Goal: Transaction & Acquisition: Book appointment/travel/reservation

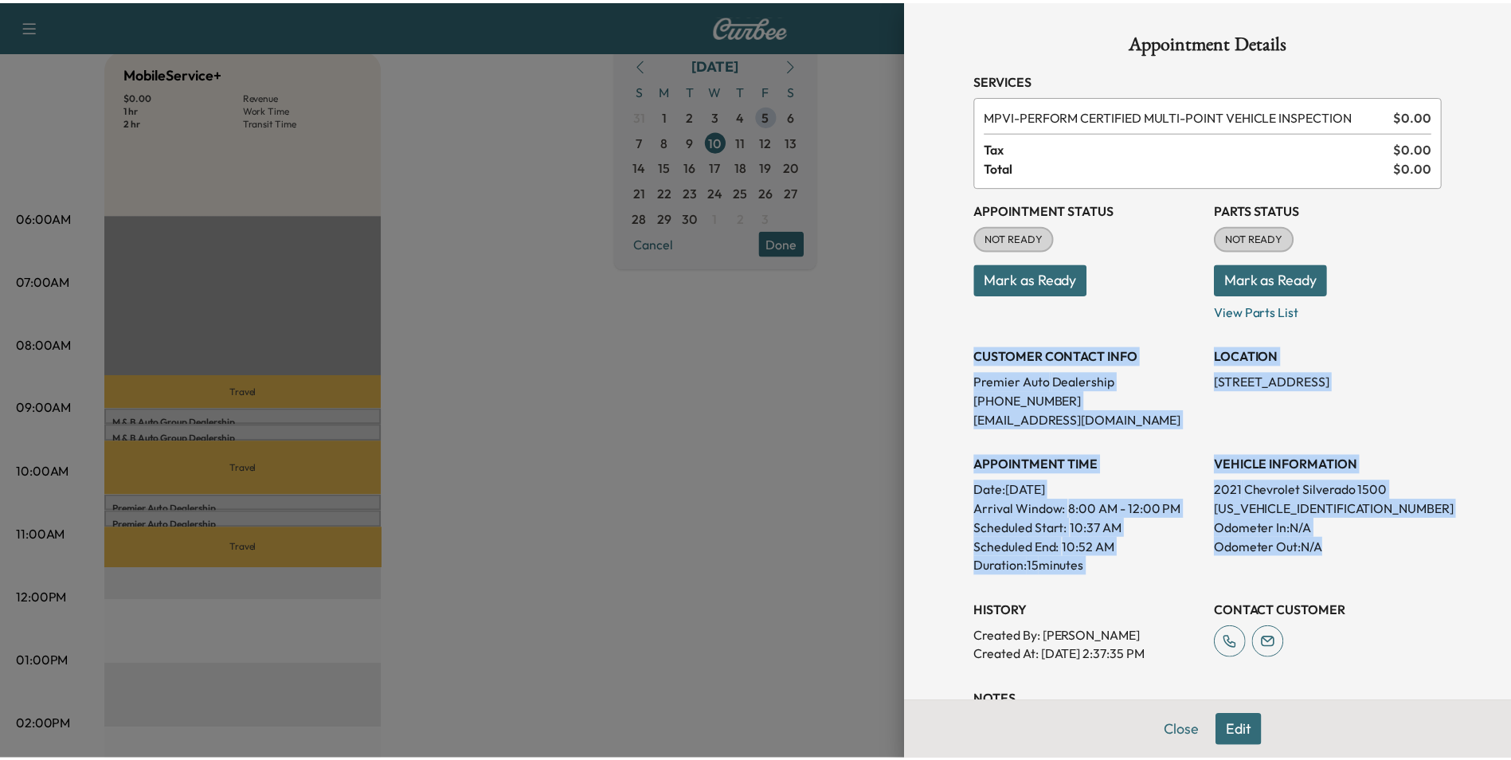
scroll to position [239, 0]
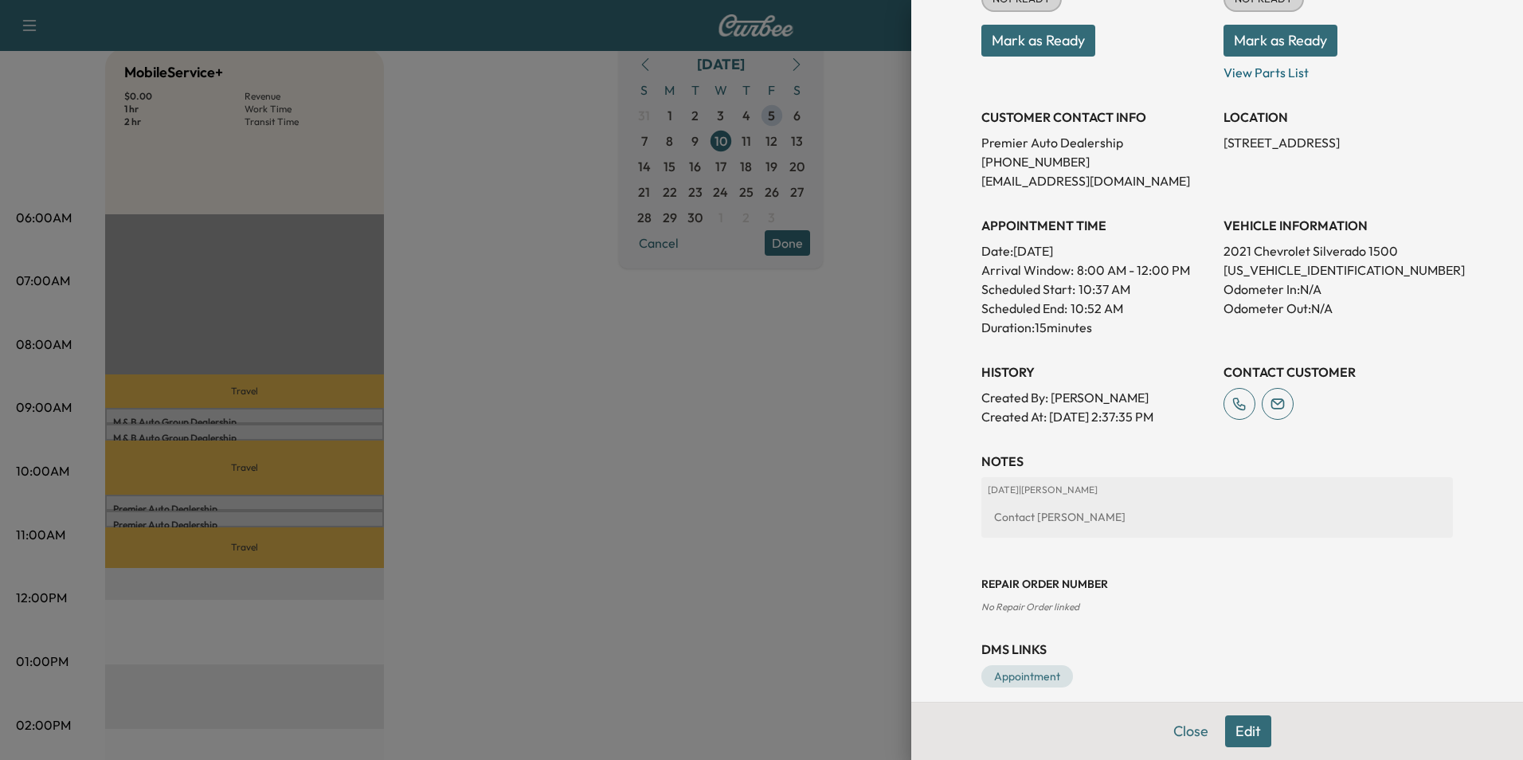
click at [593, 162] on div at bounding box center [761, 380] width 1523 height 760
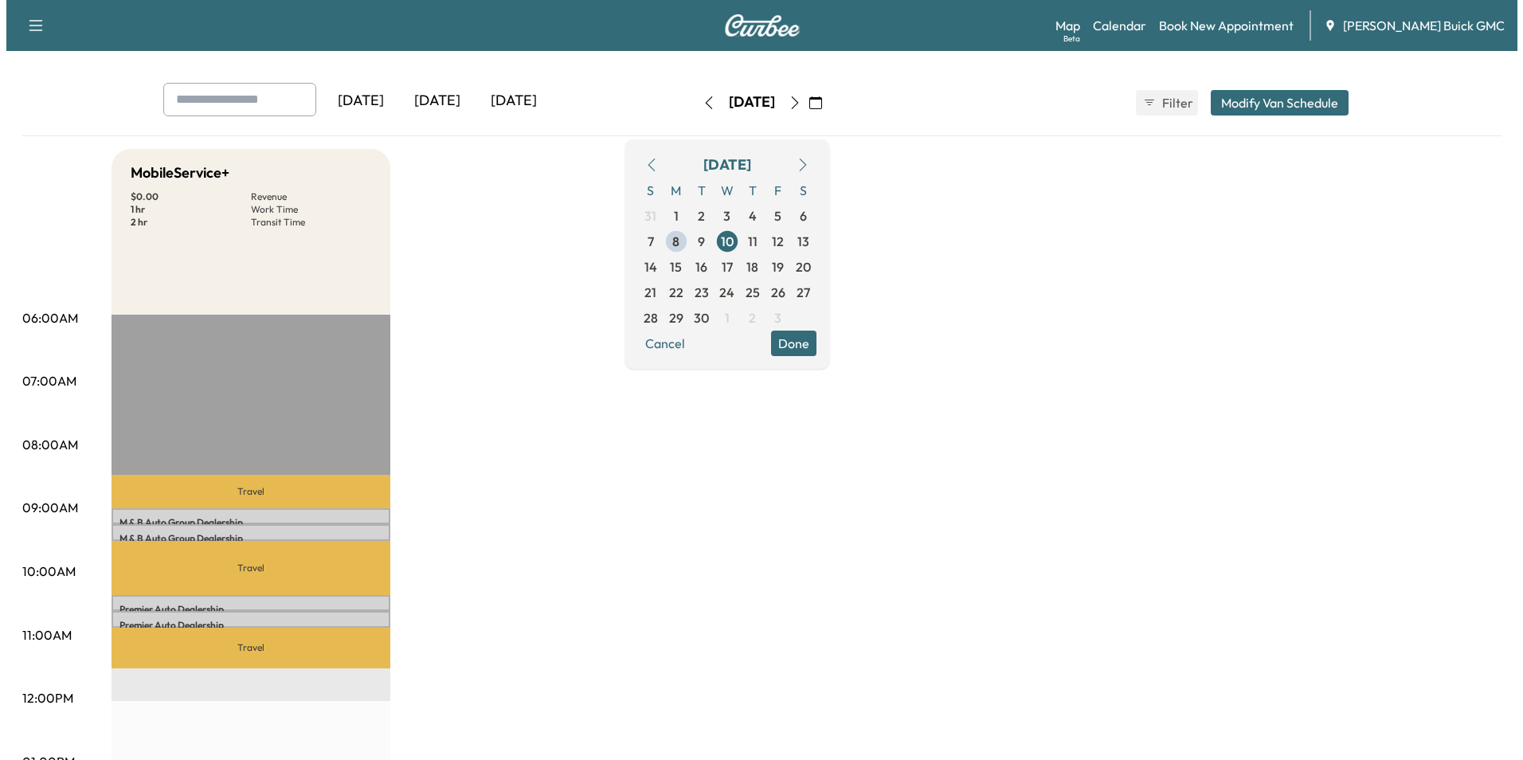
scroll to position [0, 0]
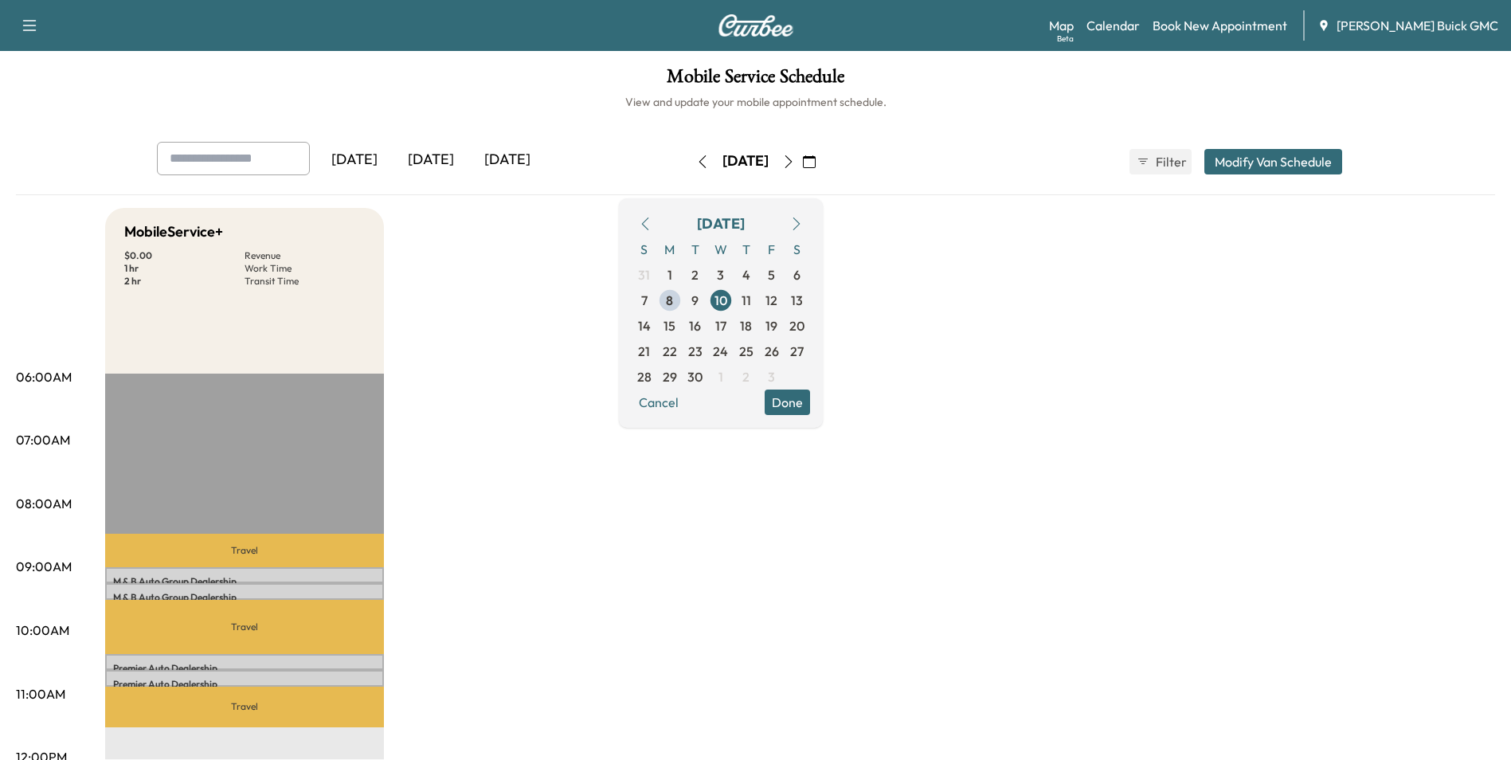
drag, startPoint x: 1097, startPoint y: 250, endPoint x: 1109, endPoint y: 242, distance: 14.4
click at [1208, 23] on link "Book New Appointment" at bounding box center [1220, 25] width 135 height 19
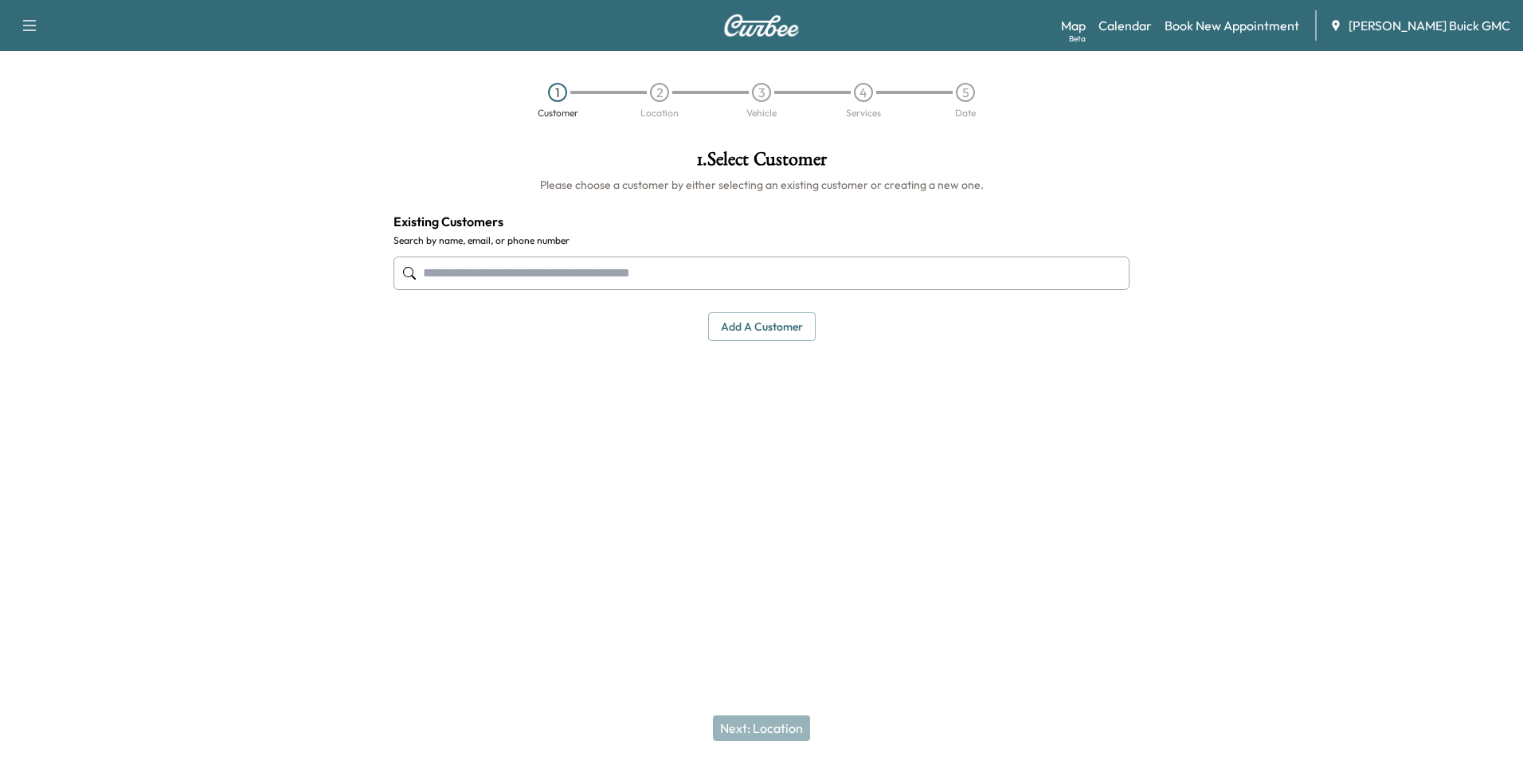
click at [647, 268] on input "text" at bounding box center [761, 272] width 736 height 33
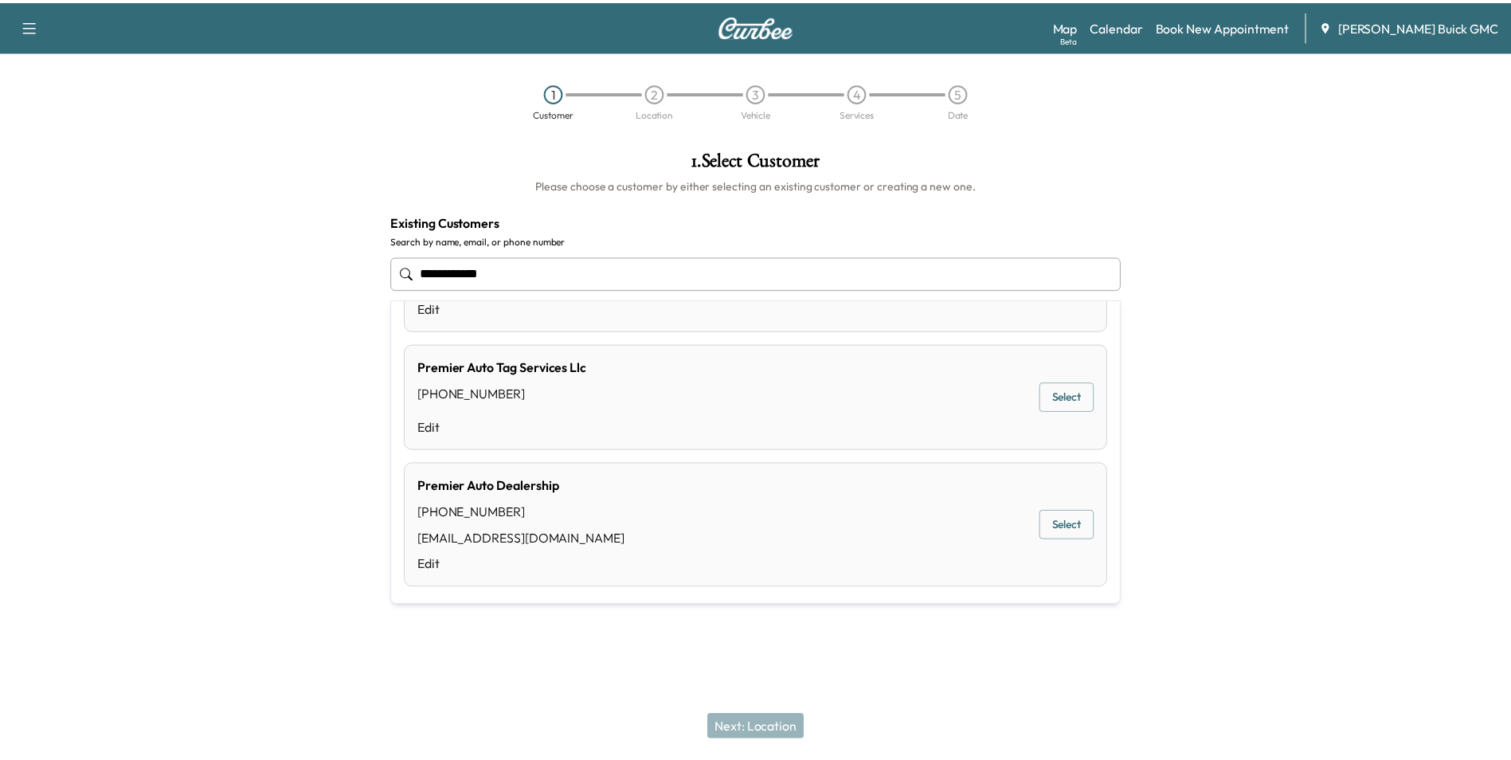
scroll to position [96, 0]
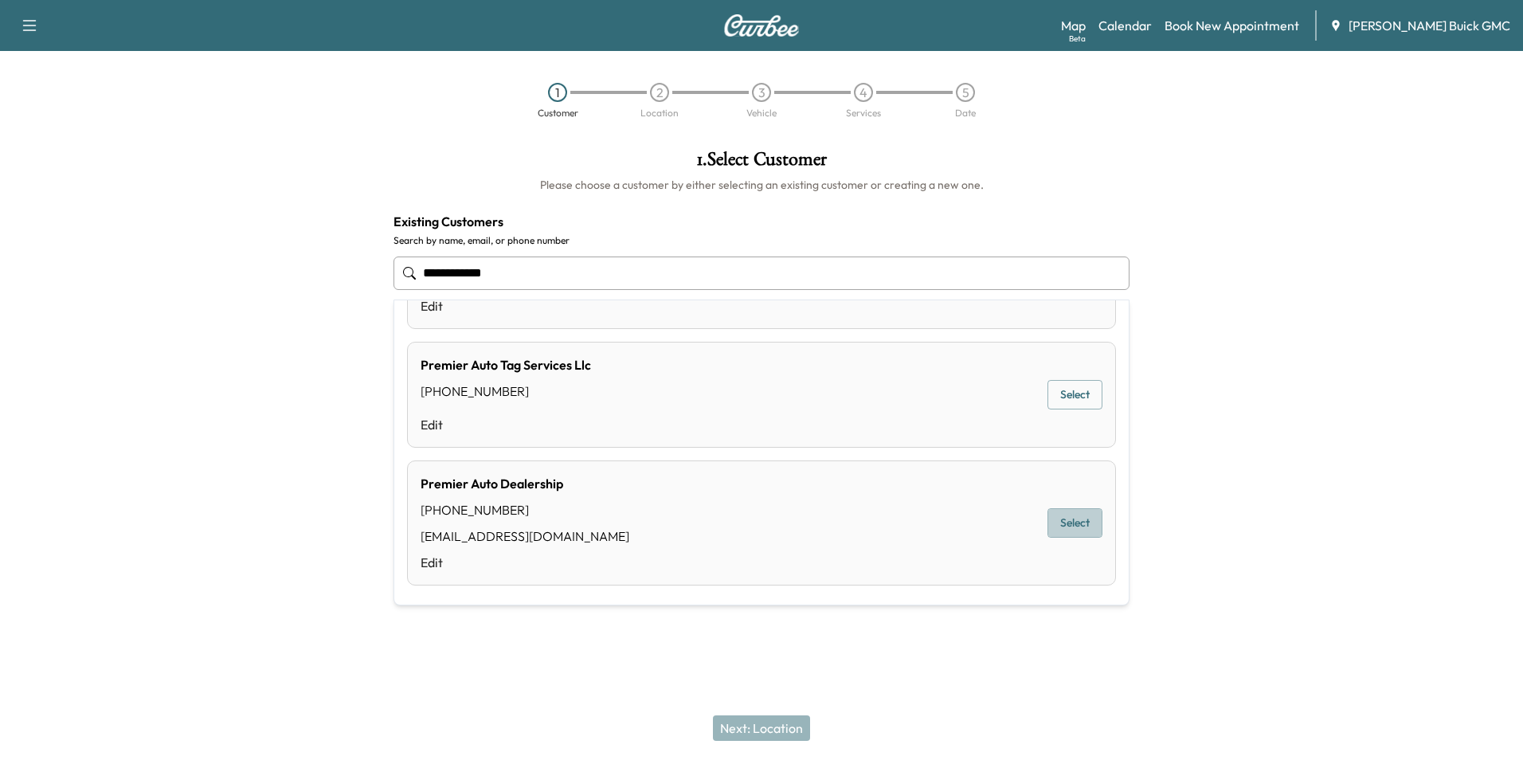
click at [1072, 523] on button "Select" at bounding box center [1074, 522] width 55 height 29
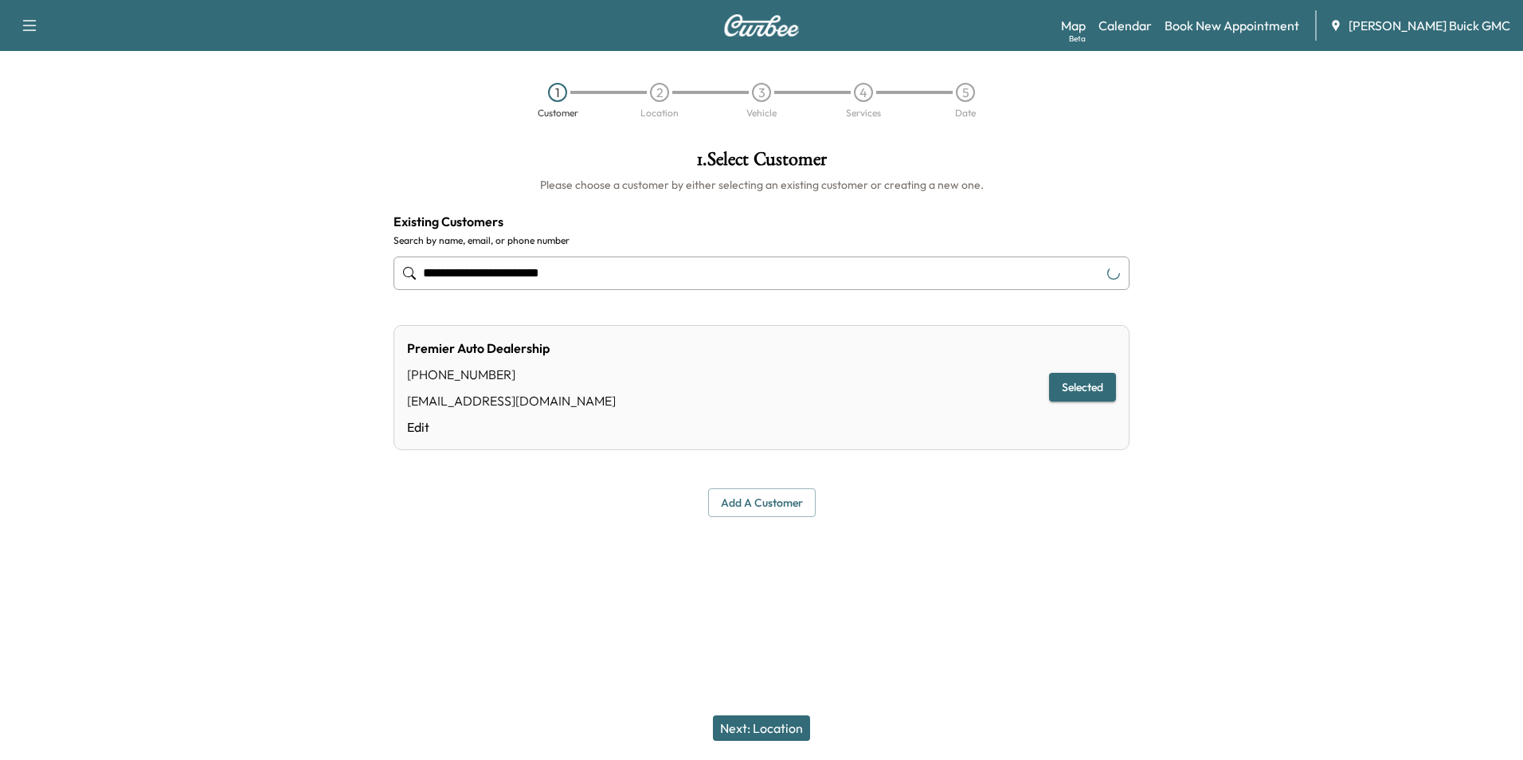
type input "**********"
click at [766, 725] on button "Next: Location" at bounding box center [761, 727] width 97 height 25
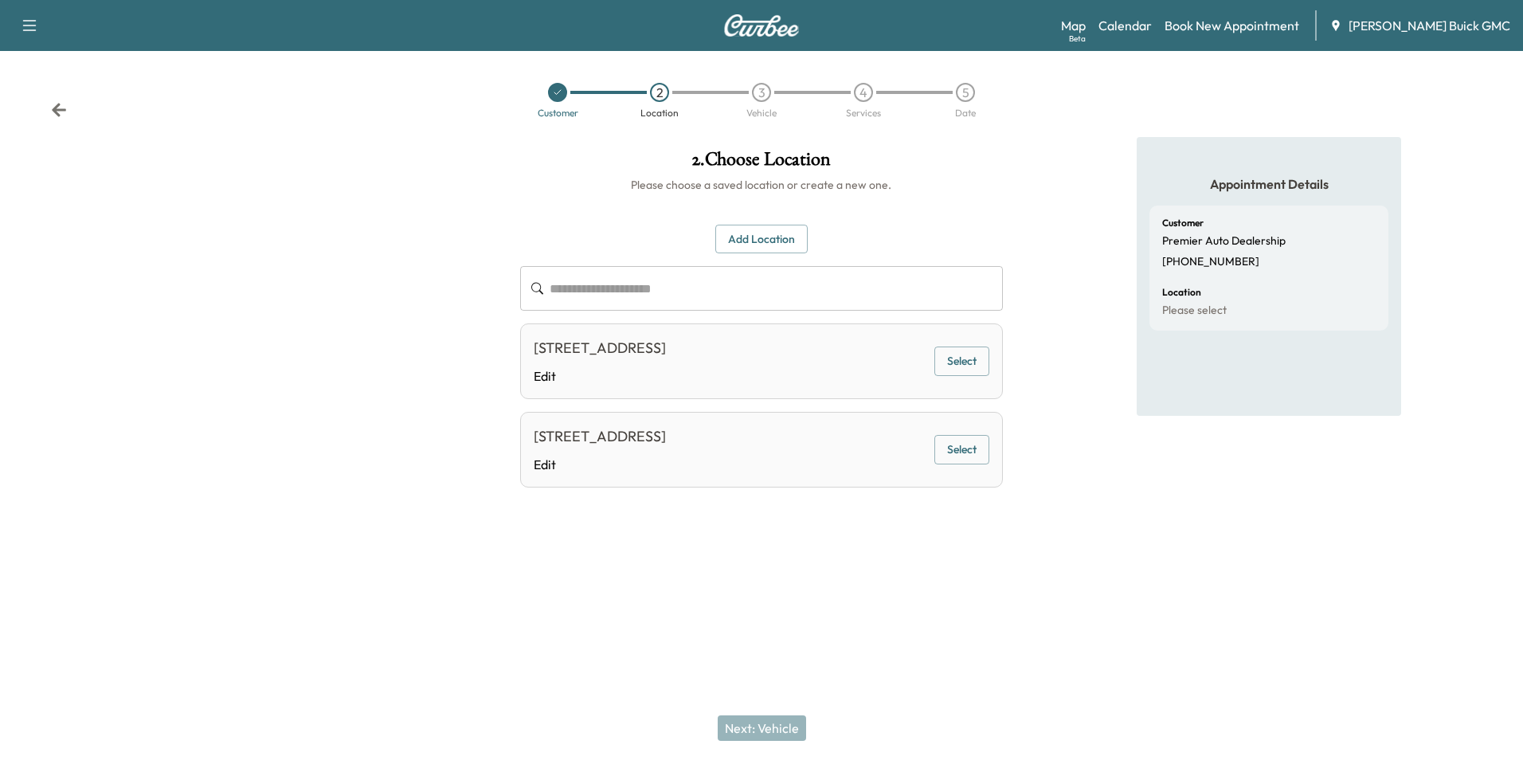
click at [959, 357] on button "Select" at bounding box center [961, 360] width 55 height 29
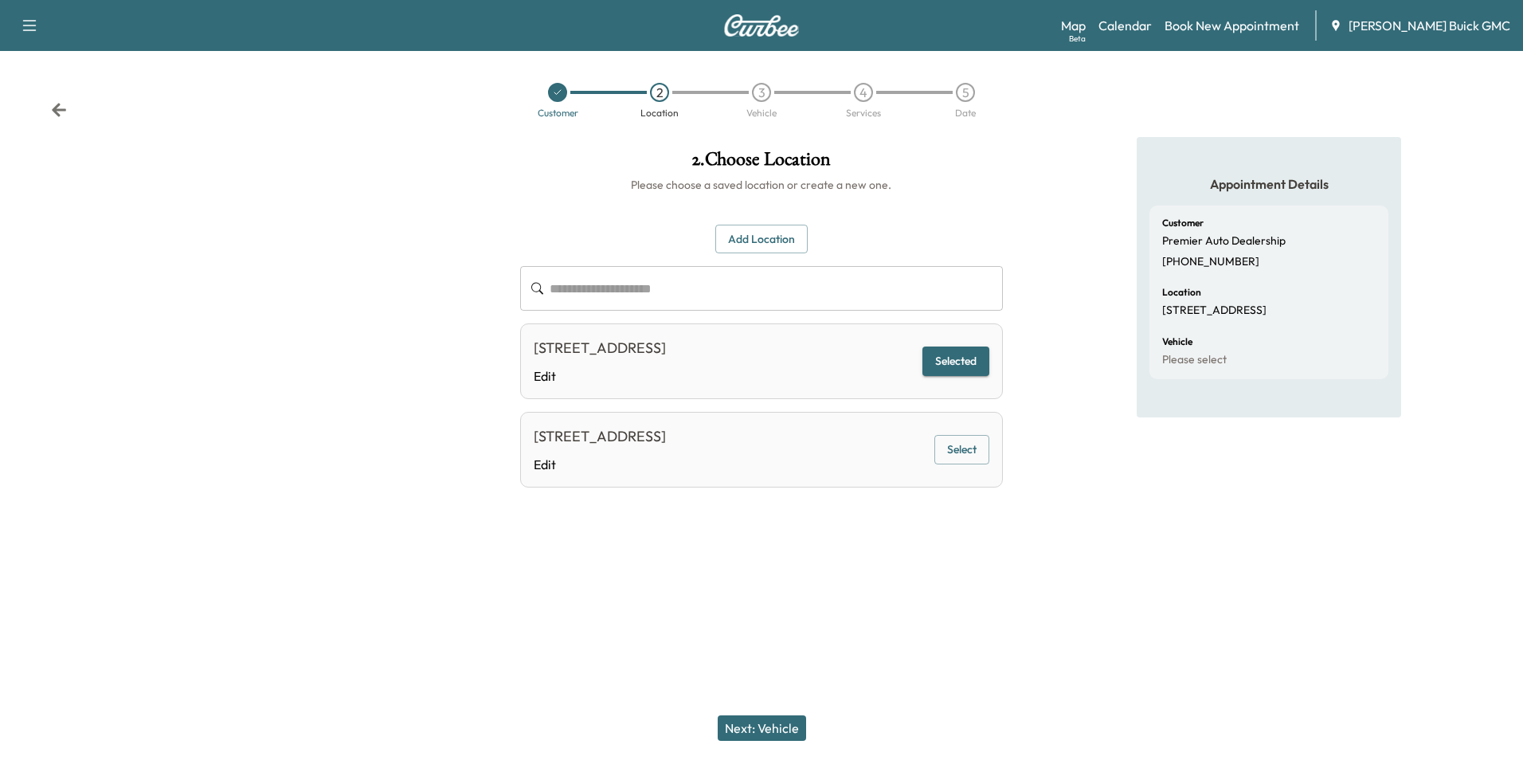
click at [764, 724] on button "Next: Vehicle" at bounding box center [762, 727] width 88 height 25
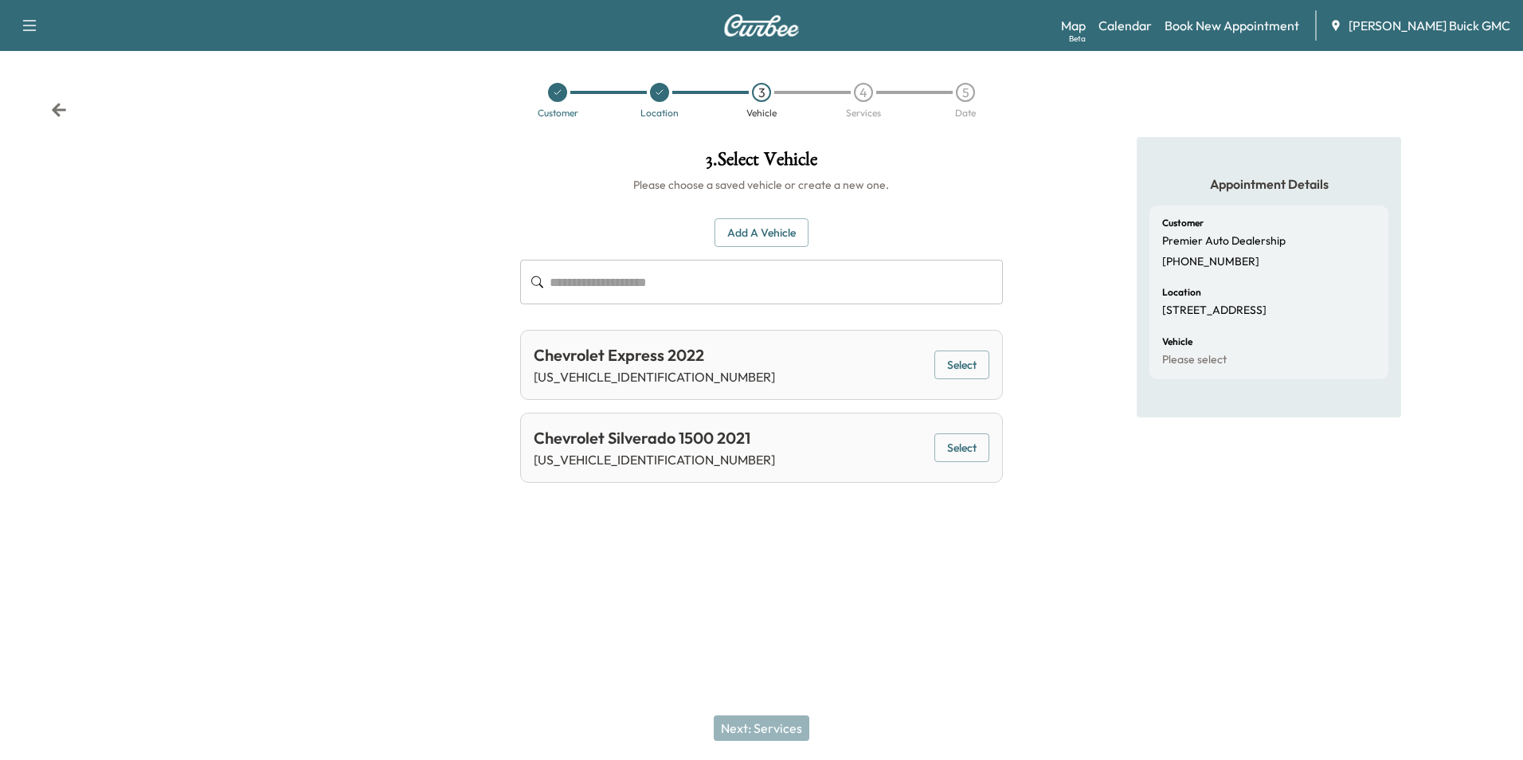
click at [757, 229] on button "Add a Vehicle" at bounding box center [761, 232] width 94 height 29
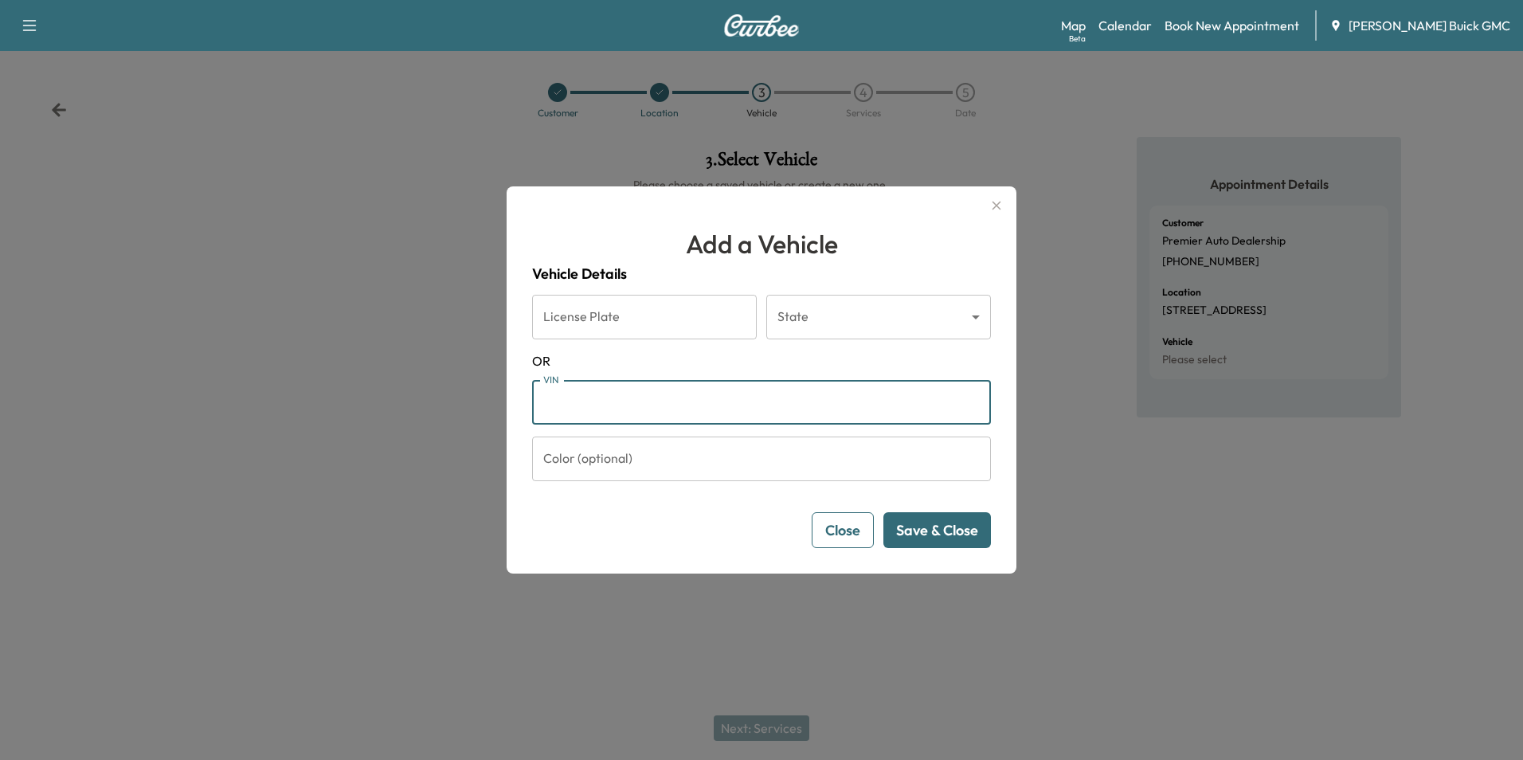
click at [644, 401] on input "VIN" at bounding box center [761, 402] width 459 height 45
type input "**********"
click at [929, 526] on button "Save & Close" at bounding box center [937, 530] width 108 height 36
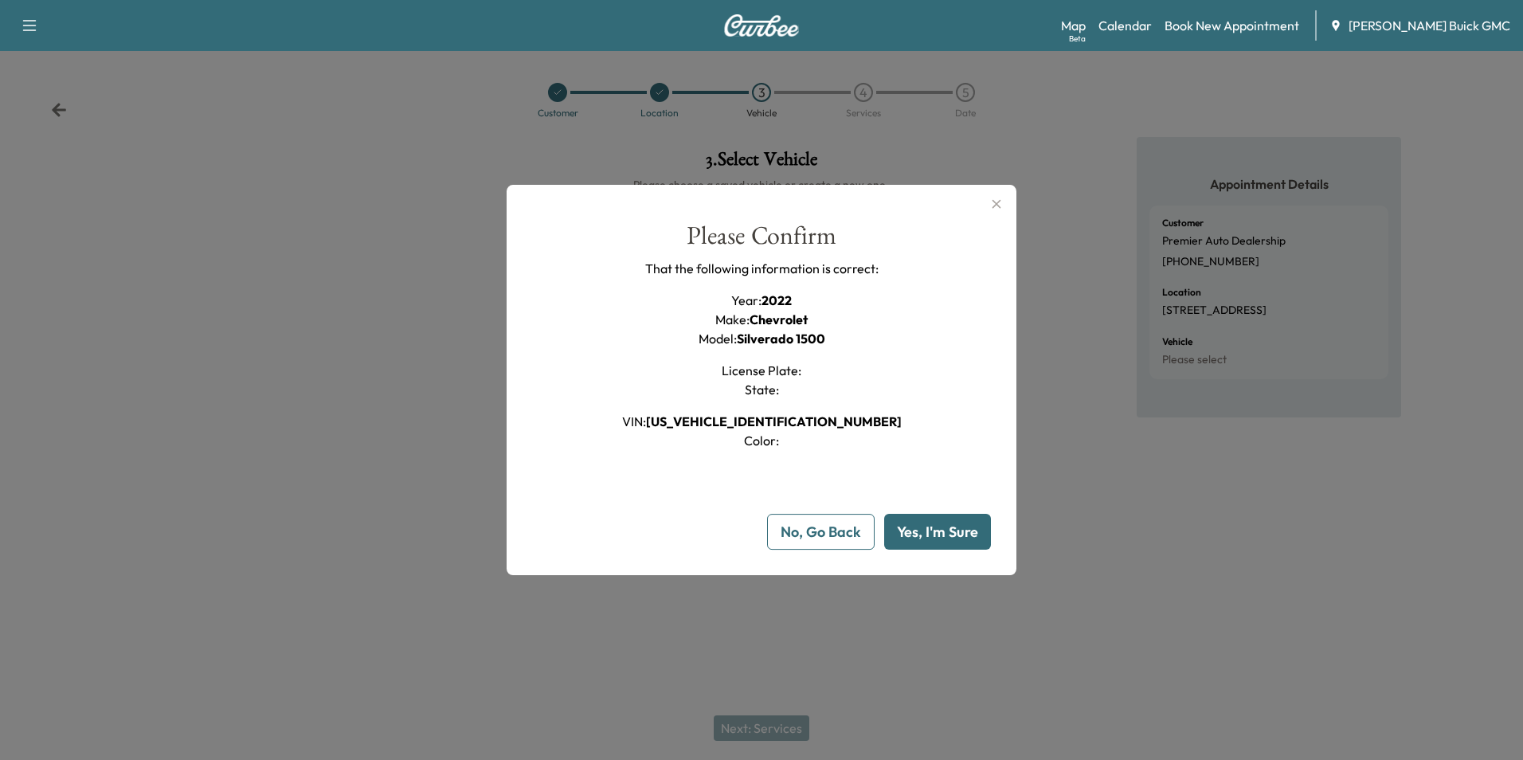
click at [936, 530] on button "Yes, I'm Sure" at bounding box center [937, 532] width 107 height 36
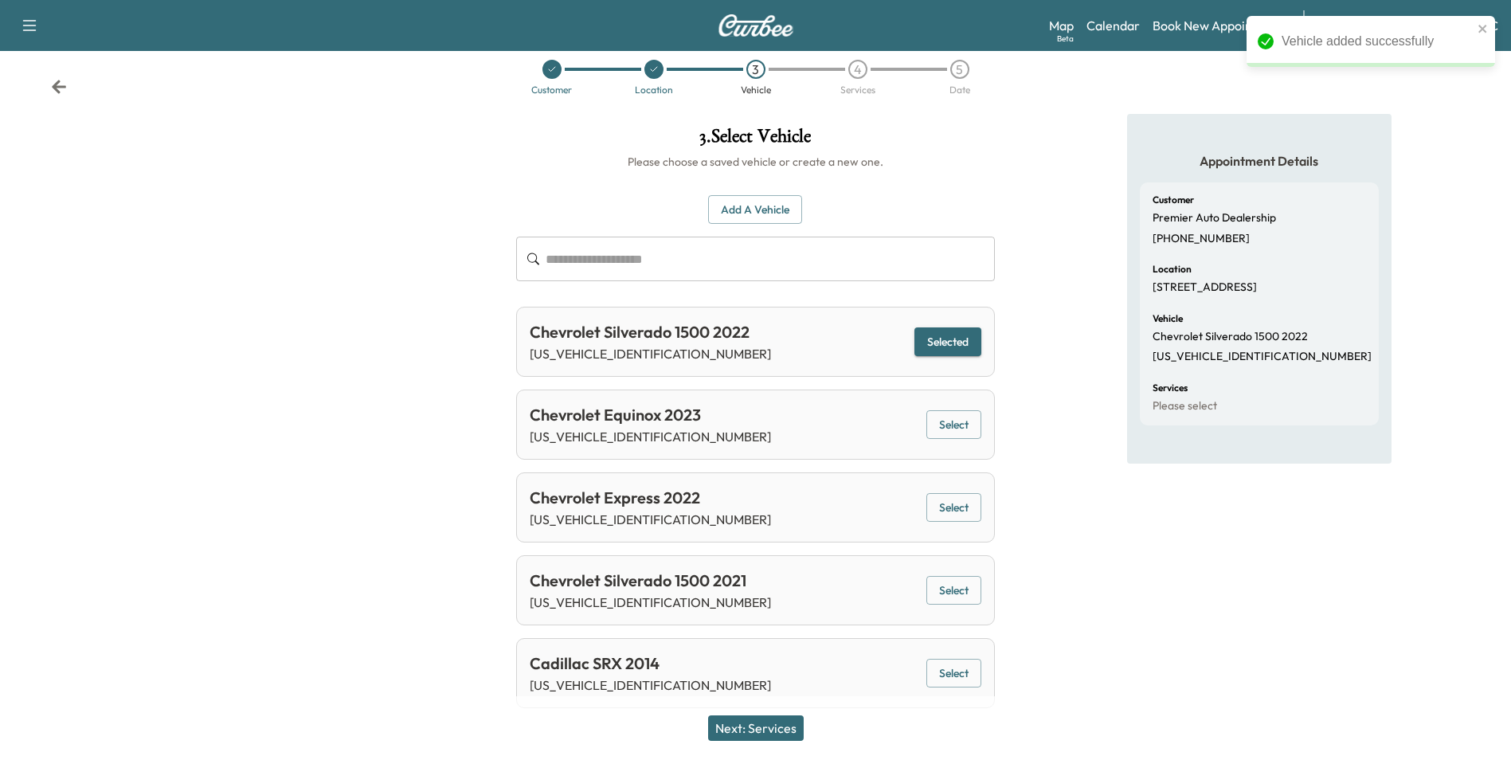
scroll to position [35, 0]
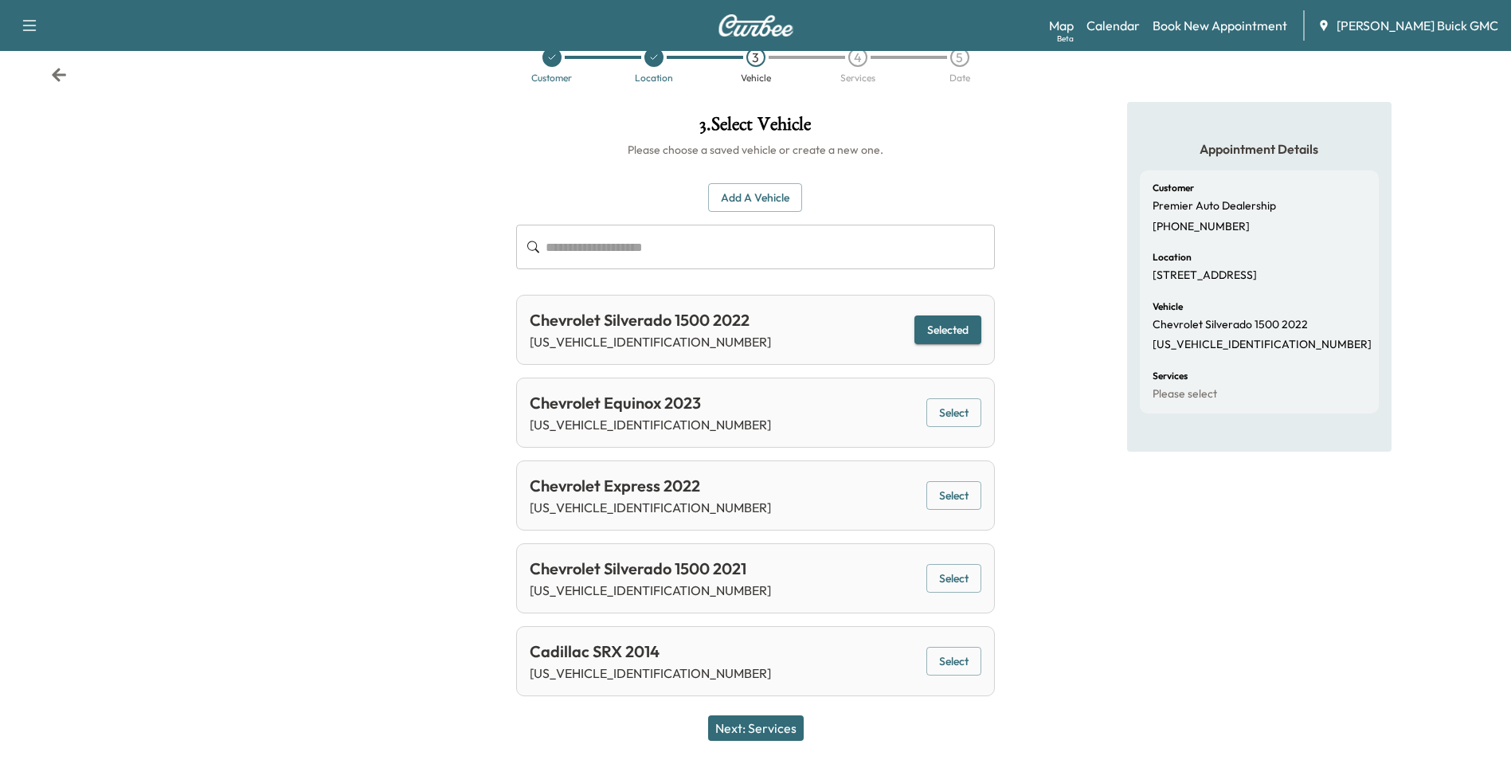
click at [772, 726] on button "Next: Services" at bounding box center [756, 727] width 96 height 25
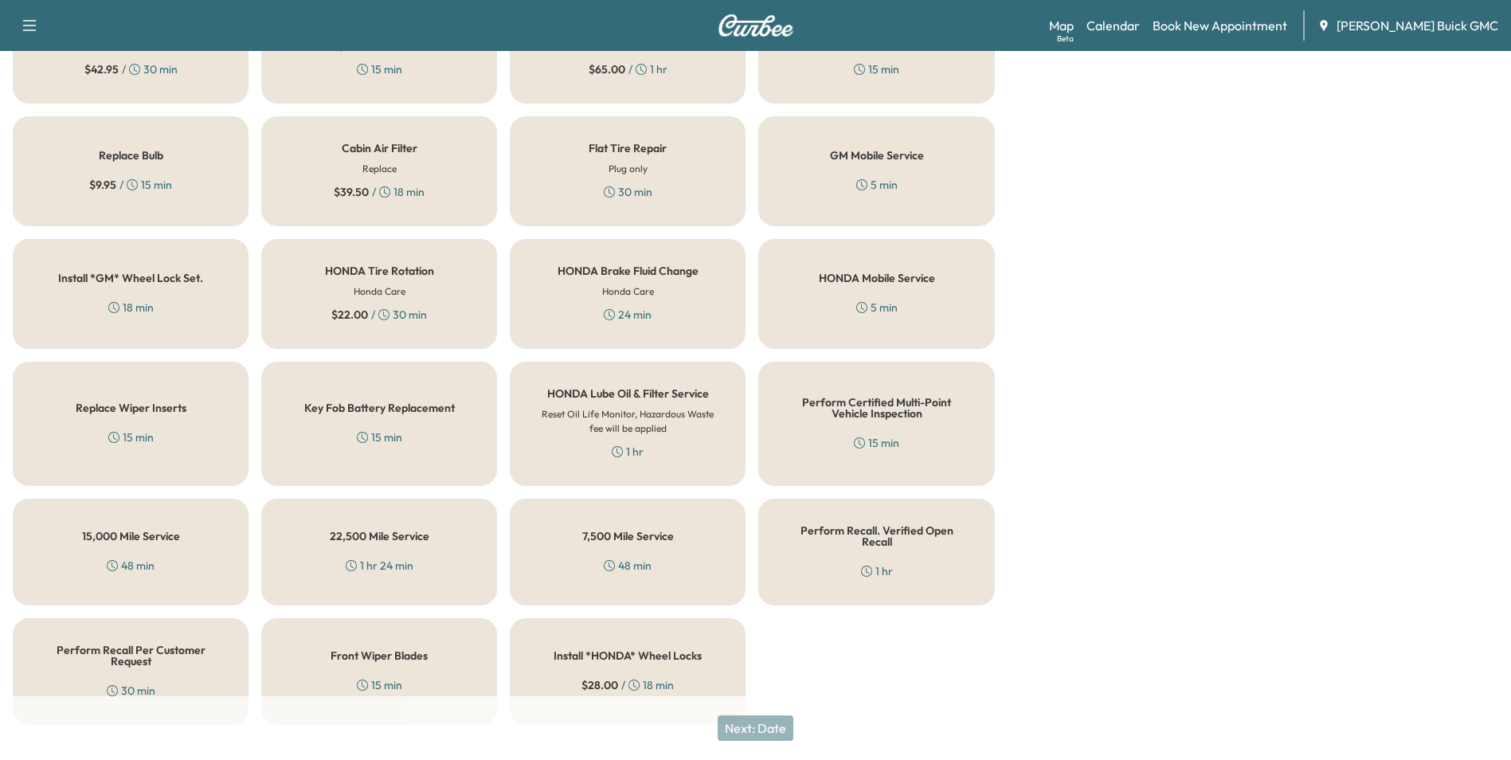
scroll to position [456, 0]
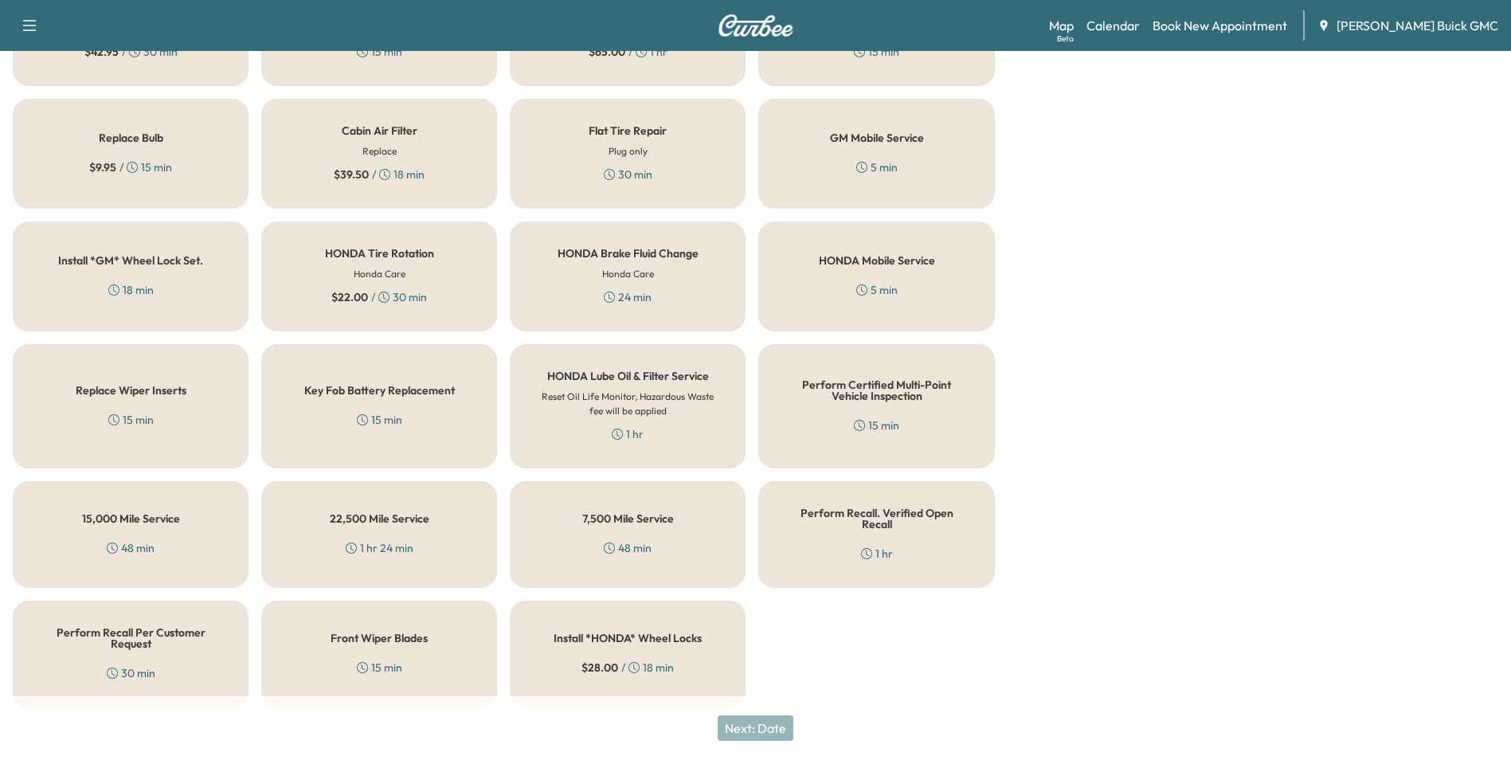
click at [851, 401] on h5 "Perform Certified Multi-Point Vehicle Inspection" at bounding box center [876, 390] width 183 height 22
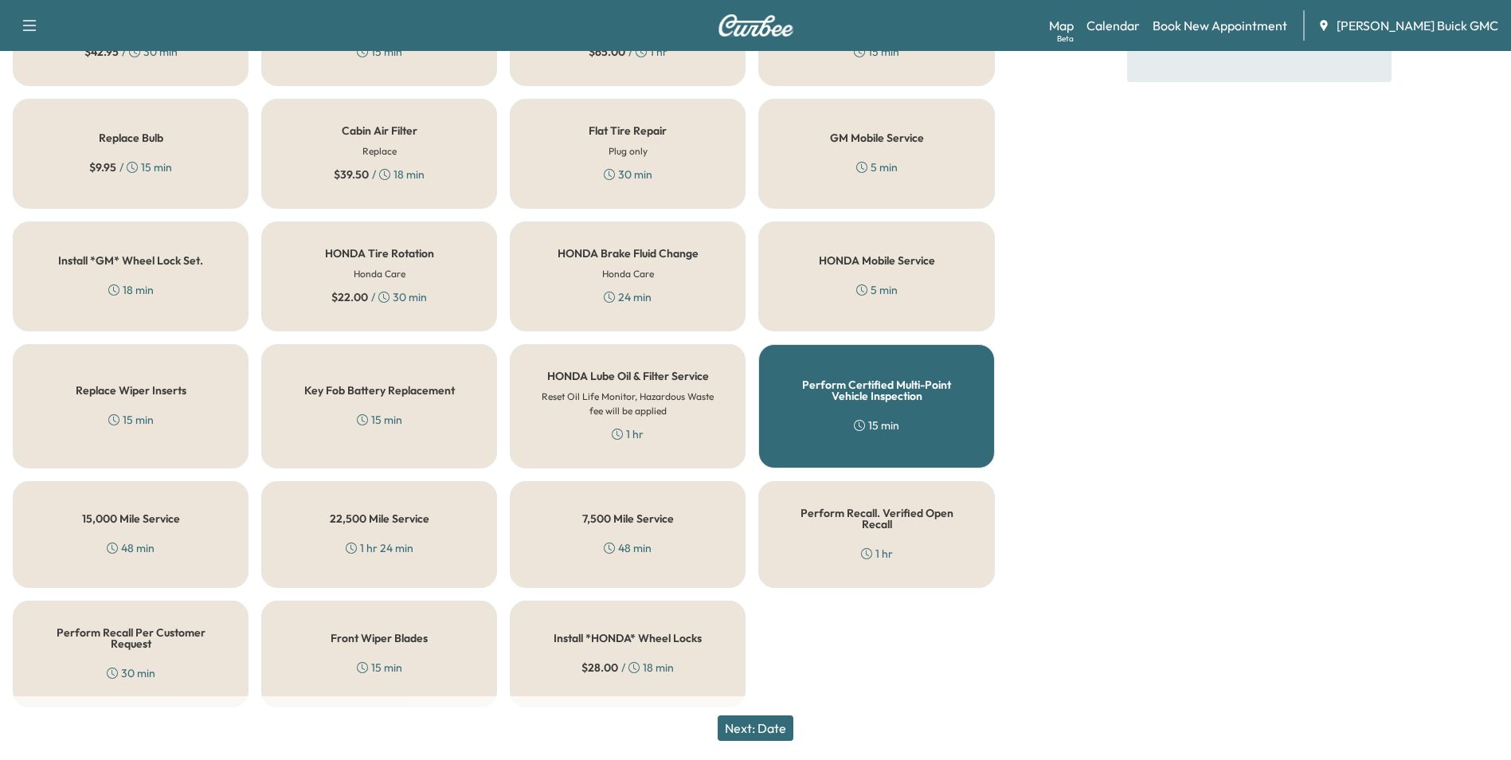
click at [779, 724] on button "Next: Date" at bounding box center [756, 727] width 76 height 25
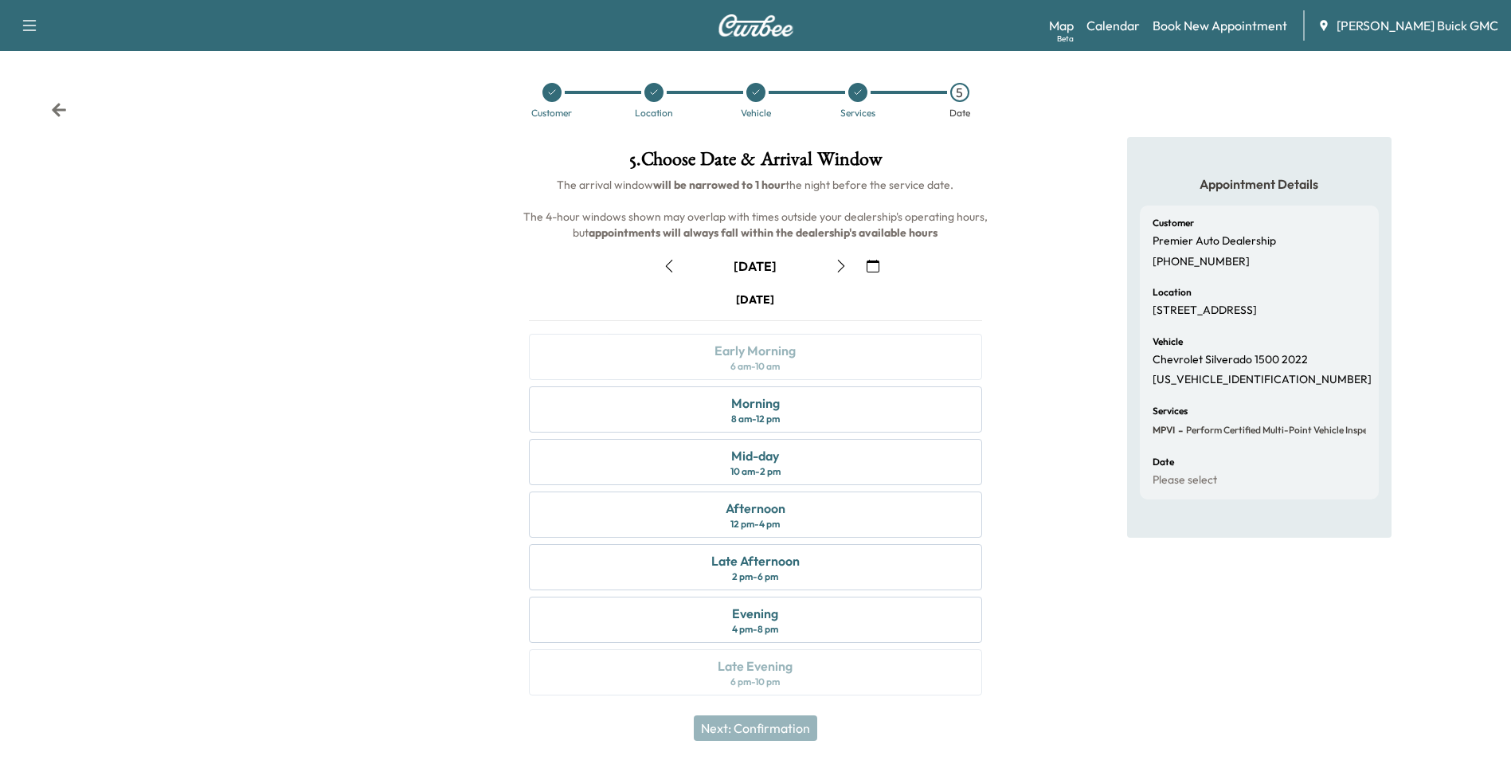
click at [873, 265] on icon "button" at bounding box center [873, 266] width 13 height 13
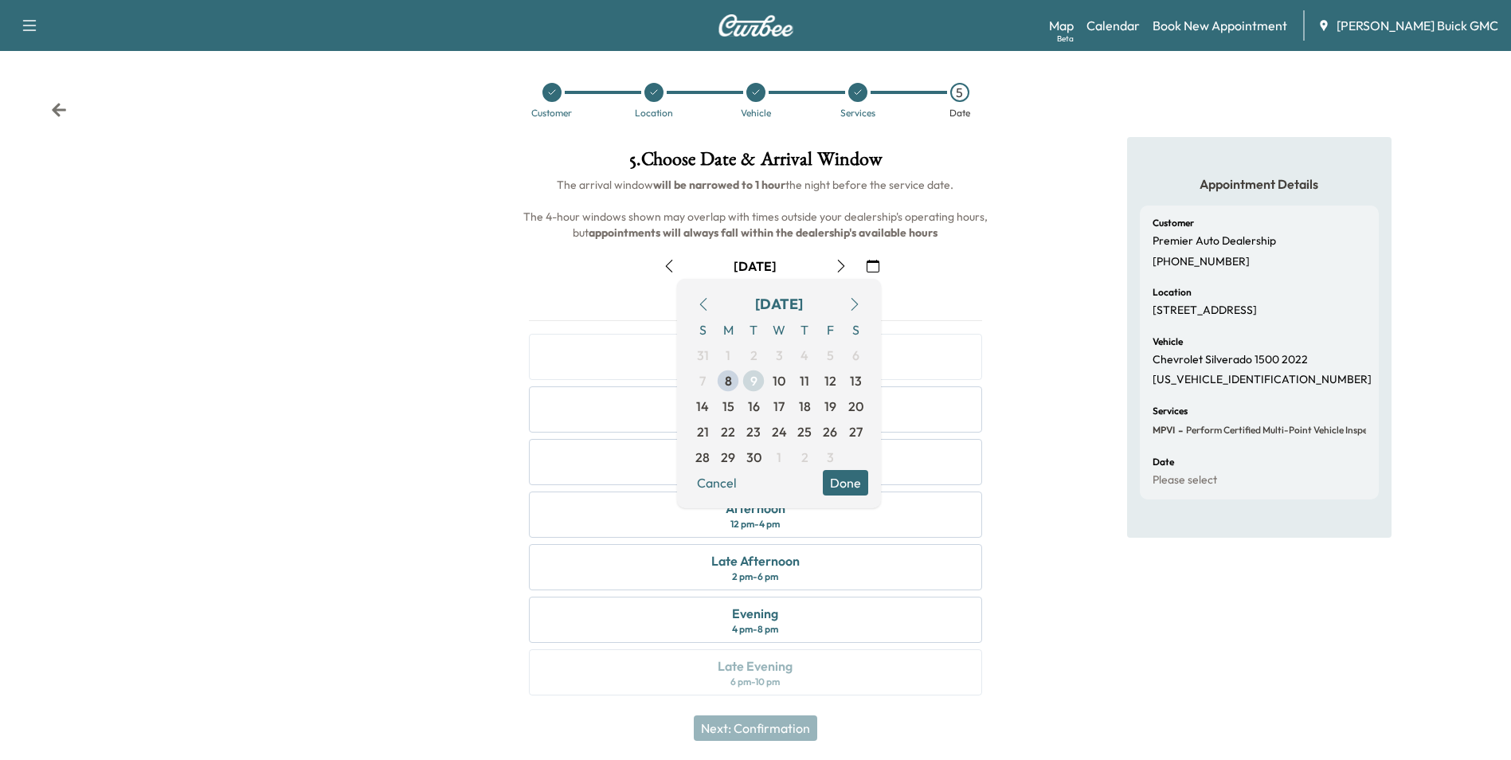
click at [774, 378] on span "10" at bounding box center [779, 380] width 13 height 19
click at [840, 478] on button "Done" at bounding box center [845, 482] width 45 height 25
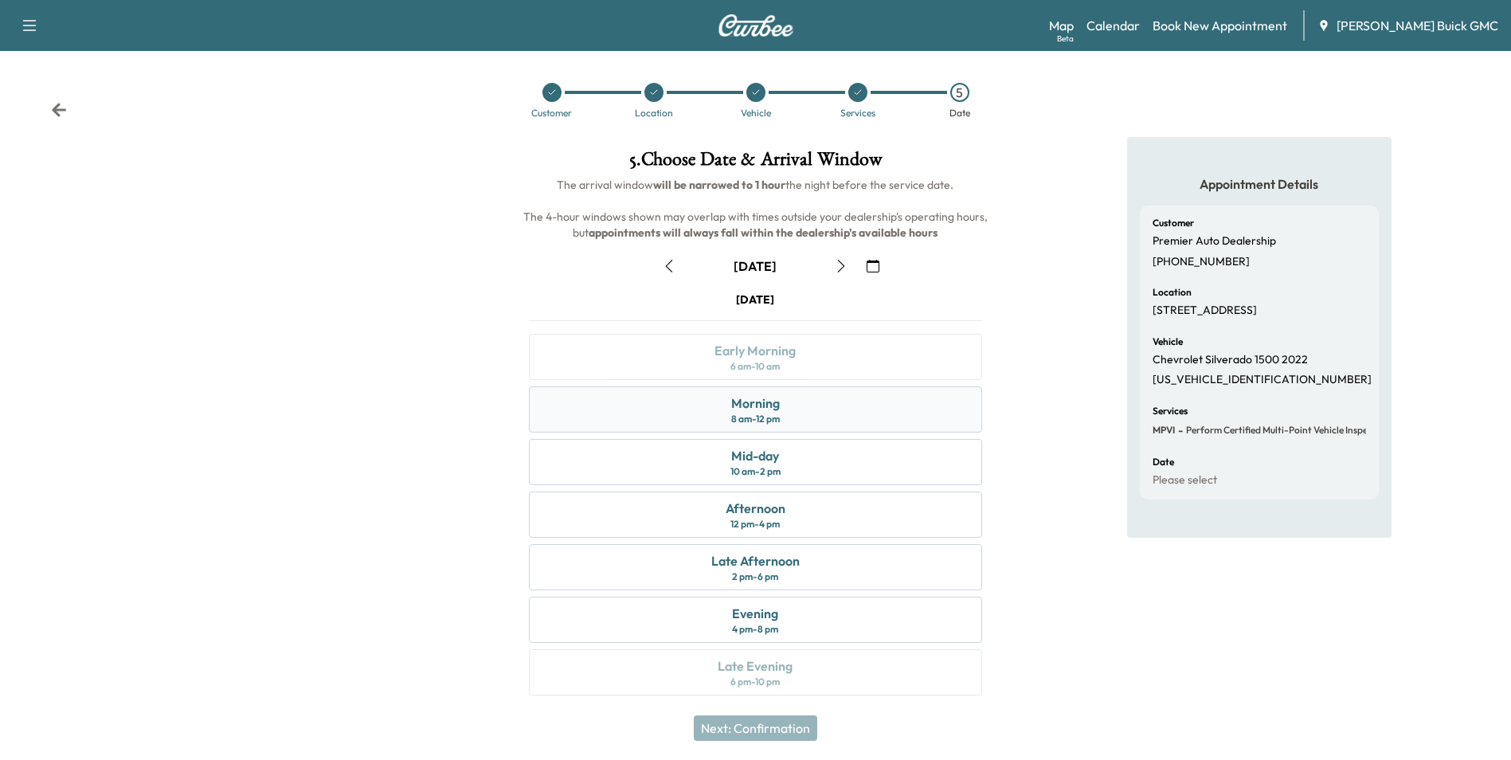
click at [804, 409] on div "Morning 8 am - 12 pm" at bounding box center [755, 409] width 452 height 46
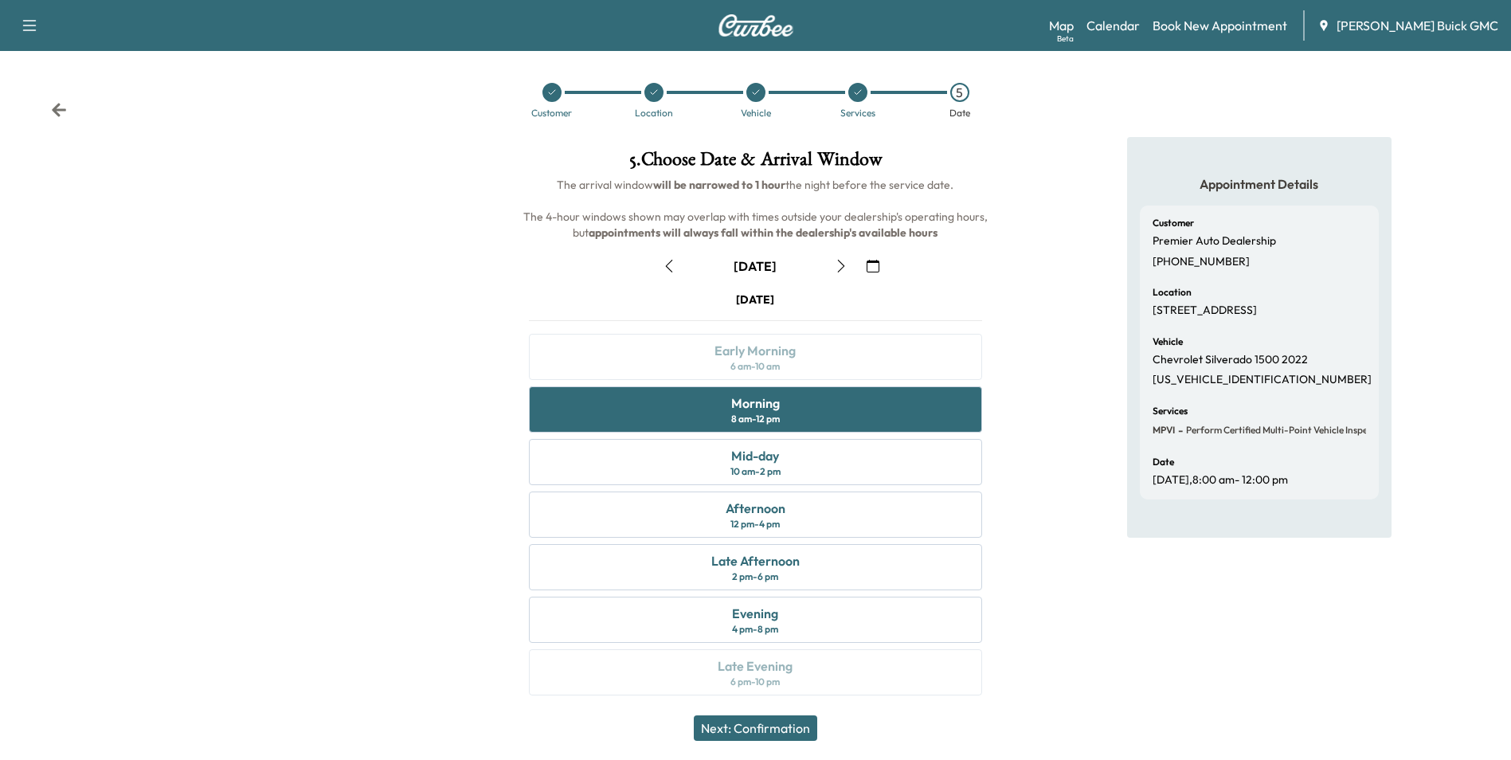
click at [785, 725] on button "Next: Confirmation" at bounding box center [755, 727] width 123 height 25
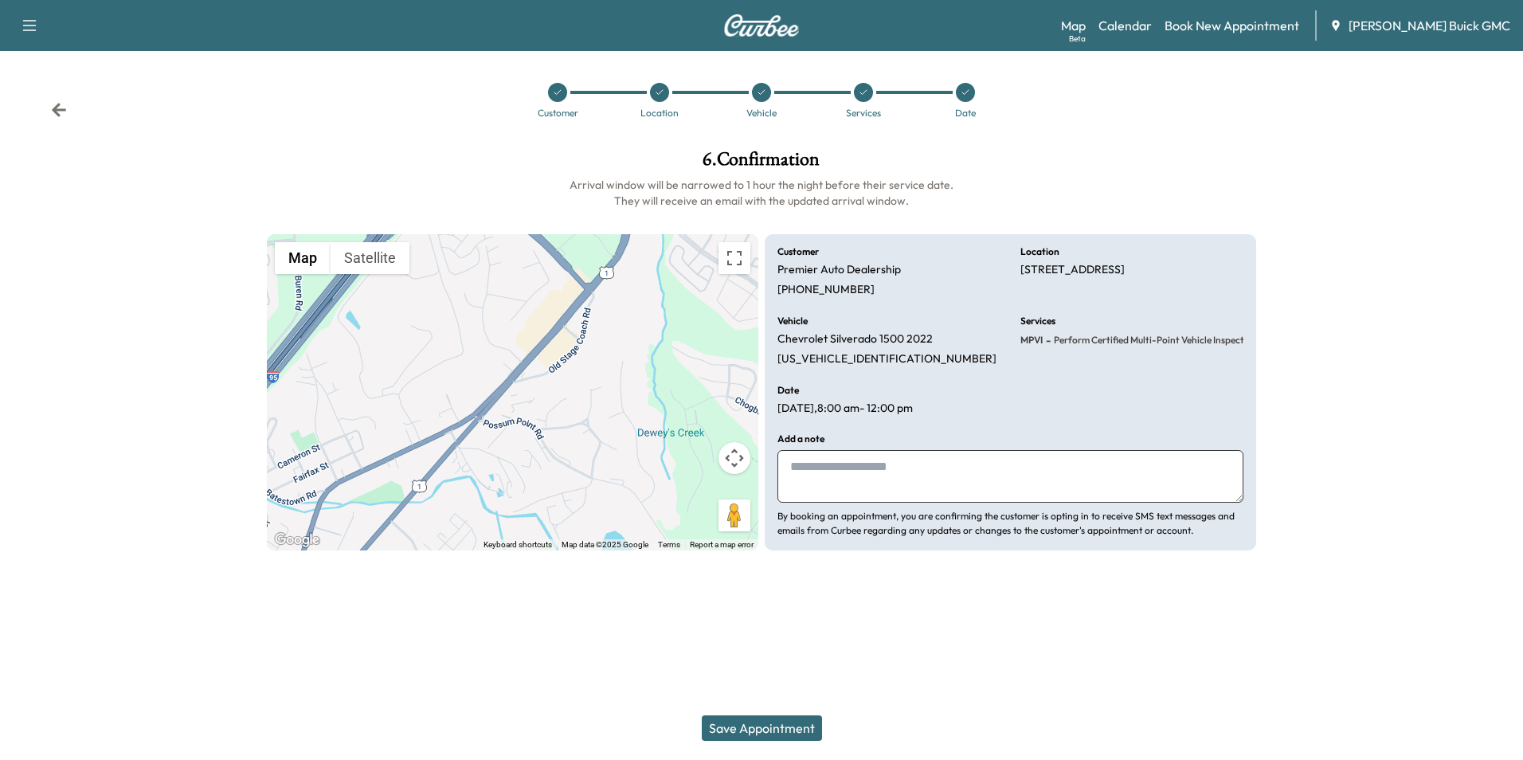
click at [840, 482] on textarea at bounding box center [1010, 476] width 466 height 53
type textarea "**********"
click at [778, 724] on button "Save Appointment" at bounding box center [762, 727] width 120 height 25
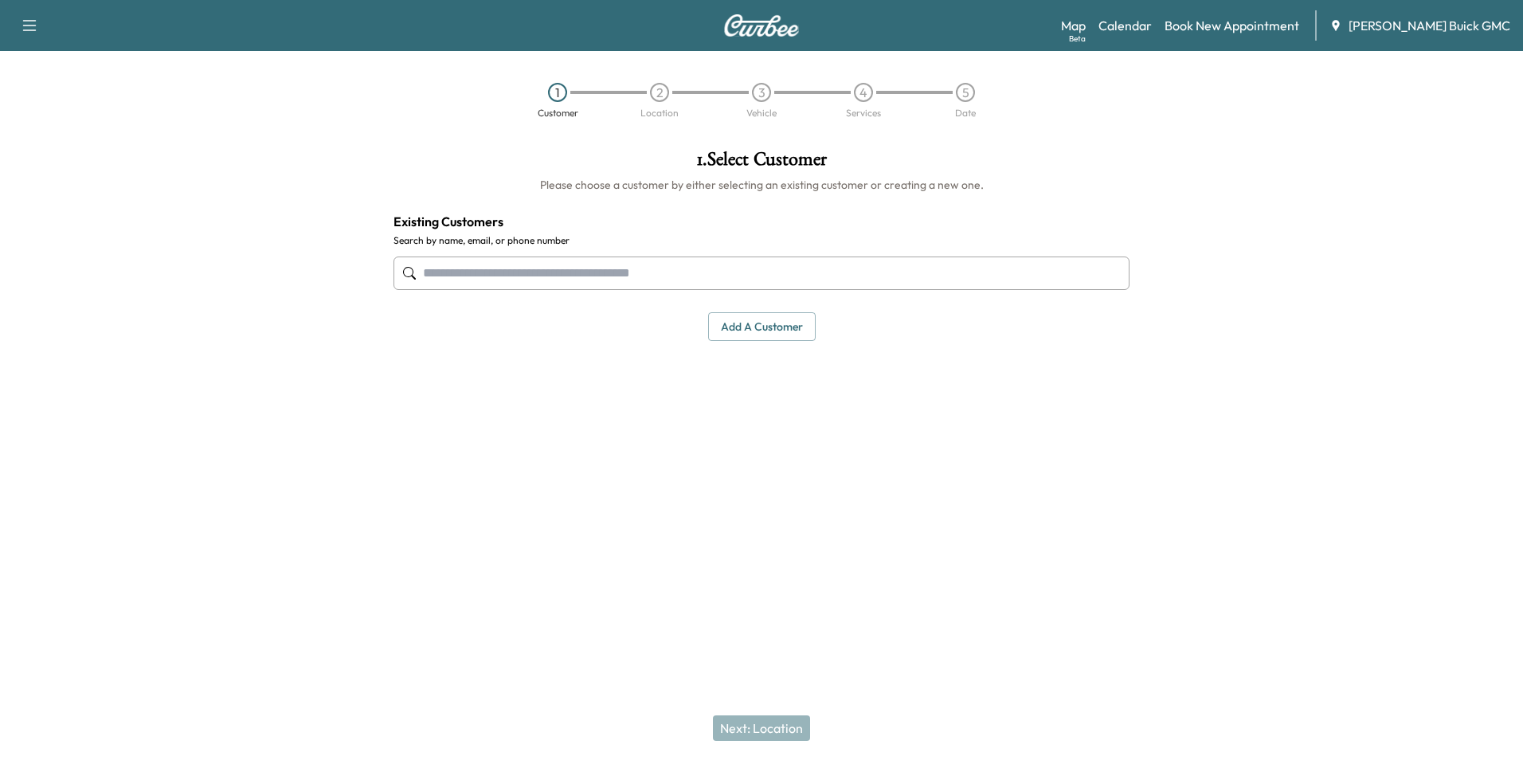
click at [736, 284] on input "text" at bounding box center [761, 272] width 736 height 33
click at [747, 272] on input "text" at bounding box center [761, 272] width 736 height 33
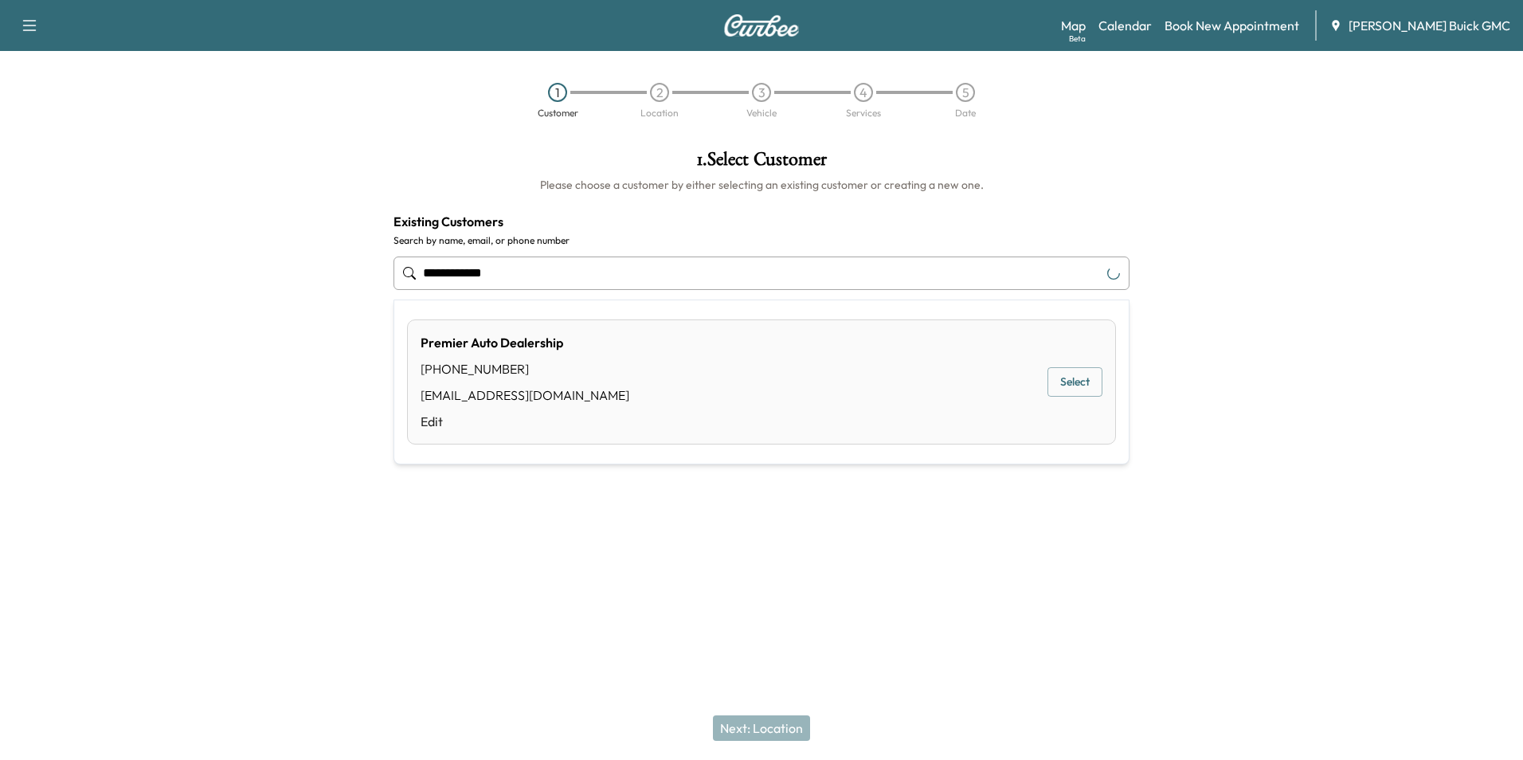
click at [1071, 378] on button "Select" at bounding box center [1074, 381] width 55 height 29
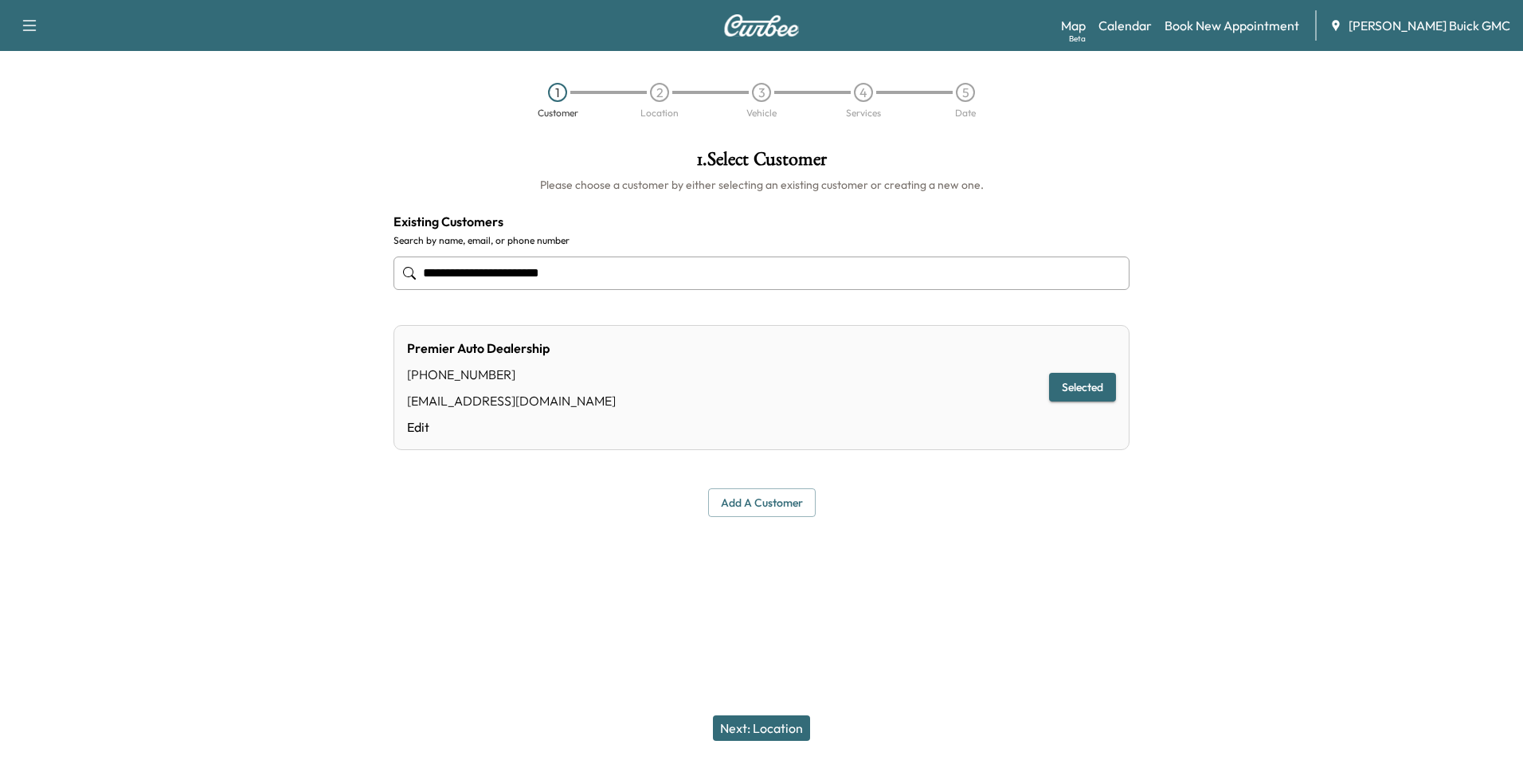
type input "**********"
click at [775, 728] on button "Next: Location" at bounding box center [761, 727] width 97 height 25
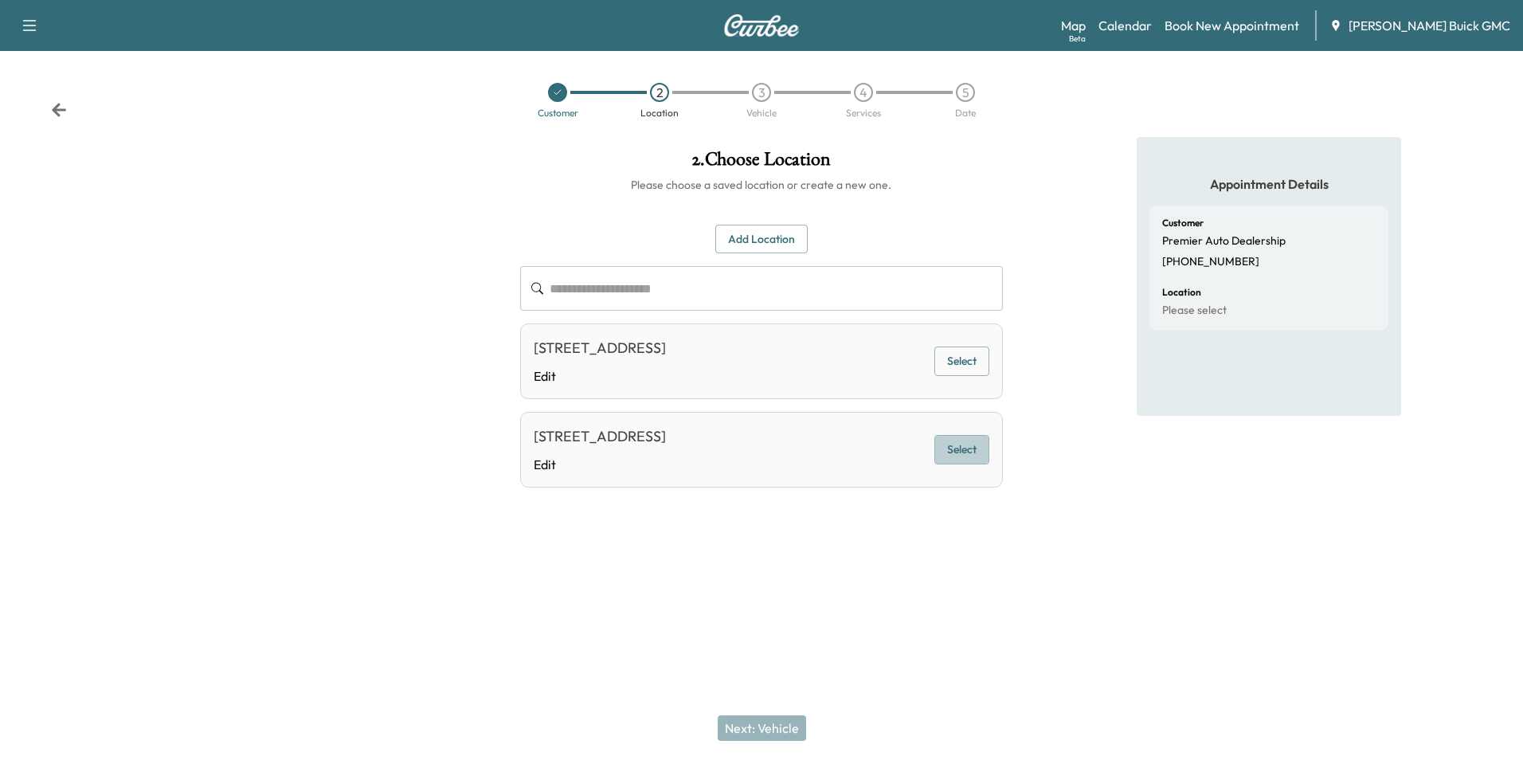
click at [951, 445] on button "Select" at bounding box center [961, 449] width 55 height 29
click at [773, 725] on button "Next: Vehicle" at bounding box center [762, 727] width 88 height 25
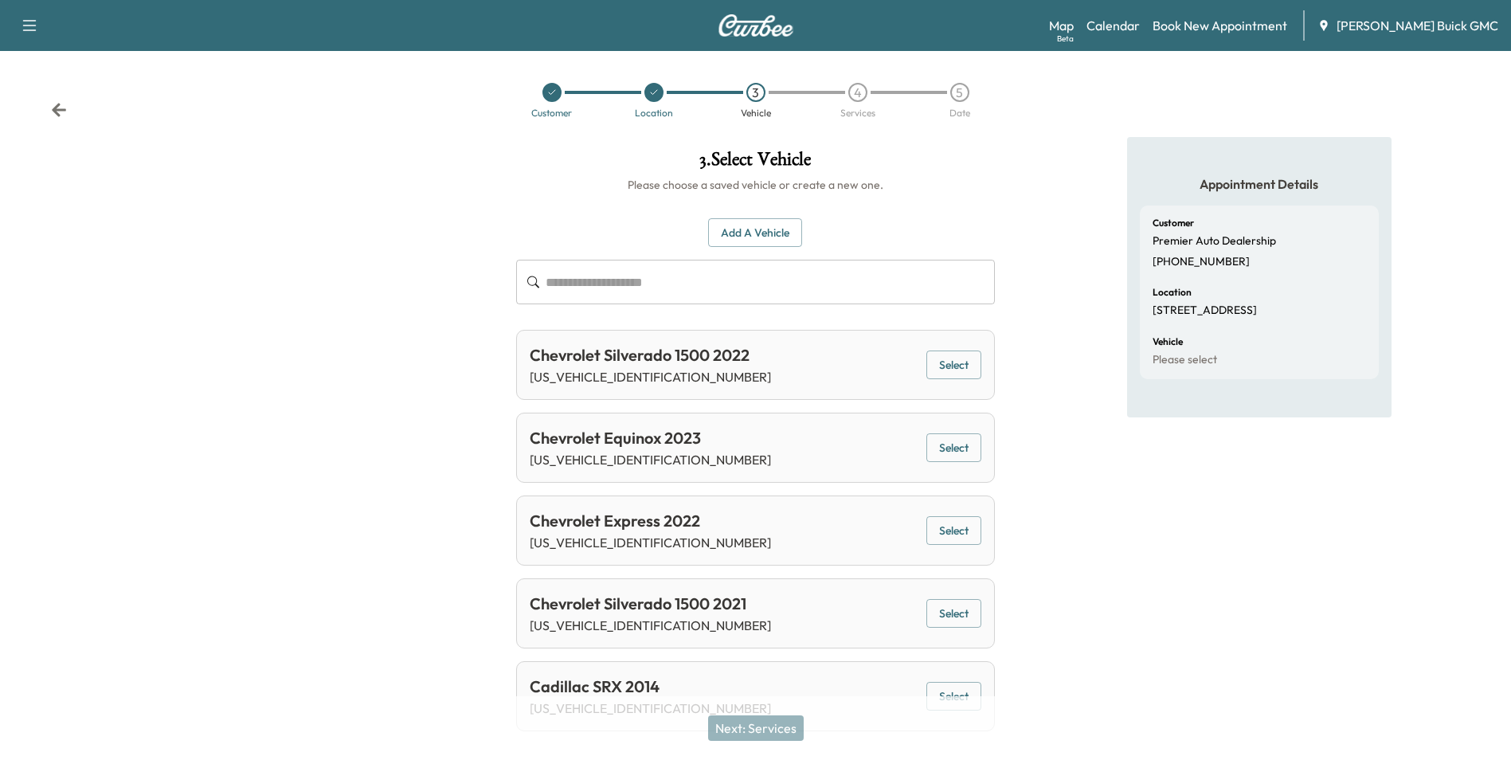
click at [954, 362] on button "Select" at bounding box center [953, 364] width 55 height 29
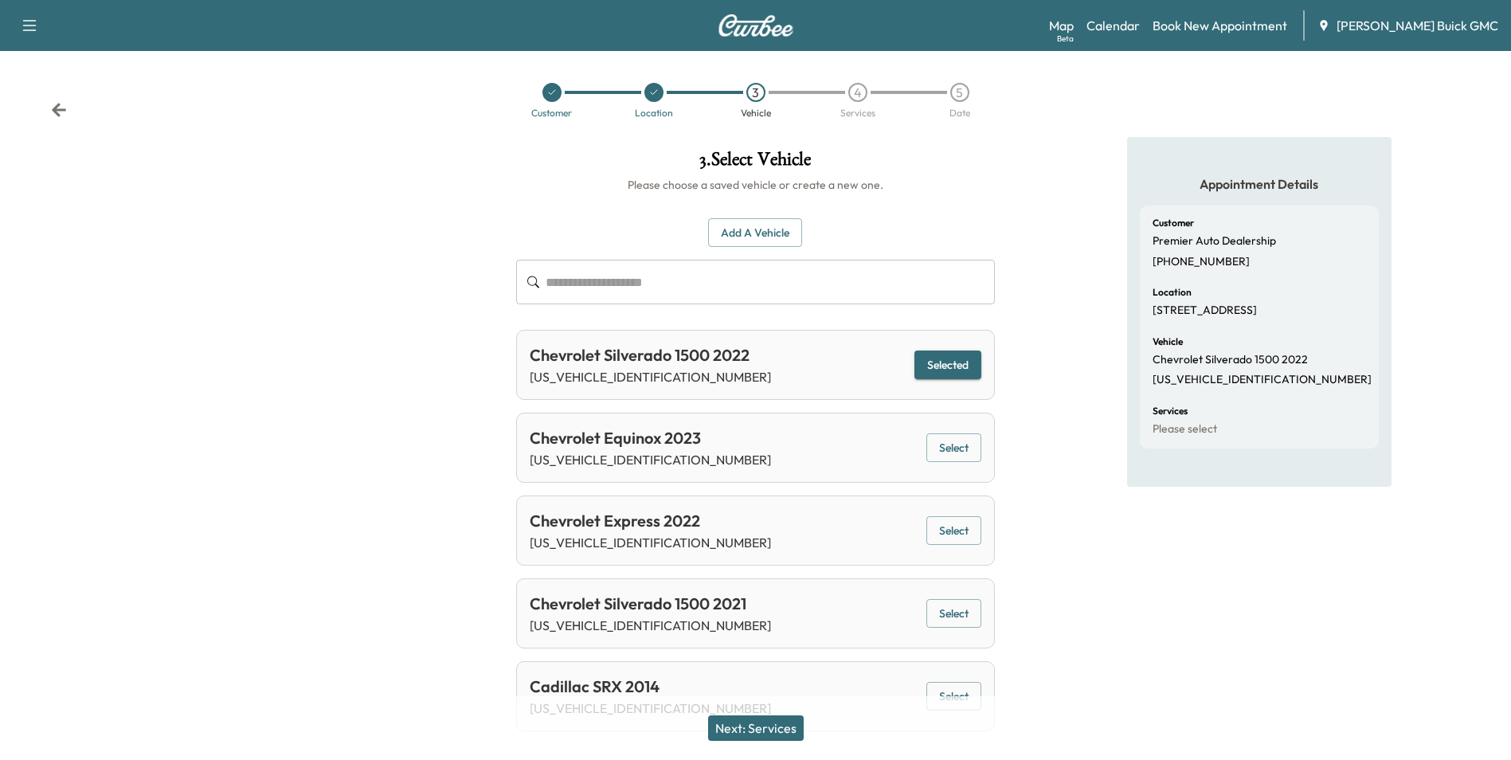
click at [774, 723] on button "Next: Services" at bounding box center [756, 727] width 96 height 25
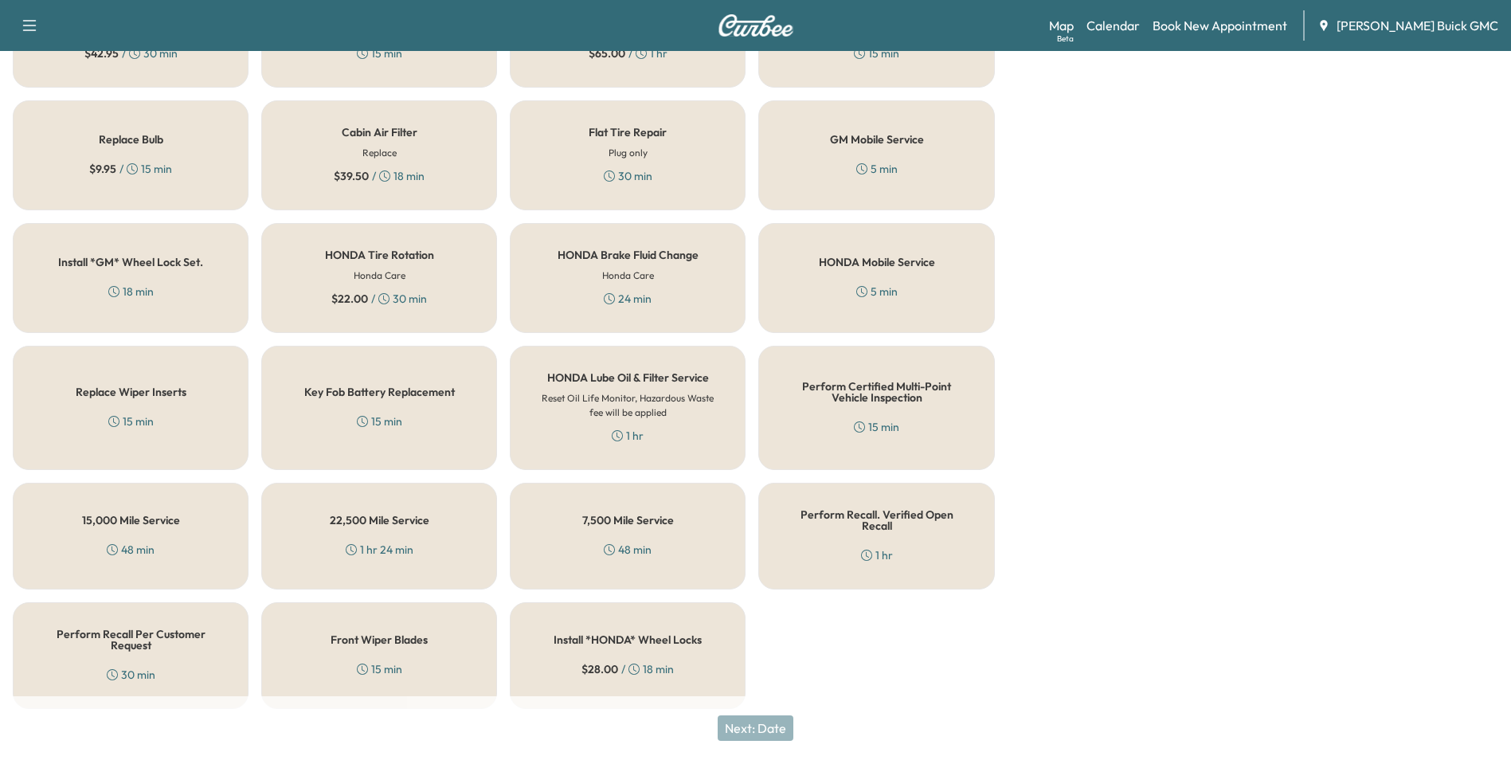
scroll to position [456, 0]
click at [885, 413] on div "Perform Certified Multi-Point Vehicle Inspection 15 min" at bounding box center [876, 406] width 236 height 124
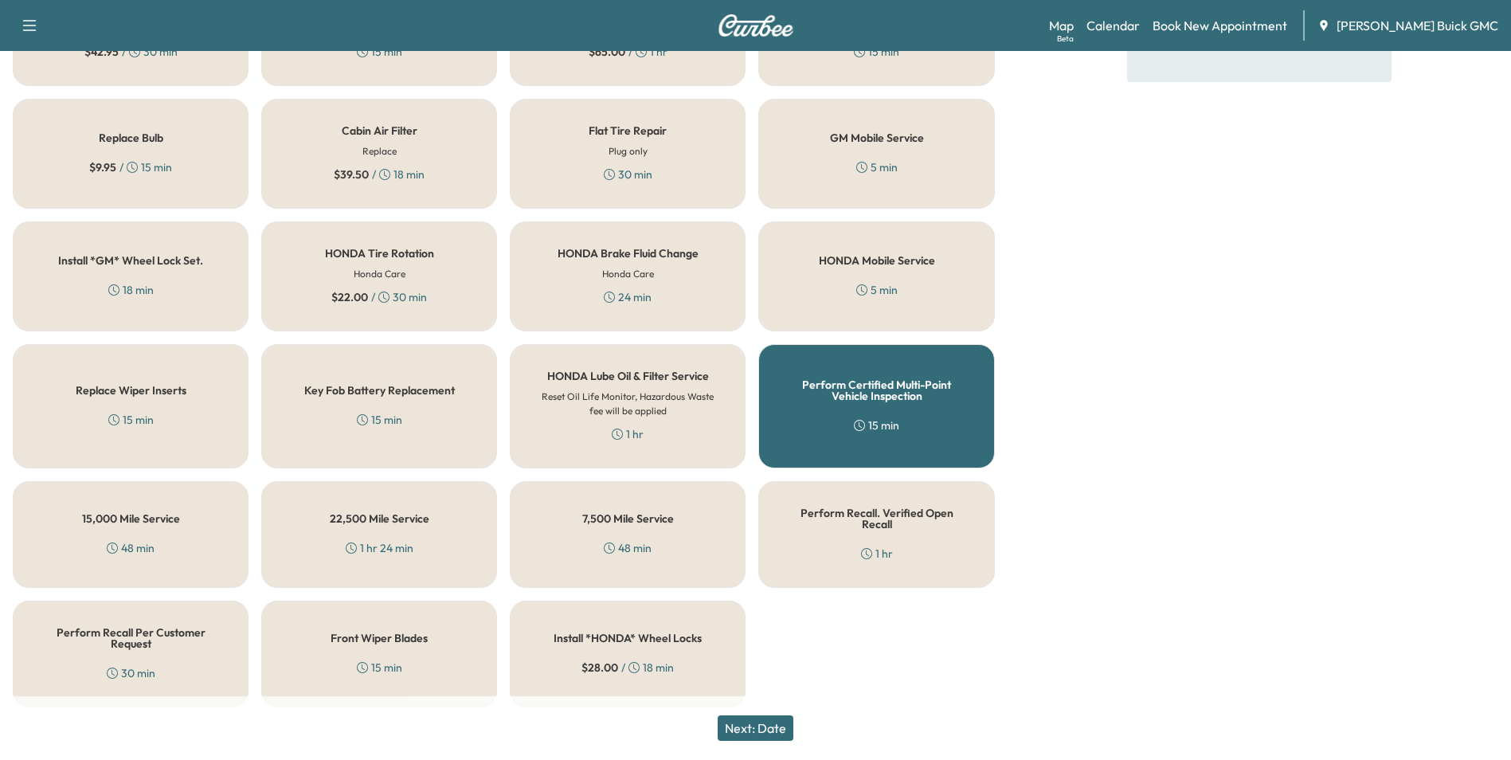
click at [765, 723] on button "Next: Date" at bounding box center [756, 727] width 76 height 25
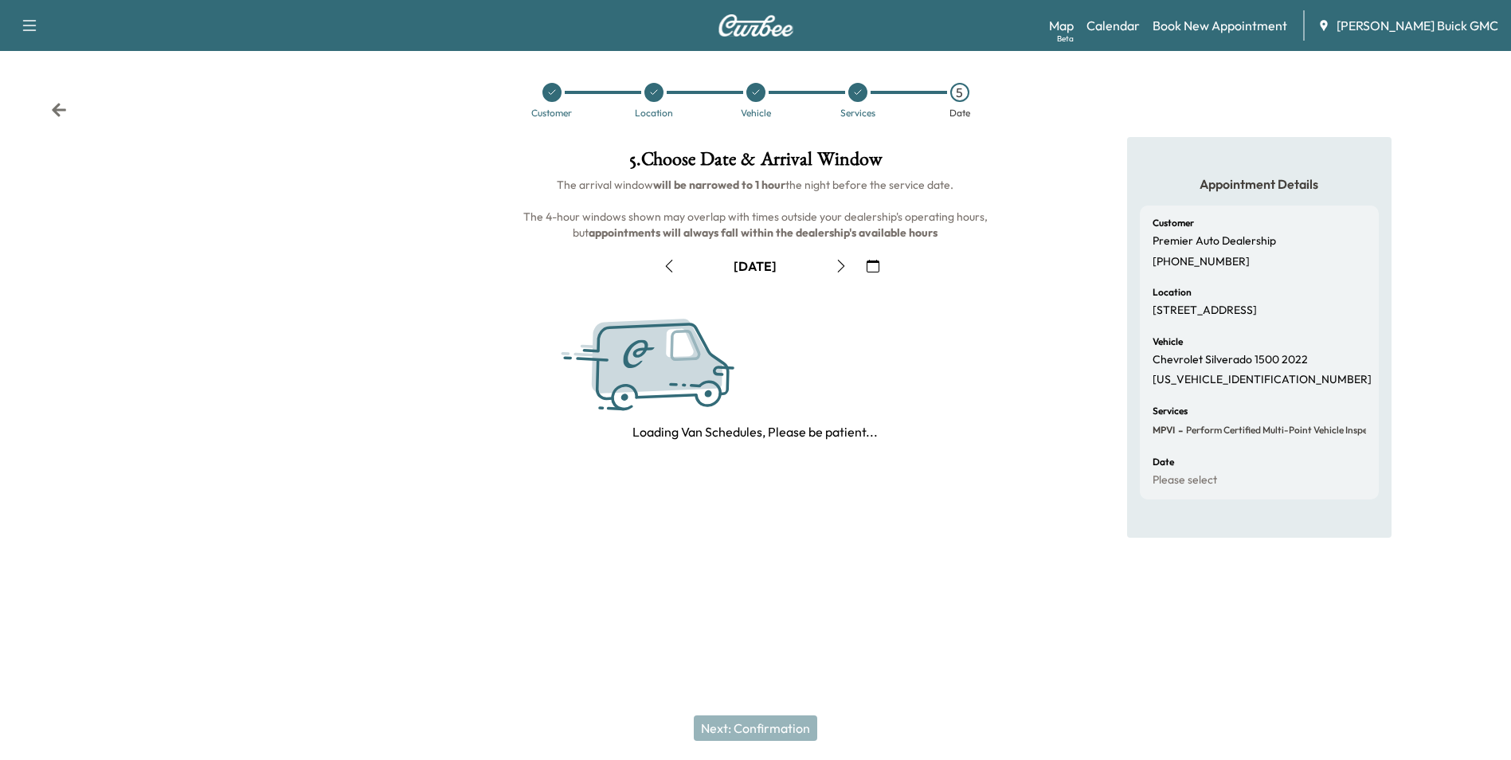
scroll to position [0, 0]
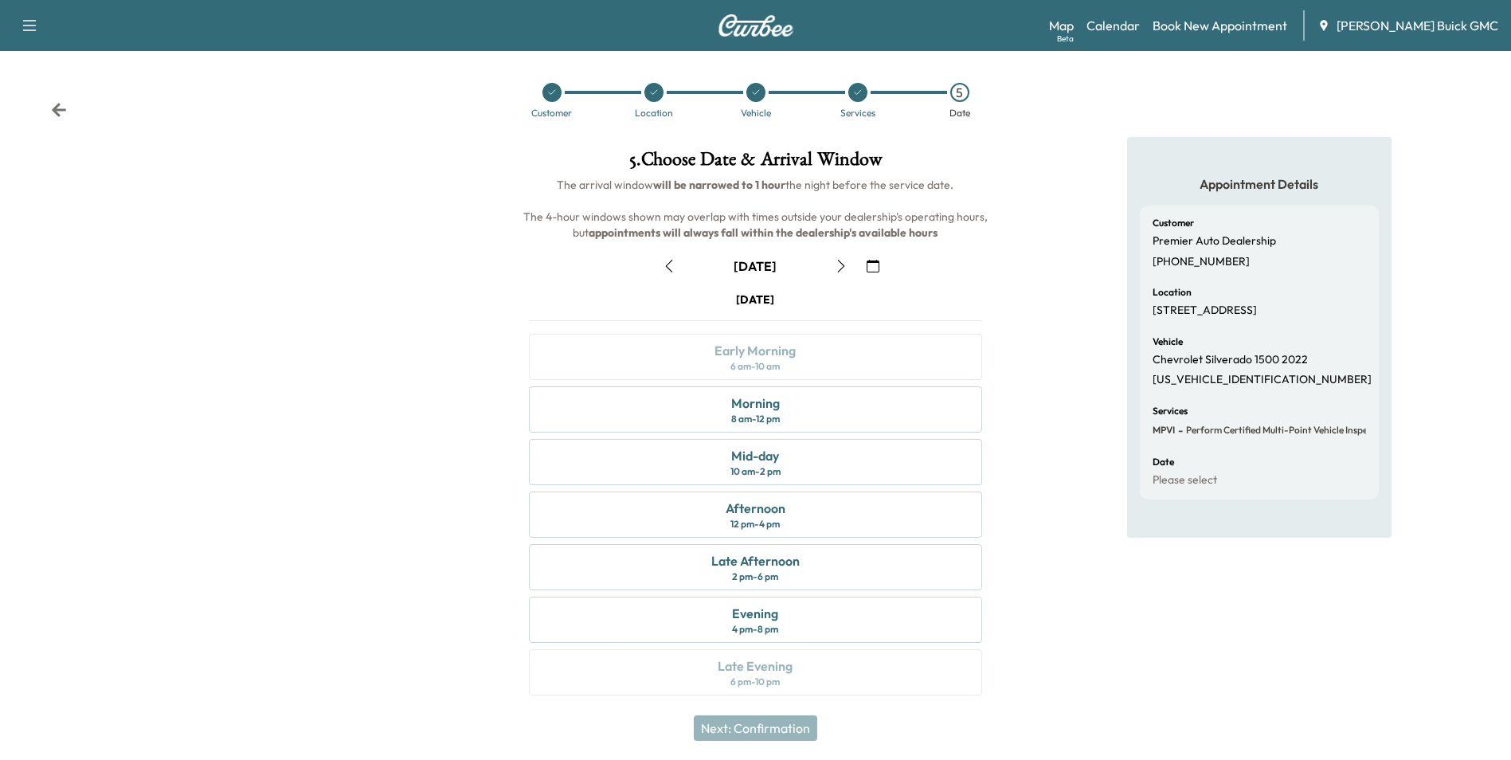
click at [869, 264] on icon "button" at bounding box center [873, 266] width 13 height 13
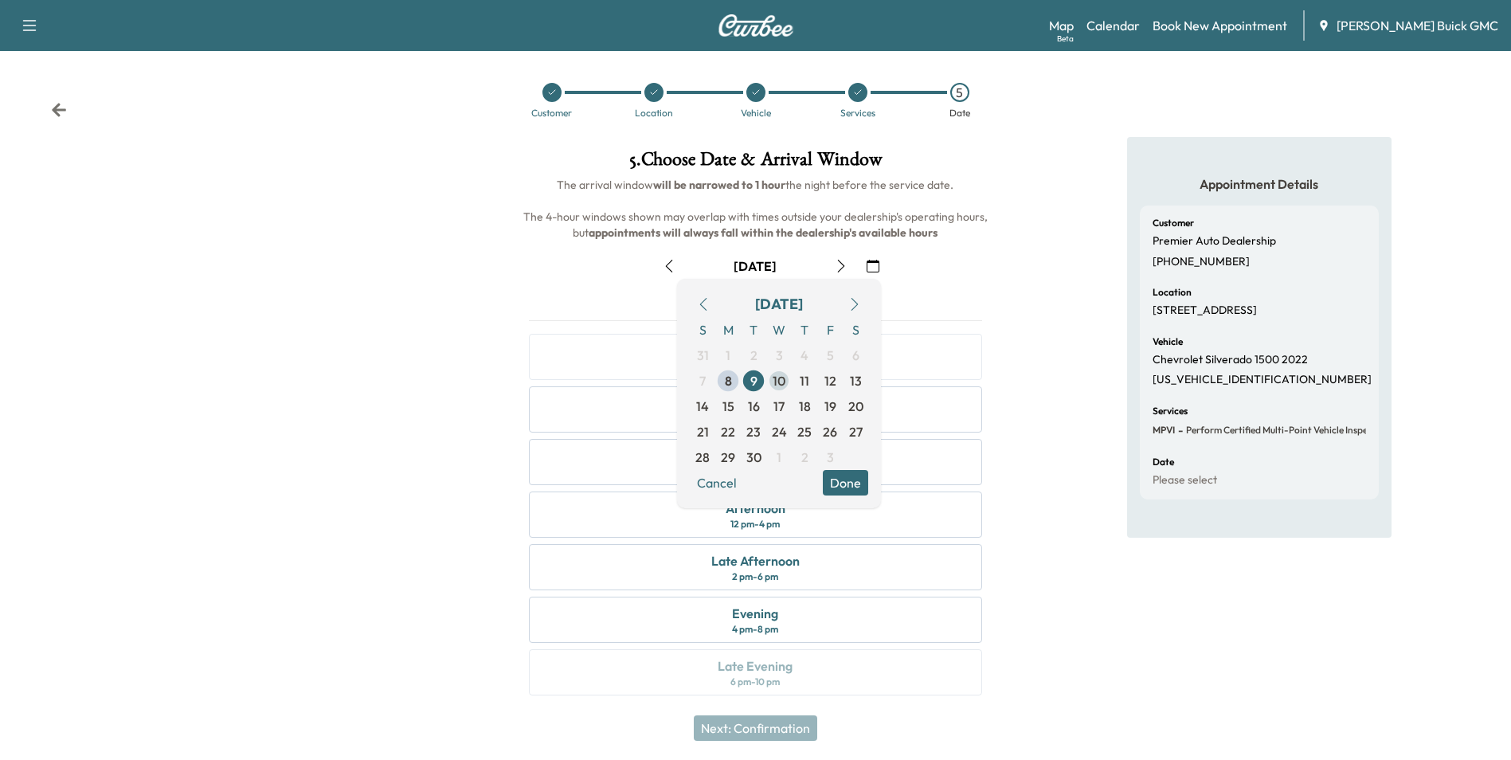
click at [779, 379] on span "10" at bounding box center [779, 380] width 13 height 19
click at [841, 479] on button "Done" at bounding box center [845, 482] width 45 height 25
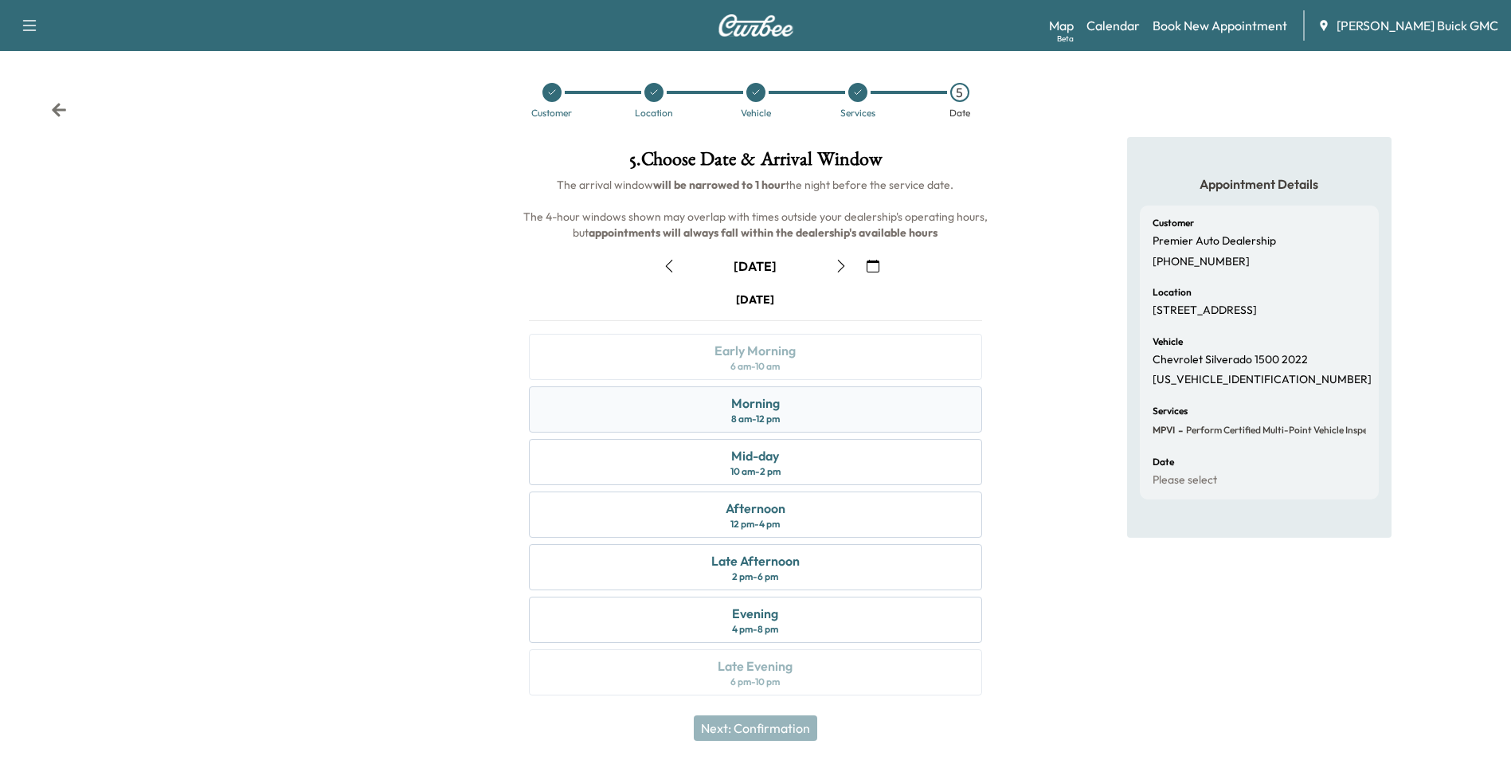
click at [816, 411] on div "Morning 8 am - 12 pm" at bounding box center [755, 409] width 452 height 46
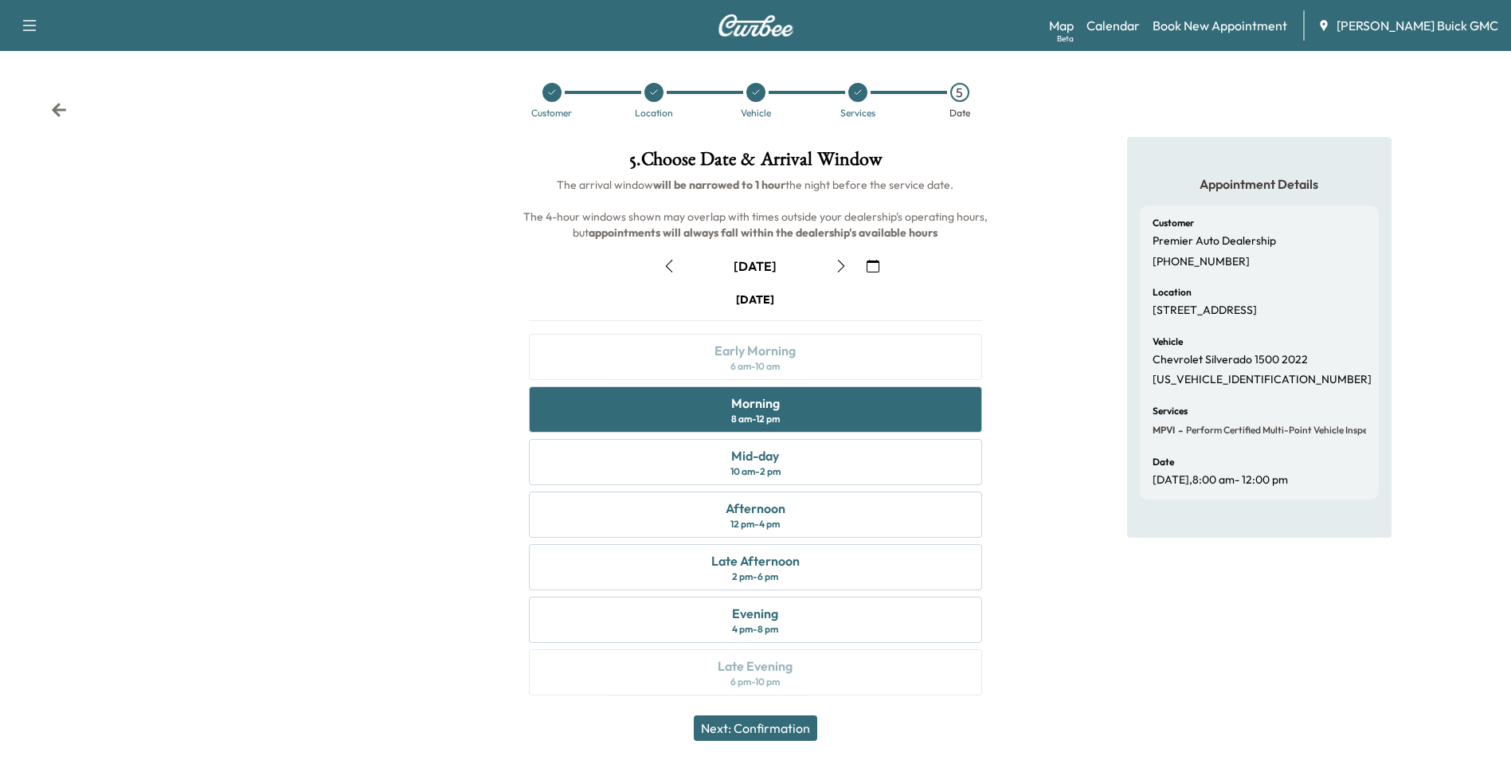
click at [787, 724] on button "Next: Confirmation" at bounding box center [755, 727] width 123 height 25
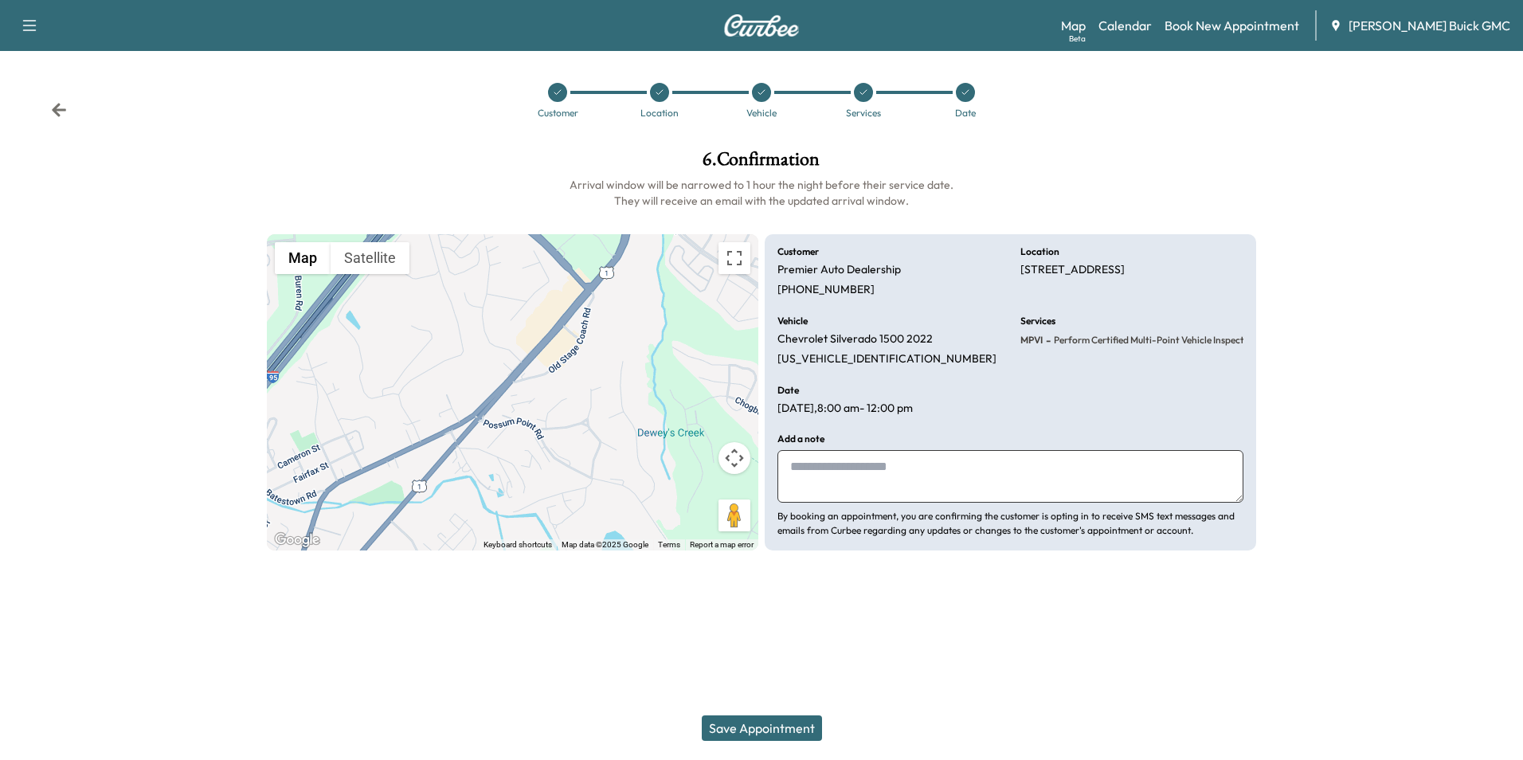
click at [860, 482] on textarea at bounding box center [1010, 476] width 466 height 53
type textarea "**********"
click at [797, 726] on button "Save Appointment" at bounding box center [762, 727] width 120 height 25
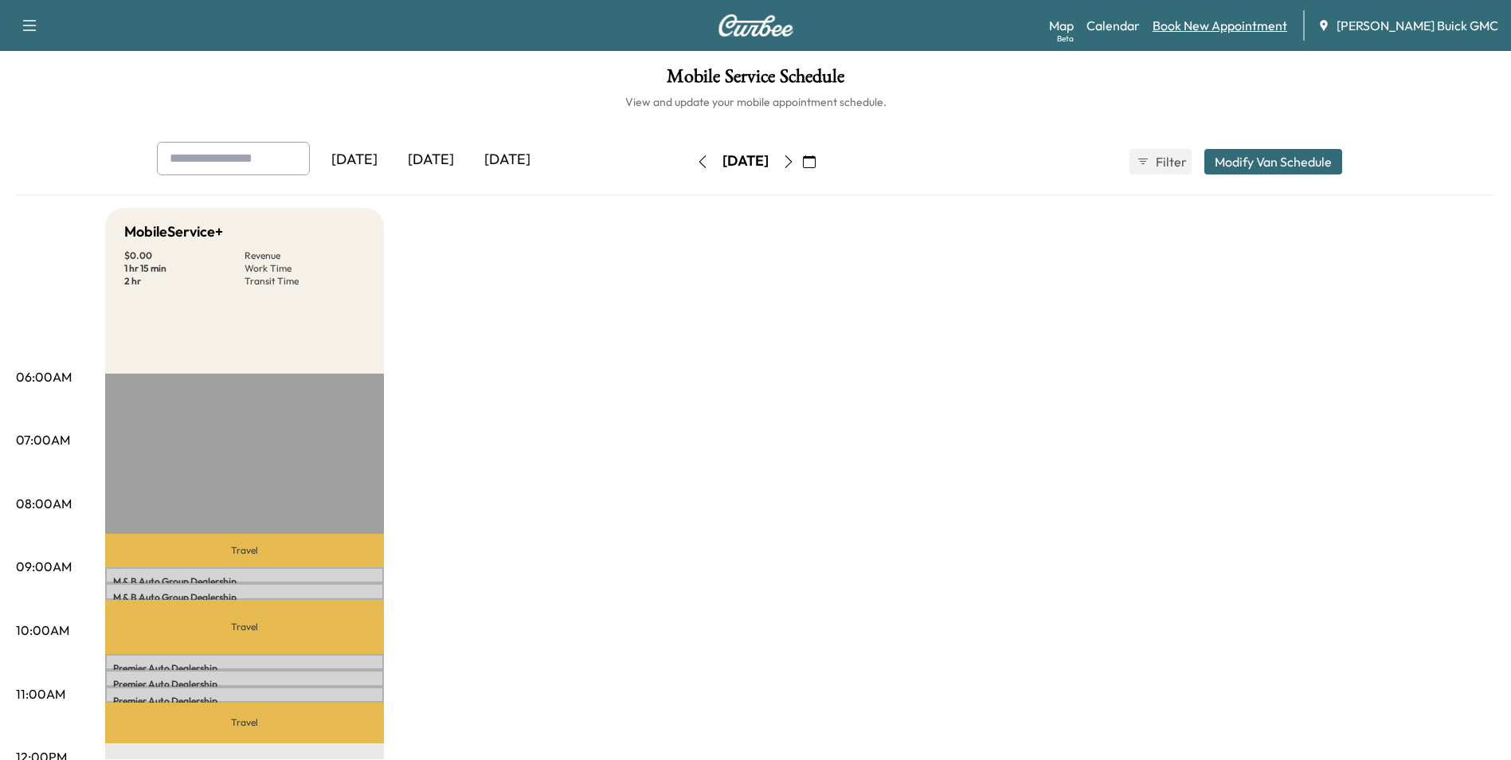
click at [1202, 24] on link "Book New Appointment" at bounding box center [1220, 25] width 135 height 19
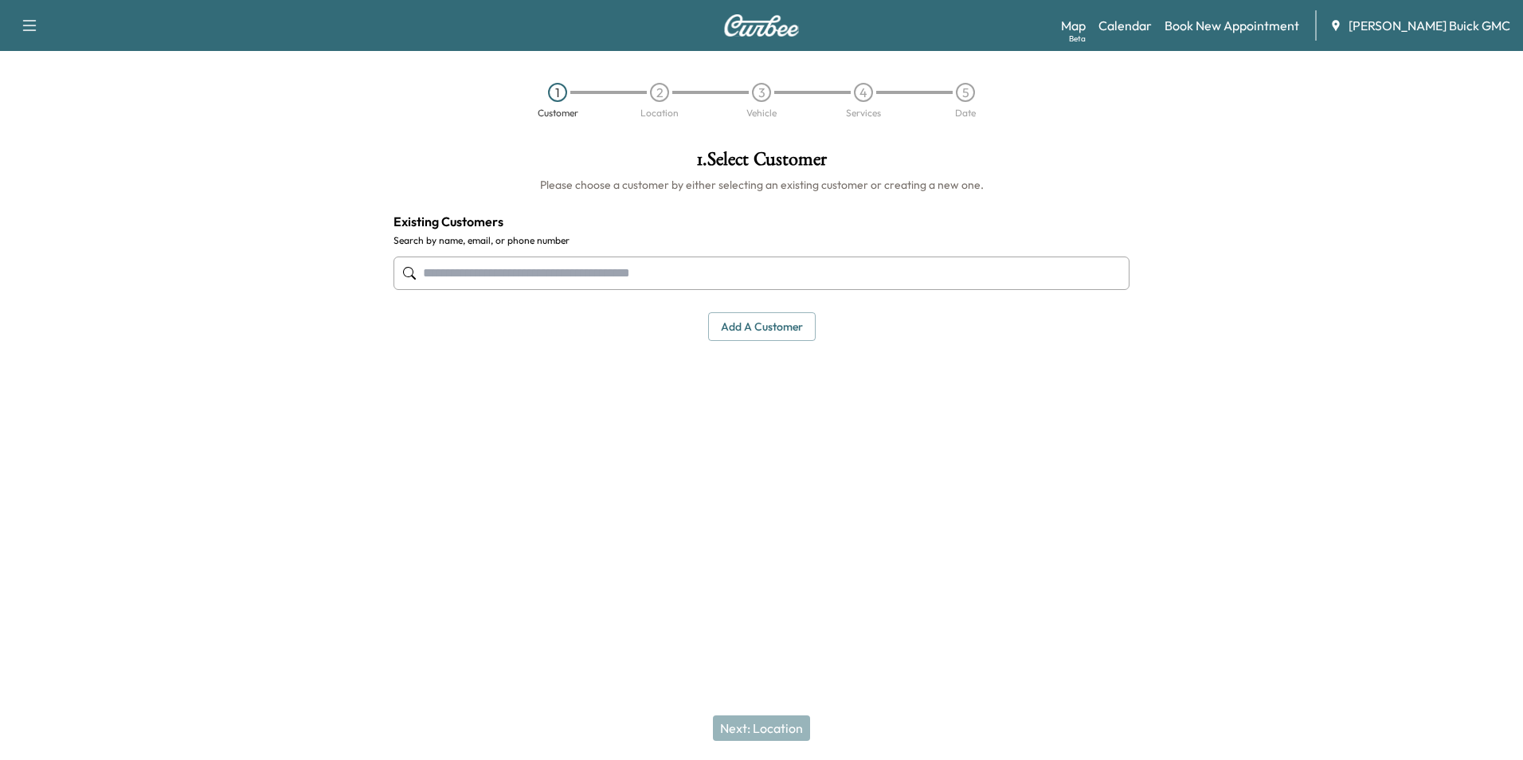
click at [786, 268] on input "text" at bounding box center [761, 272] width 736 height 33
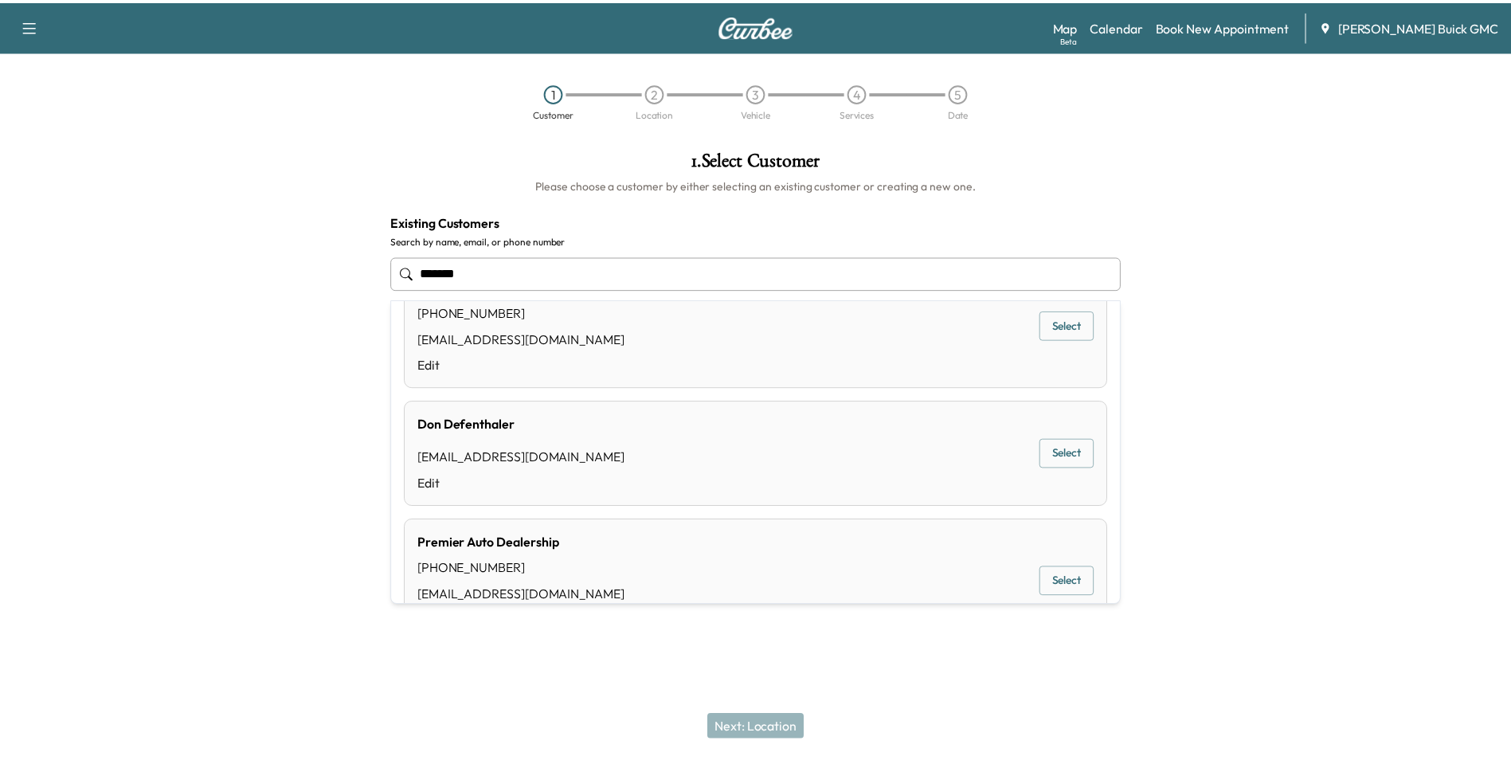
scroll to position [159, 0]
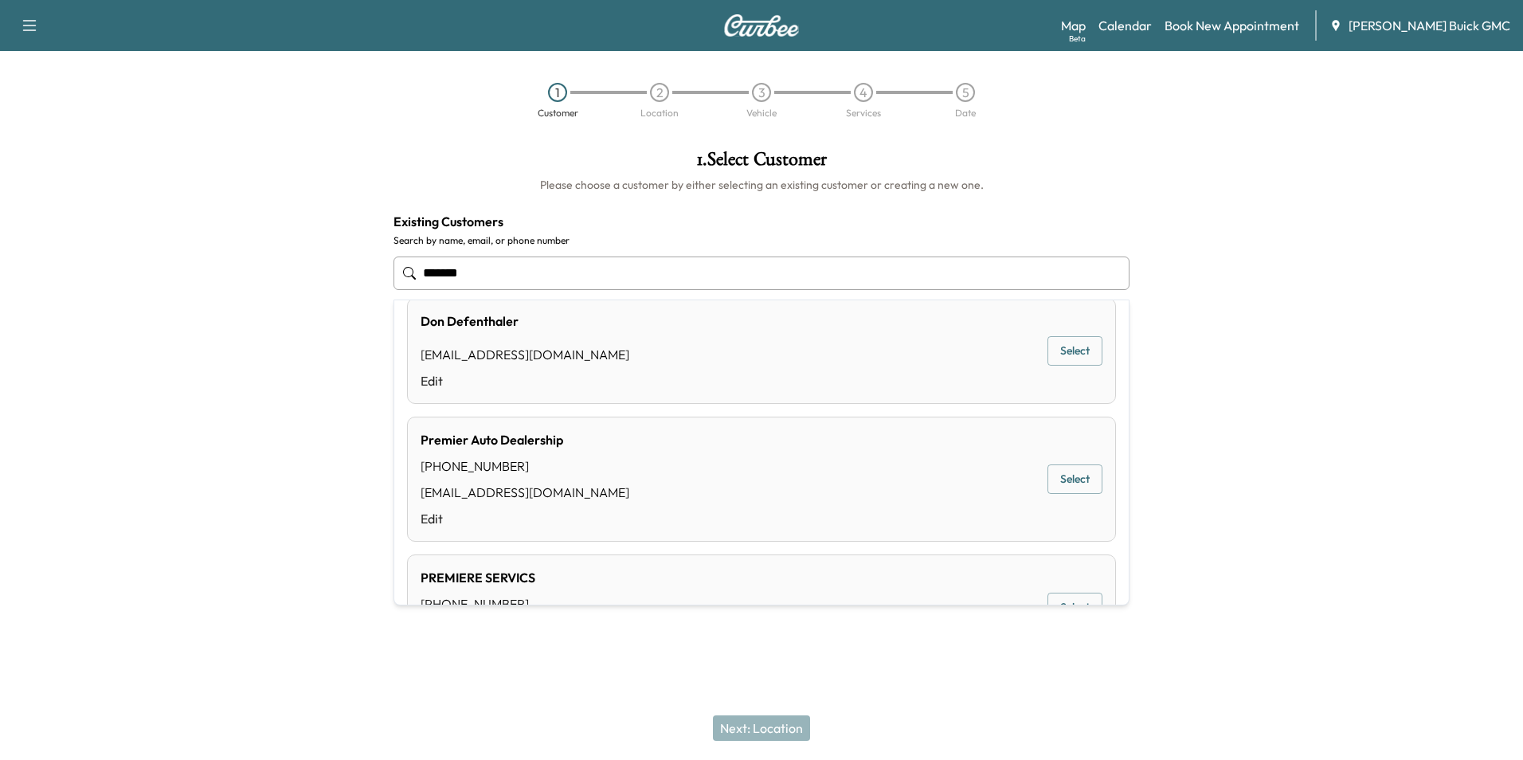
click at [1063, 474] on button "Select" at bounding box center [1074, 478] width 55 height 29
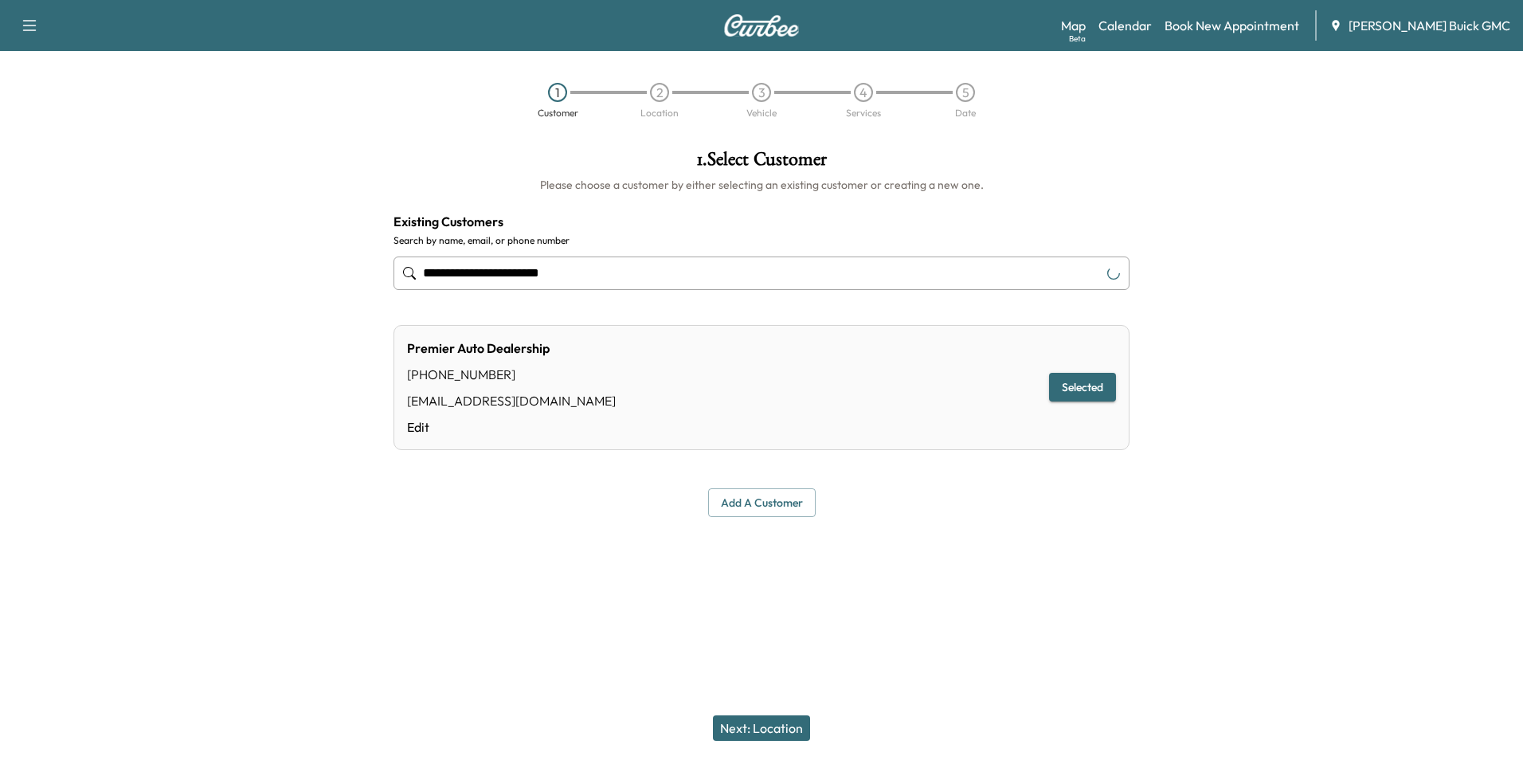
type input "**********"
click at [781, 723] on button "Next: Location" at bounding box center [761, 727] width 97 height 25
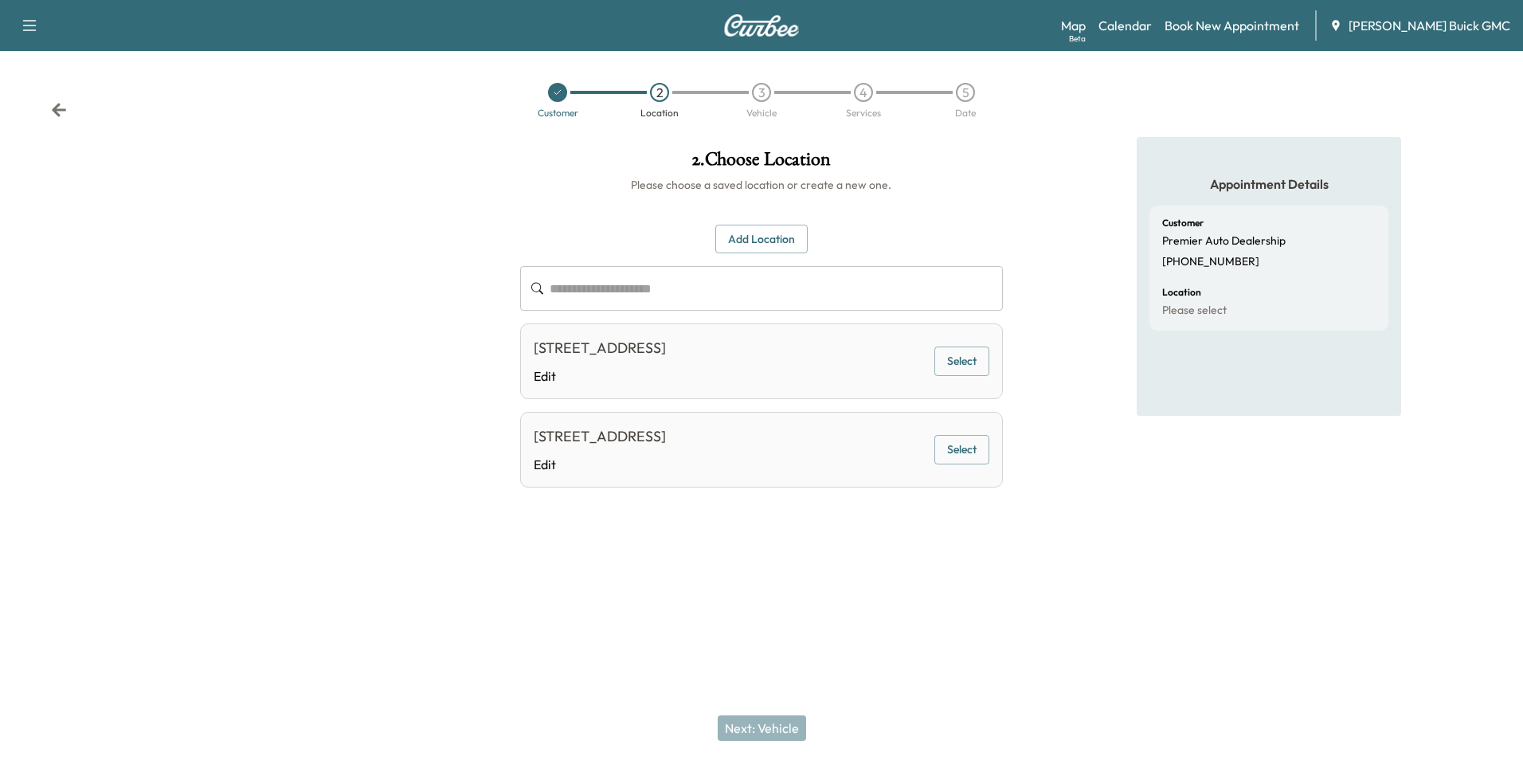
click at [952, 445] on button "Select" at bounding box center [961, 449] width 55 height 29
click at [764, 725] on button "Next: Vehicle" at bounding box center [762, 727] width 88 height 25
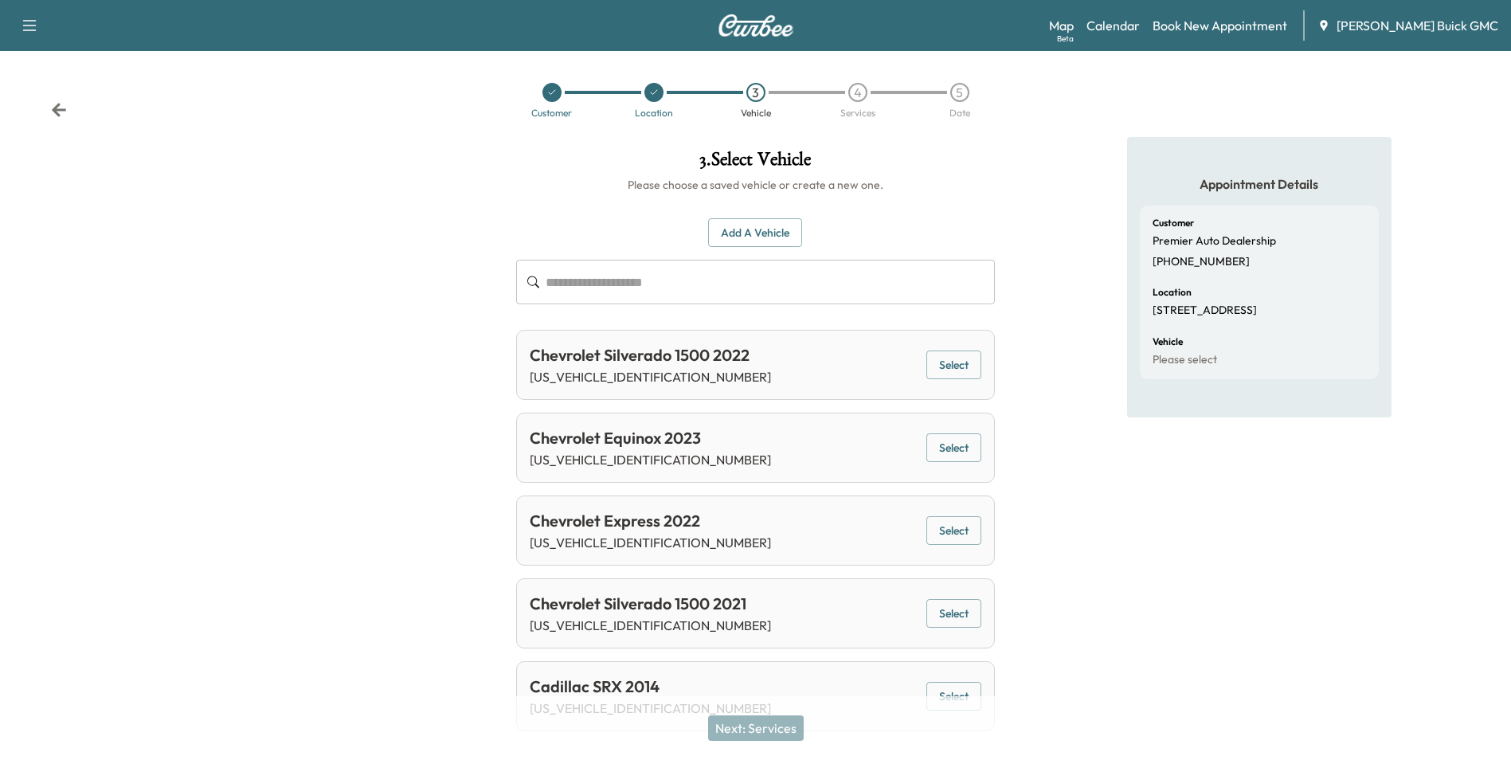
click at [763, 225] on button "Add a Vehicle" at bounding box center [755, 232] width 94 height 29
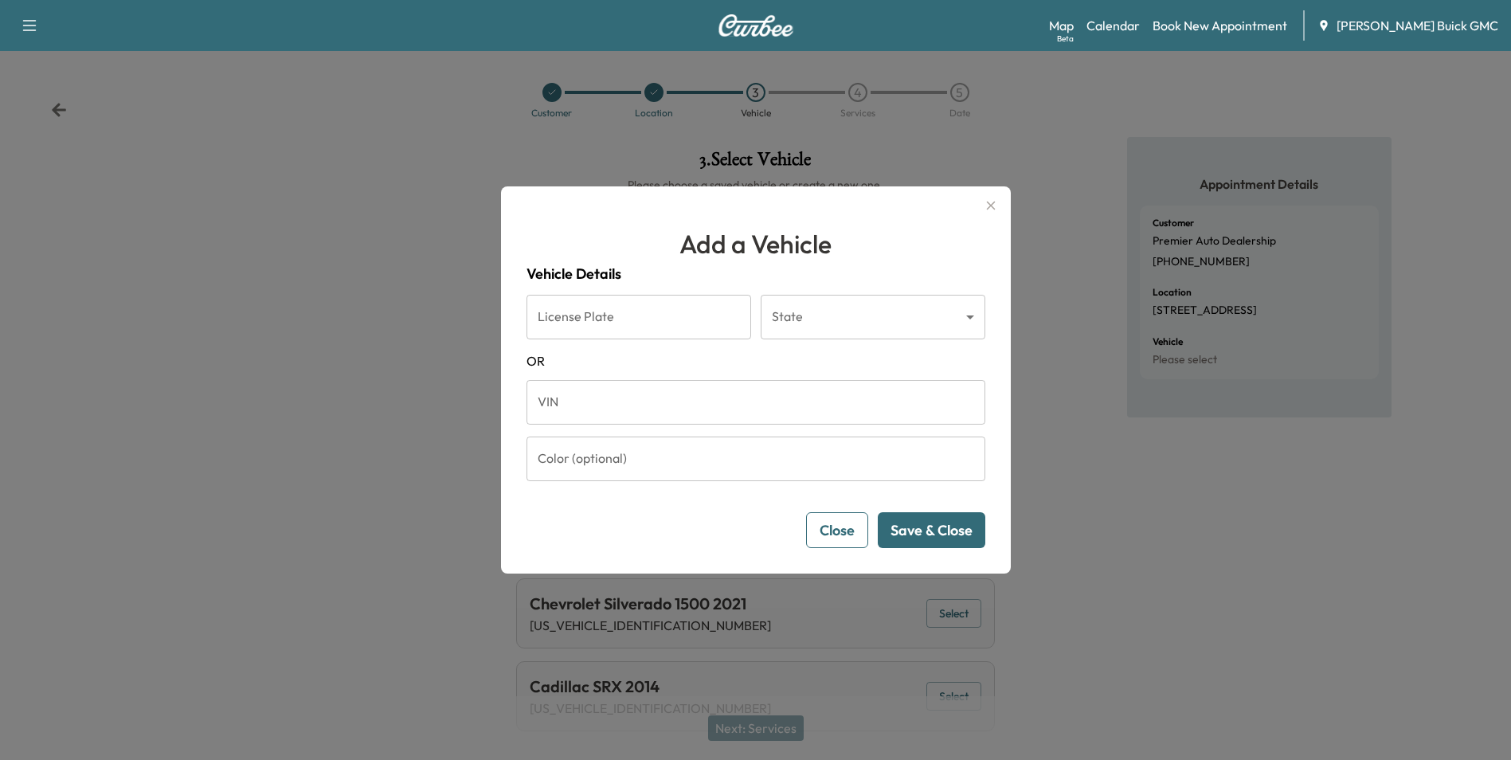
click at [667, 408] on input "VIN" at bounding box center [756, 402] width 459 height 45
type input "**********"
click at [921, 523] on button "Save & Close" at bounding box center [932, 530] width 108 height 36
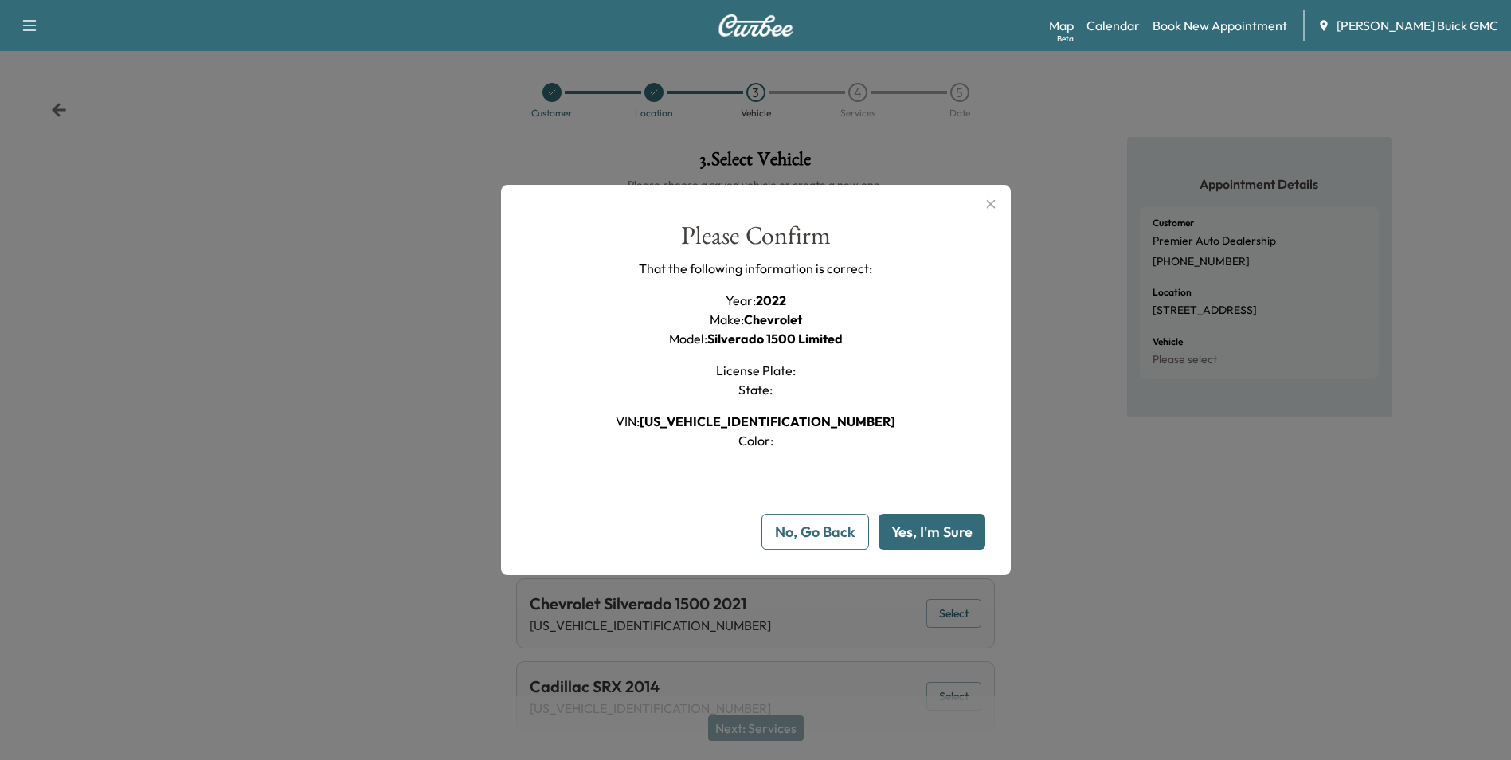
click at [920, 524] on button "Yes, I'm Sure" at bounding box center [932, 532] width 107 height 36
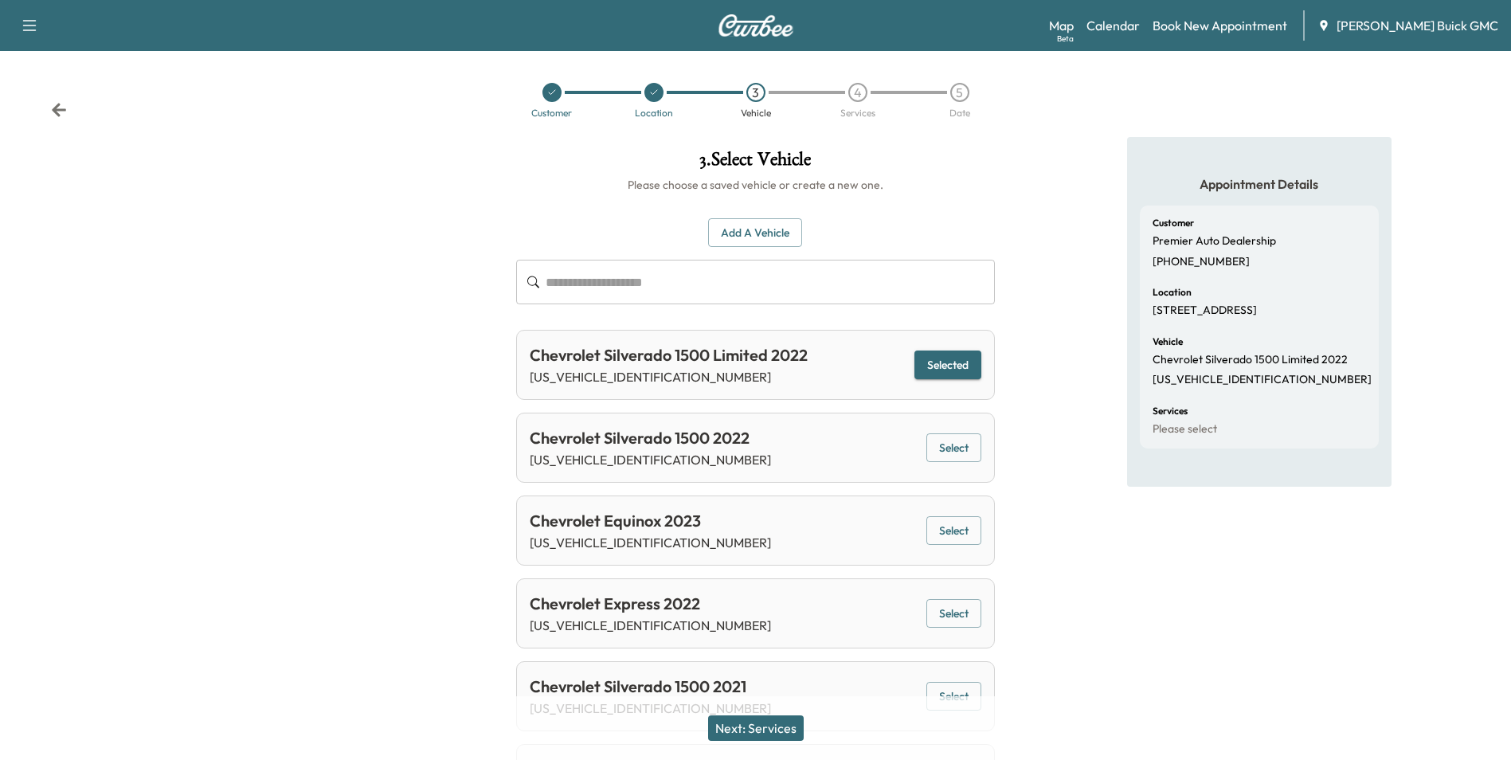
click at [773, 726] on button "Next: Services" at bounding box center [756, 727] width 96 height 25
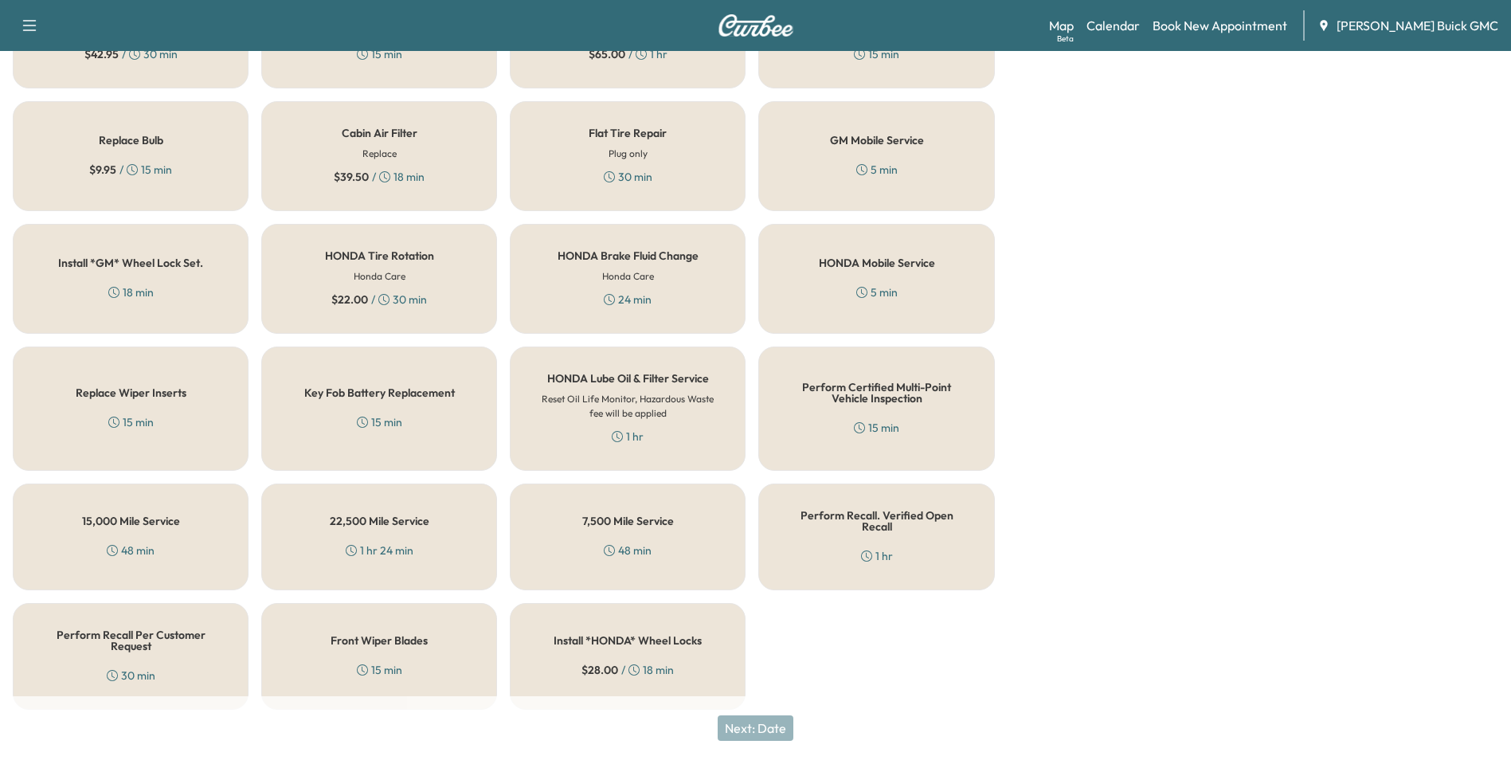
scroll to position [456, 0]
click at [856, 398] on h5 "Perform Certified Multi-Point Vehicle Inspection" at bounding box center [876, 390] width 183 height 22
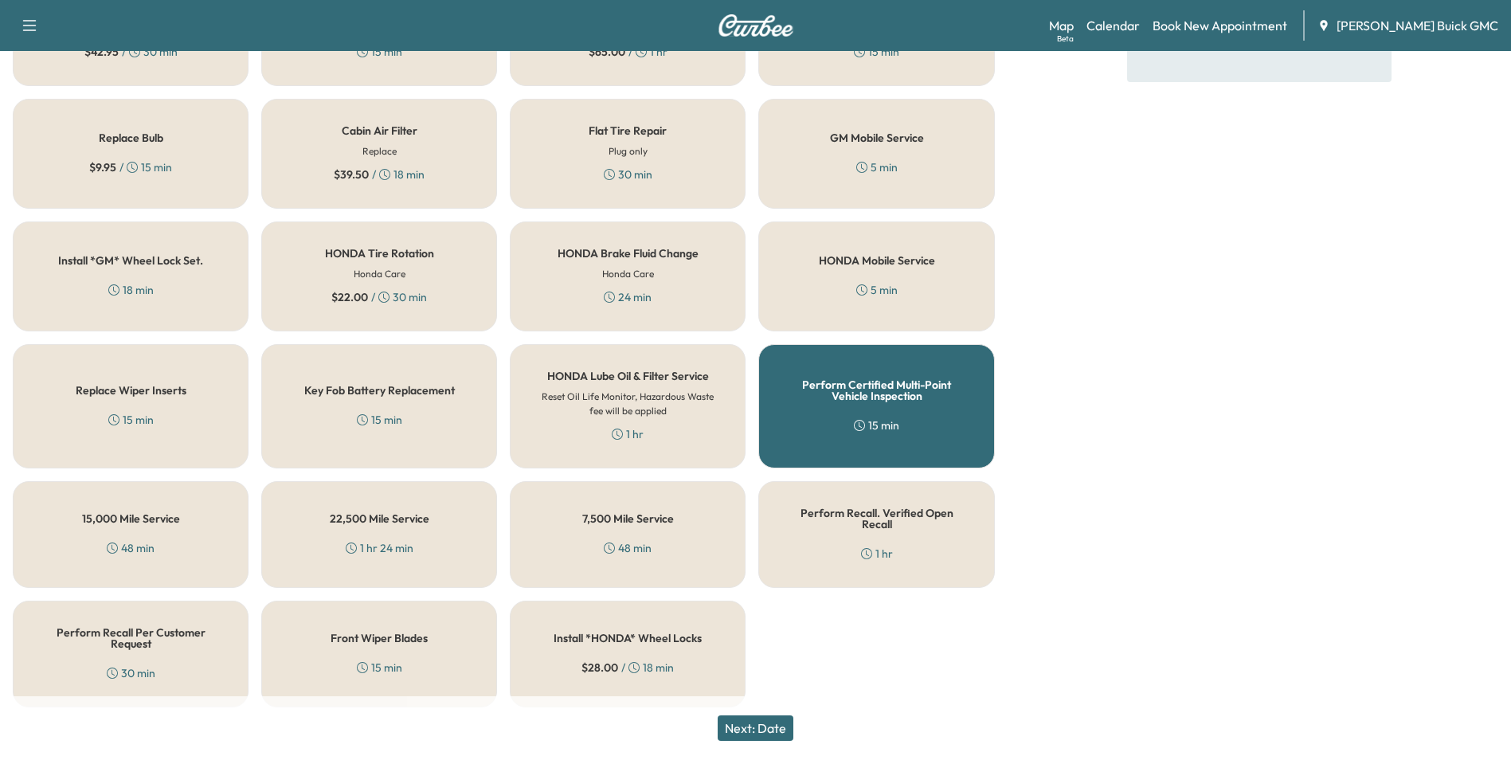
click at [771, 721] on button "Next: Date" at bounding box center [756, 727] width 76 height 25
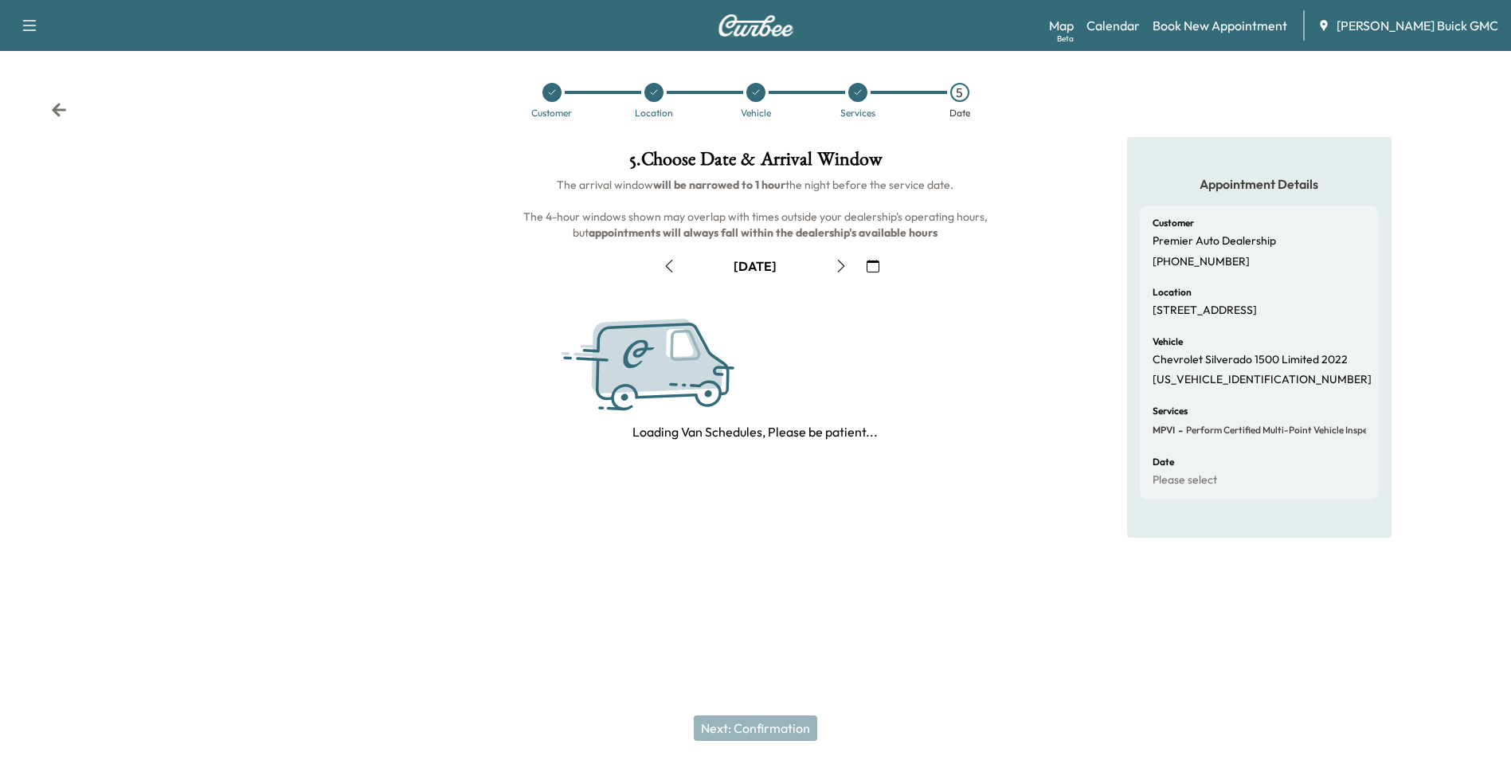
scroll to position [0, 0]
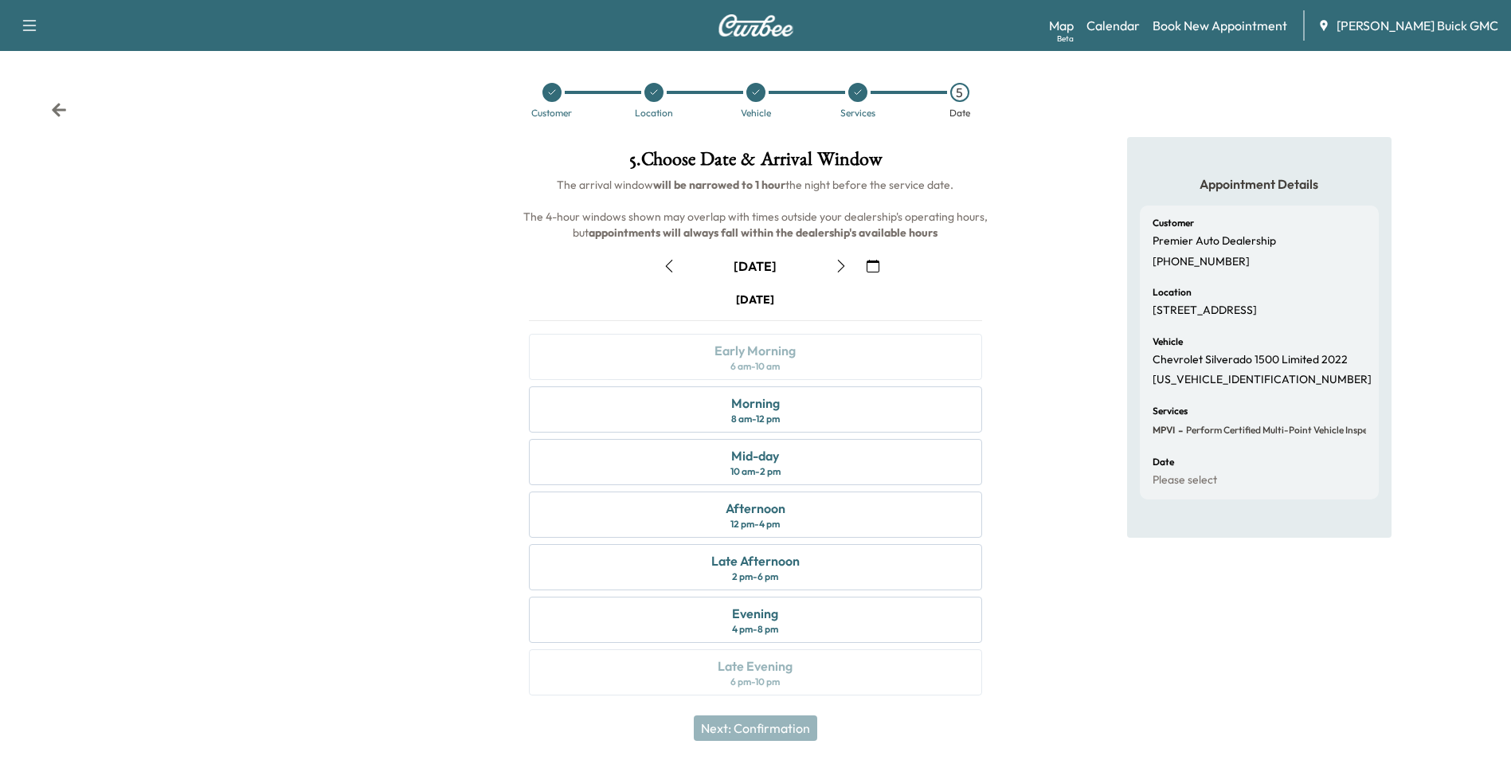
click at [868, 266] on icon "button" at bounding box center [873, 266] width 13 height 13
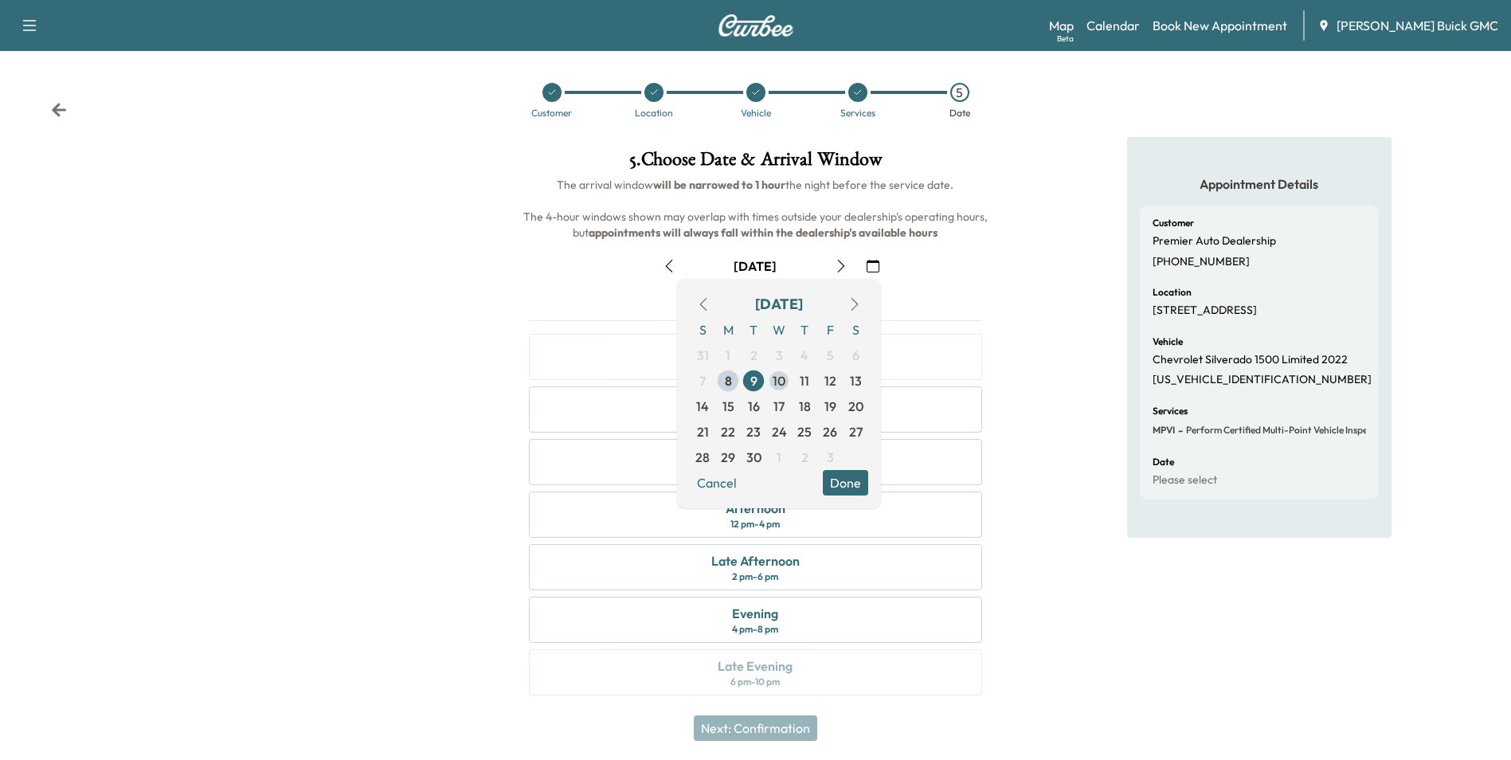
click at [781, 378] on span "10" at bounding box center [779, 380] width 13 height 19
click at [851, 480] on button "Done" at bounding box center [845, 482] width 45 height 25
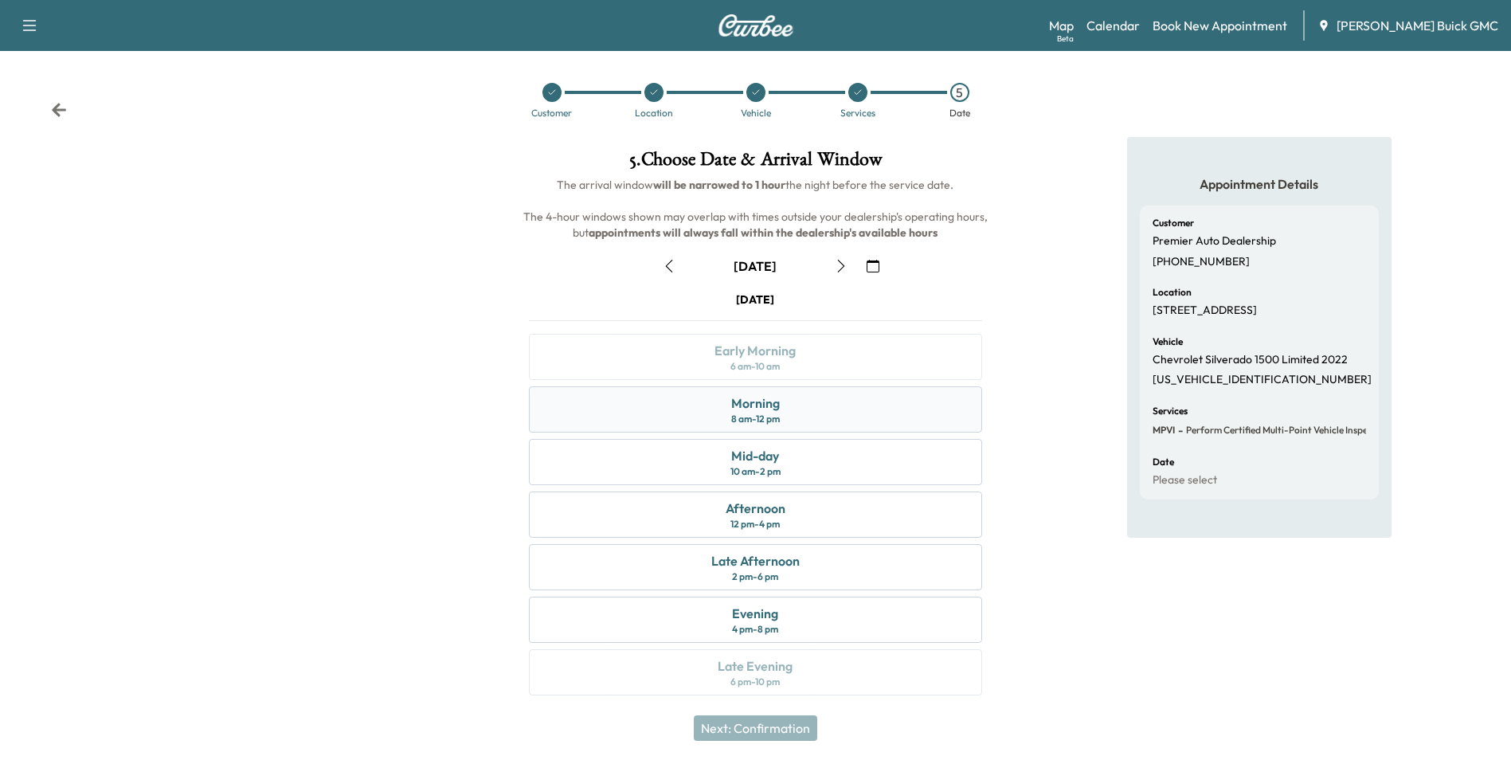
click at [840, 410] on div "Morning 8 am - 12 pm" at bounding box center [755, 409] width 452 height 46
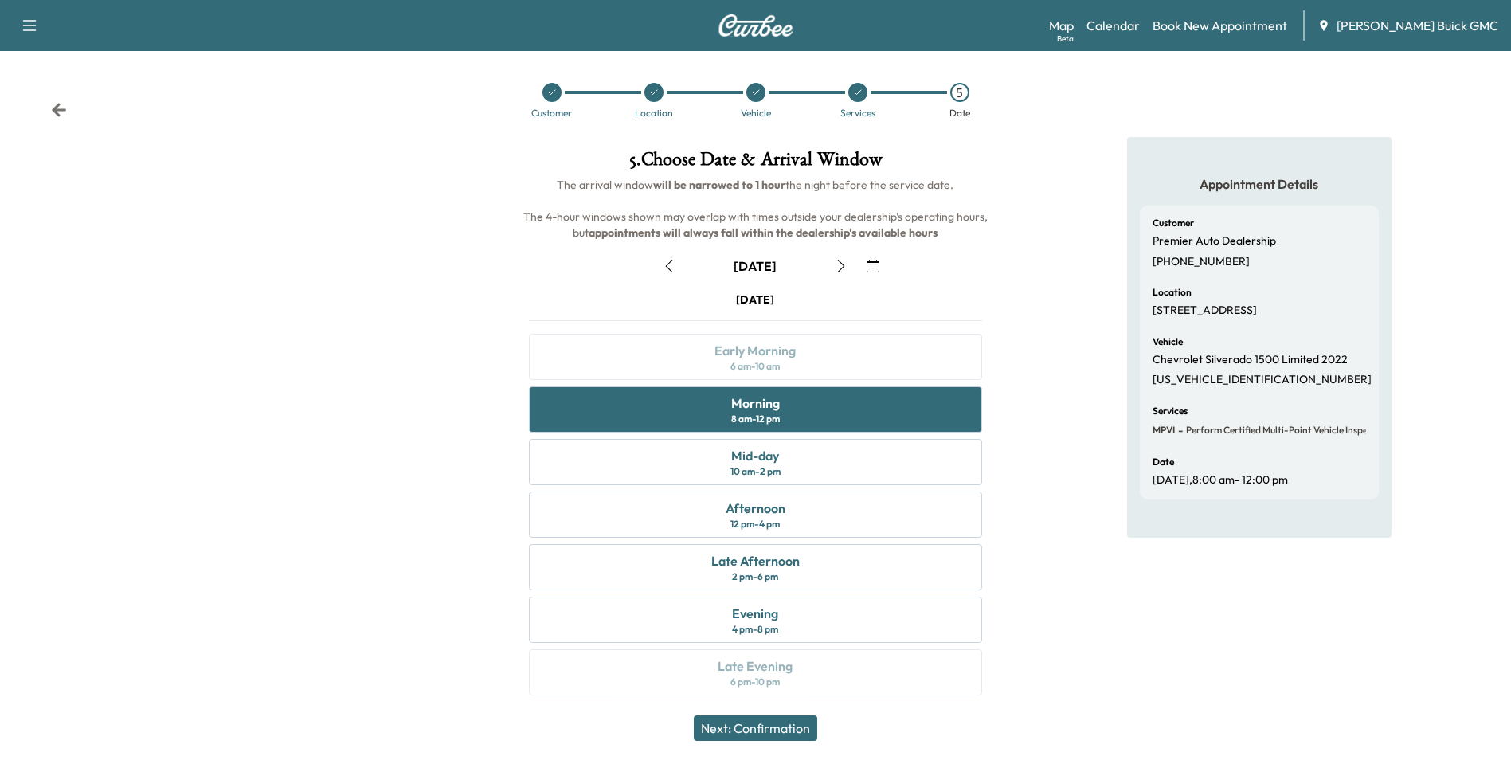
click at [779, 723] on button "Next: Confirmation" at bounding box center [755, 727] width 123 height 25
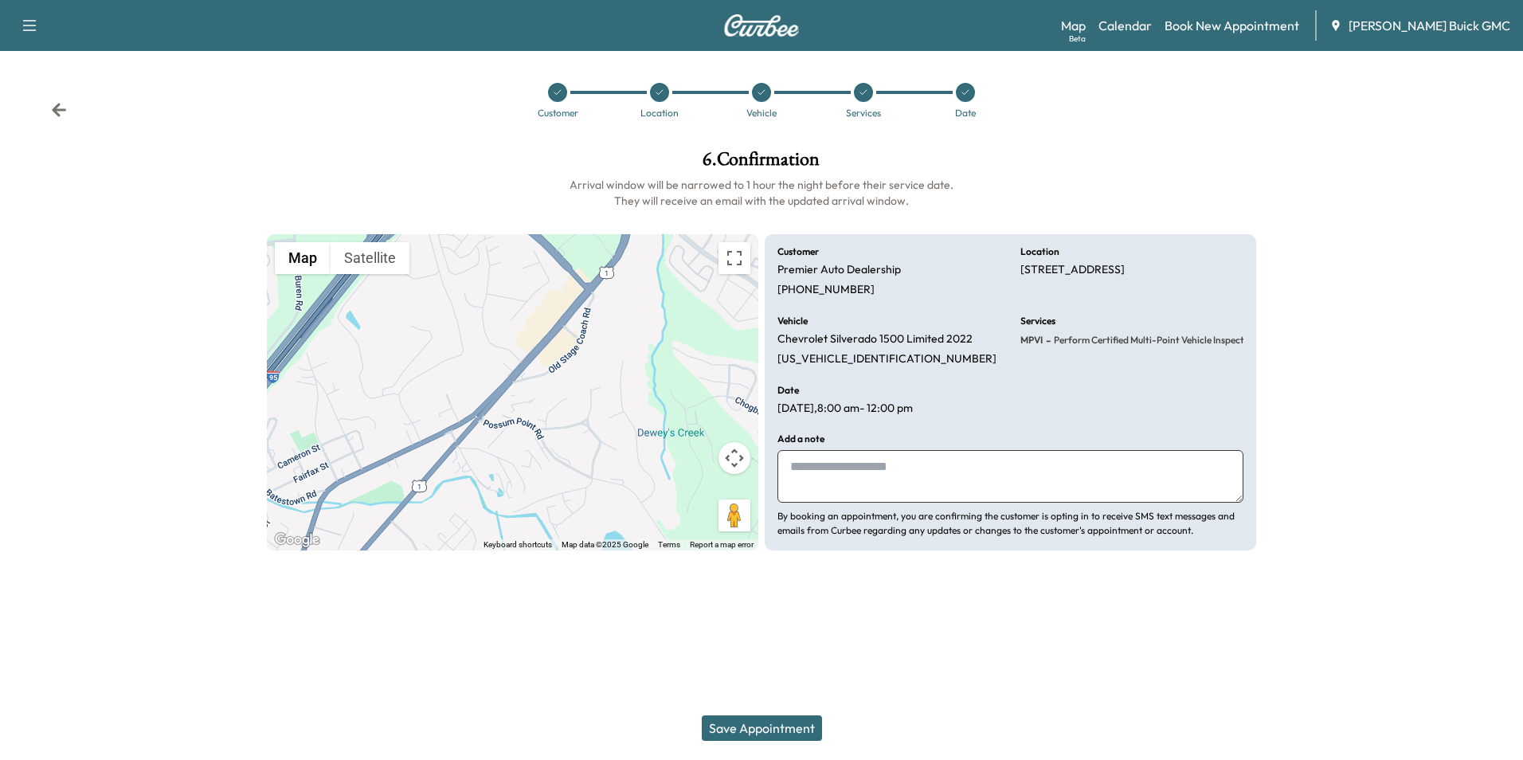
click at [879, 467] on textarea at bounding box center [1010, 476] width 466 height 53
type textarea "**********"
click at [781, 726] on button "Save Appointment" at bounding box center [762, 727] width 120 height 25
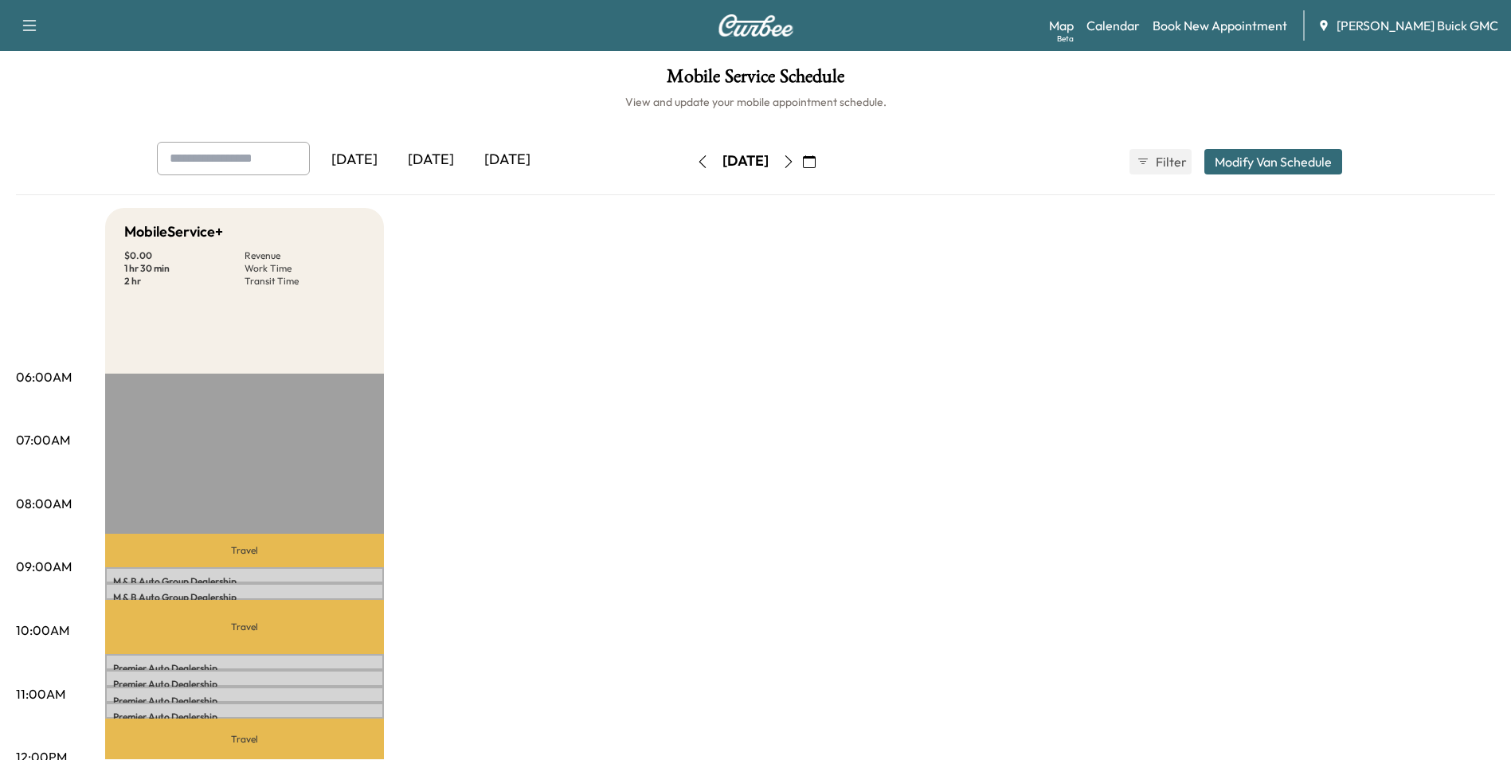
drag, startPoint x: 1088, startPoint y: 369, endPoint x: 1094, endPoint y: 354, distance: 16.1
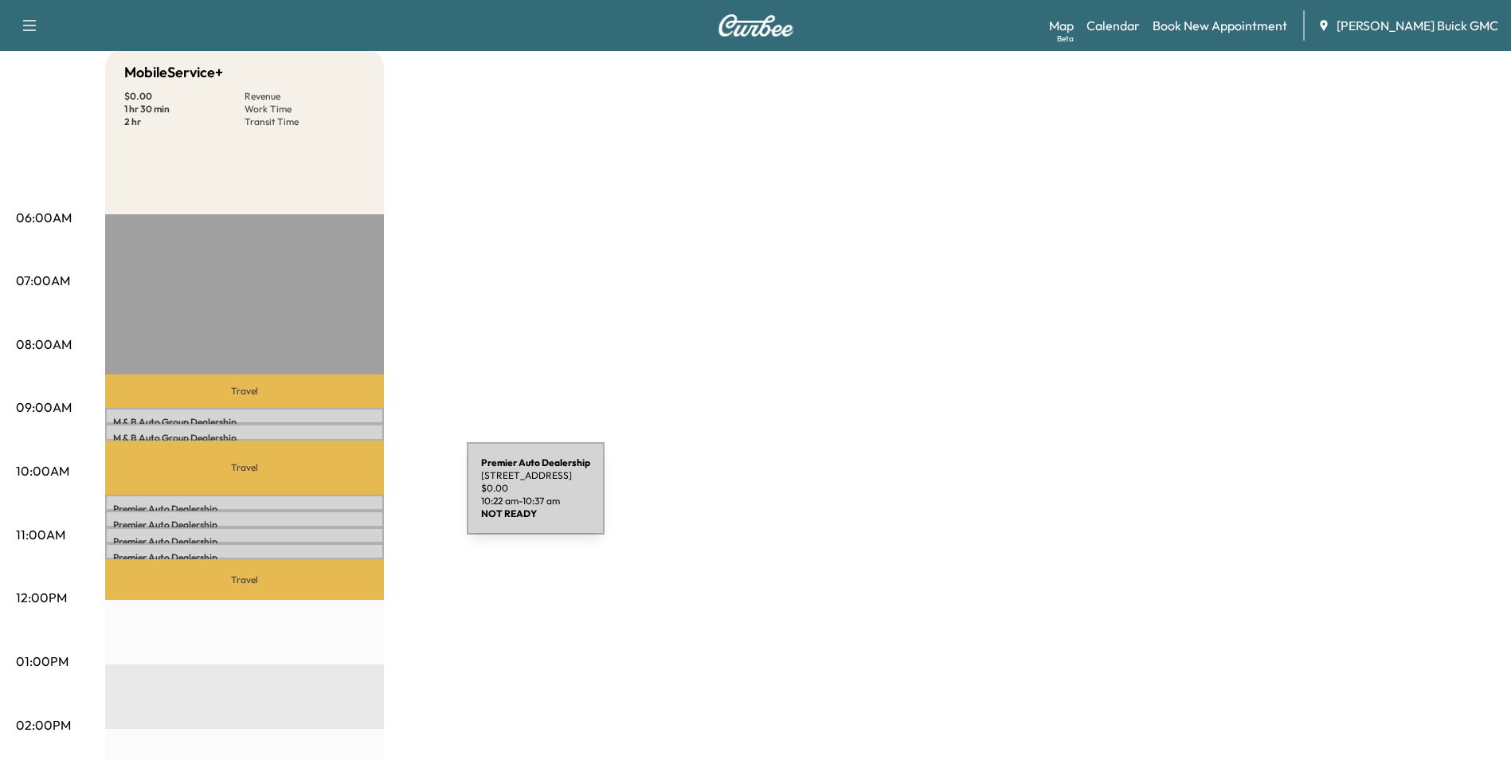
click at [347, 498] on div "Premier Auto Dealership 17575 Old Stage Coach Rd, Dumfries, VA 22026, USA $ 0.0…" at bounding box center [244, 503] width 279 height 16
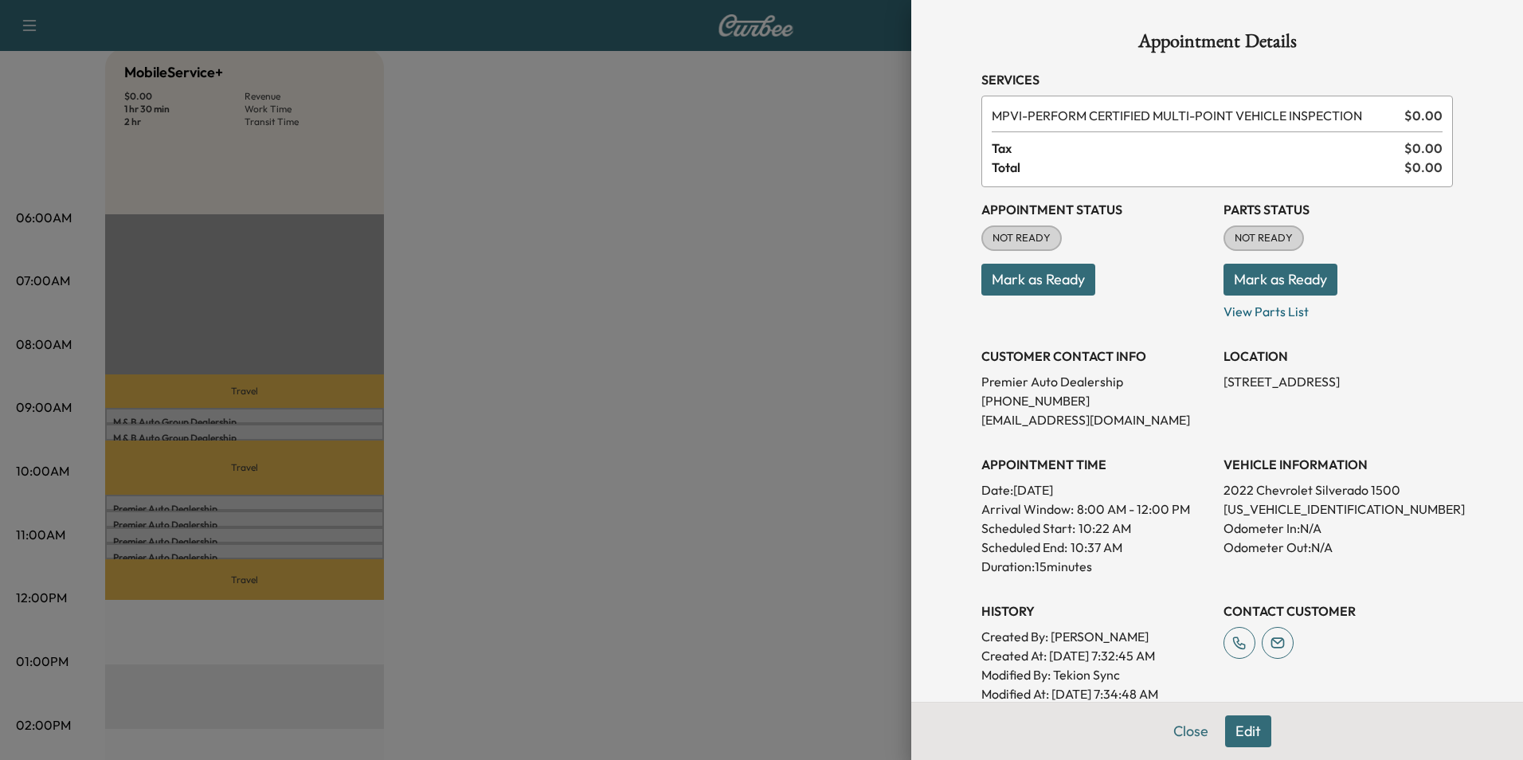
click at [711, 212] on div at bounding box center [761, 380] width 1523 height 760
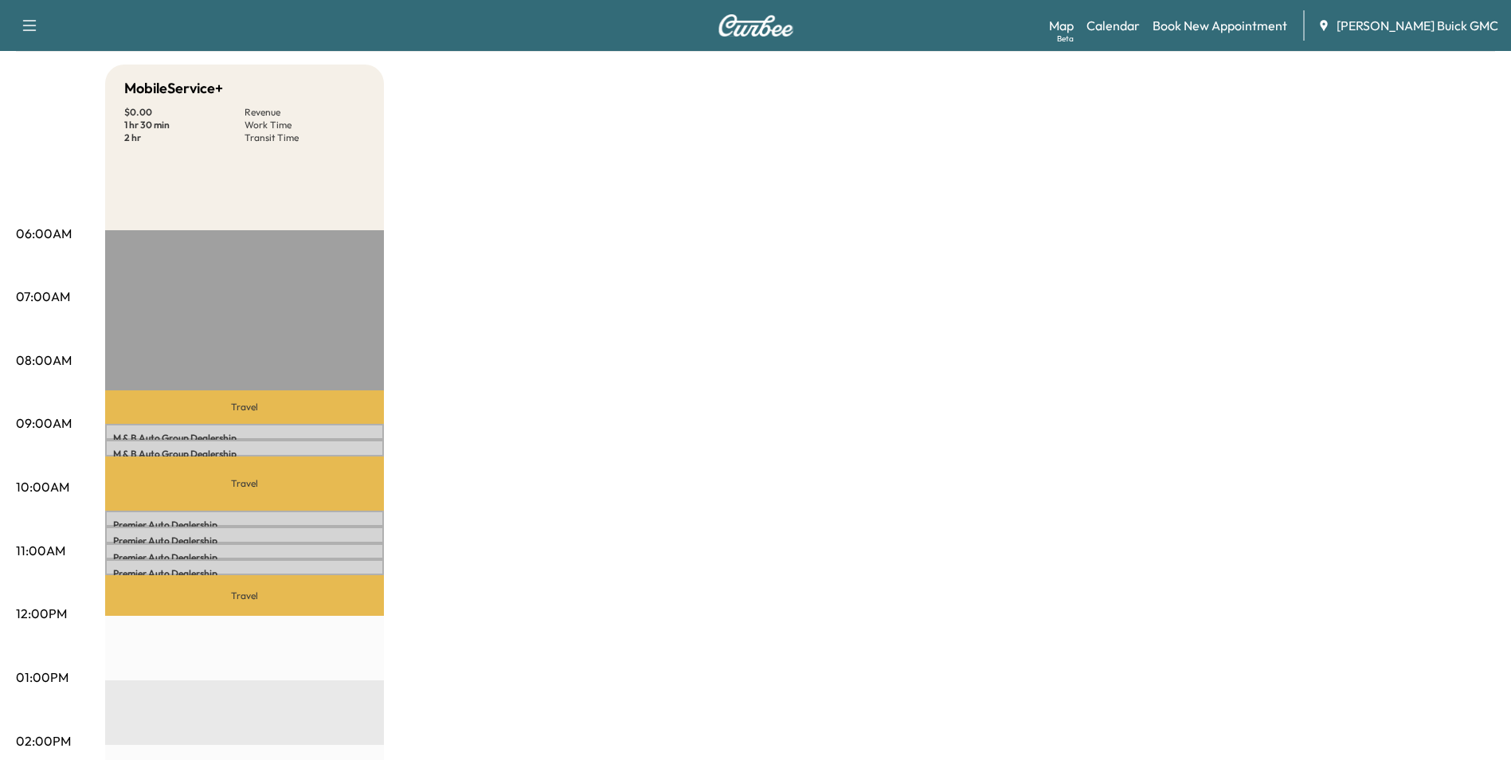
scroll to position [0, 0]
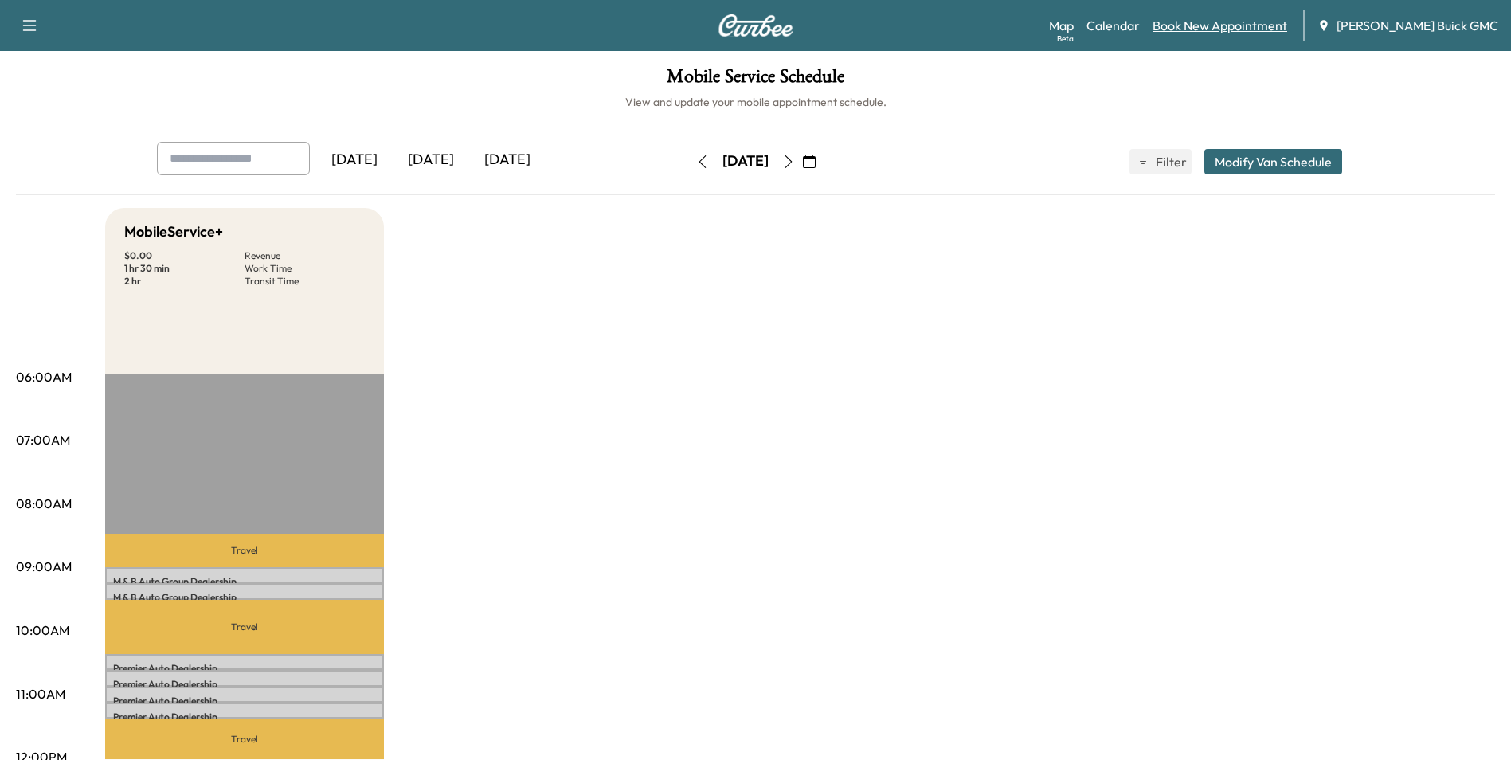
click at [1260, 25] on link "Book New Appointment" at bounding box center [1220, 25] width 135 height 19
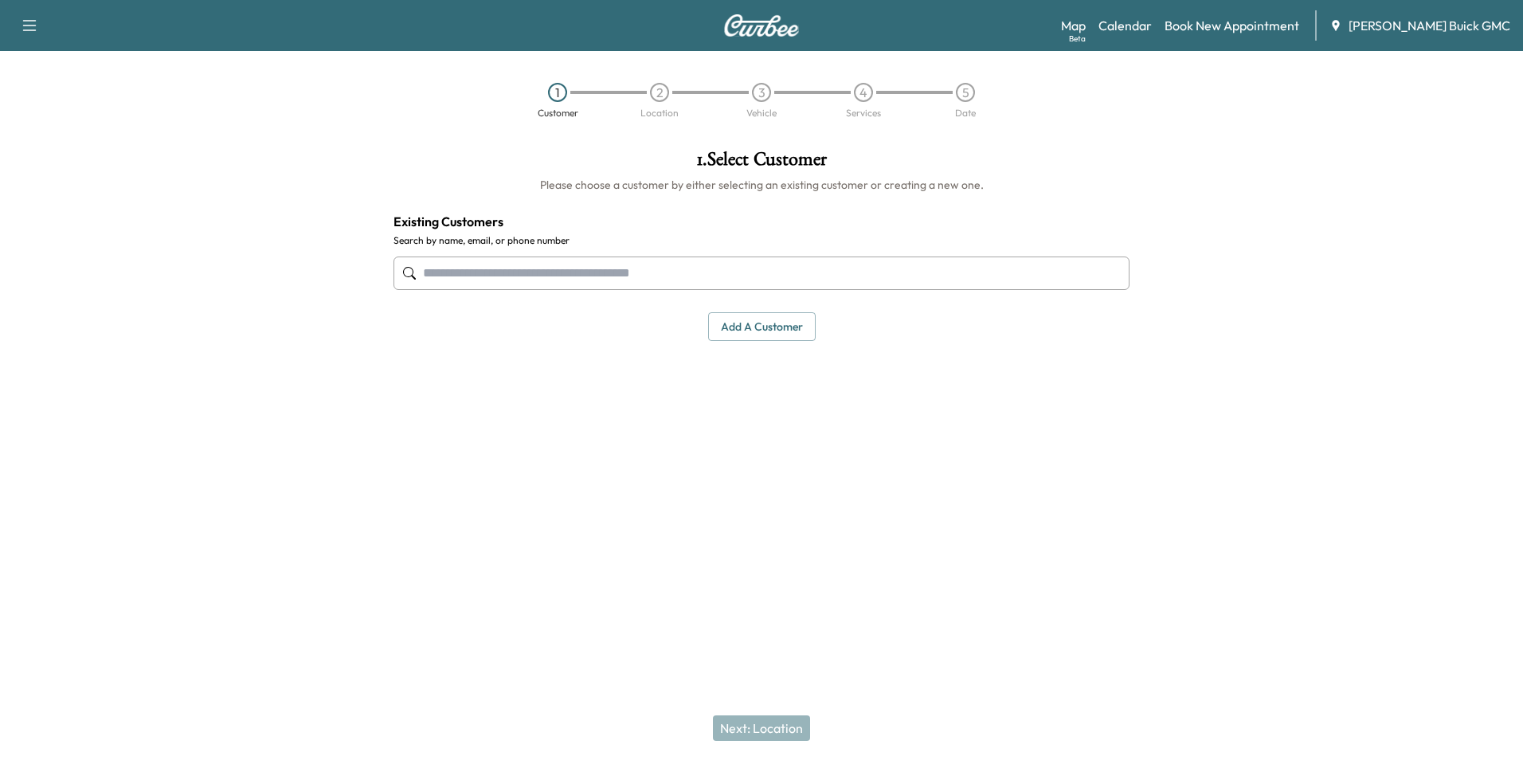
click at [653, 270] on input "text" at bounding box center [761, 272] width 736 height 33
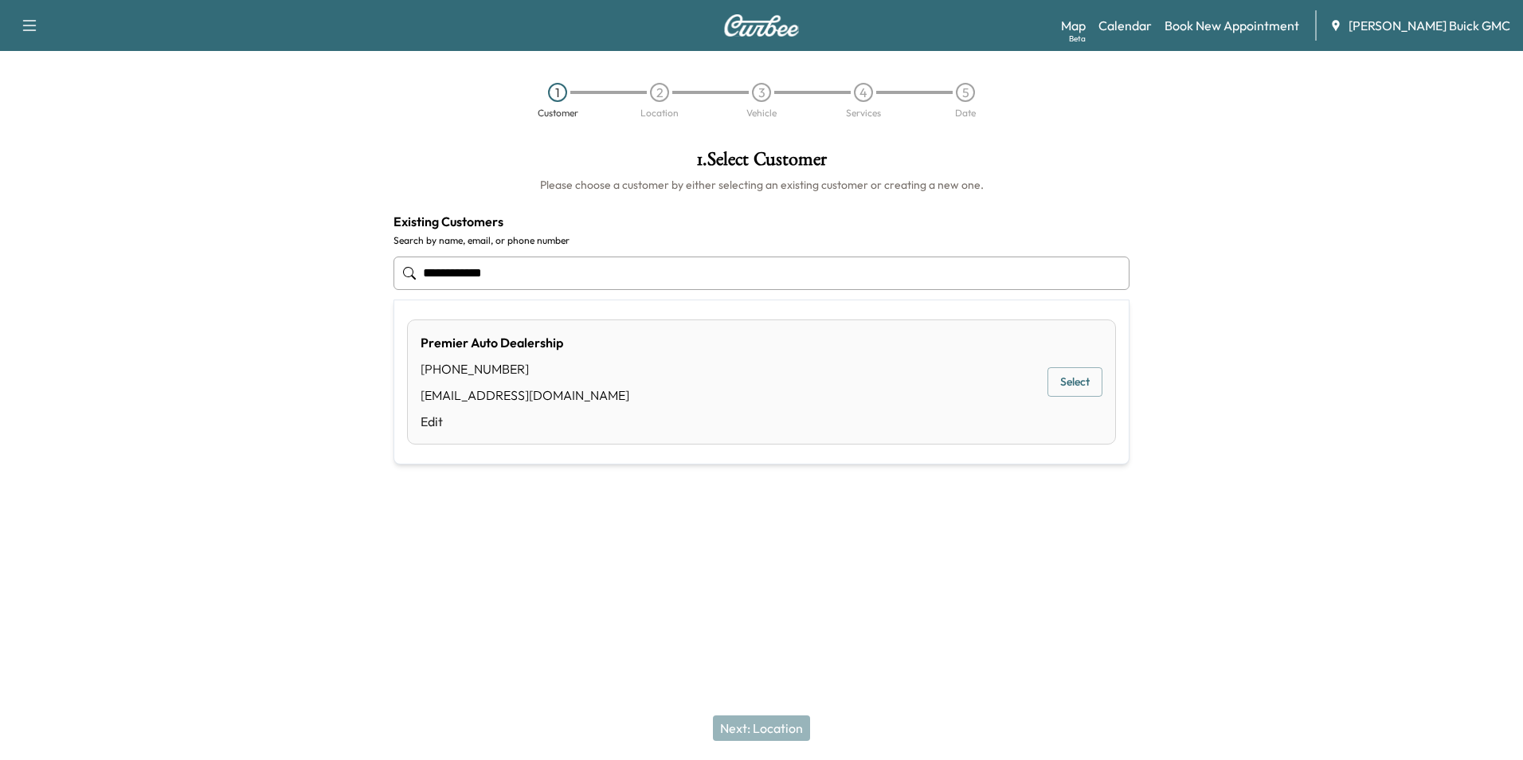
click at [1067, 382] on button "Select" at bounding box center [1074, 381] width 55 height 29
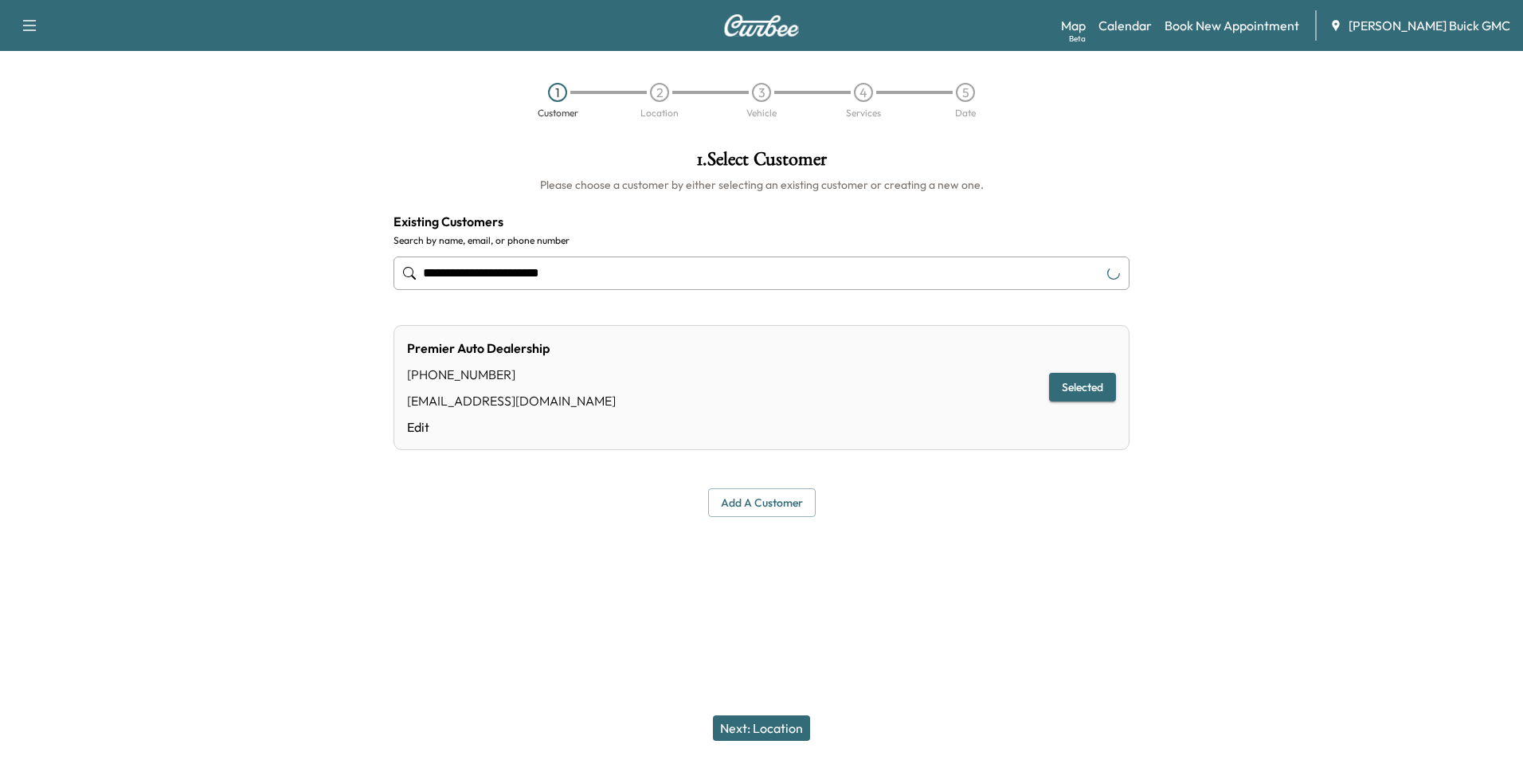
type input "**********"
click at [777, 725] on button "Next: Location" at bounding box center [761, 727] width 97 height 25
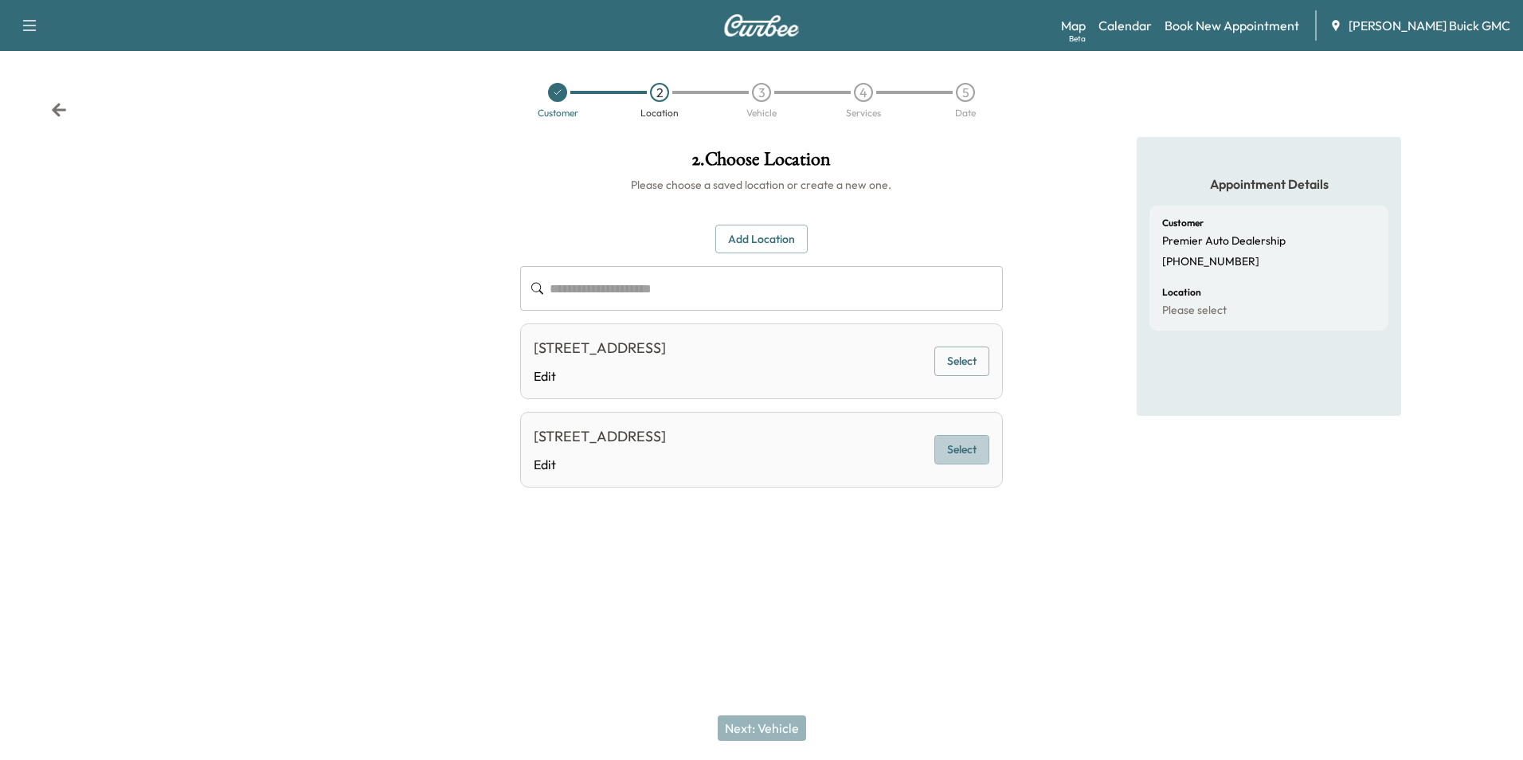
click at [957, 445] on button "Select" at bounding box center [961, 449] width 55 height 29
click at [764, 725] on button "Next: Vehicle" at bounding box center [762, 727] width 88 height 25
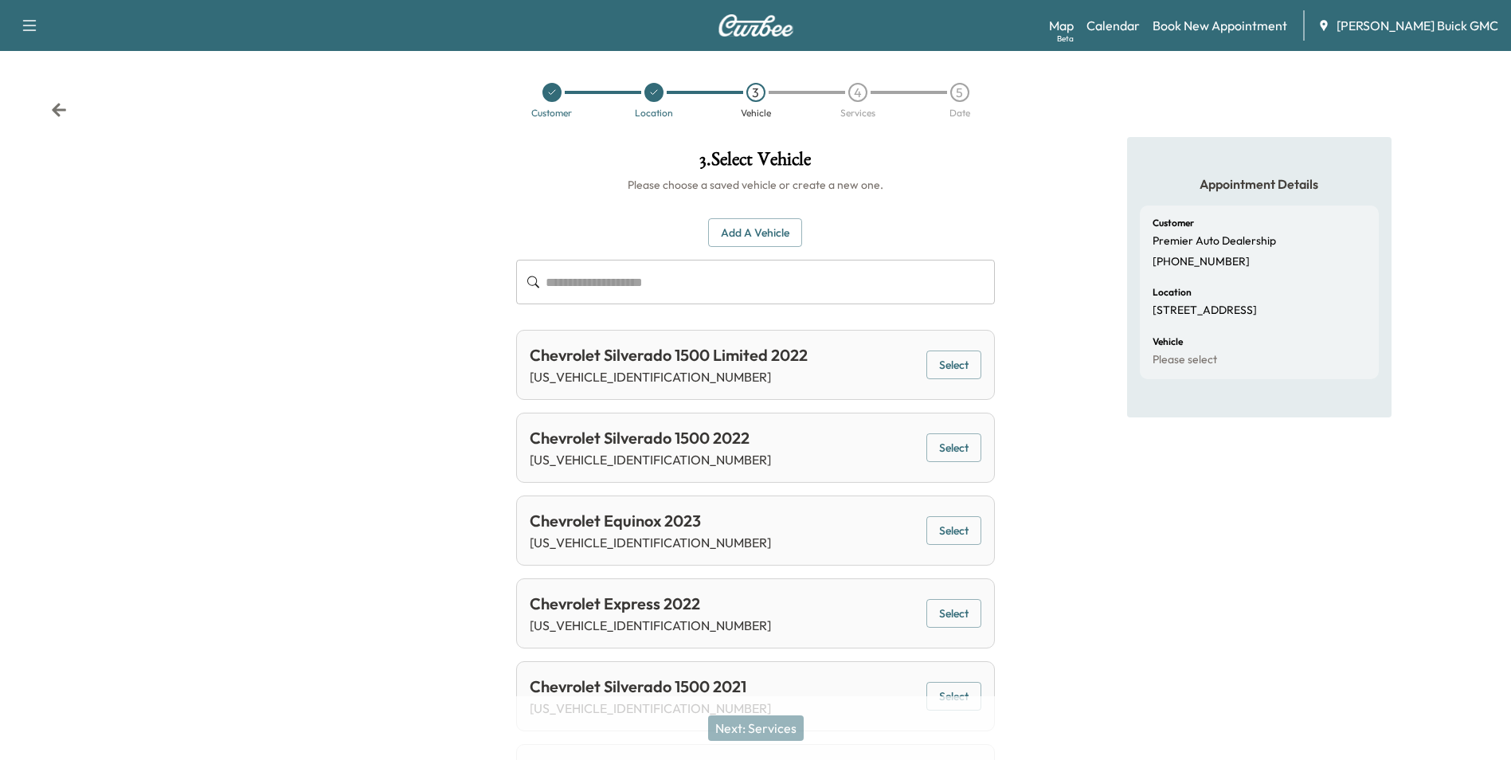
click at [773, 237] on button "Add a Vehicle" at bounding box center [755, 232] width 94 height 29
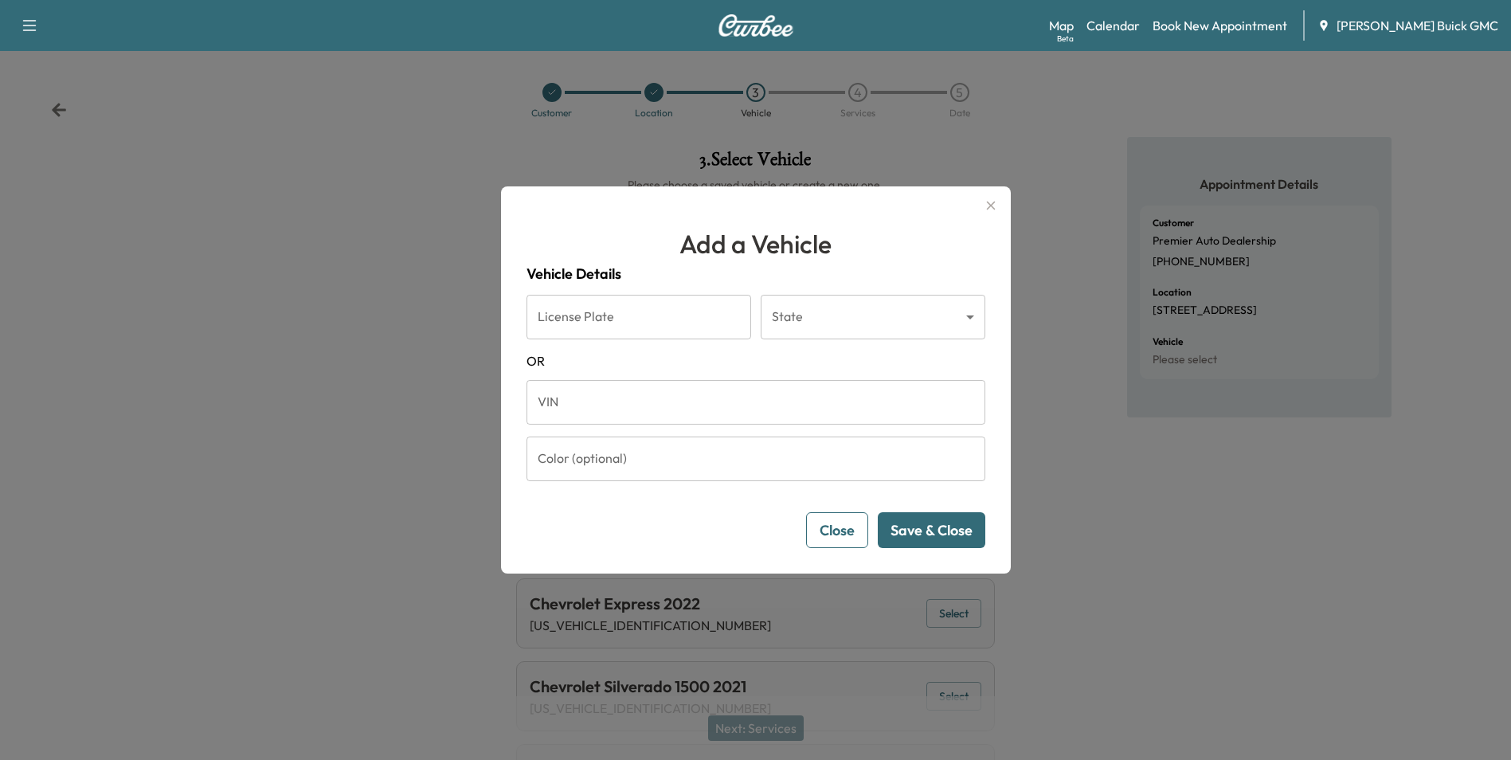
click at [636, 401] on input "VIN" at bounding box center [756, 402] width 459 height 45
type input "**********"
click at [962, 530] on button "Save & Close" at bounding box center [932, 530] width 108 height 36
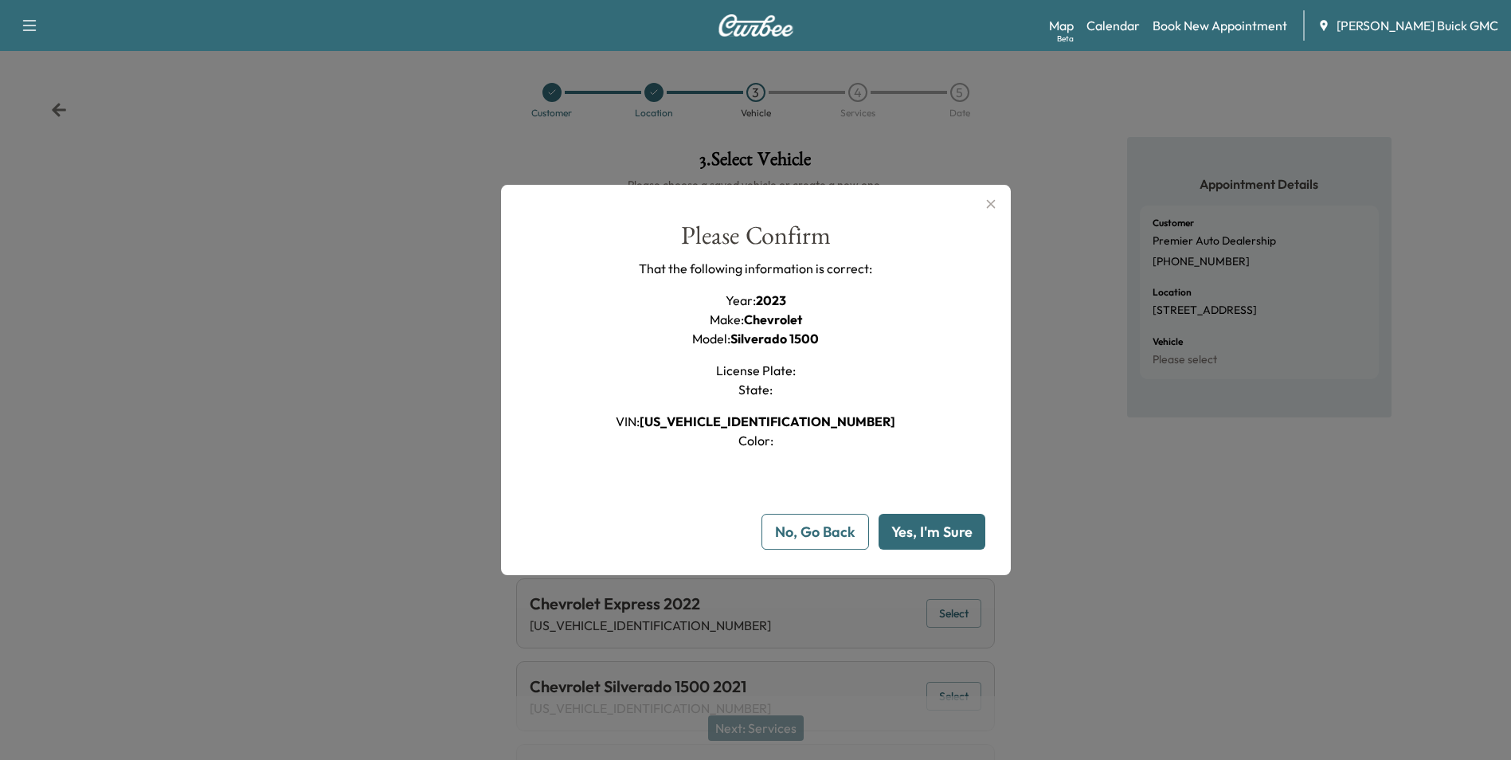
click at [965, 525] on button "Yes, I'm Sure" at bounding box center [932, 532] width 107 height 36
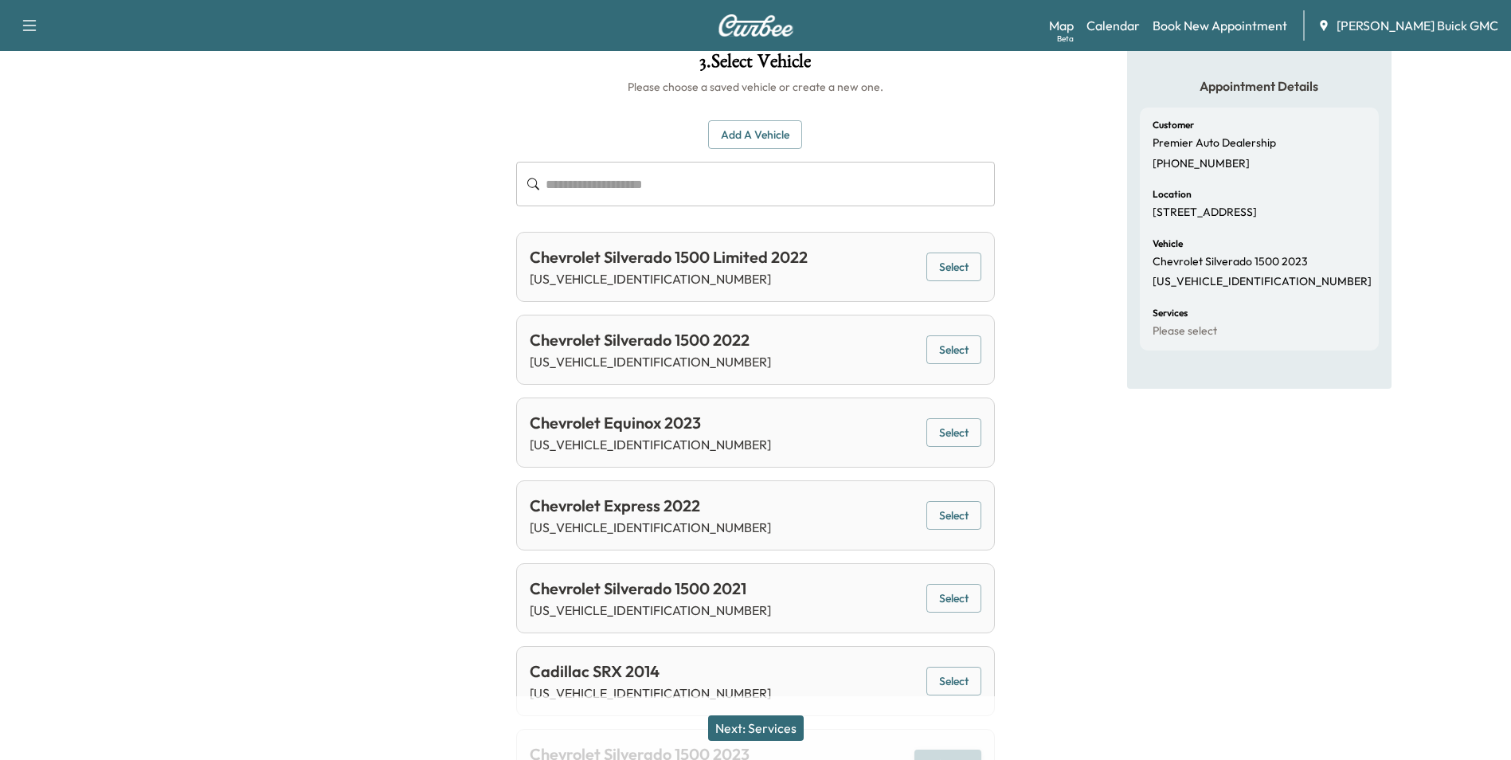
scroll to position [201, 0]
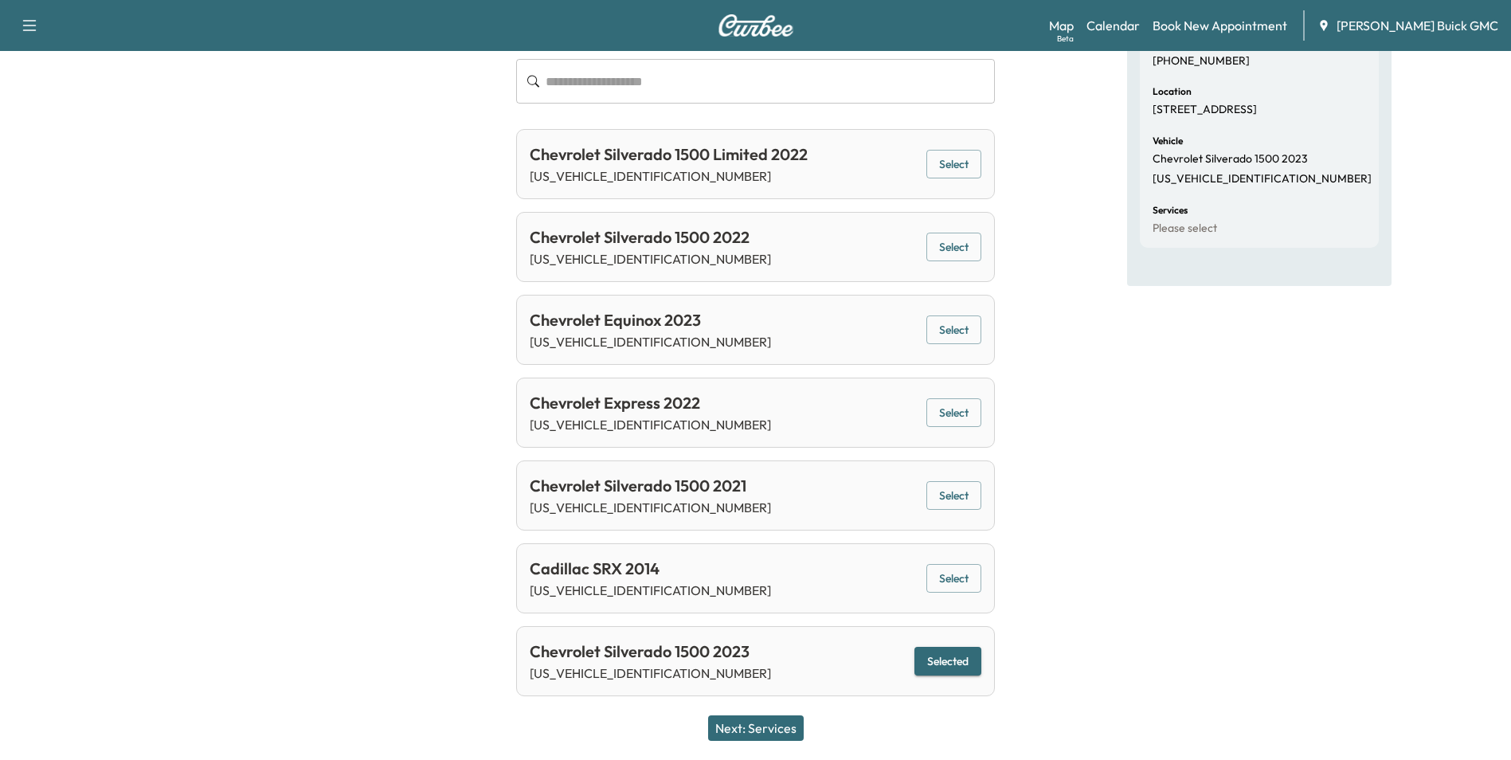
click at [779, 723] on button "Next: Services" at bounding box center [756, 727] width 96 height 25
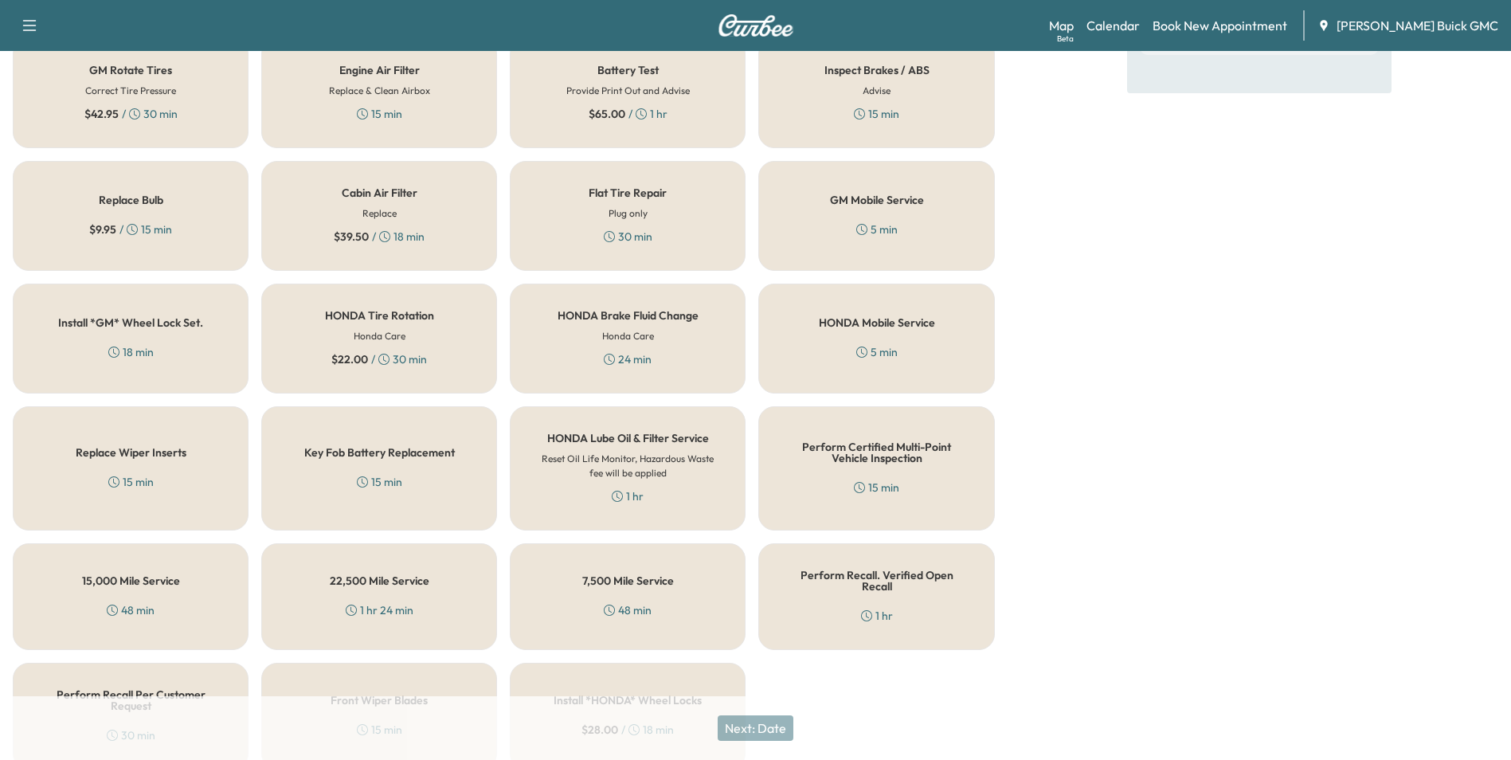
scroll to position [456, 0]
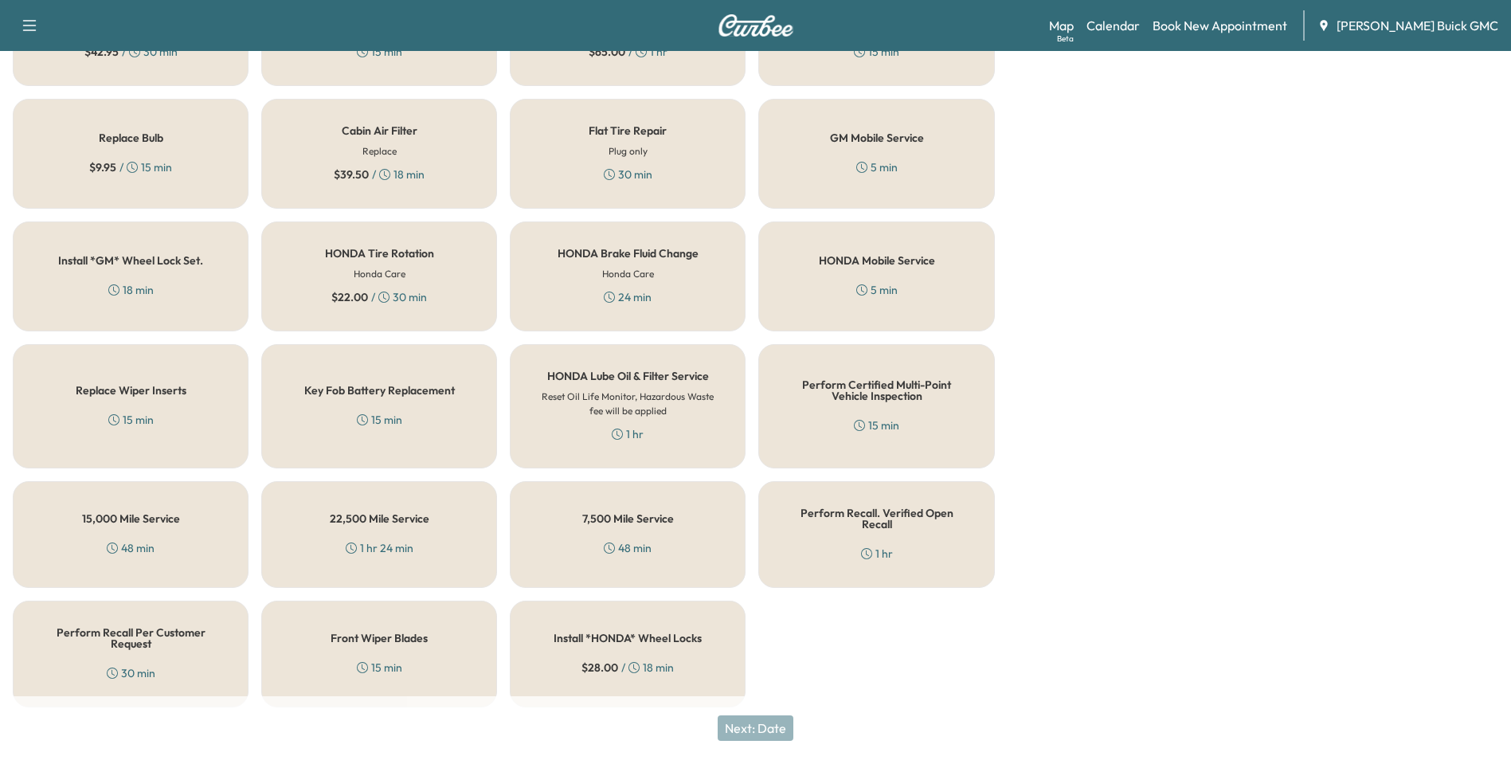
click at [912, 429] on div "Perform Certified Multi-Point Vehicle Inspection 15 min" at bounding box center [876, 406] width 236 height 124
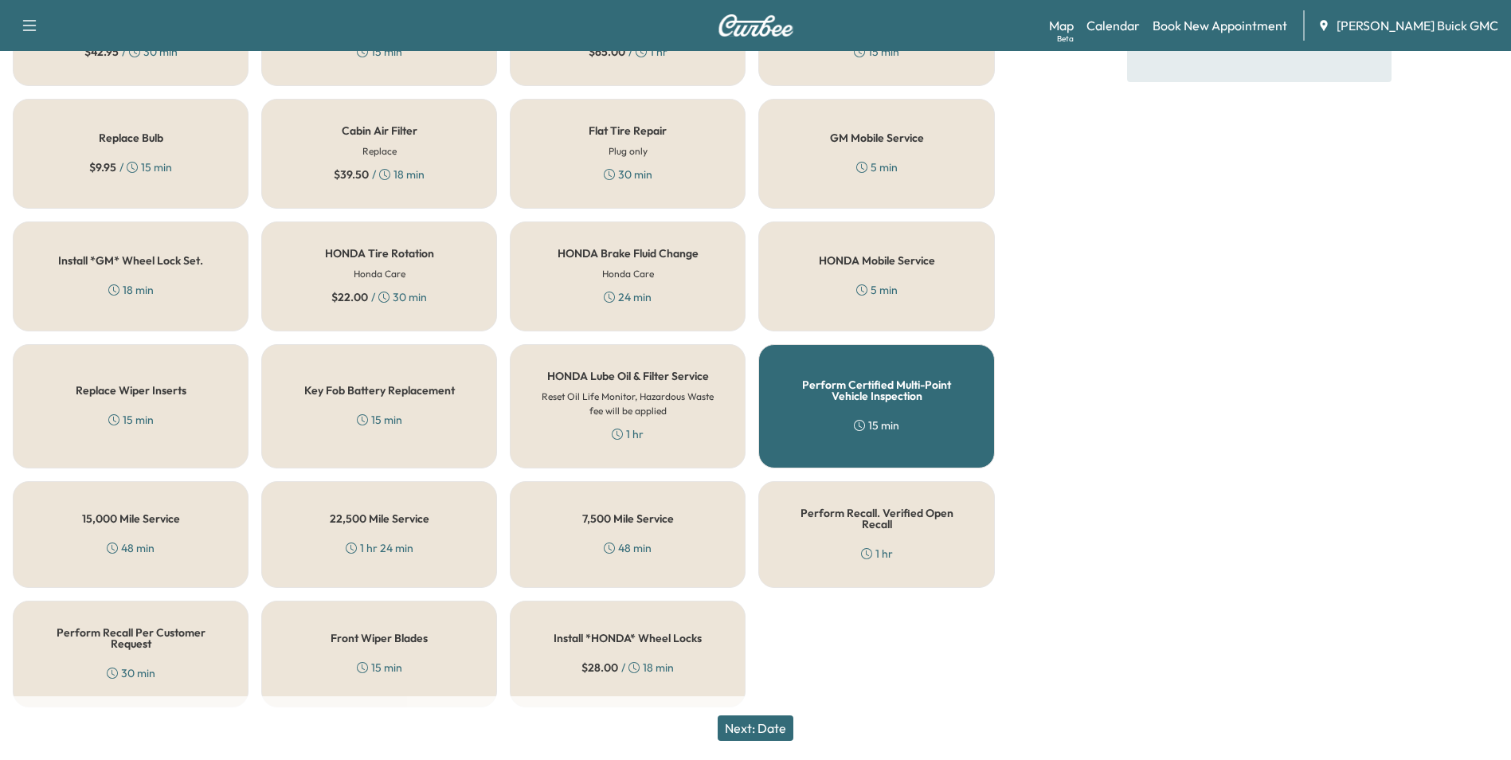
click at [773, 724] on button "Next: Date" at bounding box center [756, 727] width 76 height 25
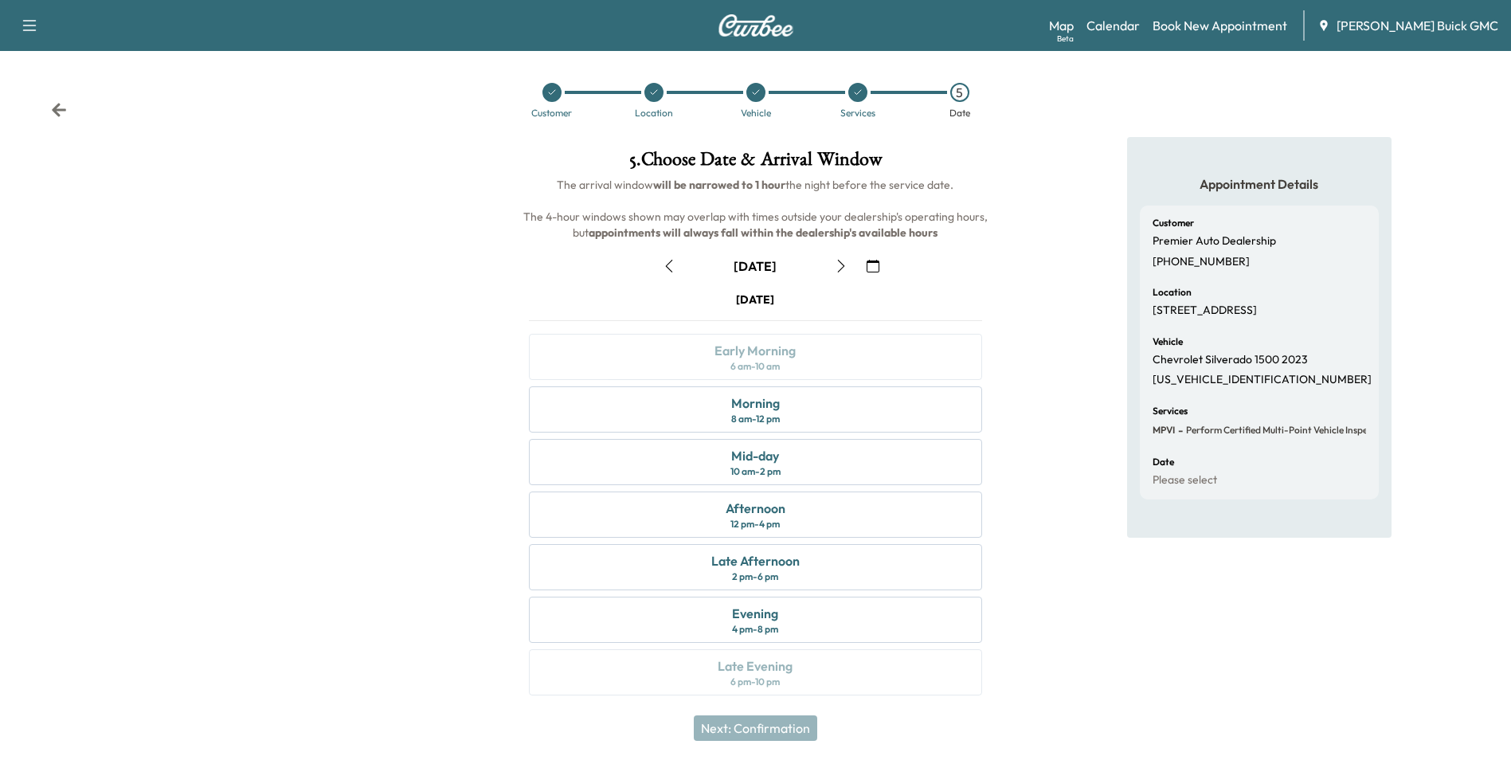
click at [874, 266] on icon "button" at bounding box center [873, 266] width 13 height 13
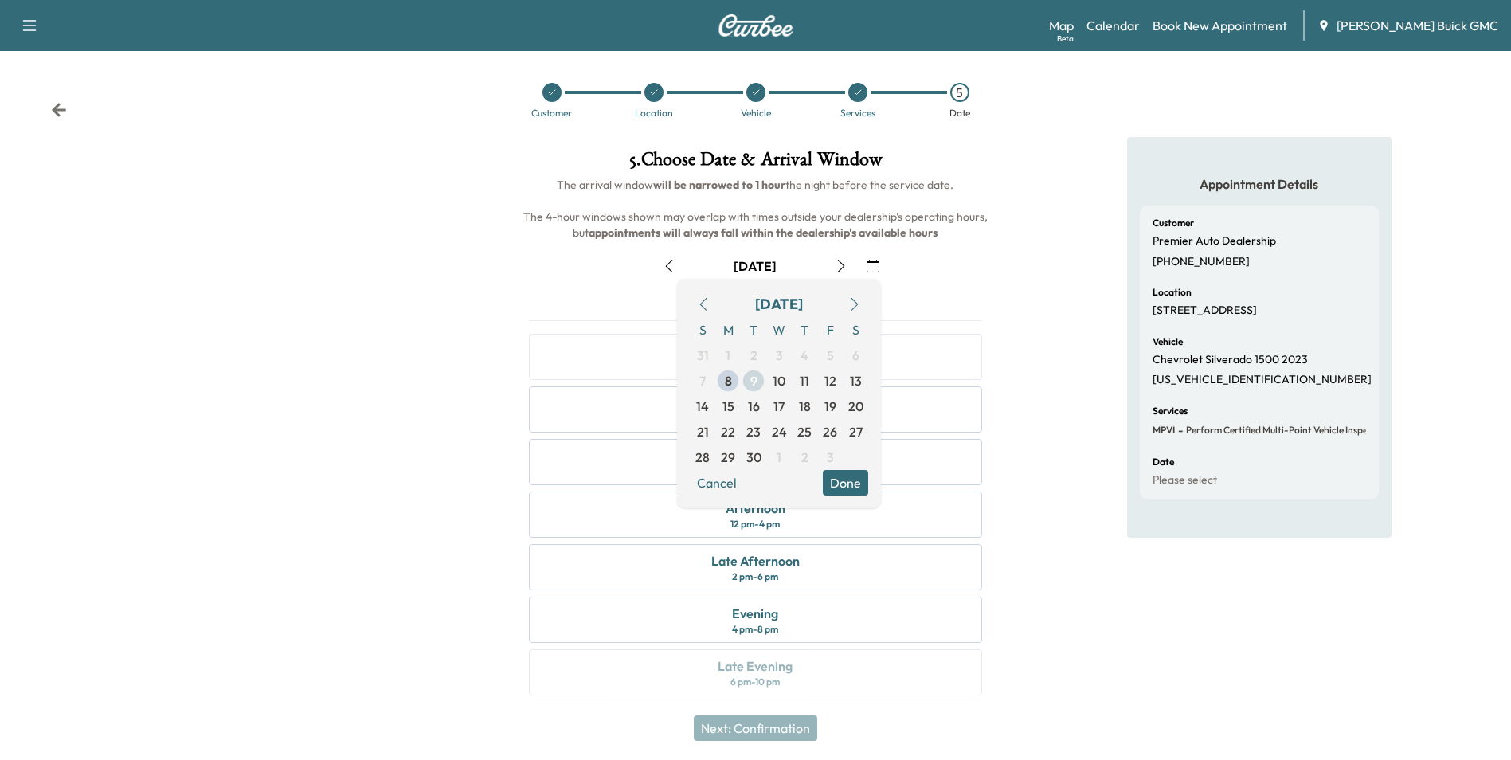
click at [777, 379] on span "10" at bounding box center [779, 380] width 13 height 19
click at [842, 479] on button "Done" at bounding box center [845, 482] width 45 height 25
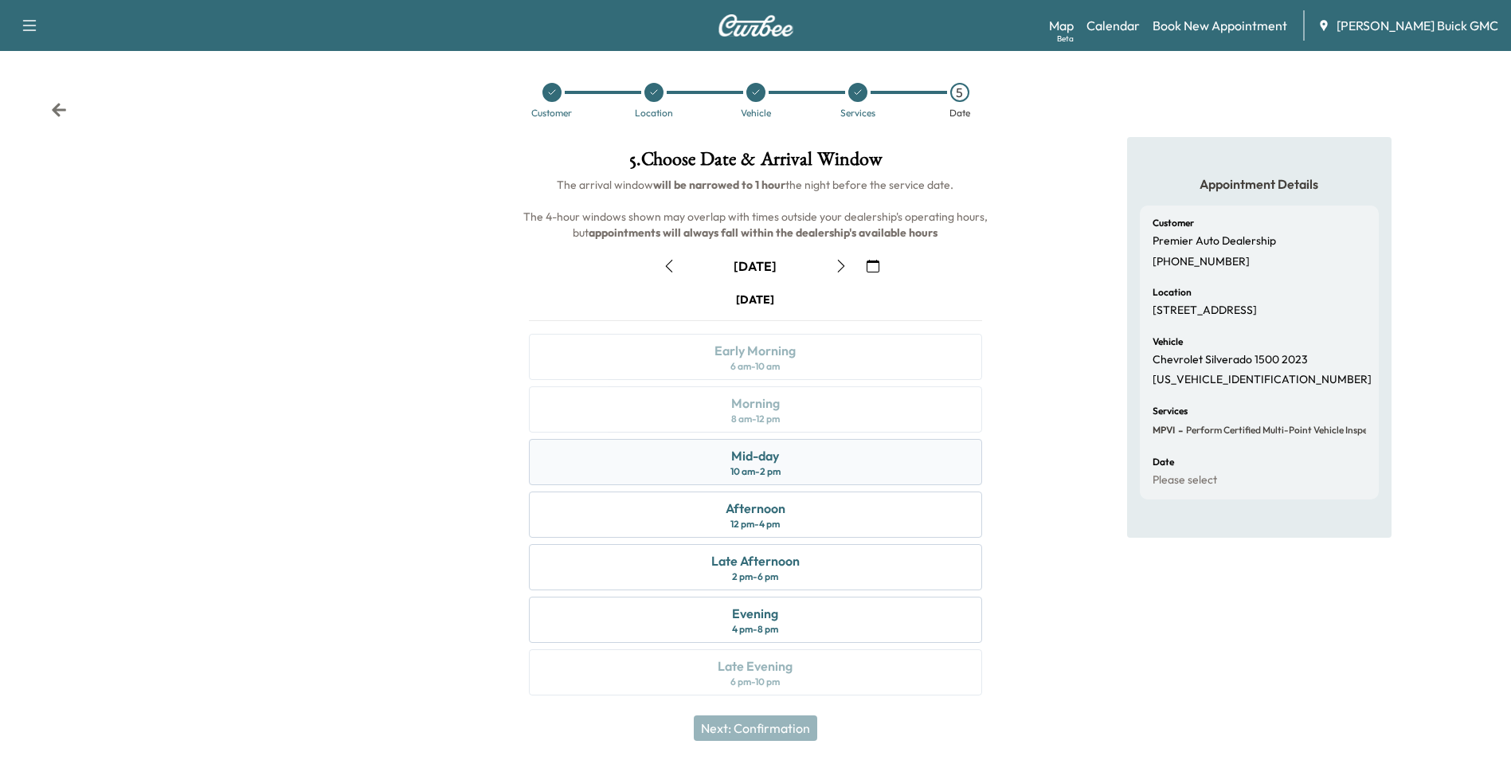
click at [811, 460] on div "Mid-day 10 am - 2 pm" at bounding box center [755, 462] width 452 height 46
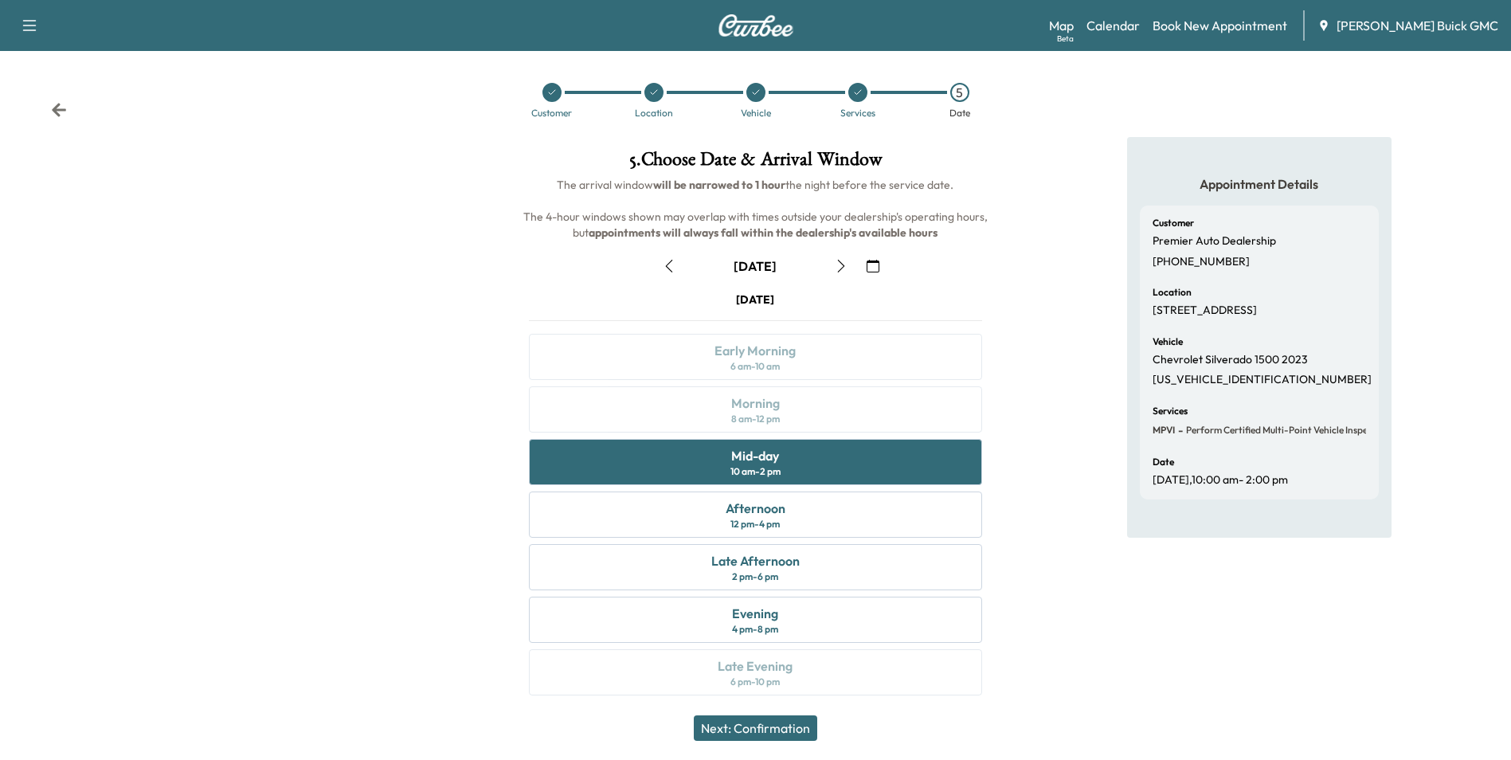
click at [792, 722] on button "Next: Confirmation" at bounding box center [755, 727] width 123 height 25
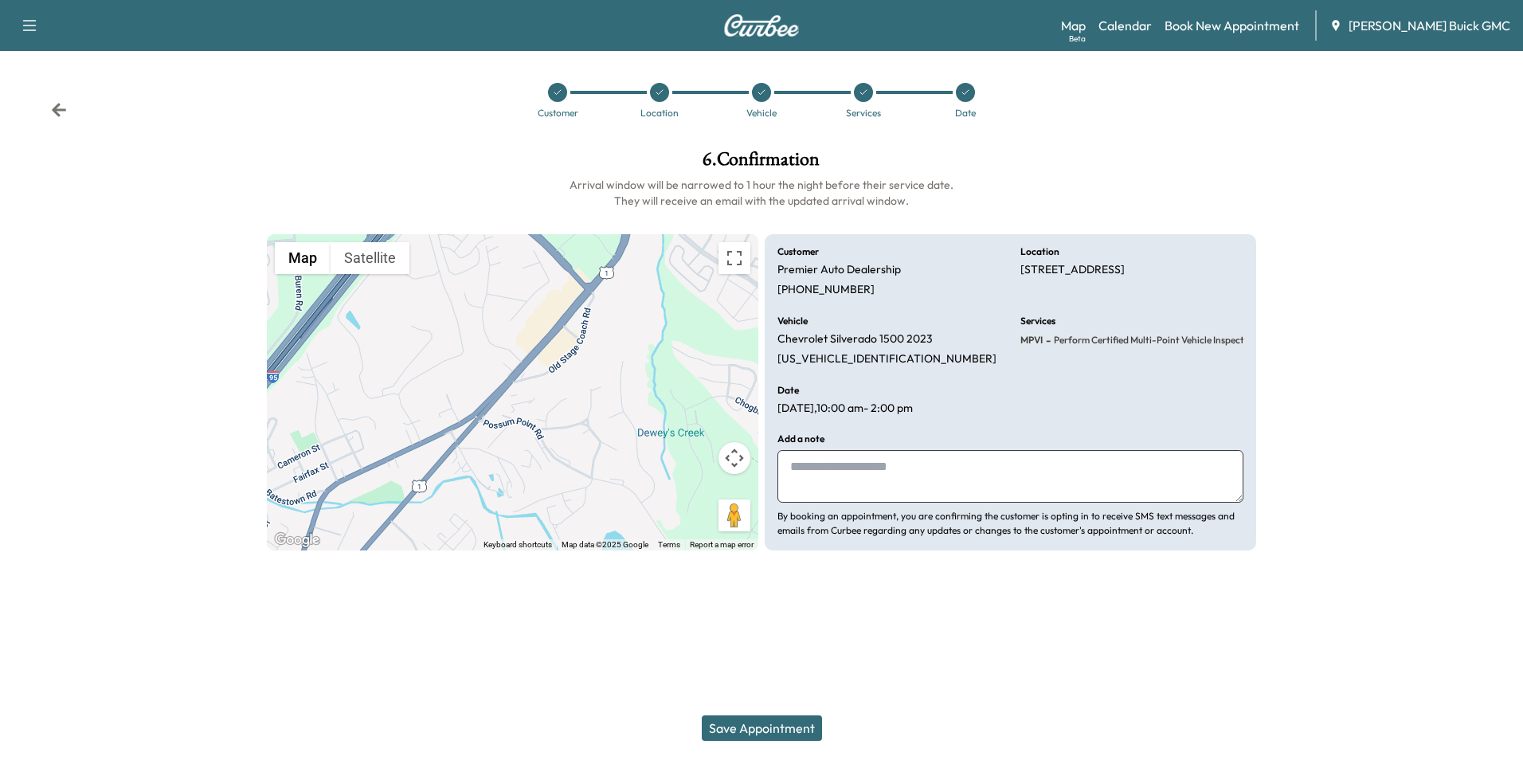
drag, startPoint x: 882, startPoint y: 466, endPoint x: 856, endPoint y: 472, distance: 26.3
click at [880, 466] on textarea at bounding box center [1010, 476] width 466 height 53
type textarea "**********"
click at [796, 726] on button "Save Appointment" at bounding box center [762, 727] width 120 height 25
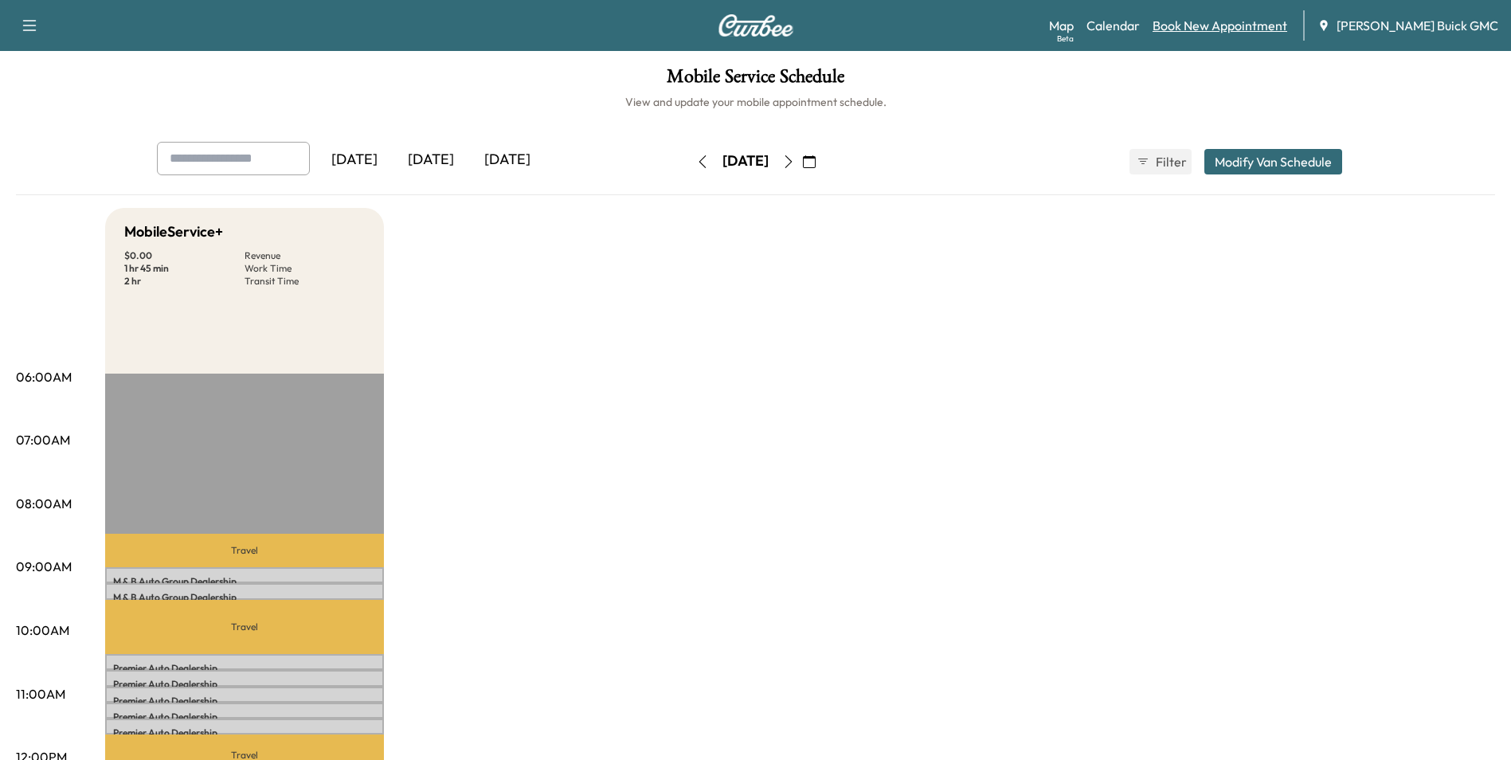
click at [1231, 22] on link "Book New Appointment" at bounding box center [1220, 25] width 135 height 19
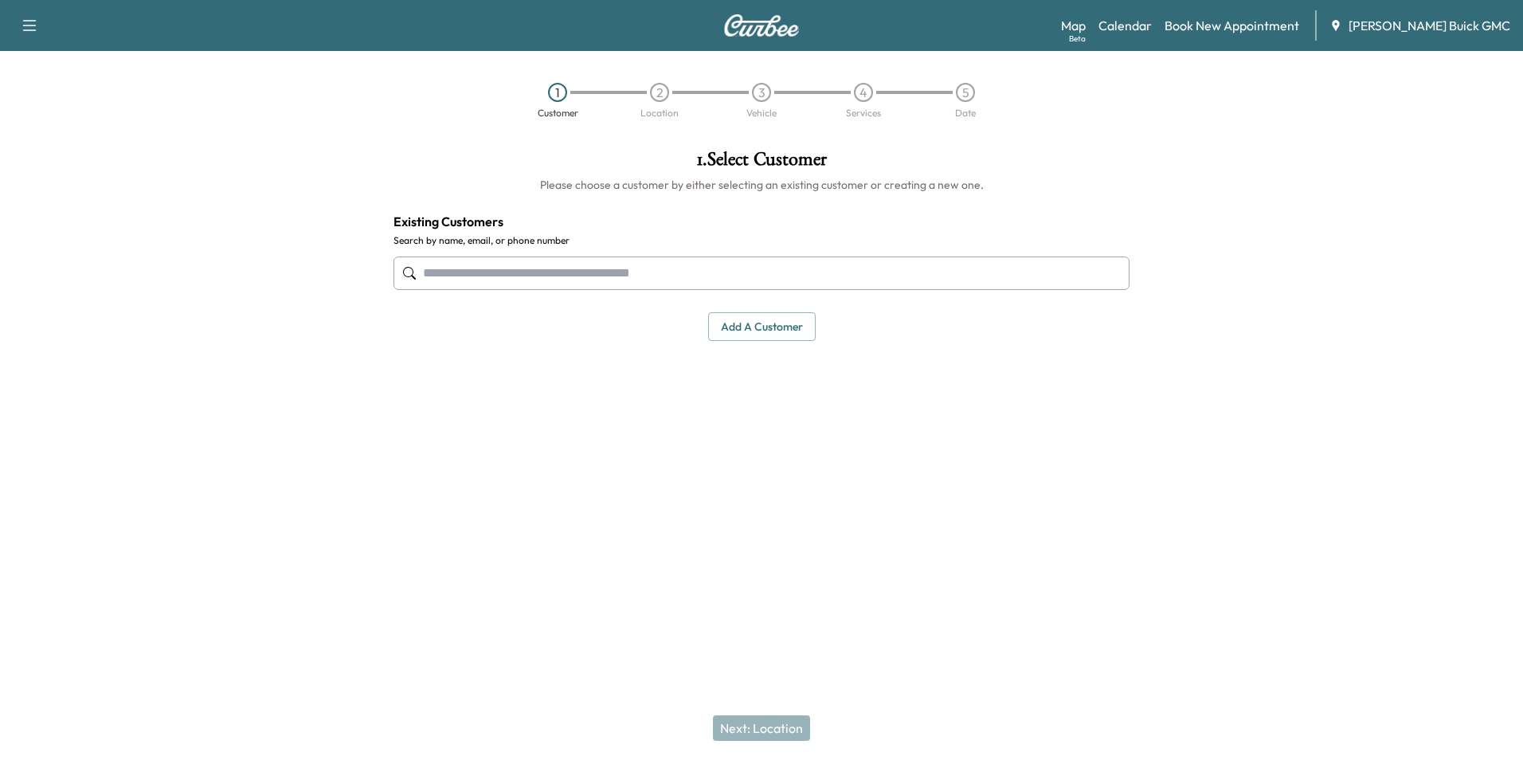
click at [640, 277] on input "text" at bounding box center [761, 272] width 736 height 33
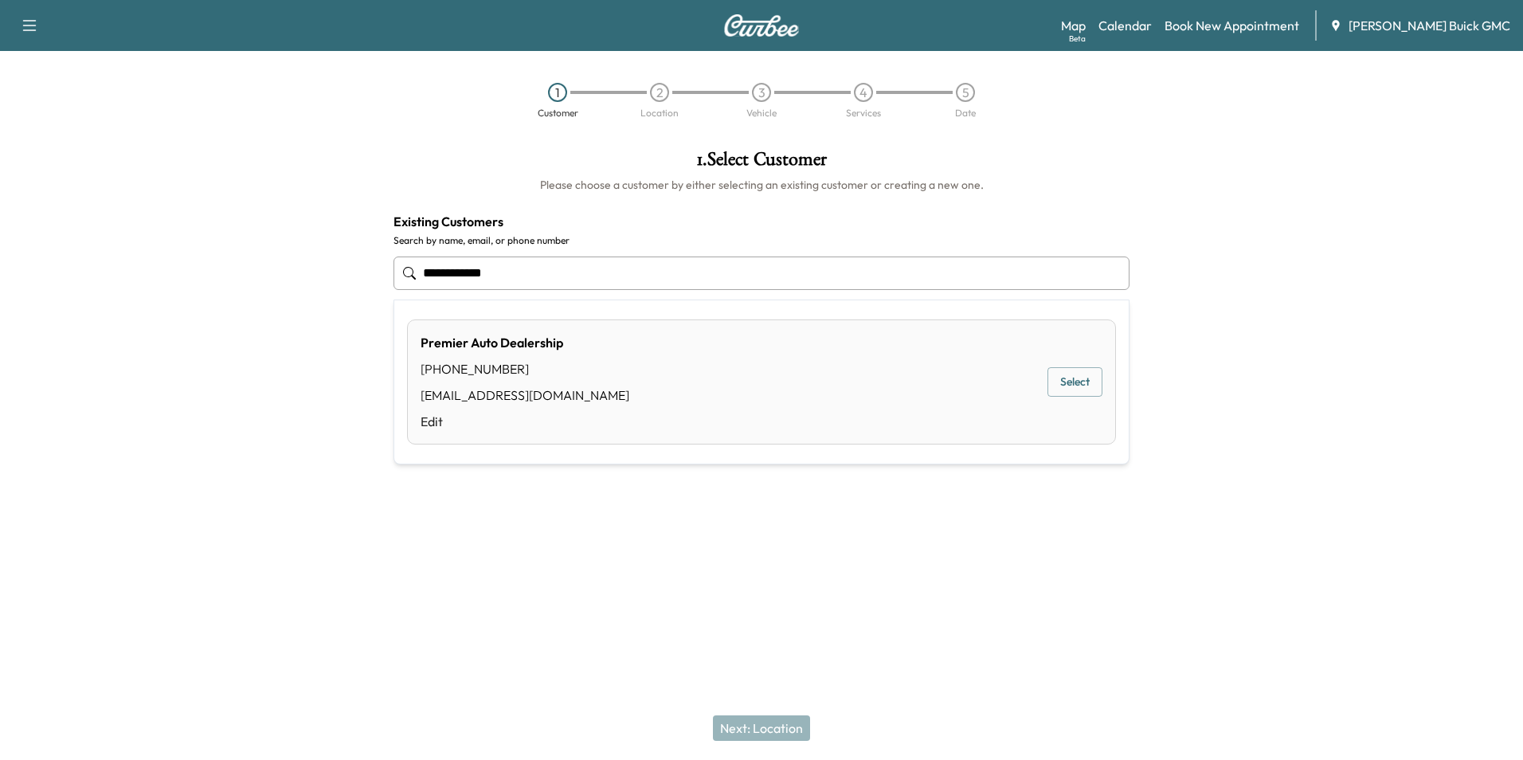
click at [1061, 377] on button "Select" at bounding box center [1074, 381] width 55 height 29
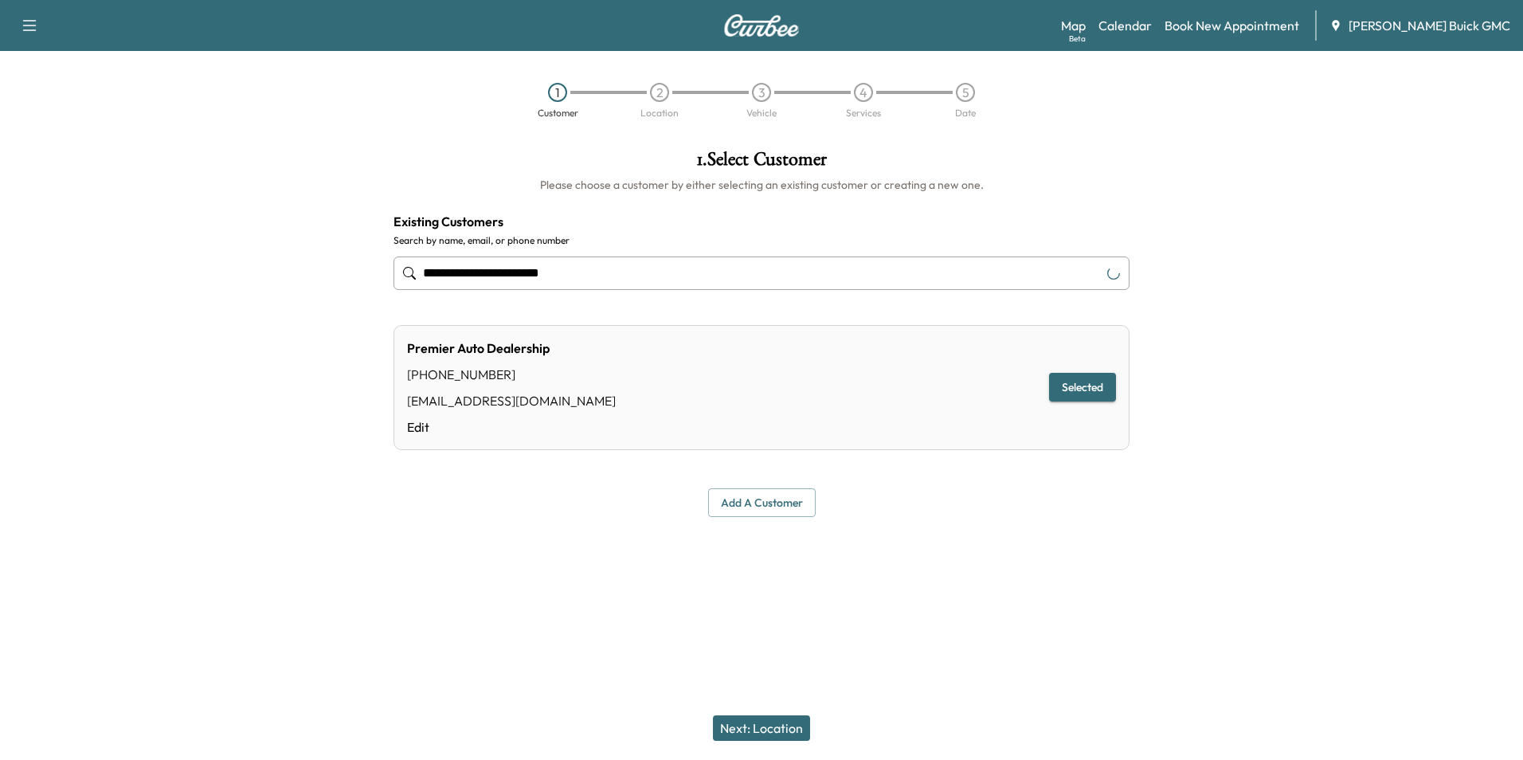
type input "**********"
click at [777, 724] on button "Next: Location" at bounding box center [761, 727] width 97 height 25
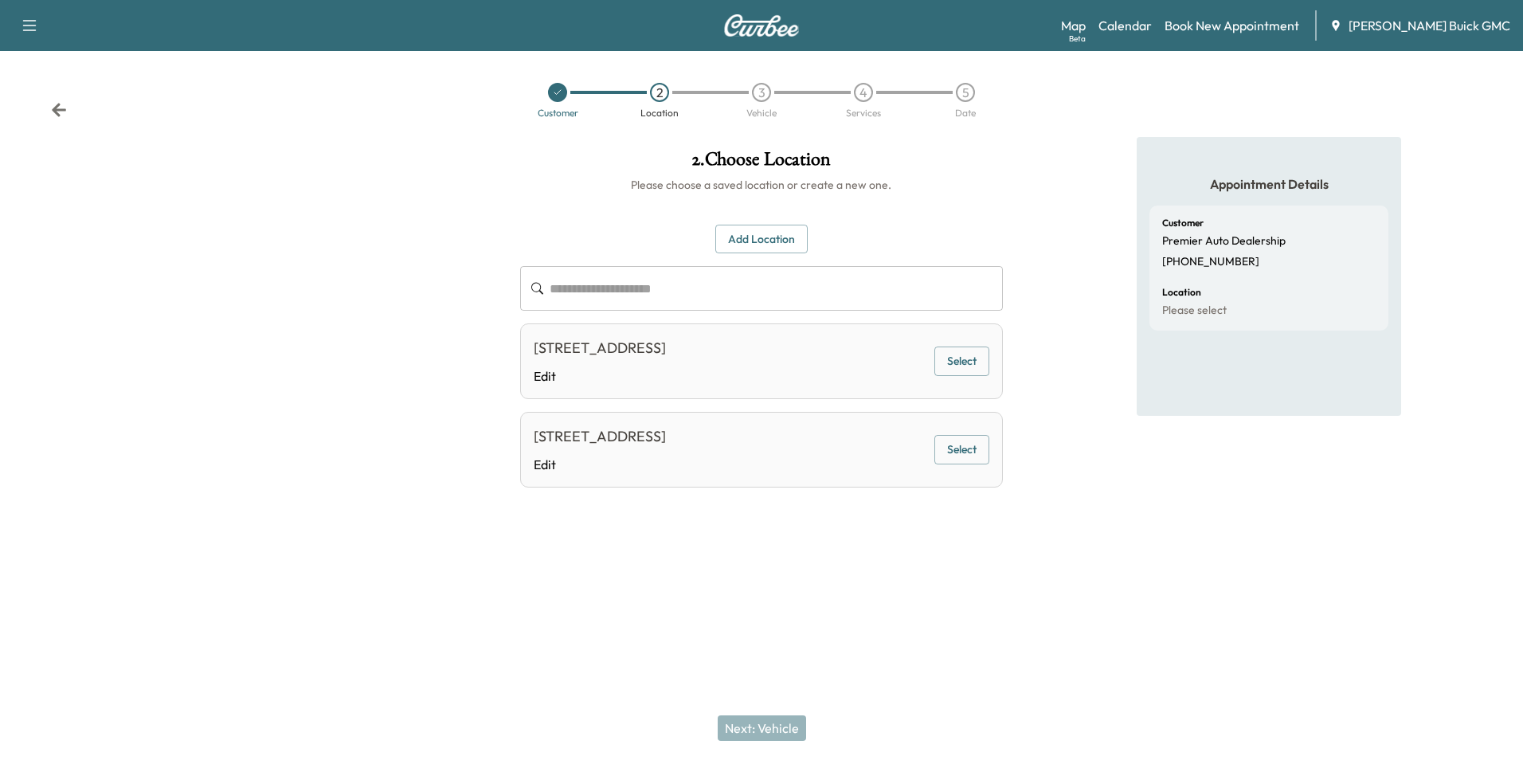
click at [961, 448] on button "Select" at bounding box center [961, 449] width 55 height 29
click at [779, 722] on button "Next: Vehicle" at bounding box center [762, 727] width 88 height 25
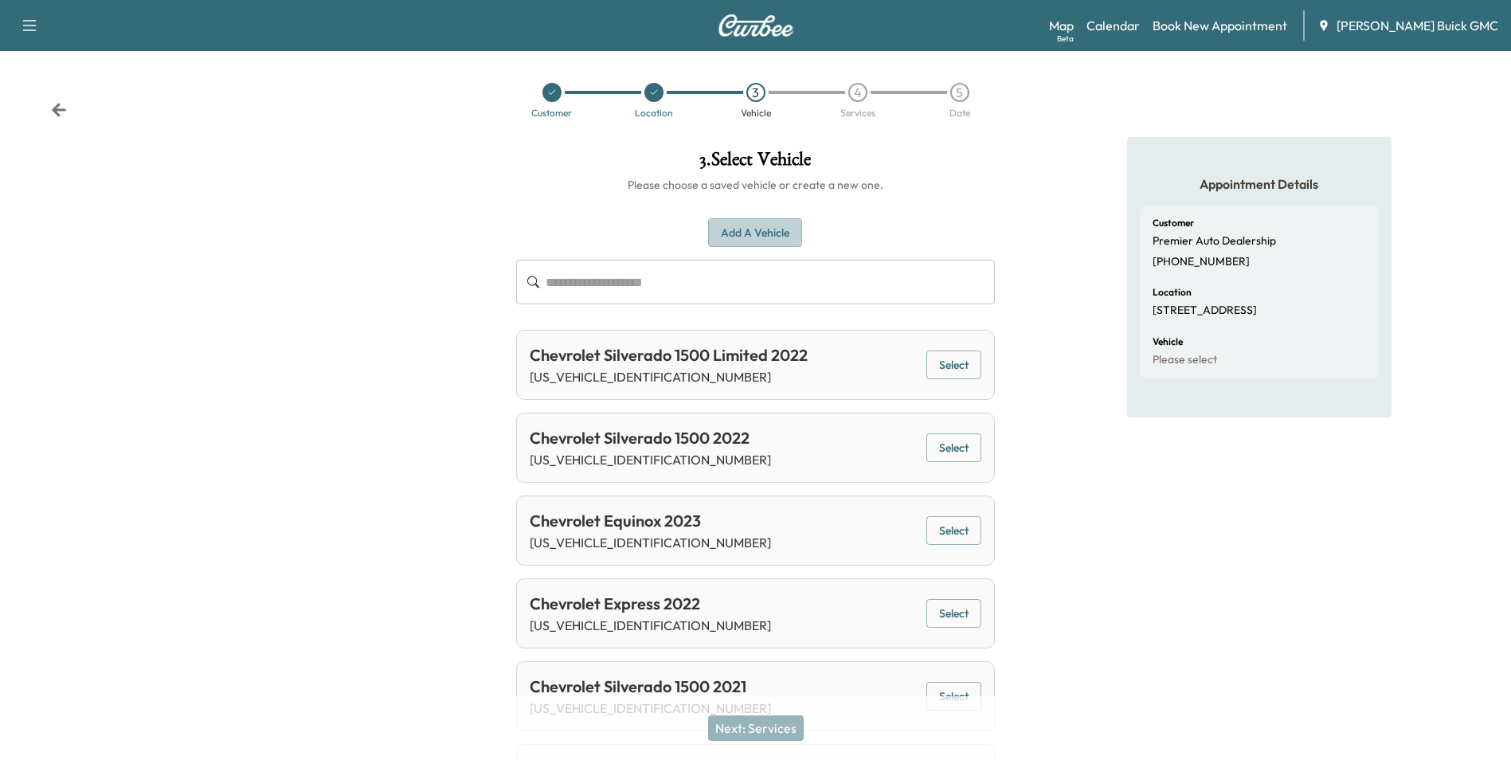
click at [767, 226] on button "Add a Vehicle" at bounding box center [755, 232] width 94 height 29
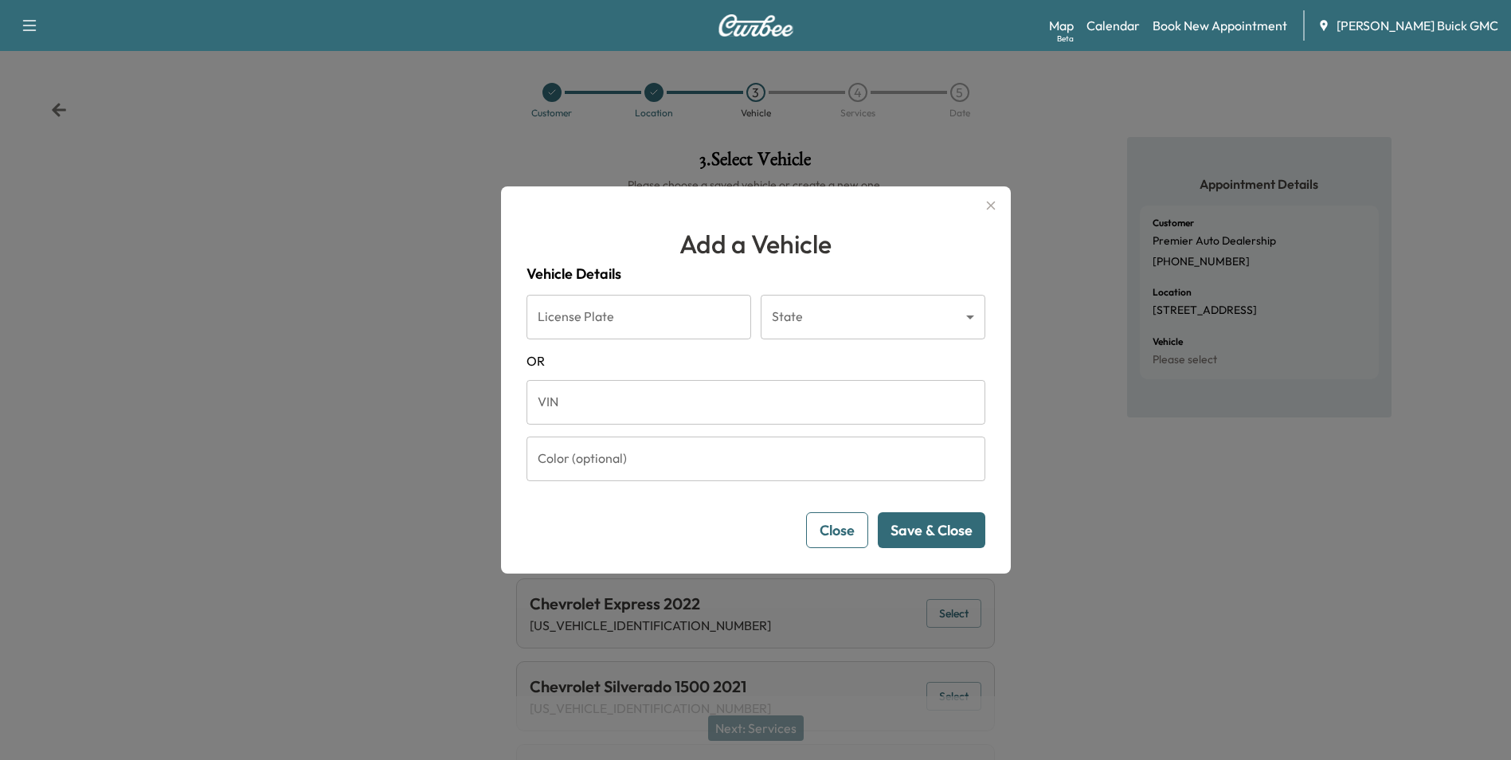
click at [641, 403] on input "VIN" at bounding box center [756, 402] width 459 height 45
type input "**********"
click at [951, 534] on button "Save & Close" at bounding box center [932, 530] width 108 height 36
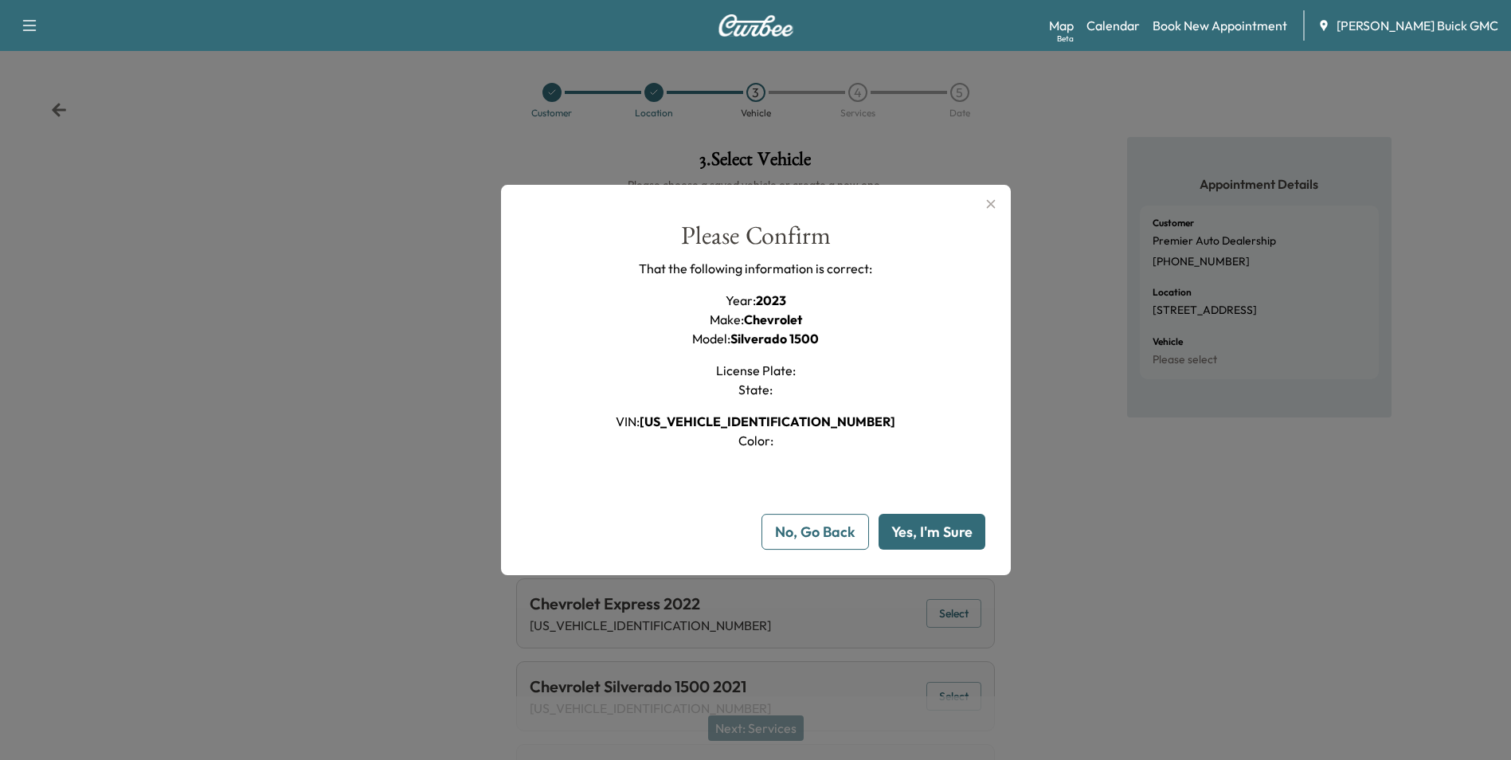
click at [945, 530] on button "Yes, I'm Sure" at bounding box center [932, 532] width 107 height 36
click at [992, 203] on icon "button" at bounding box center [990, 203] width 19 height 19
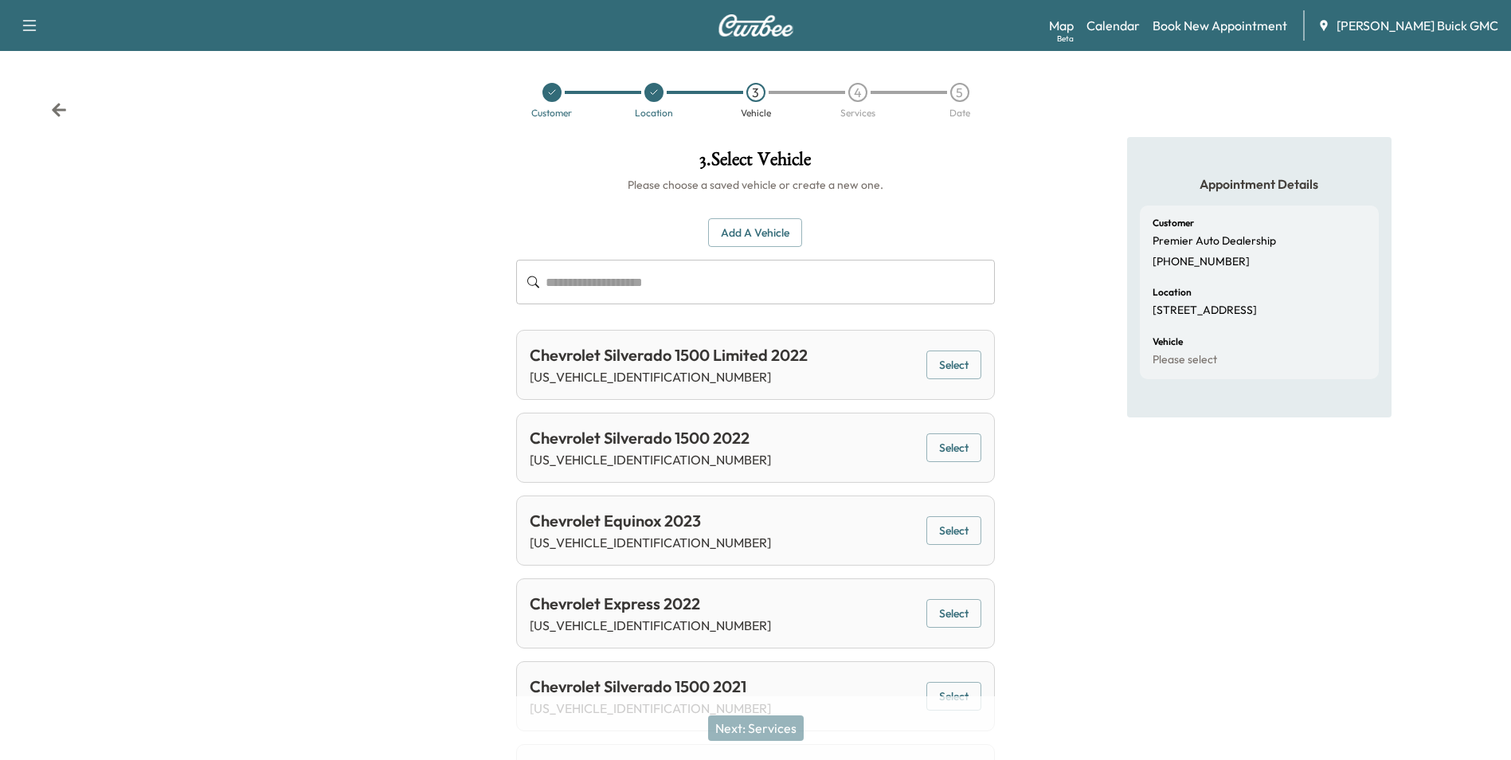
click at [1024, 177] on div "Appointment Details Customer Premier Auto Dealership (540) 659-2525 Location 17…" at bounding box center [1259, 523] width 503 height 773
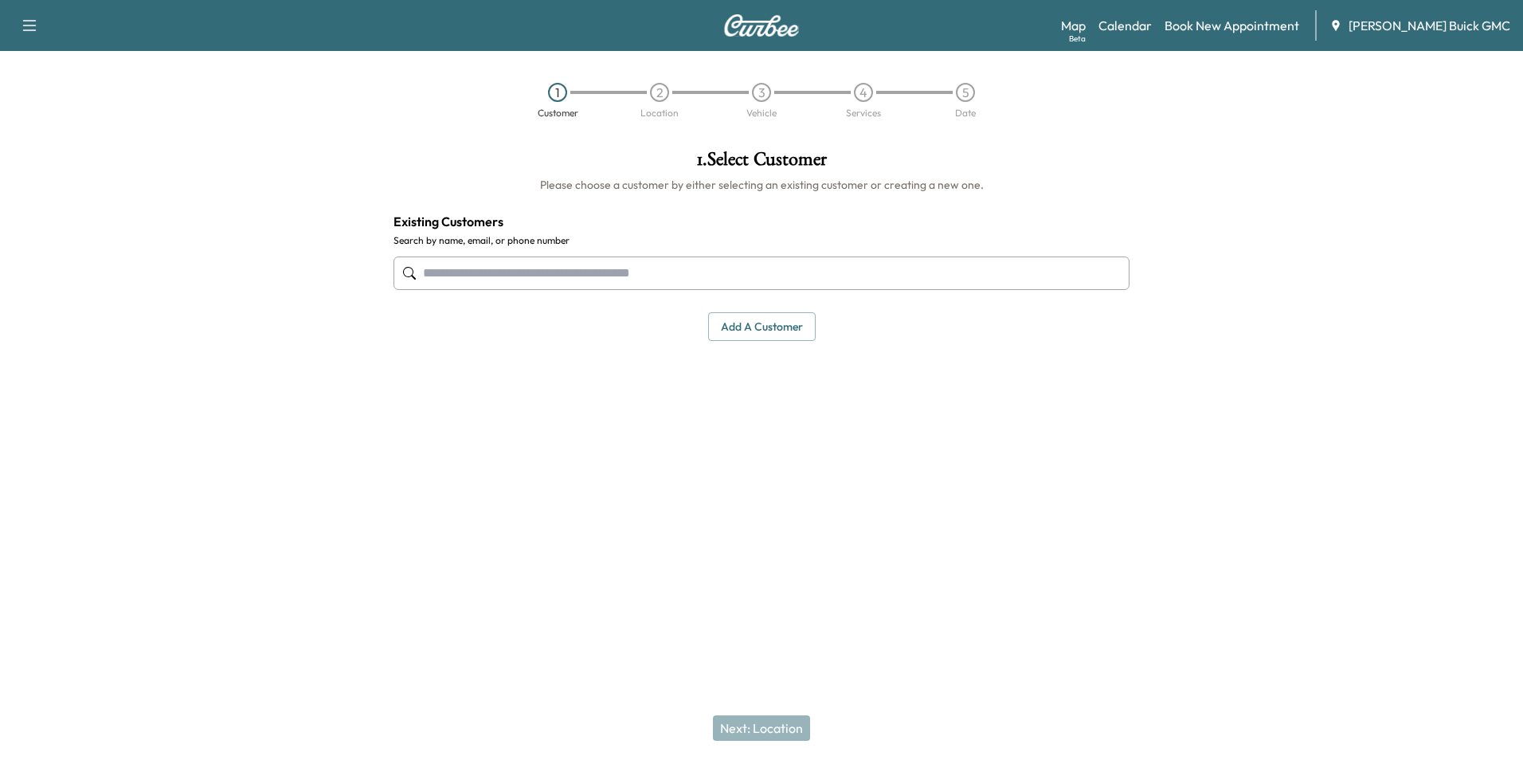
click at [516, 268] on input "text" at bounding box center [761, 272] width 736 height 33
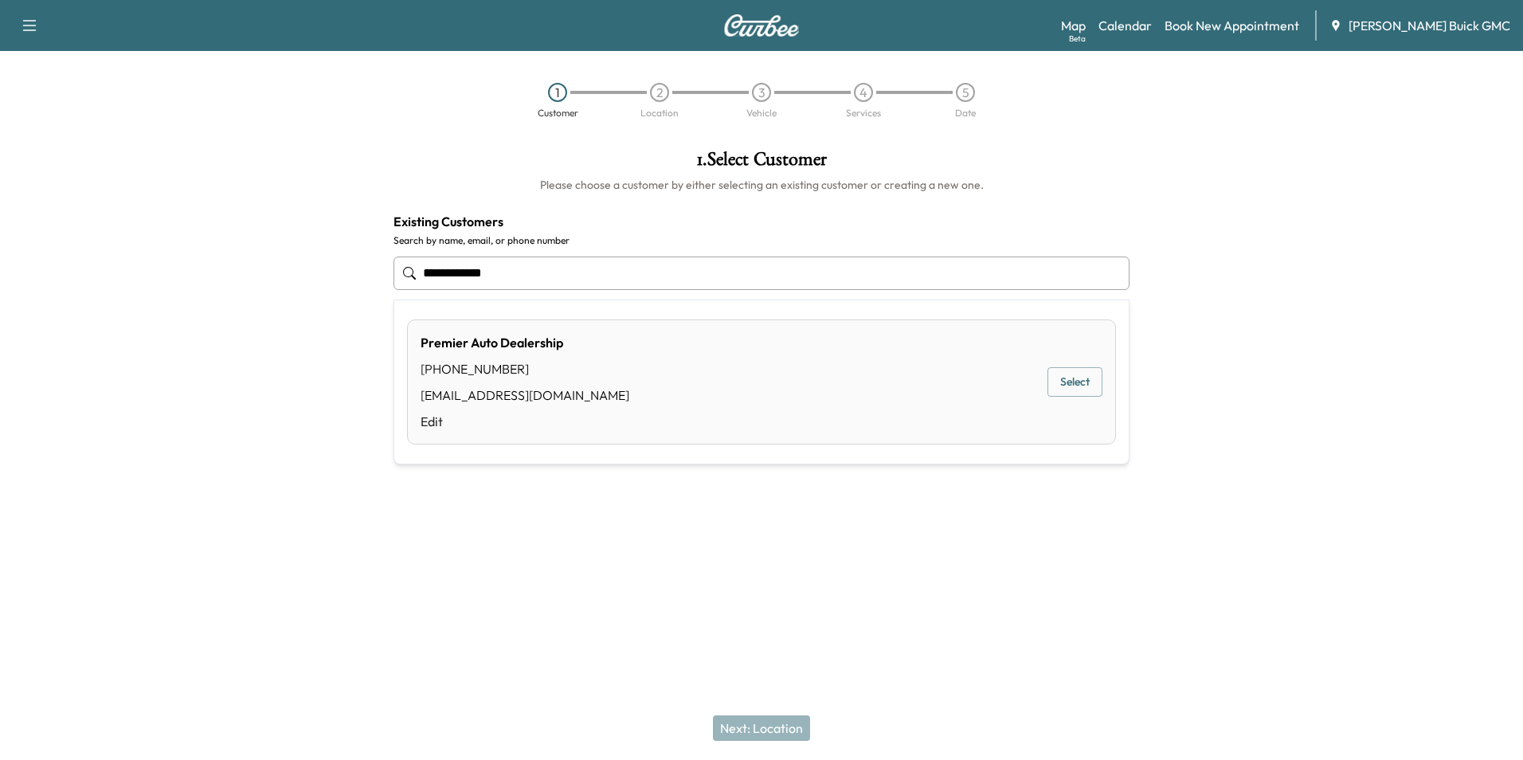
click at [1067, 378] on button "Select" at bounding box center [1074, 381] width 55 height 29
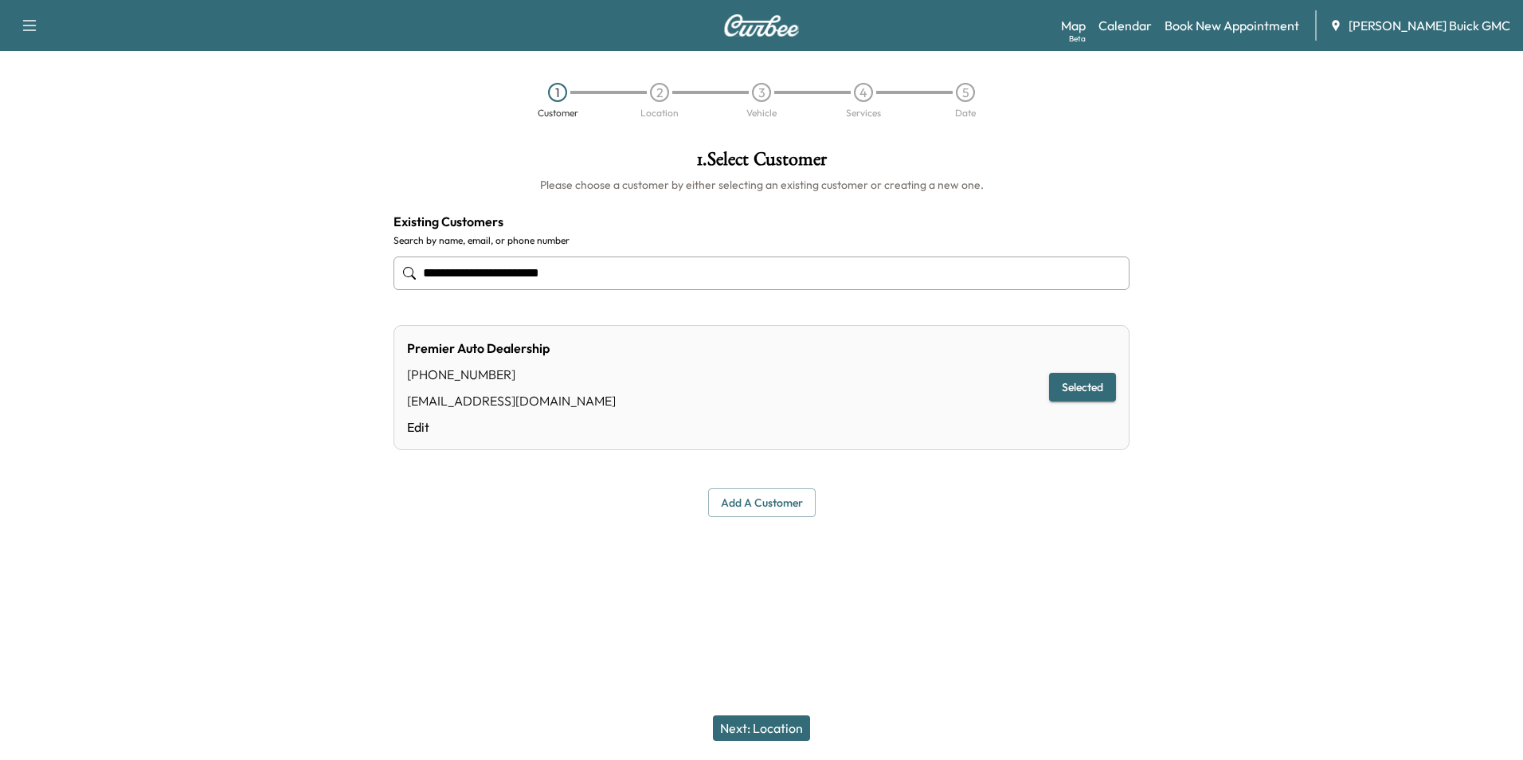
type input "**********"
click at [793, 726] on button "Next: Location" at bounding box center [761, 727] width 97 height 25
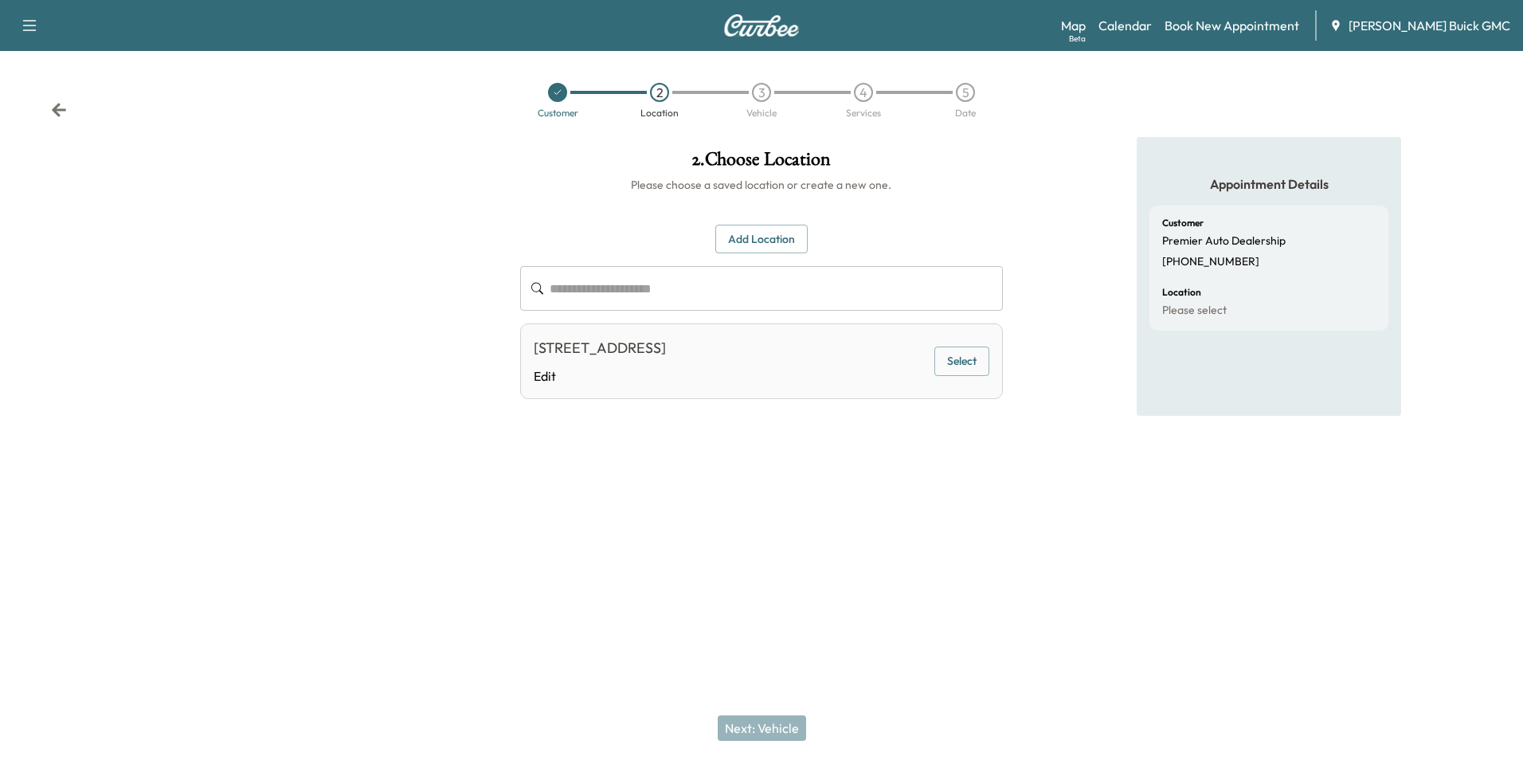
click at [957, 488] on div "**********" at bounding box center [760, 327] width 507 height 380
click at [959, 356] on button "Select" at bounding box center [961, 360] width 55 height 29
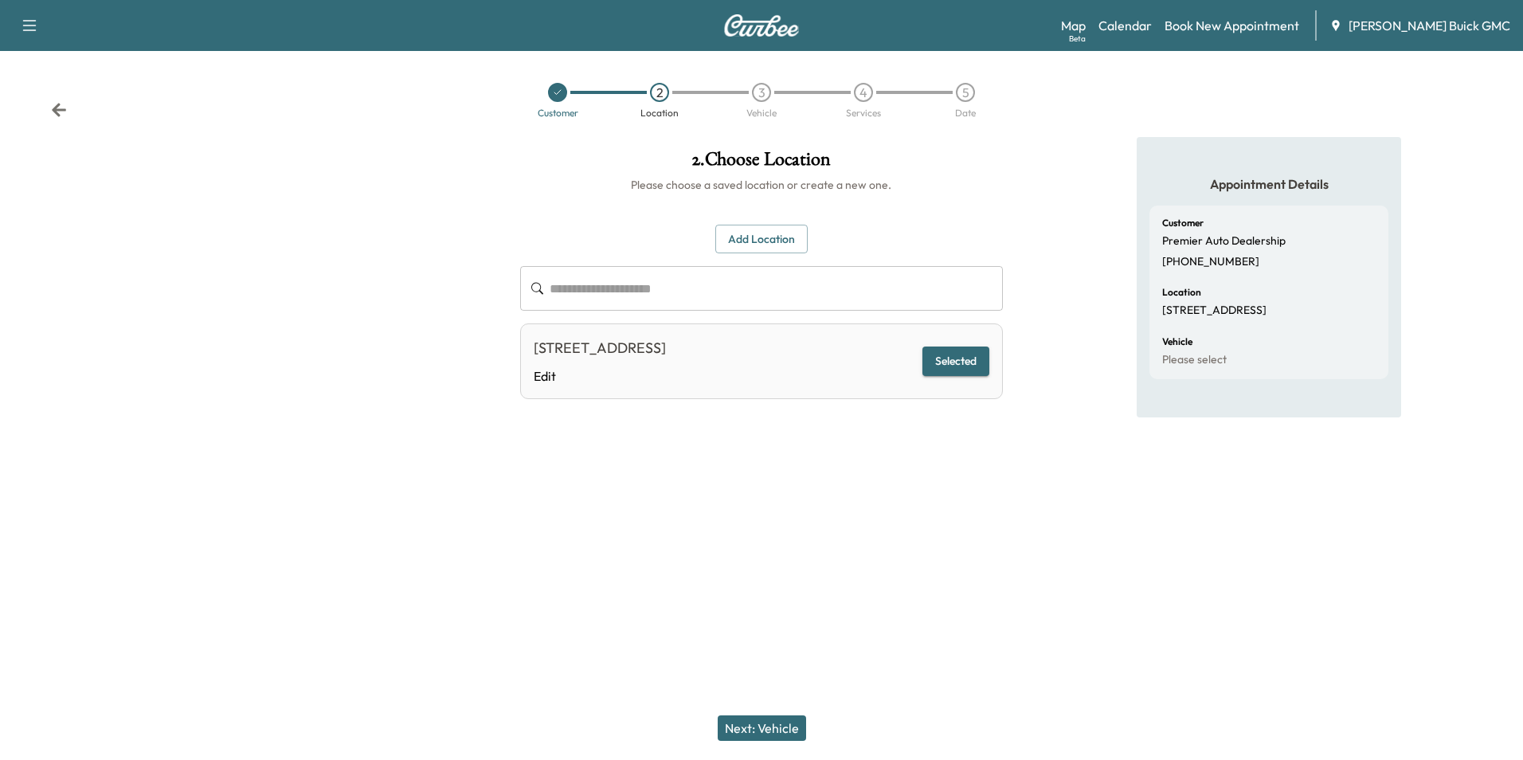
click at [775, 725] on button "Next: Vehicle" at bounding box center [762, 727] width 88 height 25
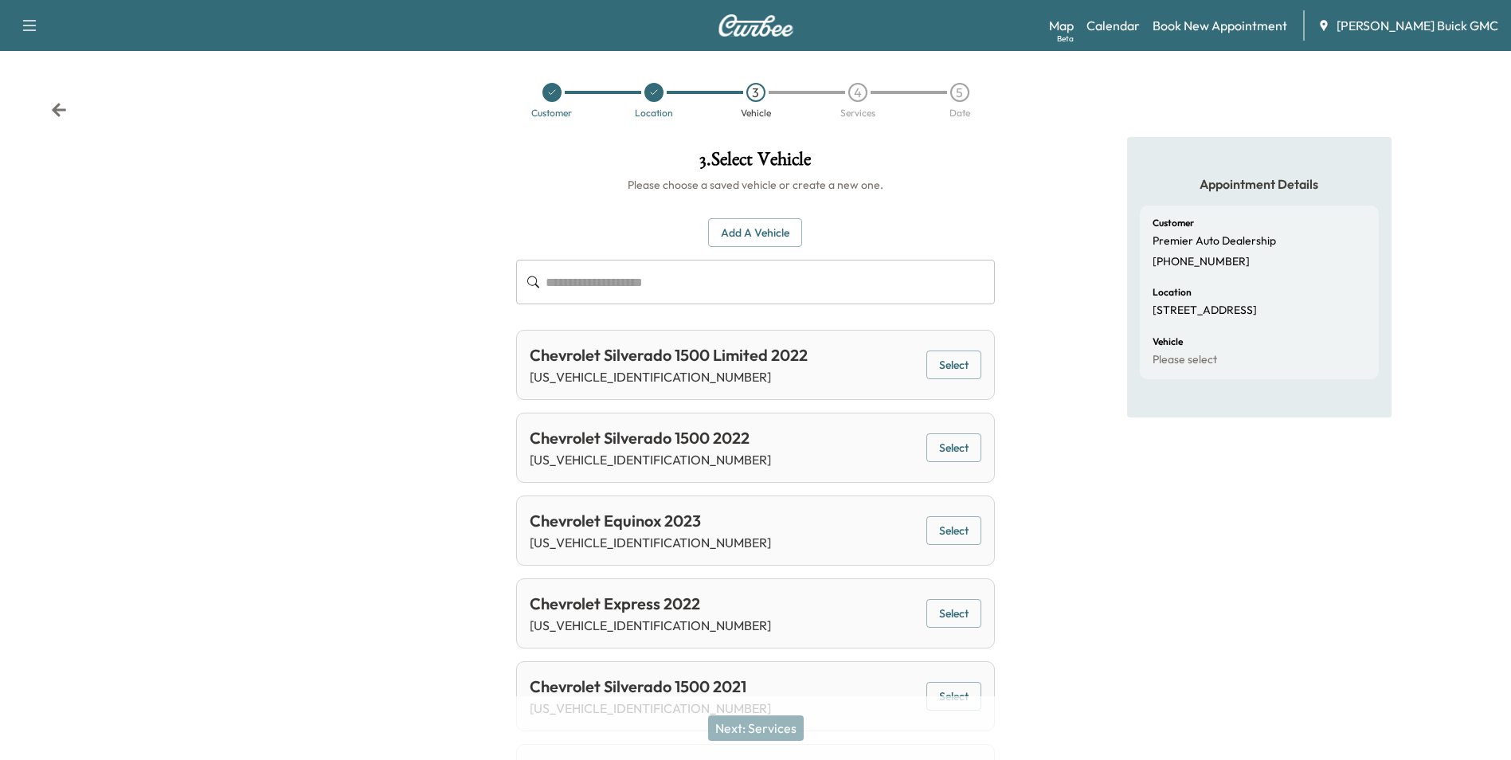
click at [765, 225] on button "Add a Vehicle" at bounding box center [755, 232] width 94 height 29
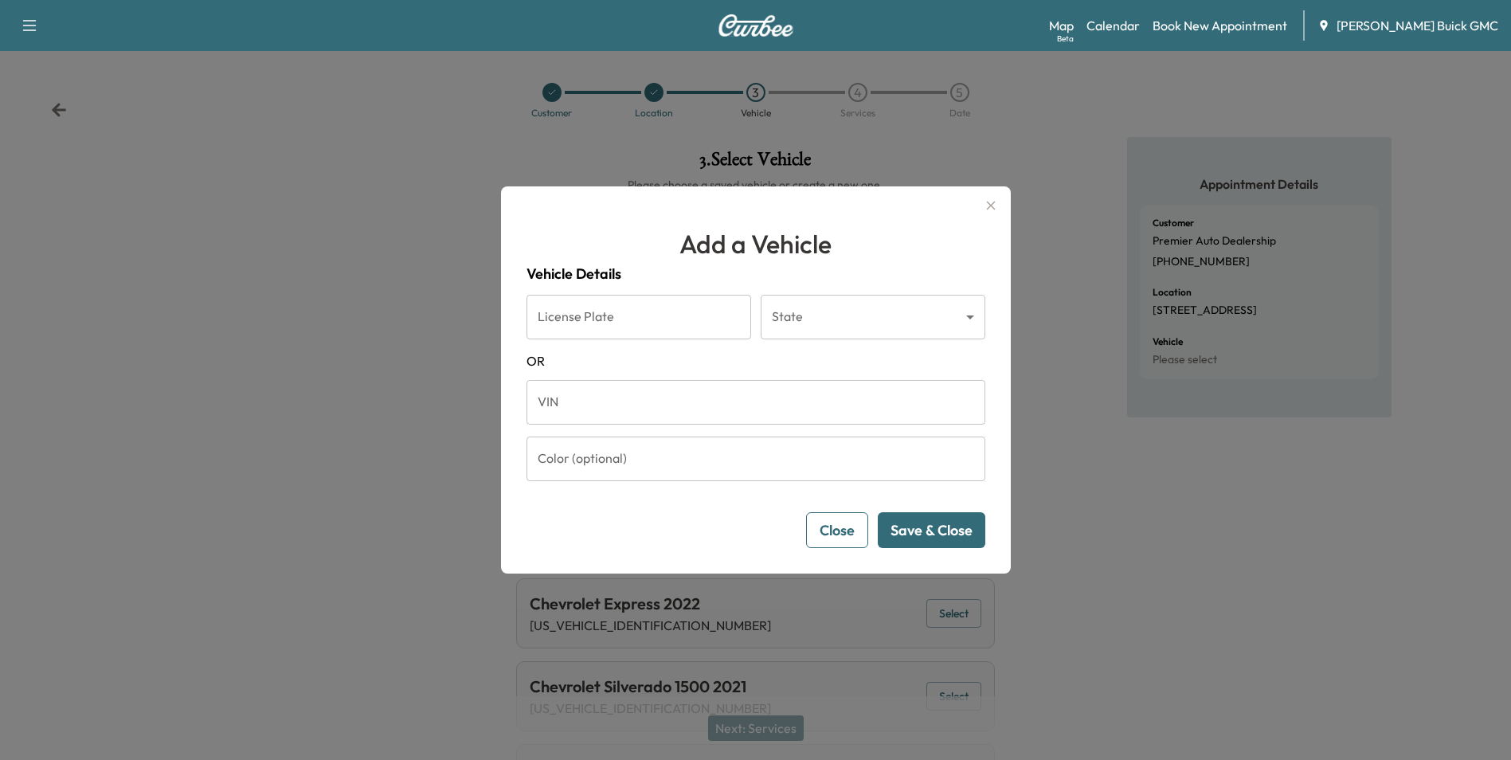
click at [616, 410] on input "VIN" at bounding box center [756, 402] width 459 height 45
type input "**********"
click at [922, 524] on button "Save & Close" at bounding box center [932, 530] width 108 height 36
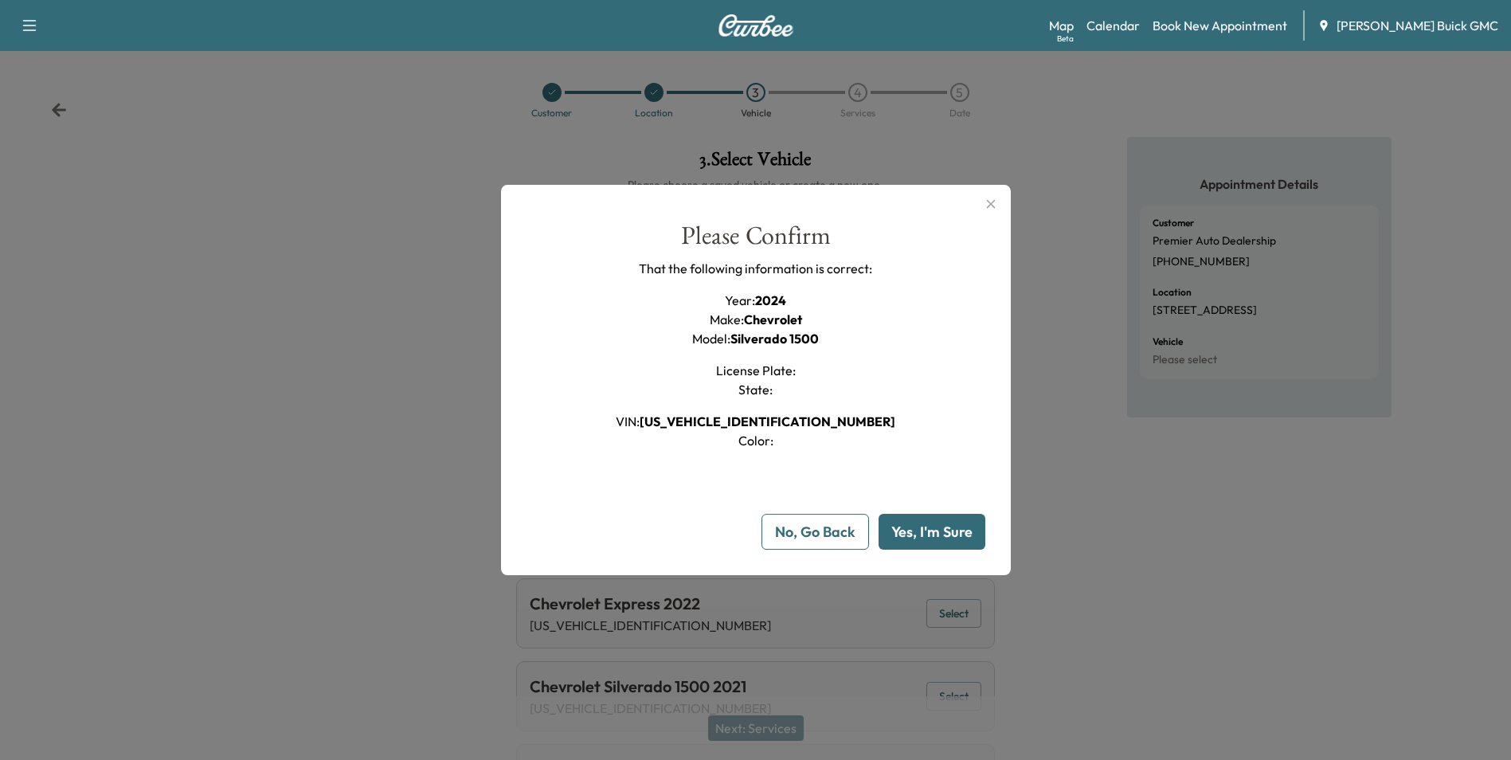
click at [922, 524] on button "Yes, I'm Sure" at bounding box center [932, 532] width 107 height 36
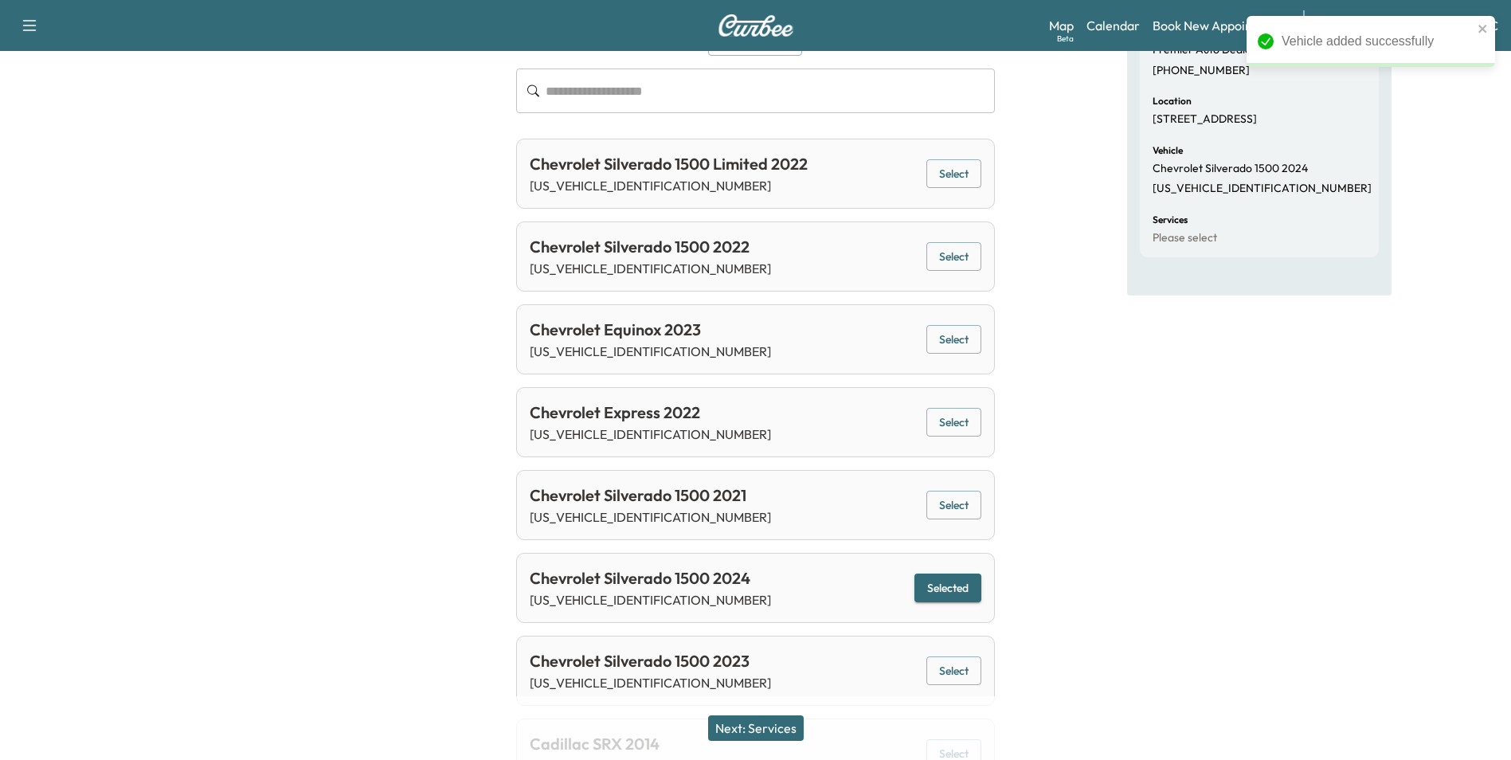
scroll to position [366, 0]
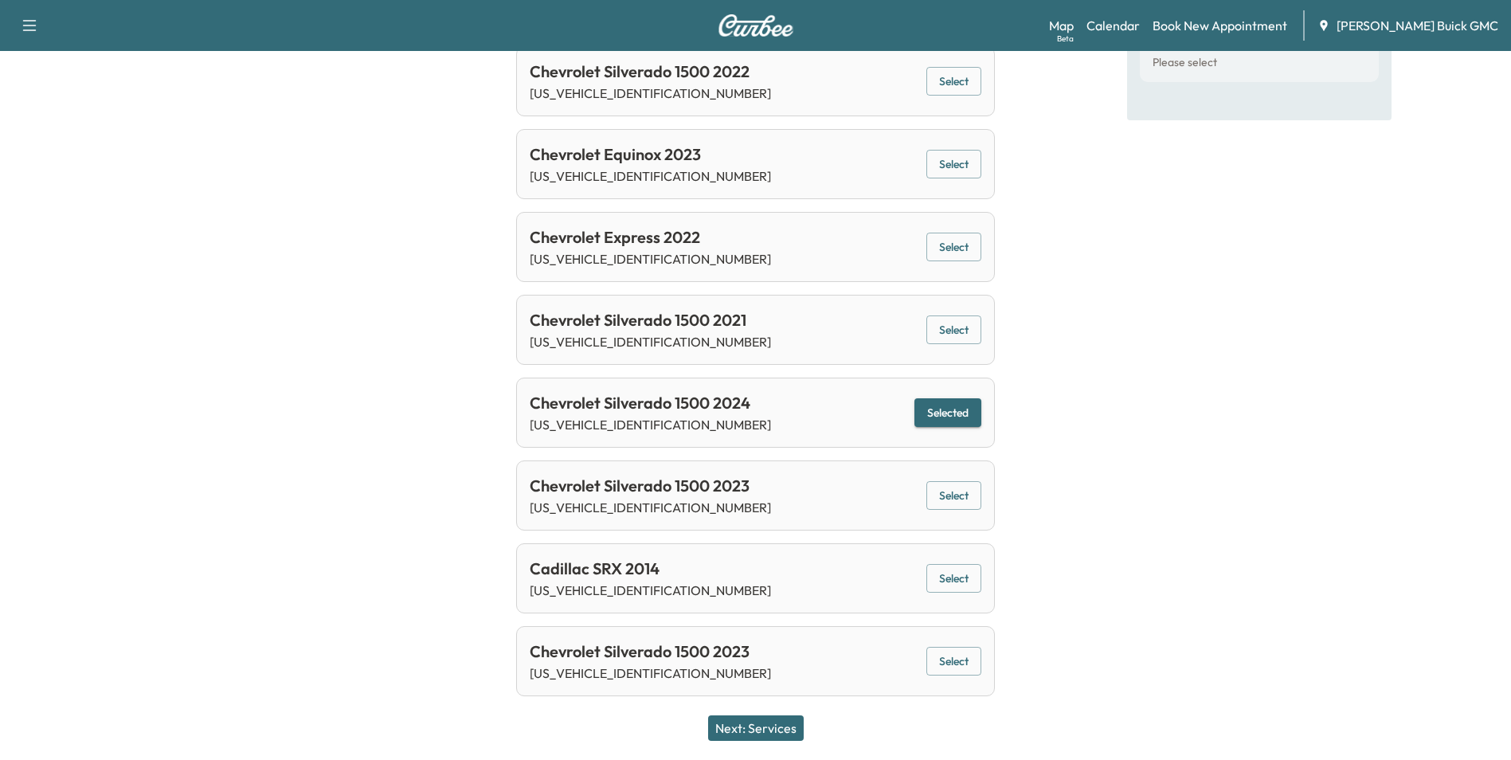
click at [758, 726] on button "Next: Services" at bounding box center [756, 727] width 96 height 25
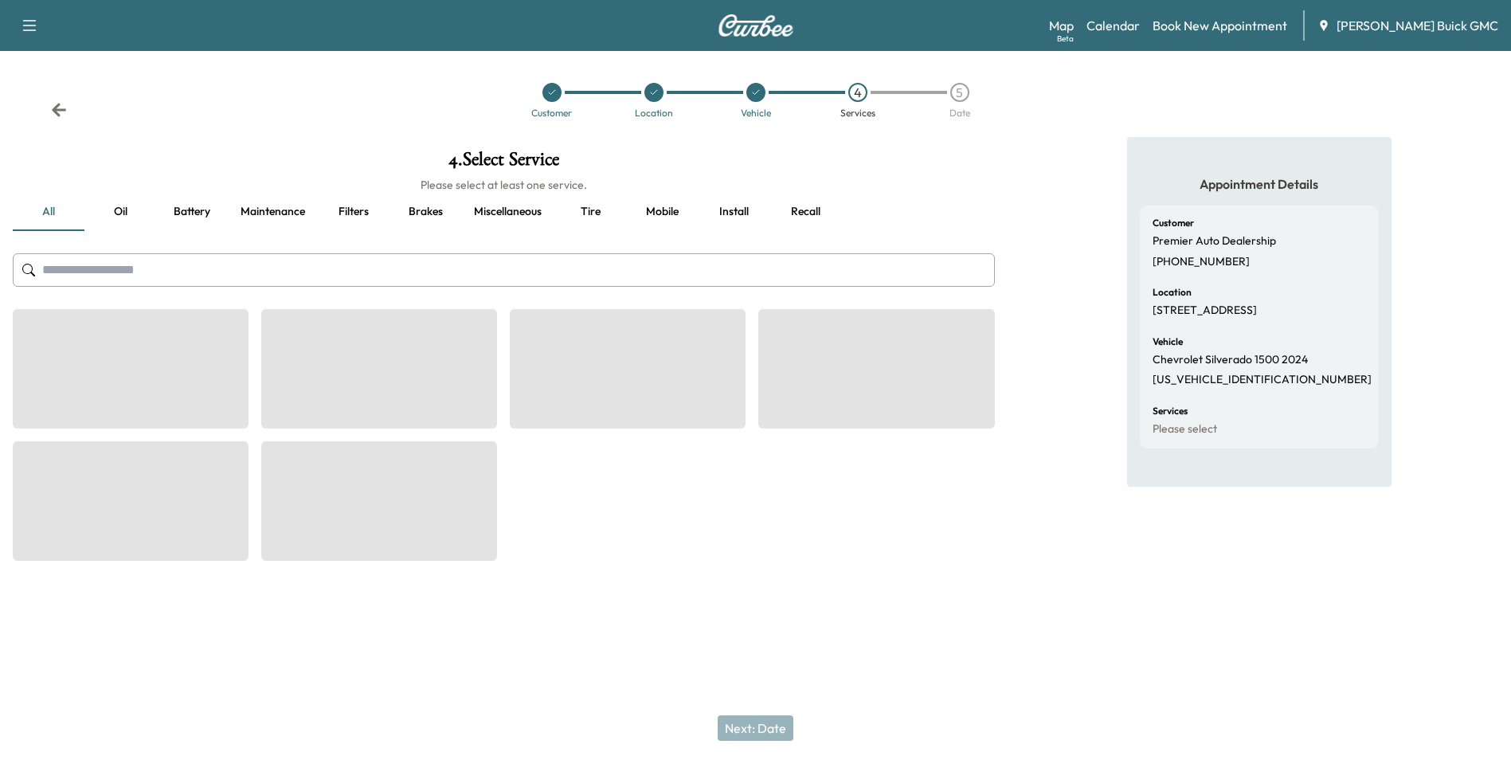
scroll to position [0, 0]
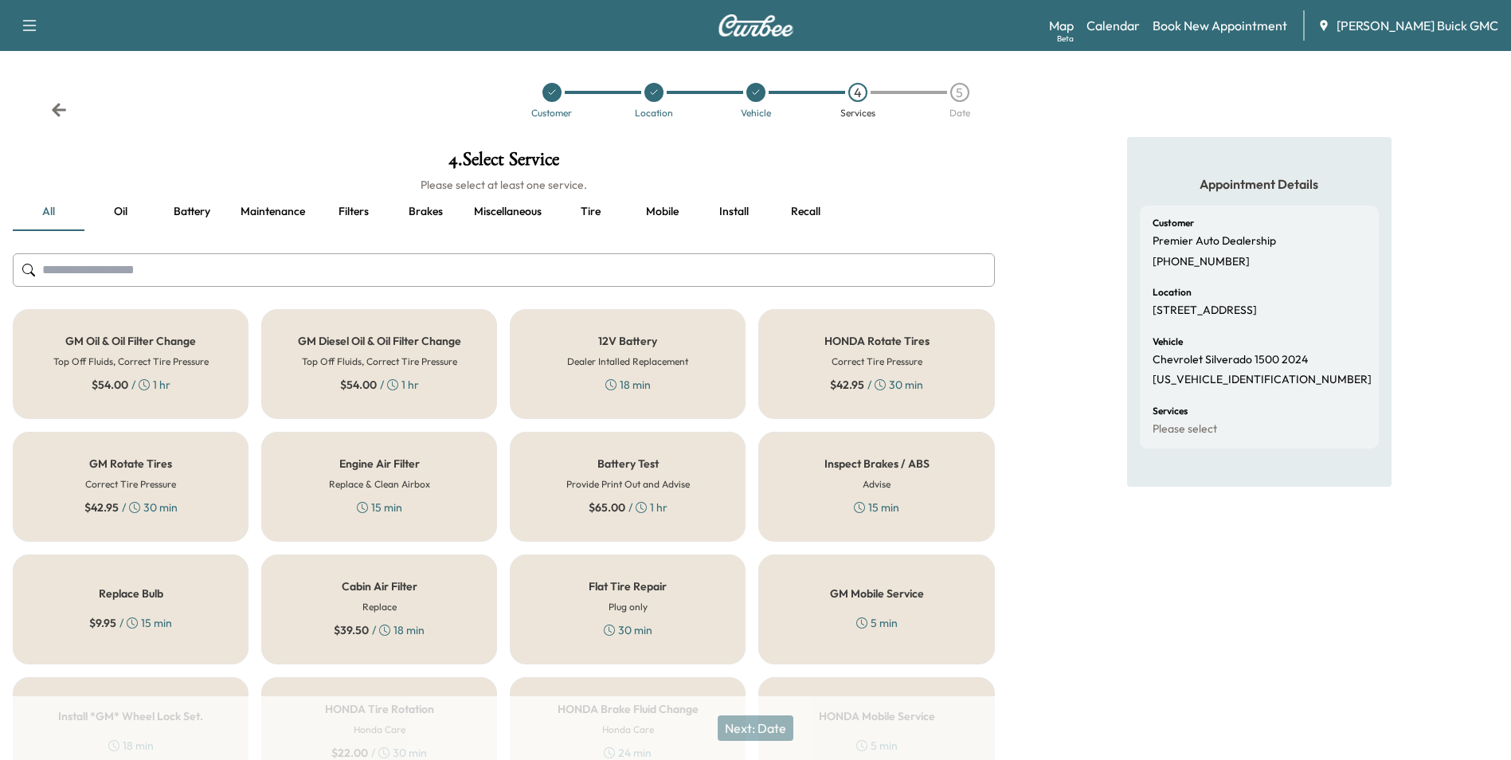
click at [1456, 139] on div "Appointment Details Customer Premier Auto Dealership [PHONE_NUMBER] Location [S…" at bounding box center [1259, 656] width 503 height 1039
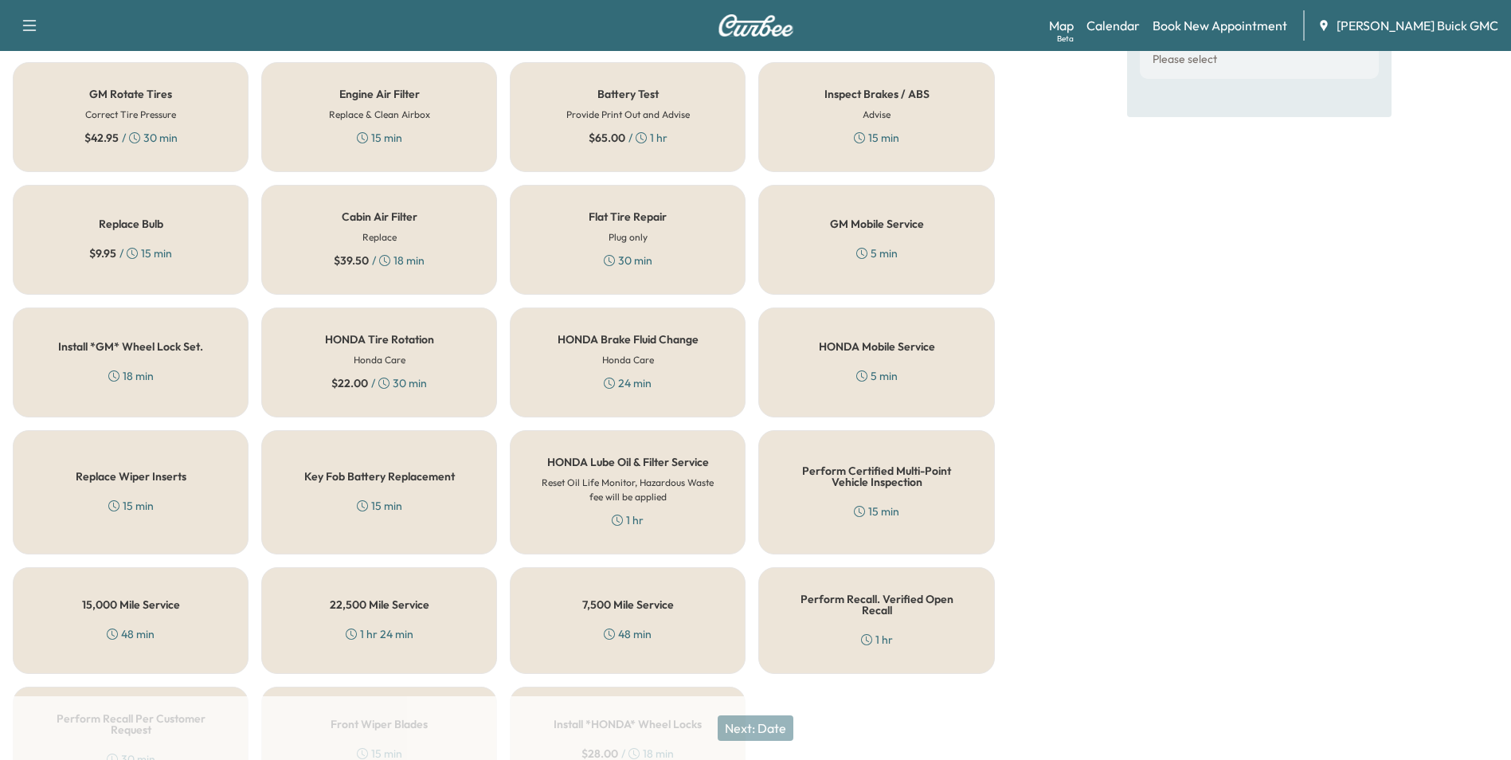
scroll to position [456, 0]
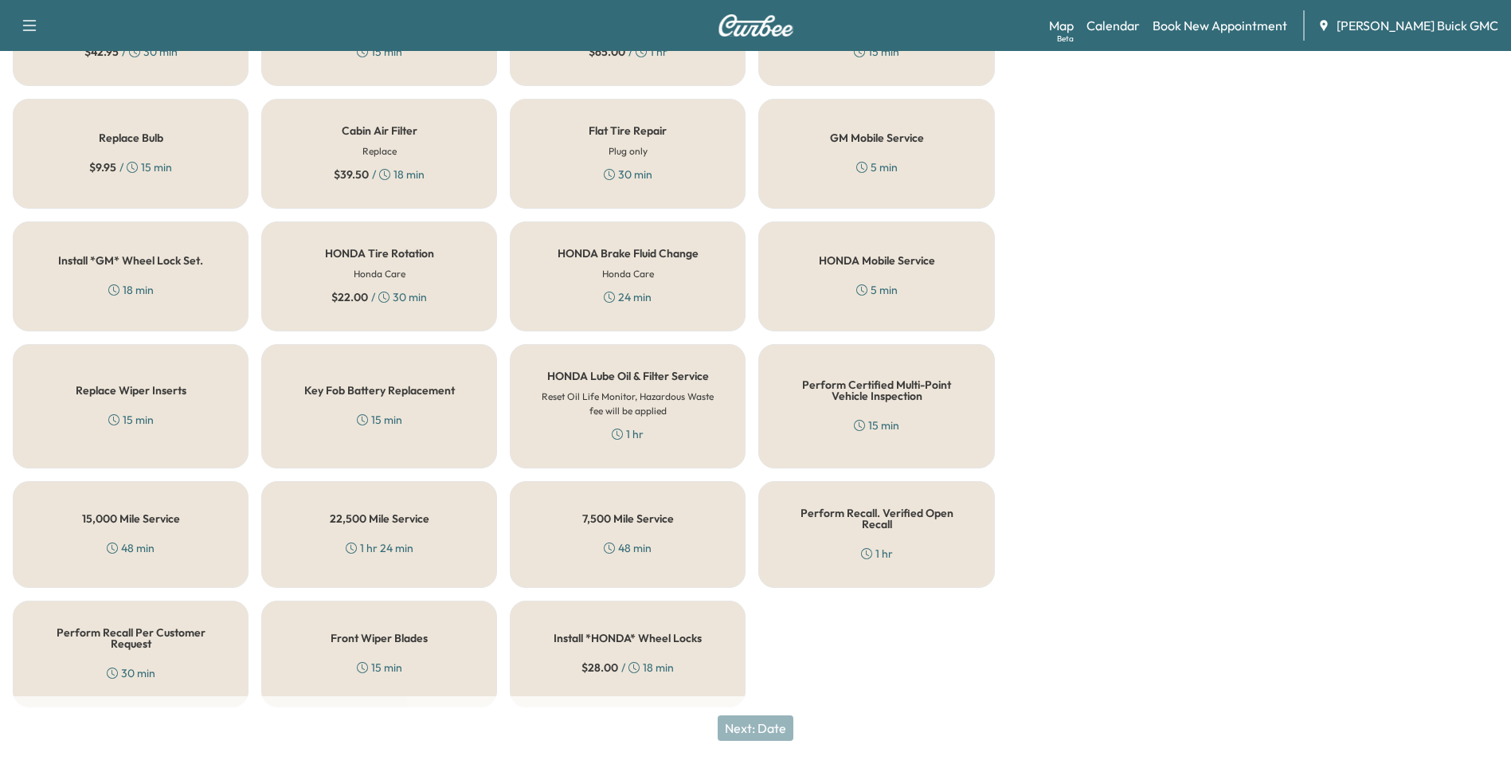
drag, startPoint x: 1093, startPoint y: 373, endPoint x: 1075, endPoint y: 386, distance: 22.8
click at [1094, 373] on div "Appointment Details Customer Premier Auto Dealership [PHONE_NUMBER] Location [S…" at bounding box center [1259, 200] width 503 height 1039
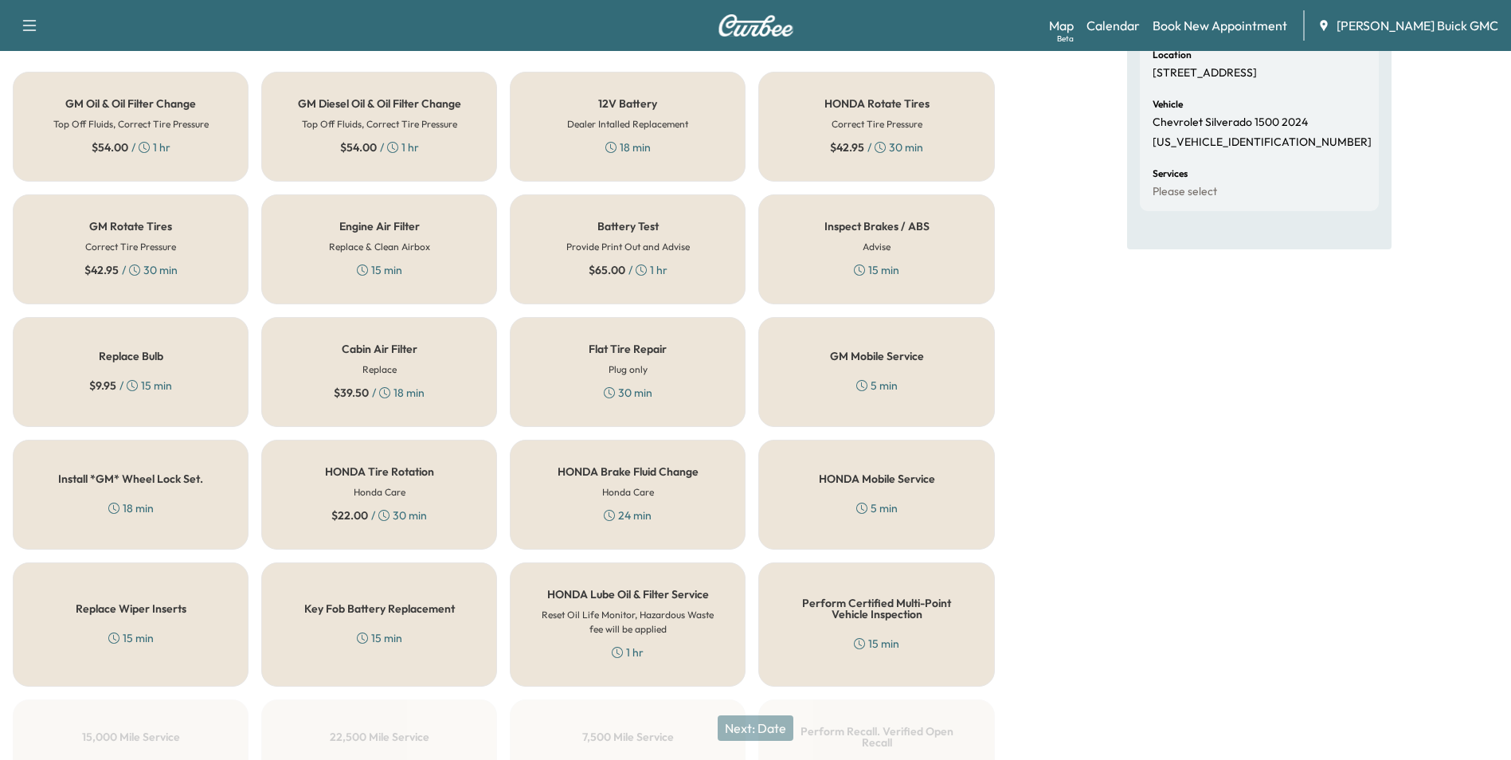
scroll to position [0, 0]
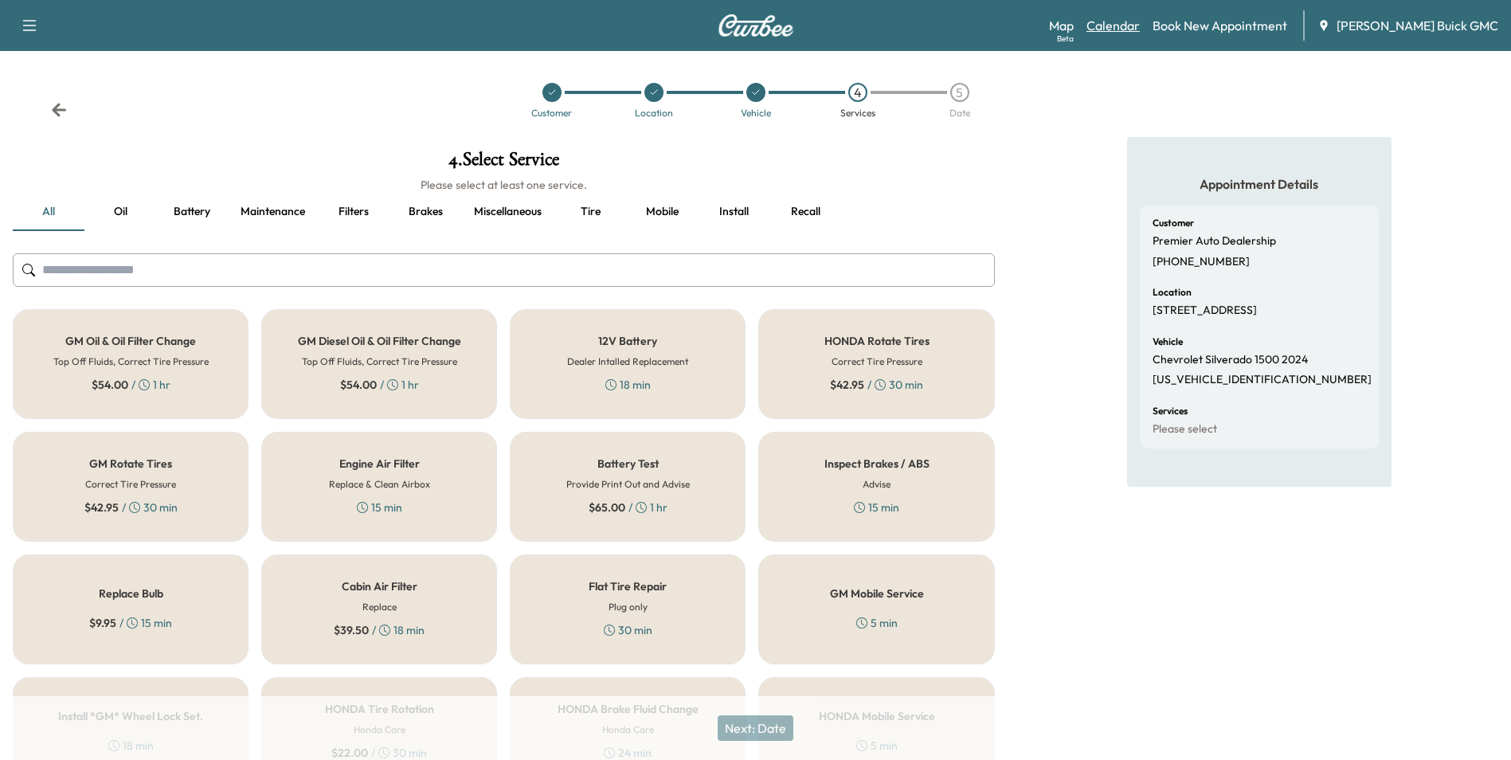
click at [1133, 23] on link "Calendar" at bounding box center [1112, 25] width 53 height 19
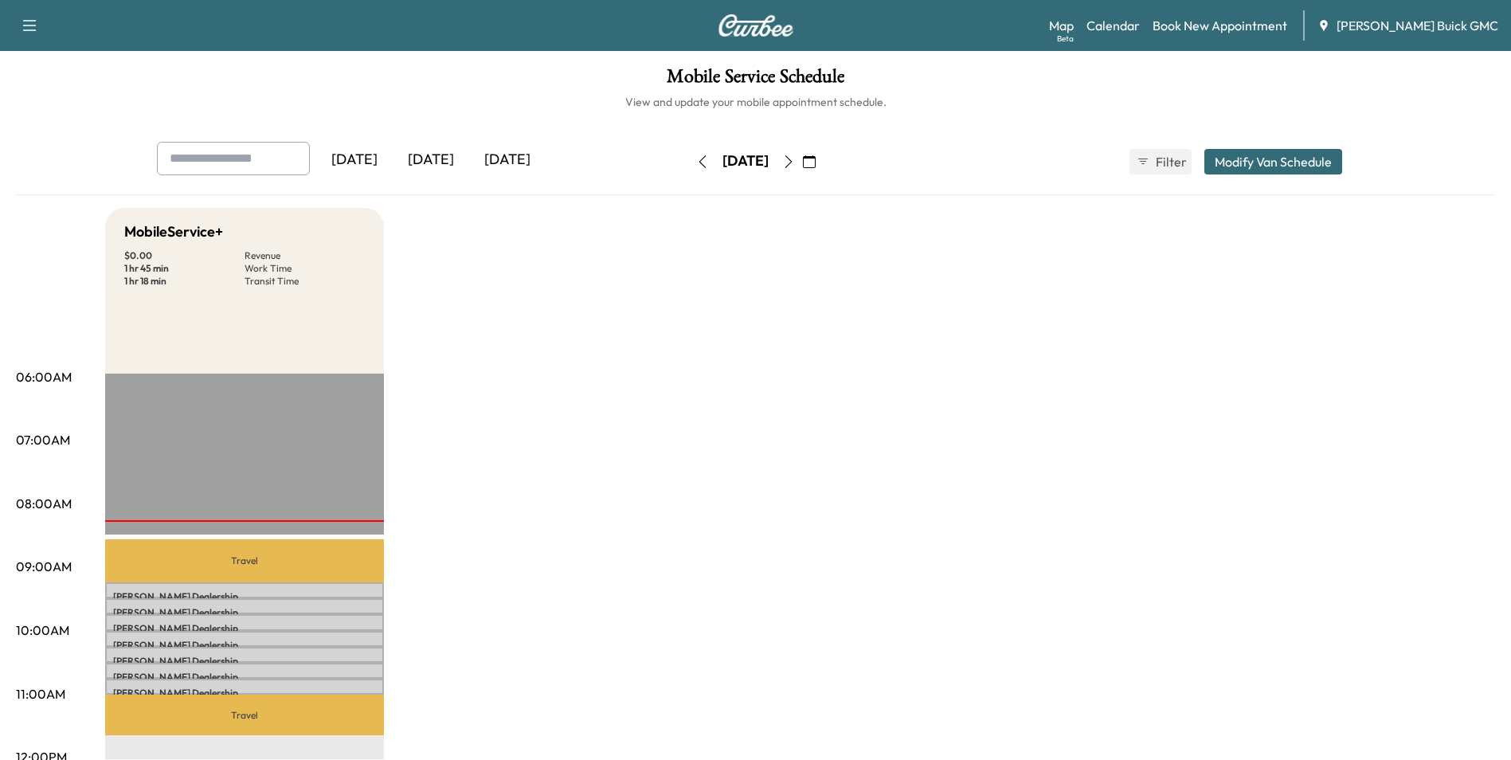
click at [816, 159] on icon "button" at bounding box center [809, 161] width 13 height 13
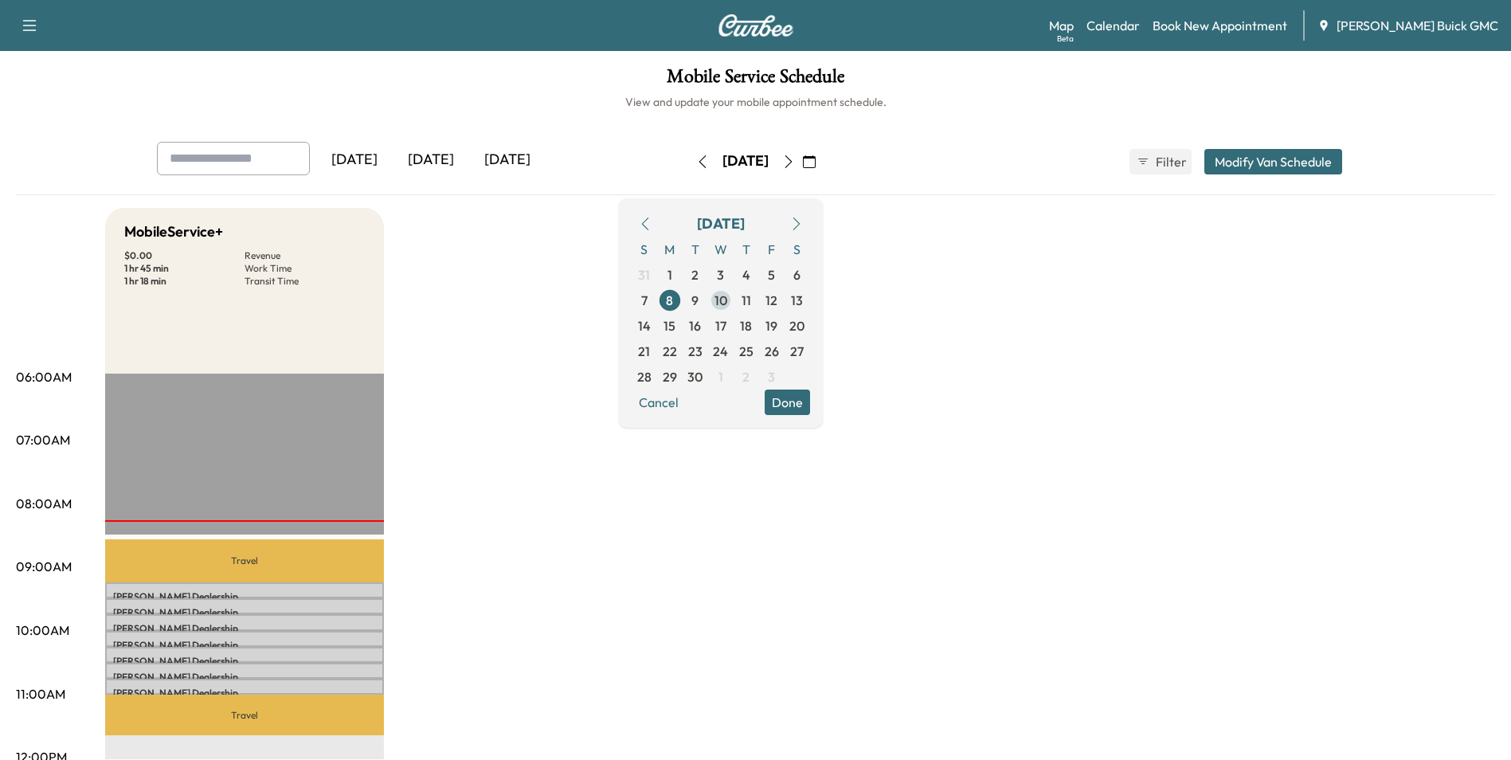
click at [727, 300] on span "10" at bounding box center [720, 300] width 13 height 19
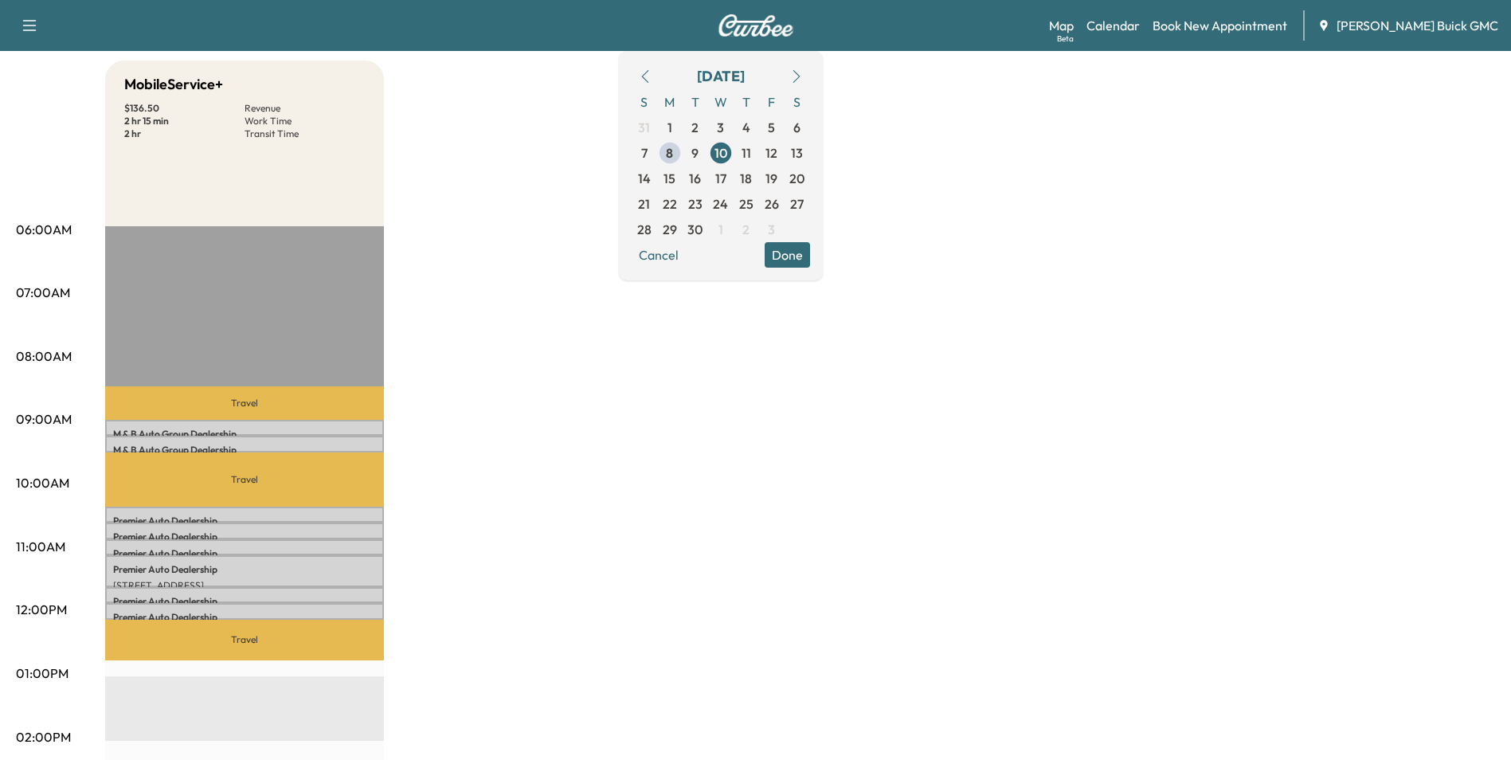
scroll to position [159, 0]
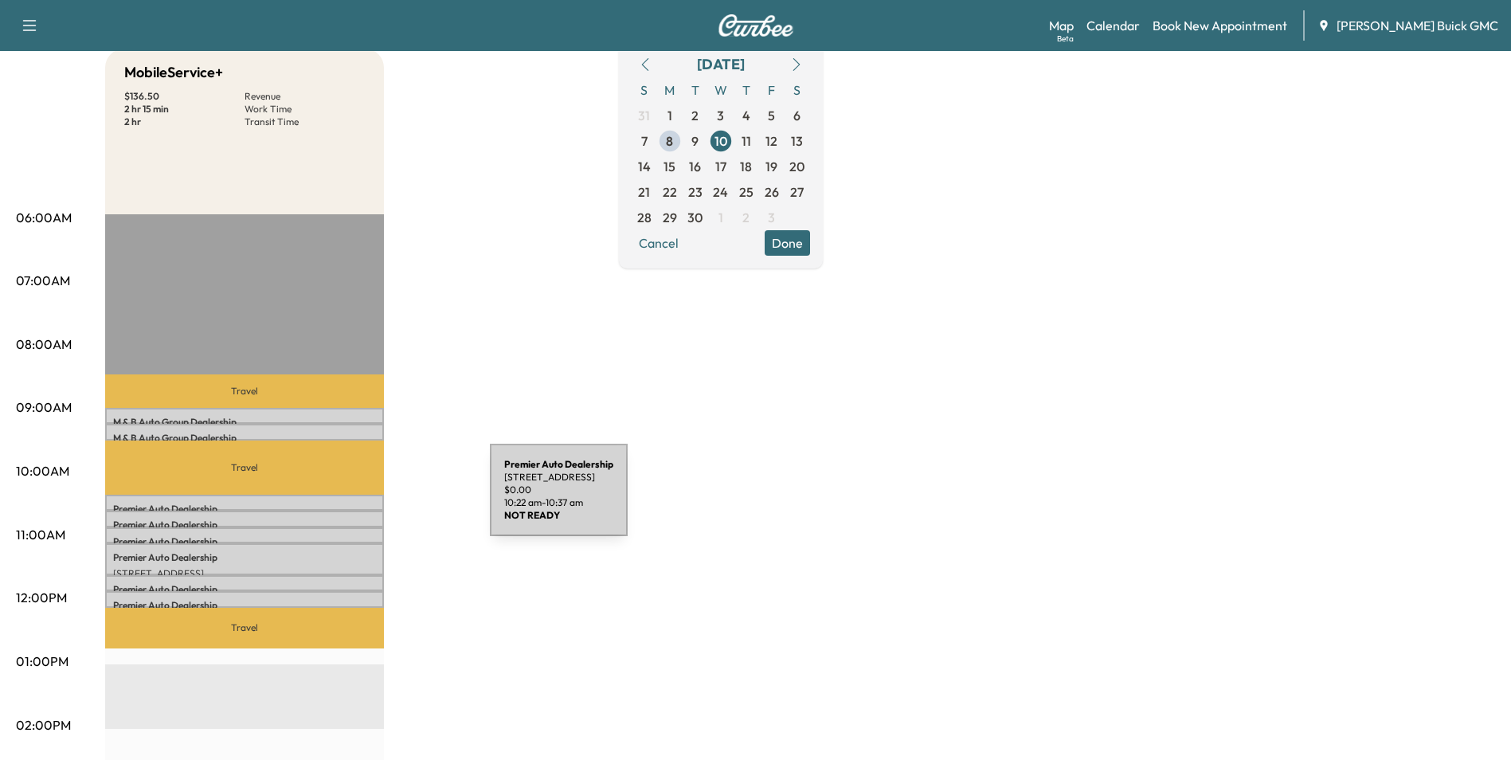
click at [370, 503] on p "Premier Auto Dealership" at bounding box center [244, 509] width 263 height 13
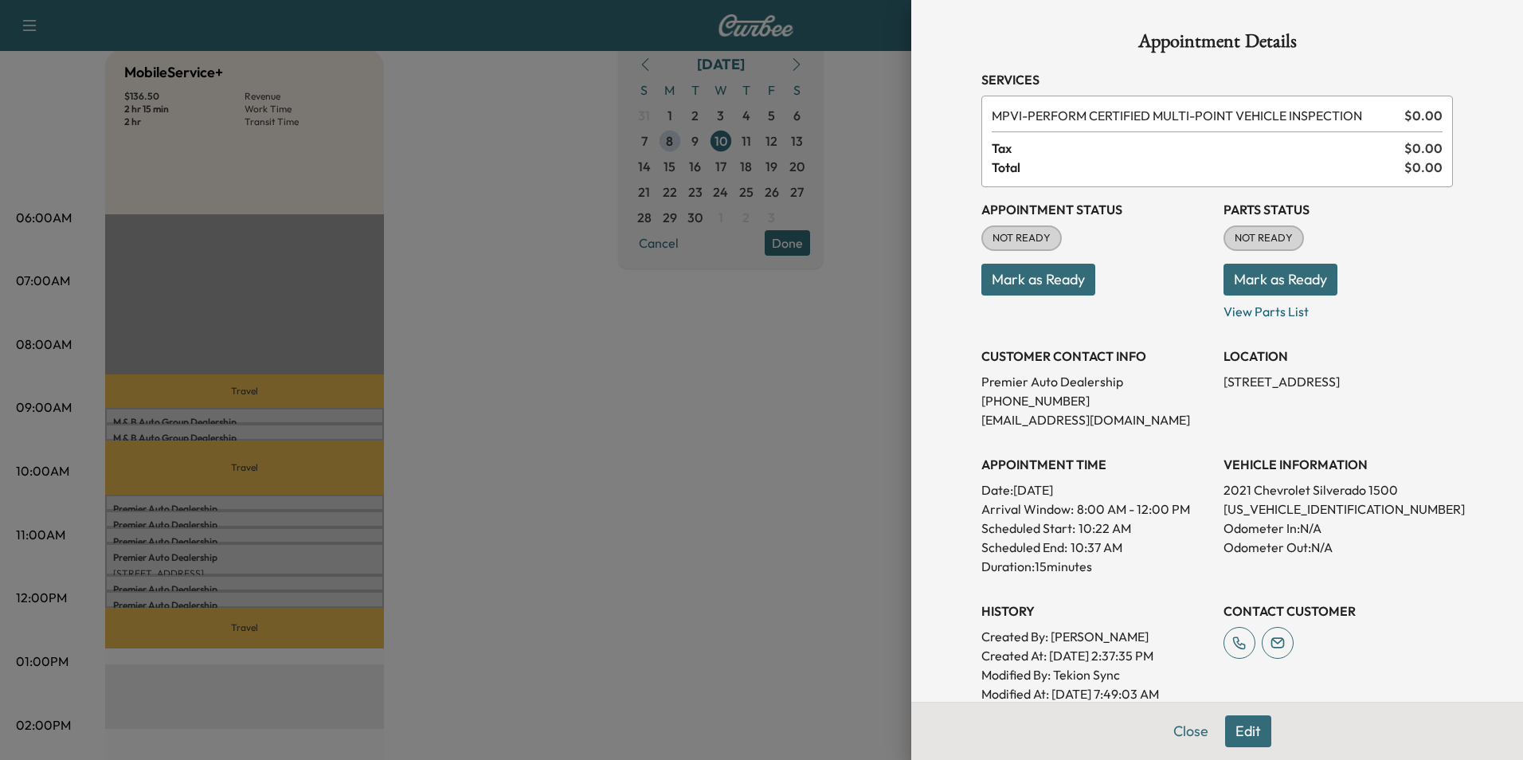
click at [751, 363] on div at bounding box center [761, 380] width 1523 height 760
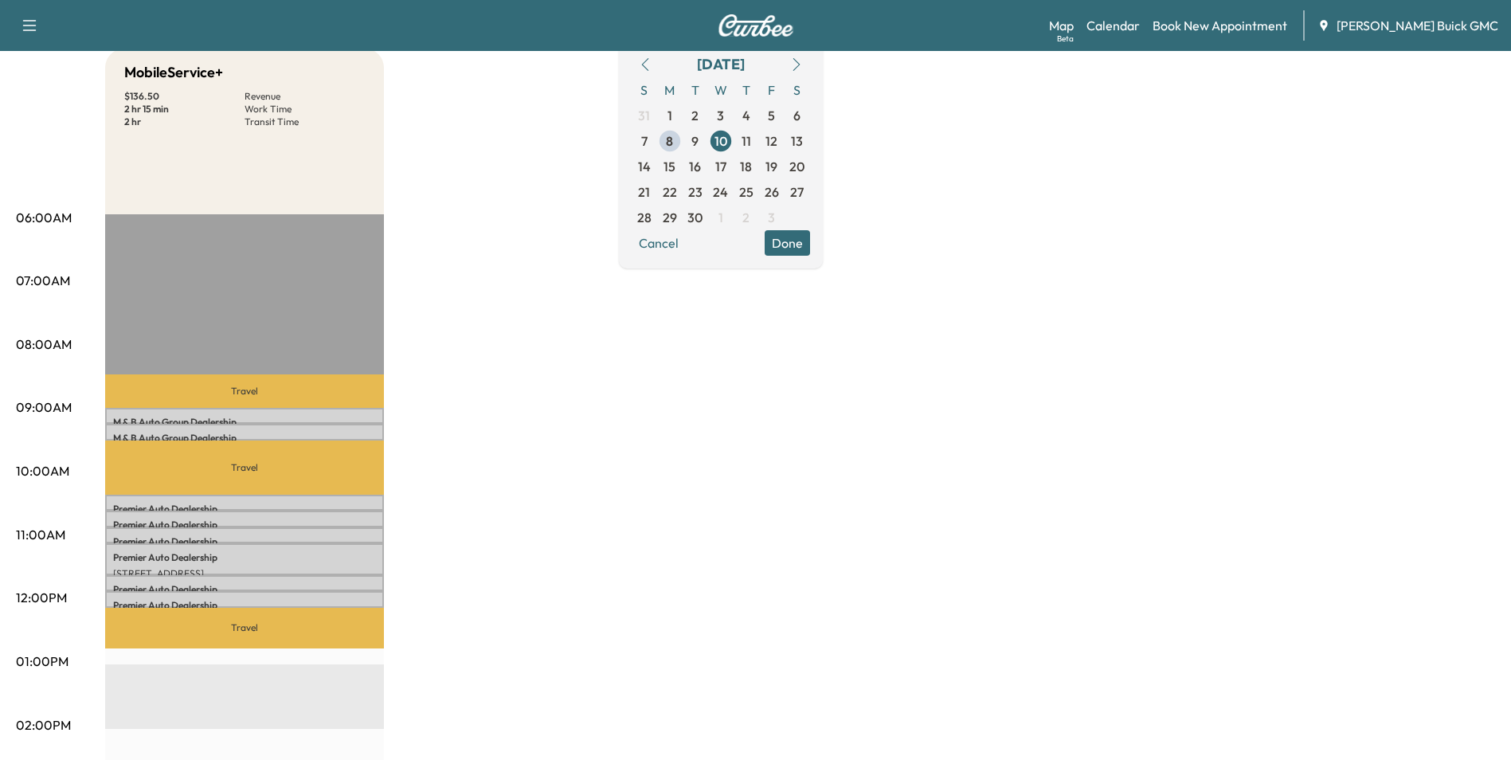
drag, startPoint x: 642, startPoint y: 405, endPoint x: 610, endPoint y: 425, distance: 37.6
click at [640, 405] on div "MobileService+ $ 136.50 Revenue 2 hr 15 min Work Time 2 hr Transit Time Travel …" at bounding box center [800, 646] width 1390 height 1195
click at [307, 593] on div "Premier Auto Dealership [STREET_ADDRESS] $ 0.00 11:52 am - 12:07 pm" at bounding box center [244, 599] width 279 height 16
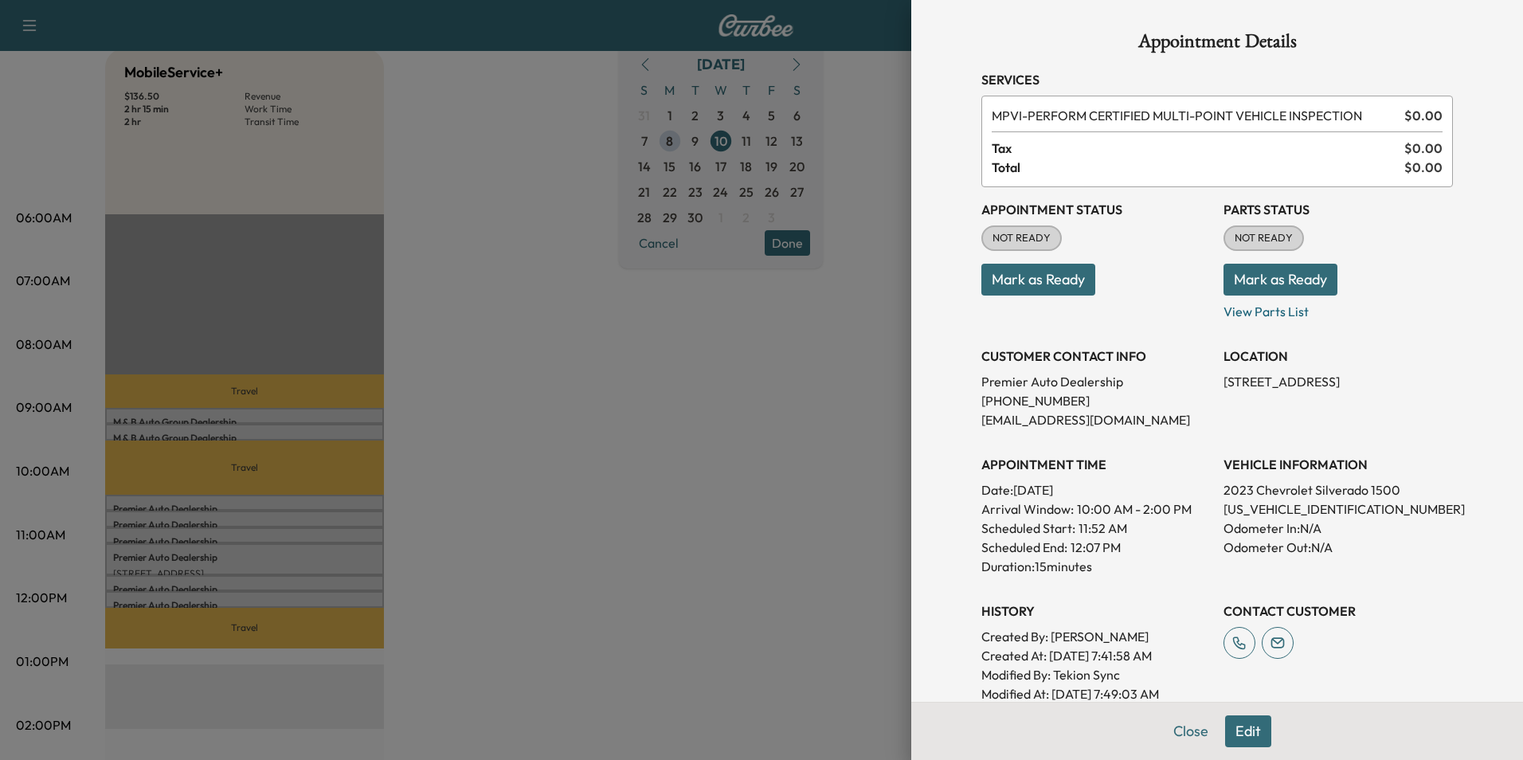
click at [746, 439] on div at bounding box center [761, 380] width 1523 height 760
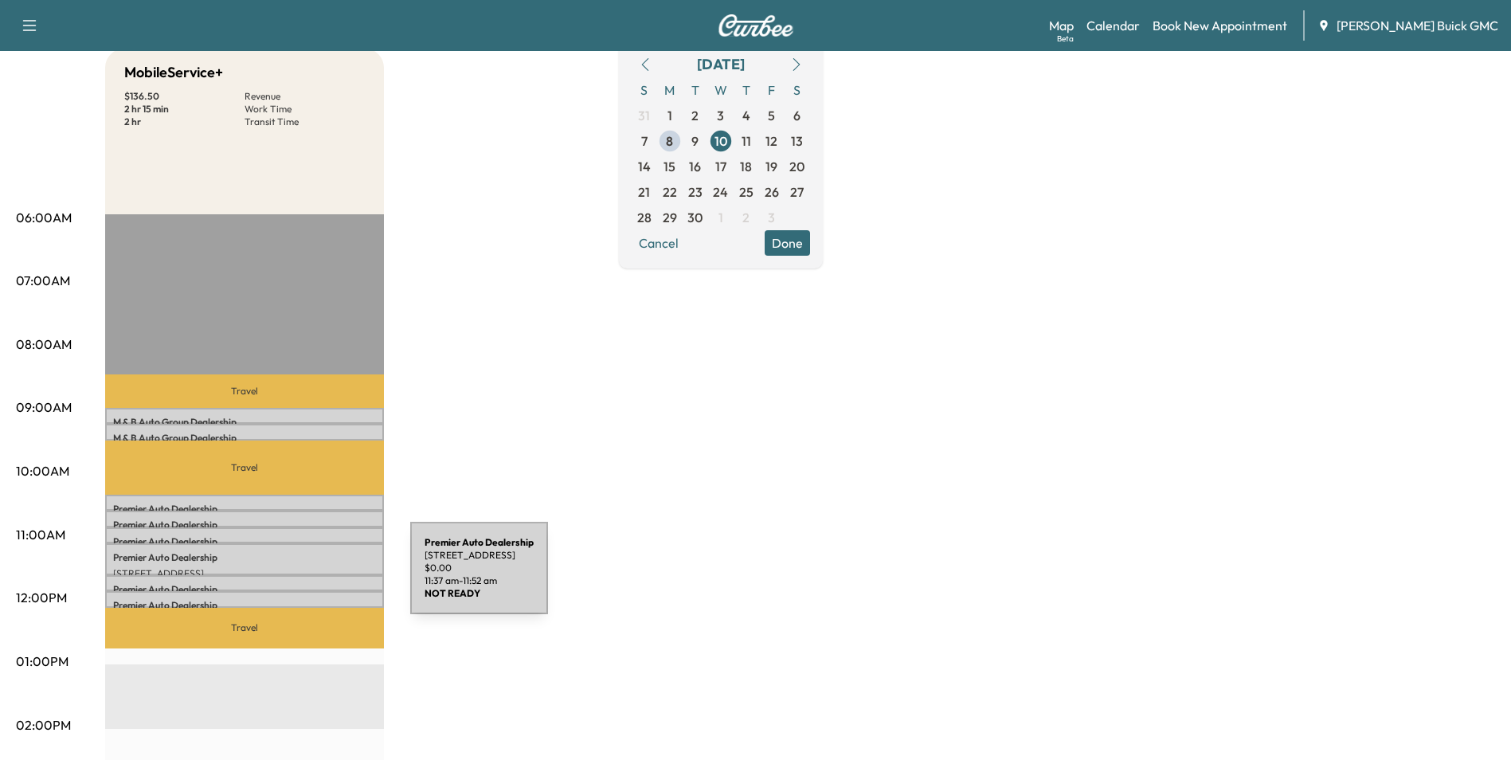
click at [291, 577] on div "Premier Auto Dealership [STREET_ADDRESS] $ 0.00 11:37 am - 11:52 am" at bounding box center [244, 583] width 279 height 16
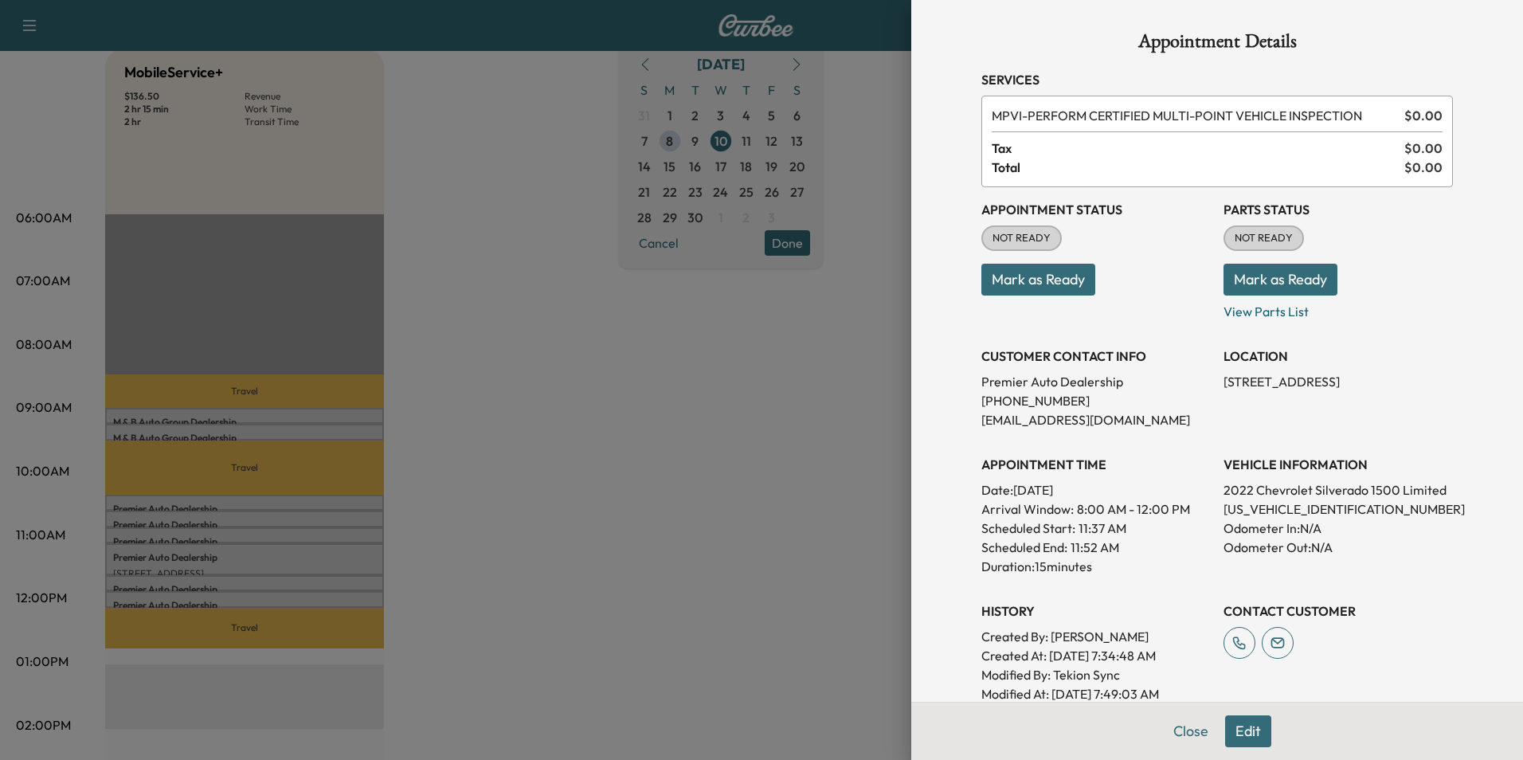
click at [297, 557] on div at bounding box center [761, 380] width 1523 height 760
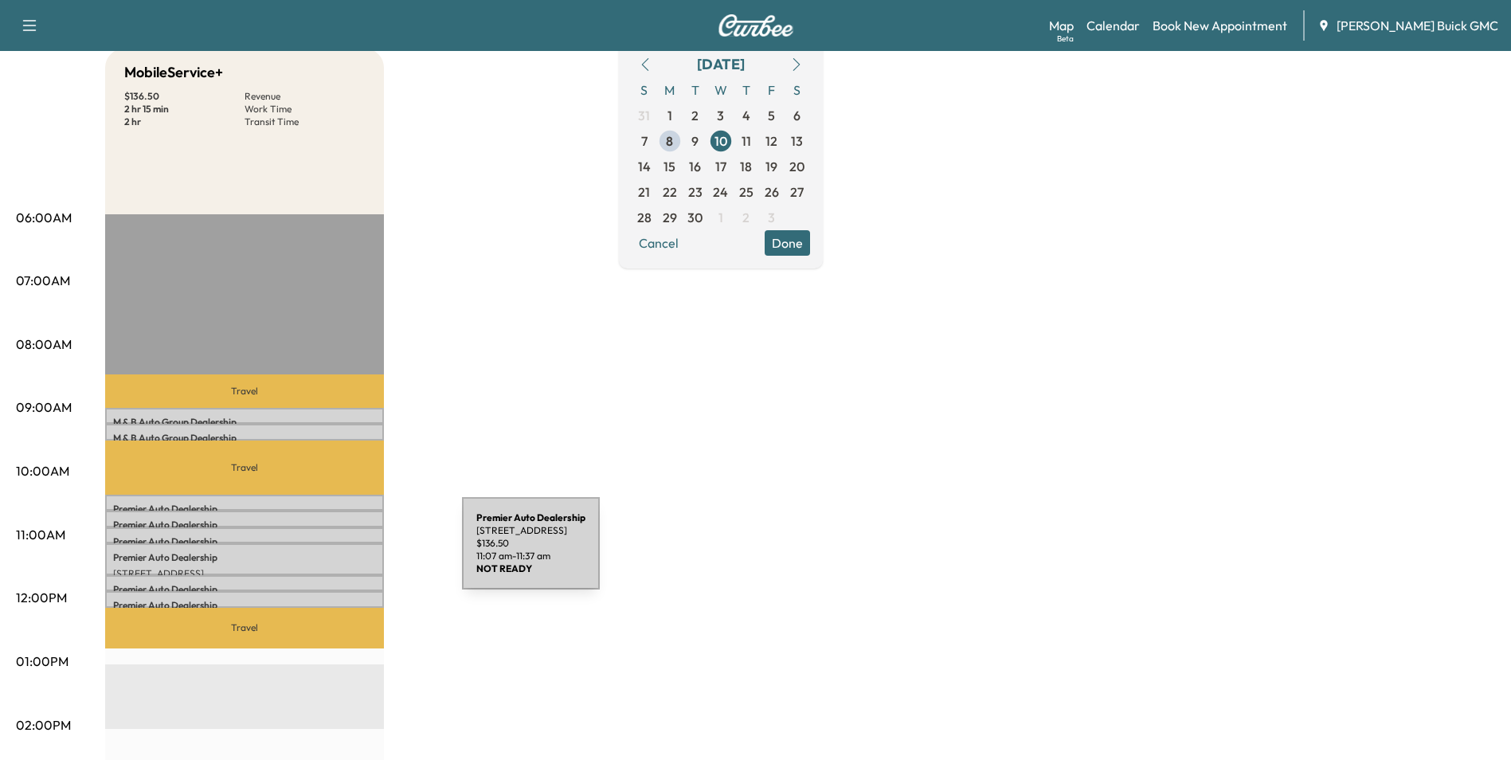
click at [345, 553] on p "Premier Auto Dealership" at bounding box center [244, 557] width 263 height 13
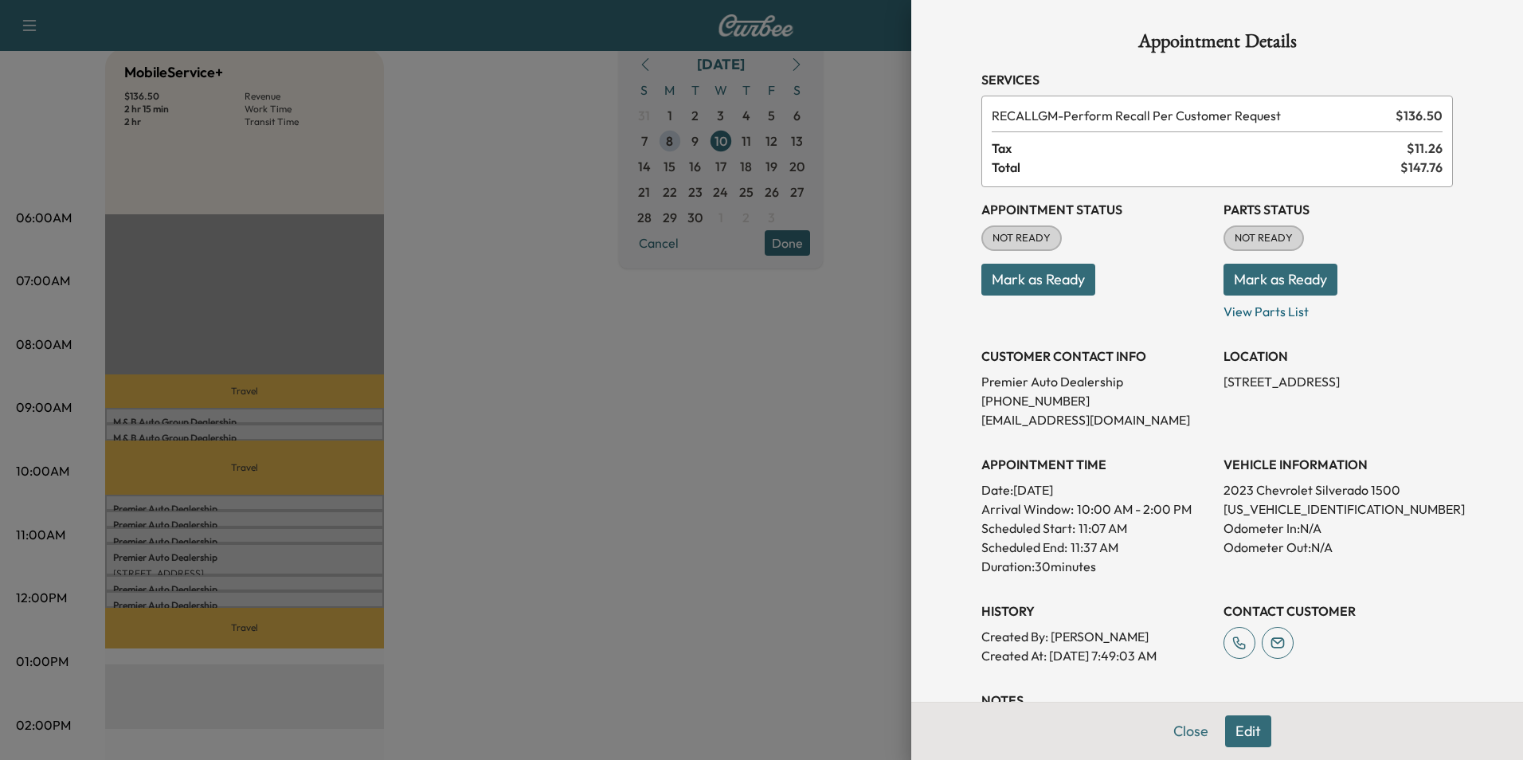
drag, startPoint x: 653, startPoint y: 365, endPoint x: 668, endPoint y: 355, distance: 17.9
click at [655, 365] on div at bounding box center [761, 380] width 1523 height 760
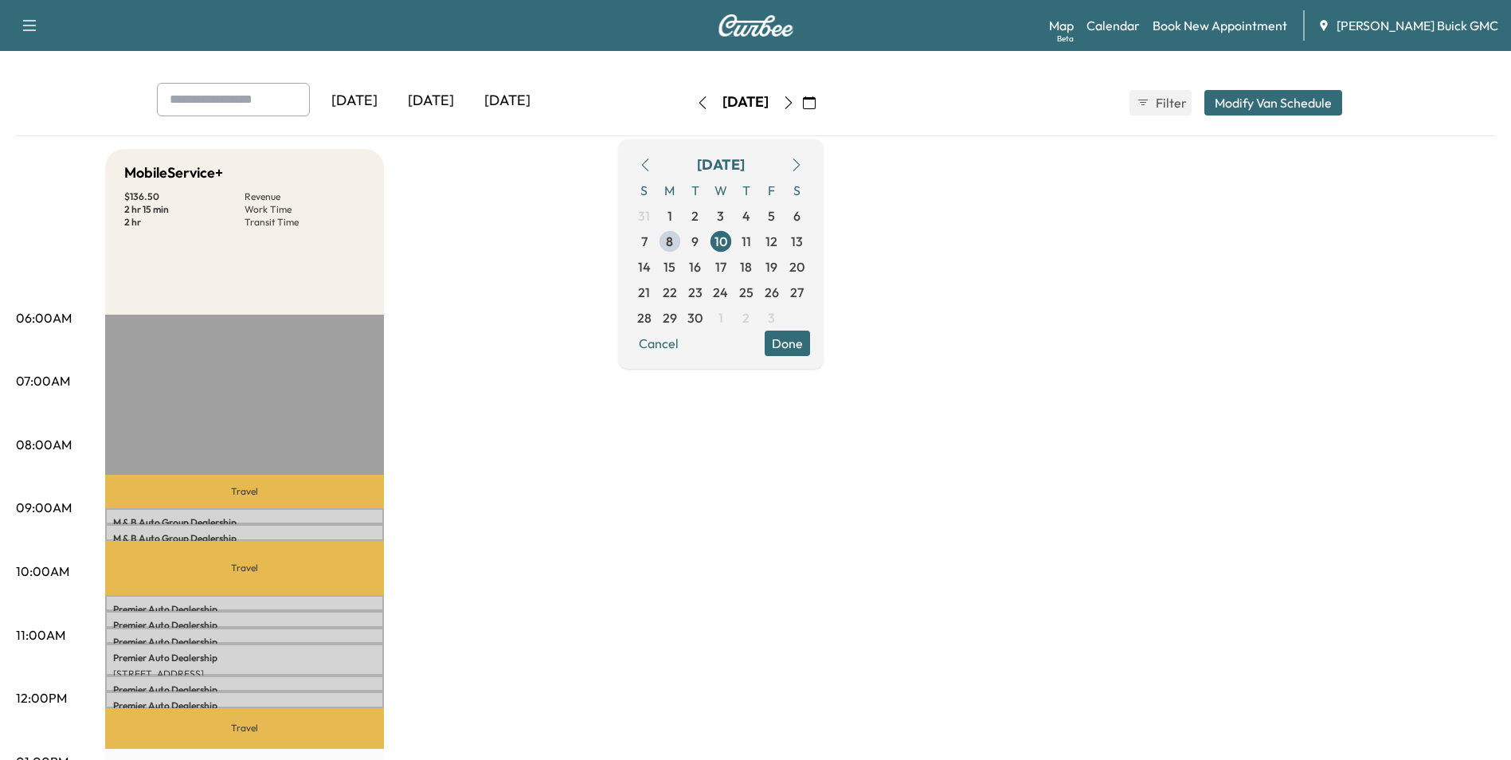
scroll to position [0, 0]
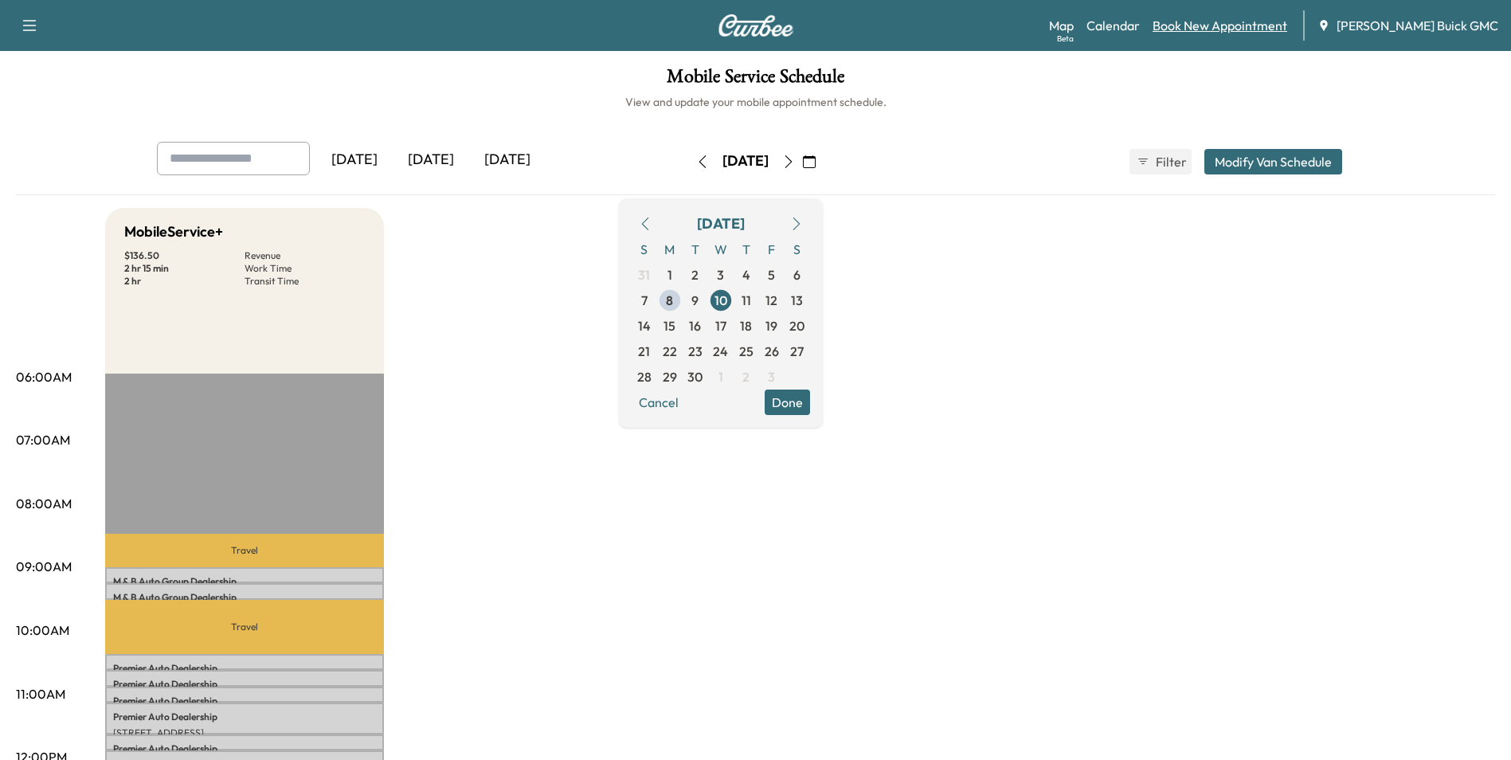
click at [1215, 24] on link "Book New Appointment" at bounding box center [1220, 25] width 135 height 19
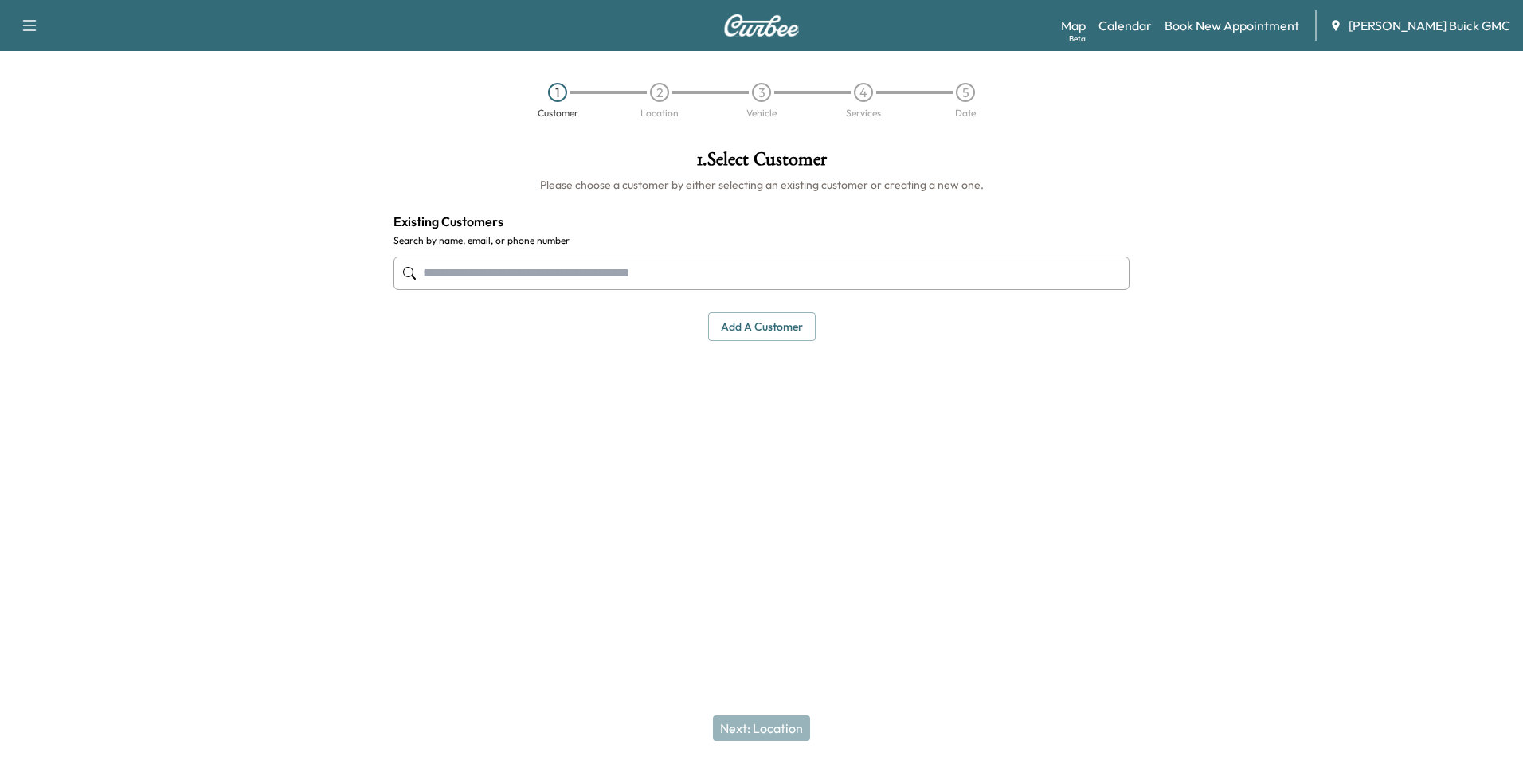
click at [550, 276] on input "text" at bounding box center [761, 272] width 736 height 33
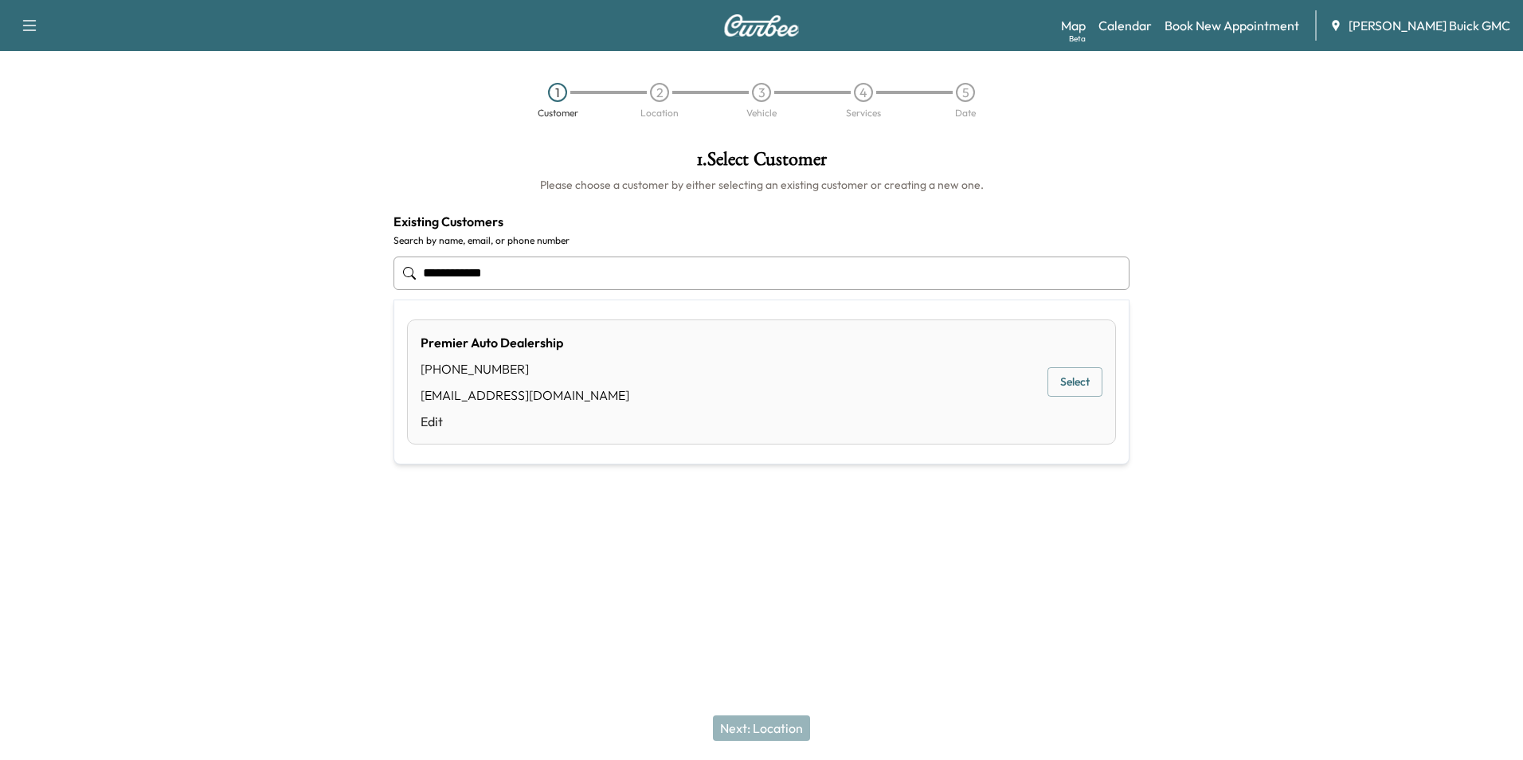
click at [1075, 382] on button "Select" at bounding box center [1074, 381] width 55 height 29
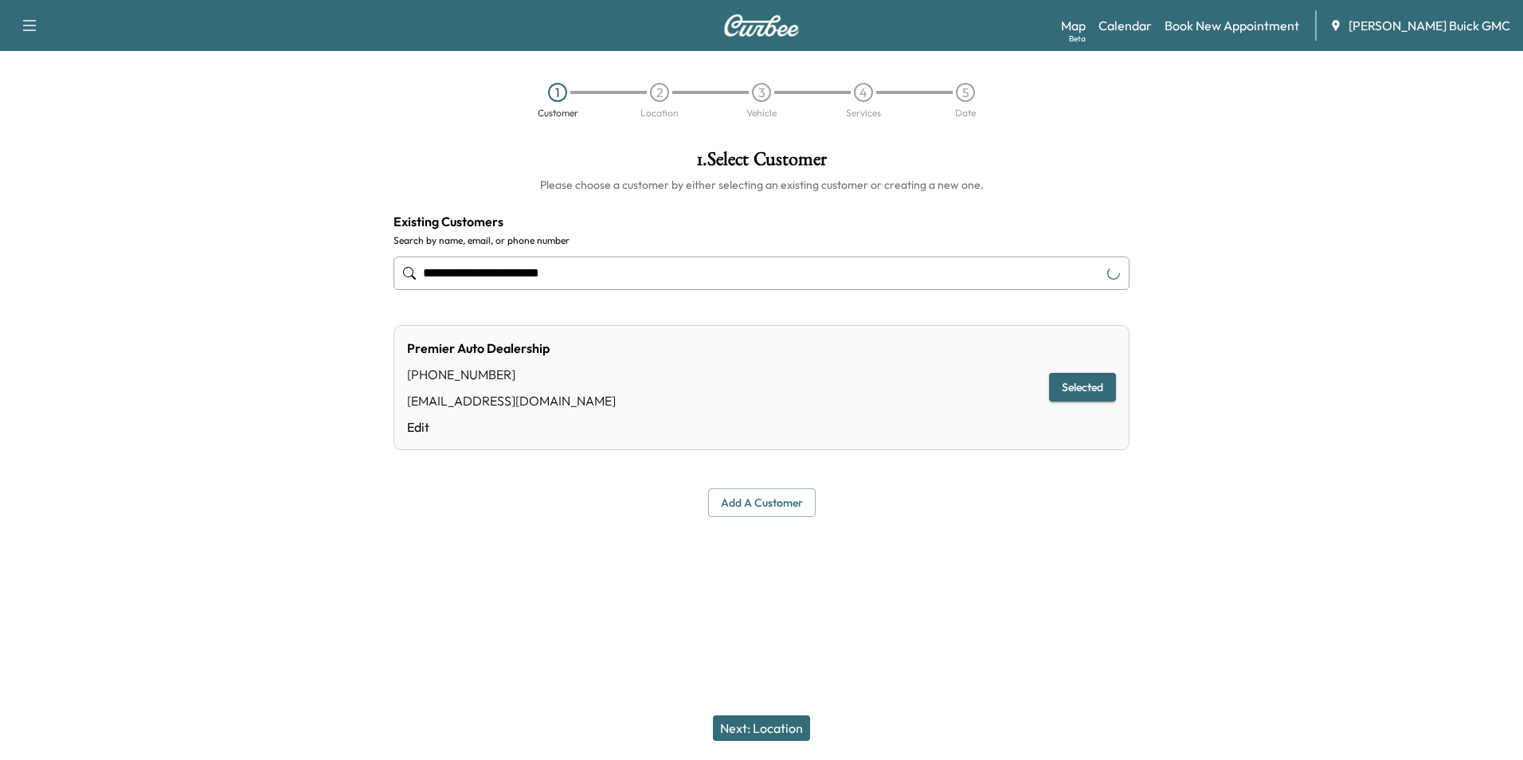
type input "**********"
click at [763, 729] on button "Next: Location" at bounding box center [761, 727] width 97 height 25
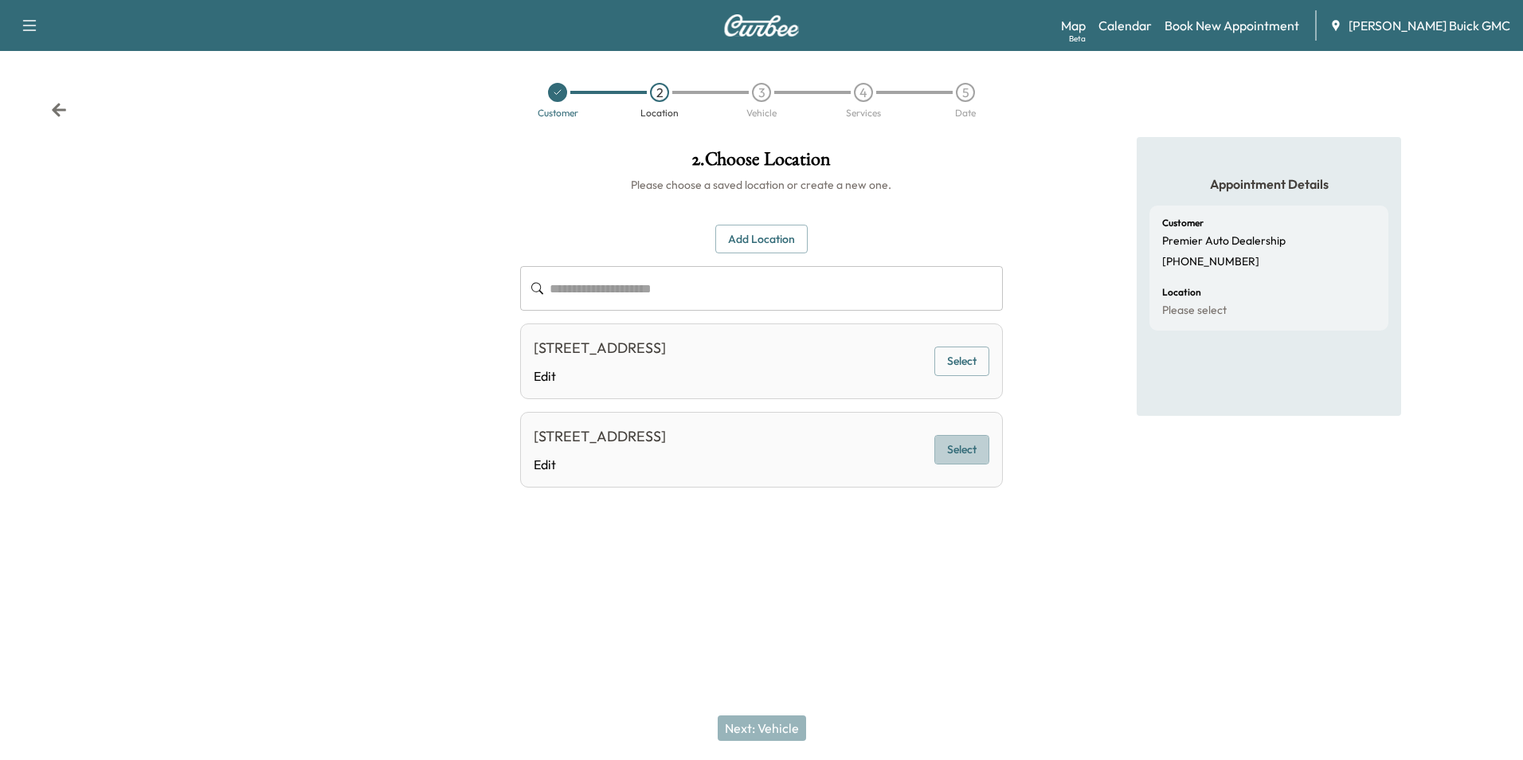
click at [969, 443] on button "Select" at bounding box center [961, 449] width 55 height 29
click at [769, 729] on button "Next: Vehicle" at bounding box center [762, 727] width 88 height 25
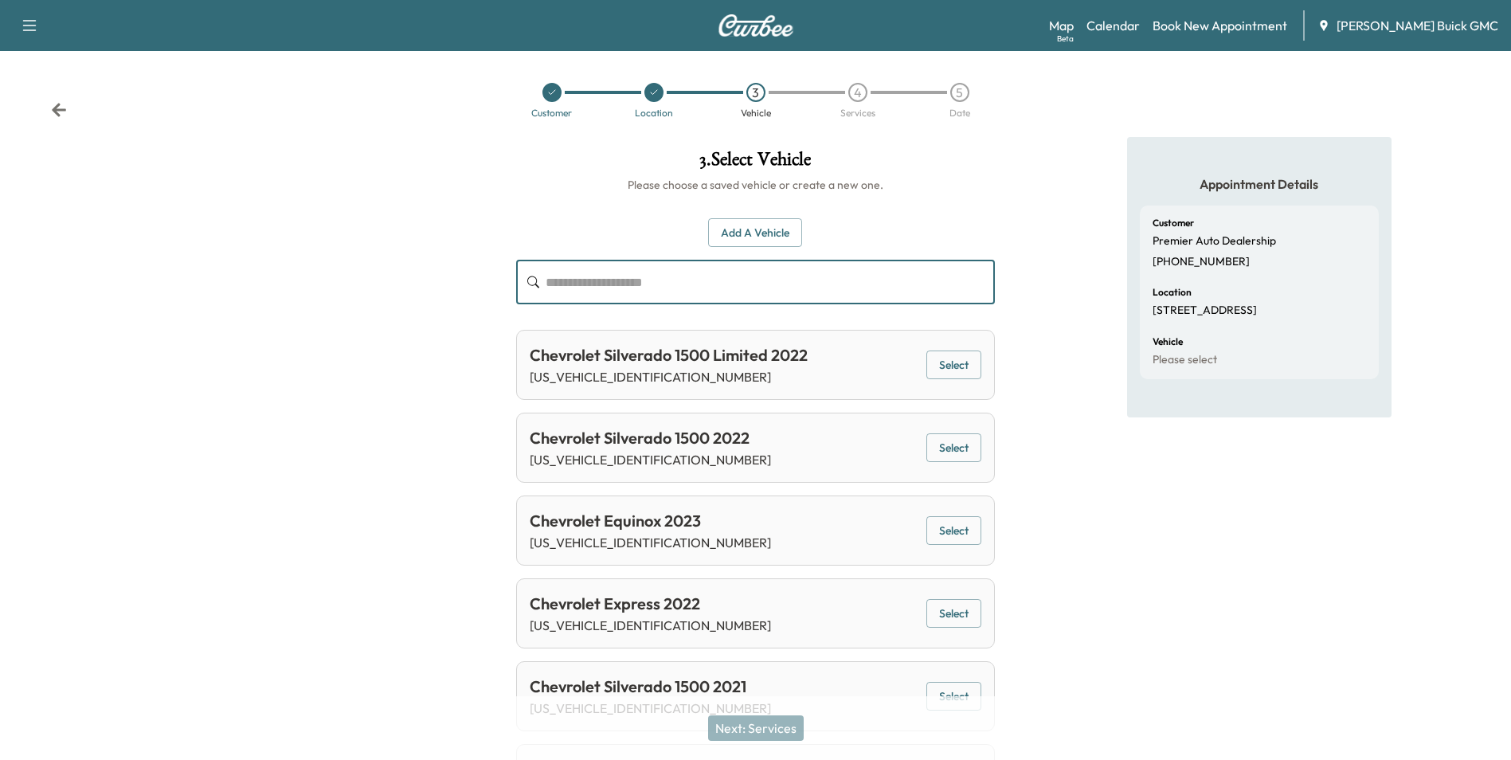
click at [691, 280] on input "text" at bounding box center [770, 282] width 448 height 45
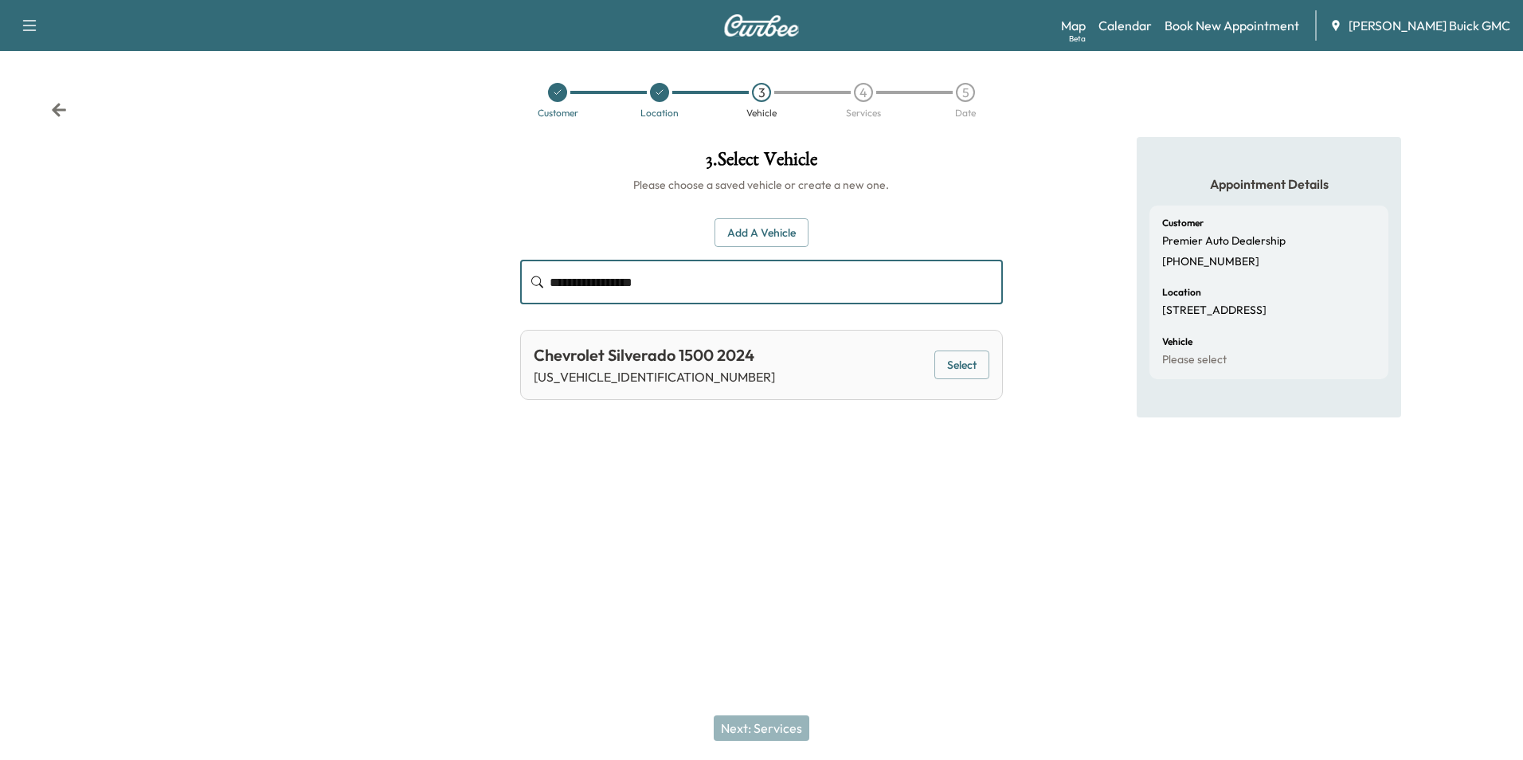
type input "**********"
click at [1001, 460] on div "**********" at bounding box center [760, 327] width 507 height 380
click at [989, 549] on div at bounding box center [761, 542] width 1523 height 51
click at [961, 552] on div at bounding box center [761, 542] width 1523 height 51
click at [805, 444] on div "**********" at bounding box center [760, 327] width 507 height 380
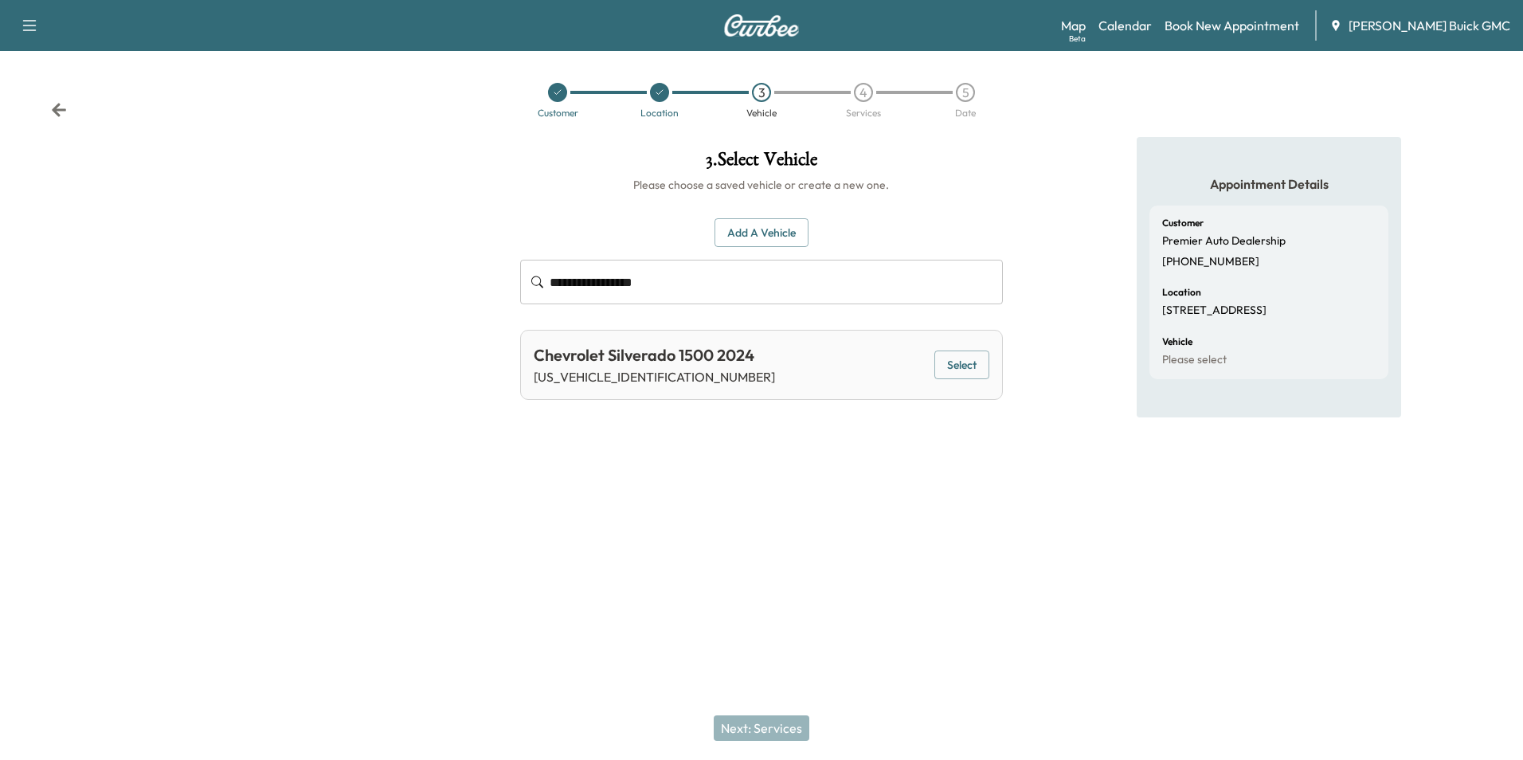
click at [970, 358] on button "Select" at bounding box center [961, 364] width 55 height 29
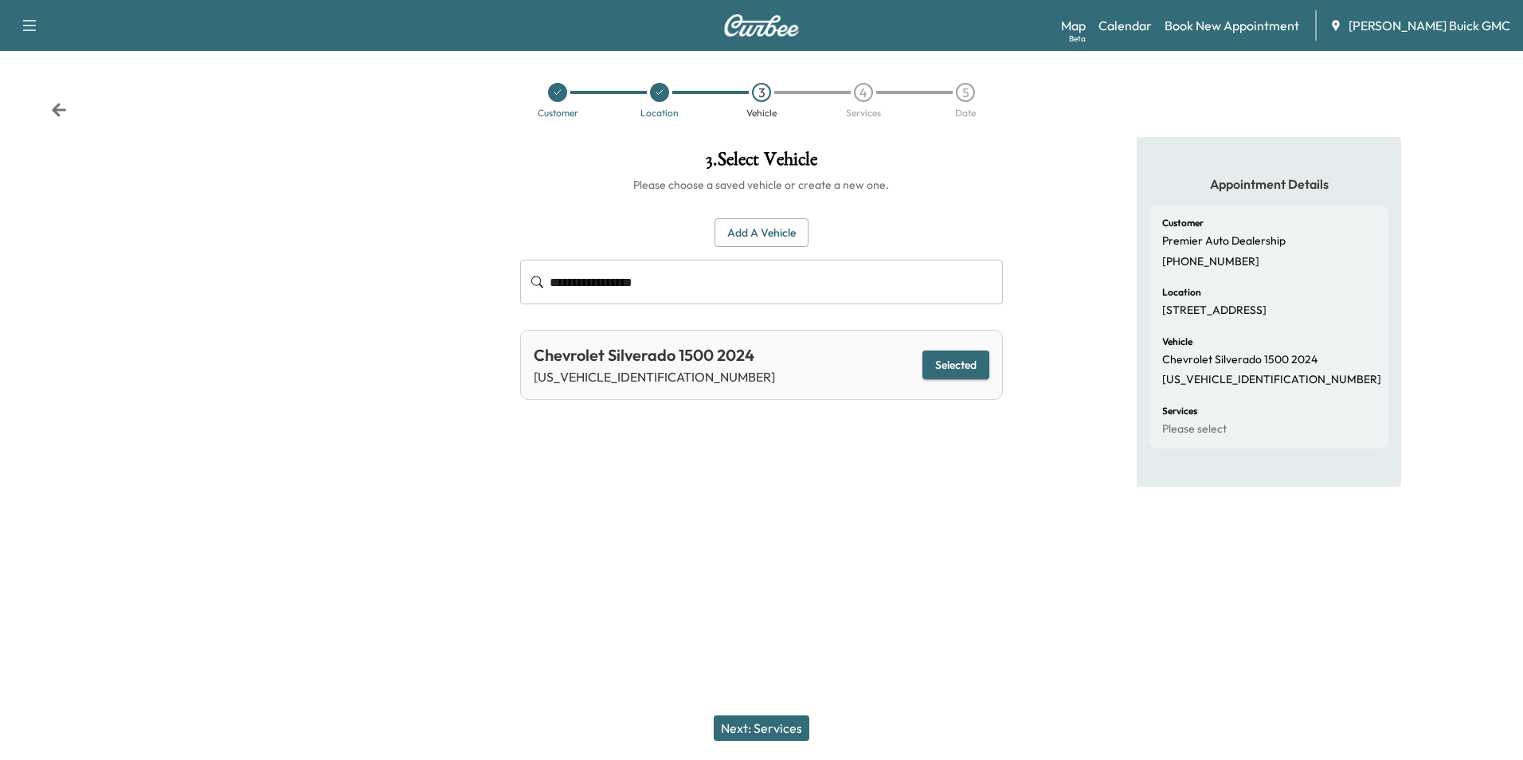
click at [774, 724] on button "Next: Services" at bounding box center [762, 727] width 96 height 25
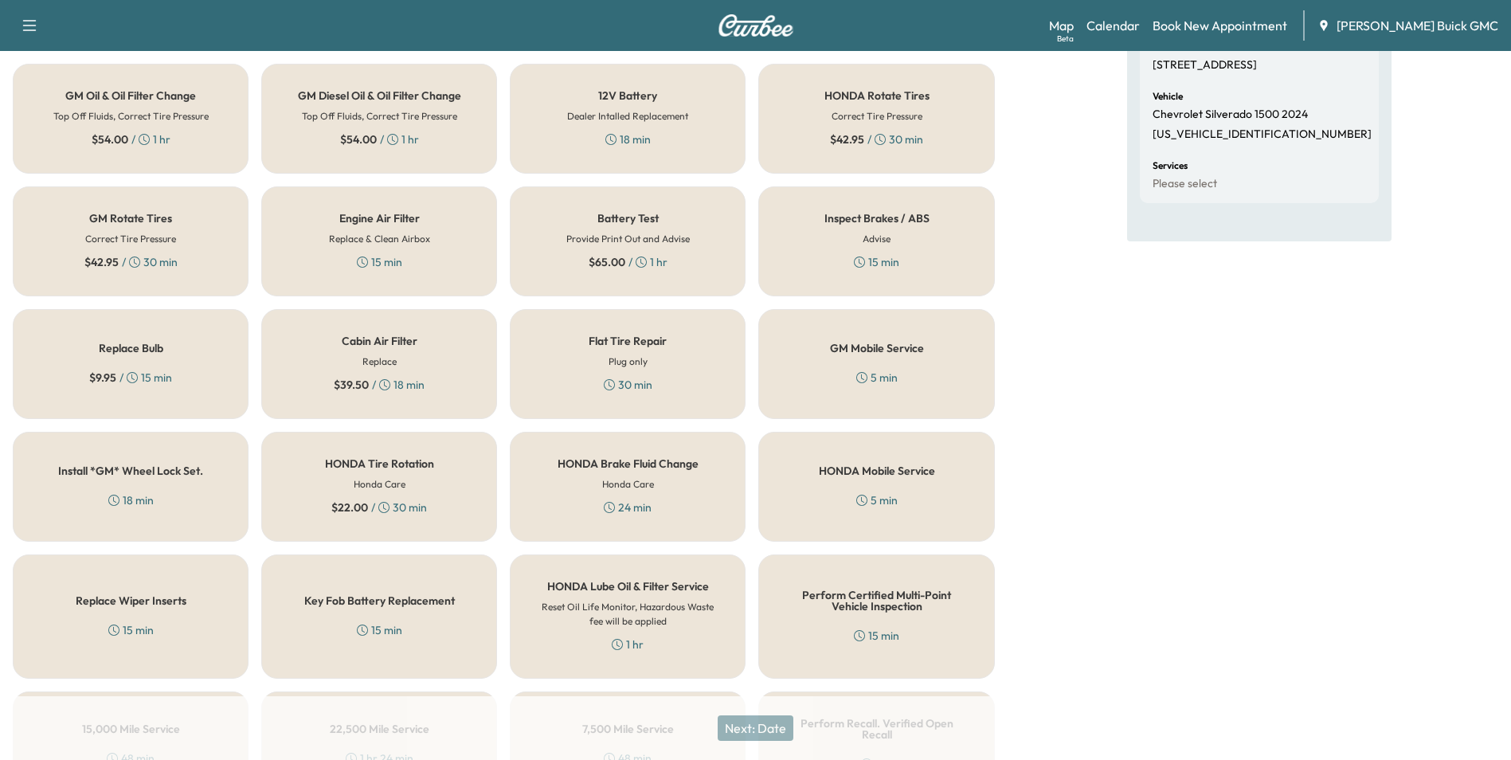
scroll to position [456, 0]
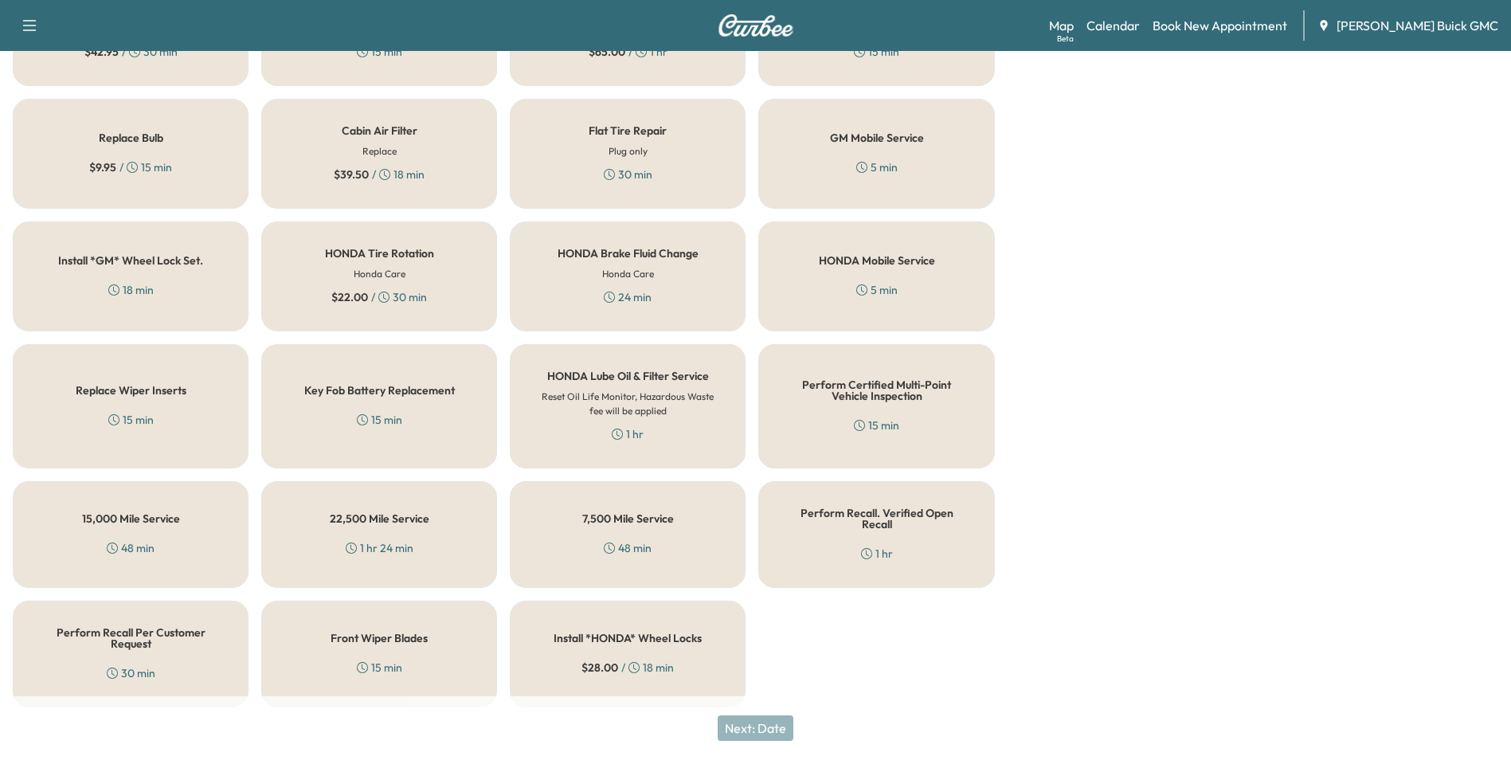
click at [136, 642] on div "Perform Recall Per Customer Request 30 min" at bounding box center [131, 654] width 236 height 107
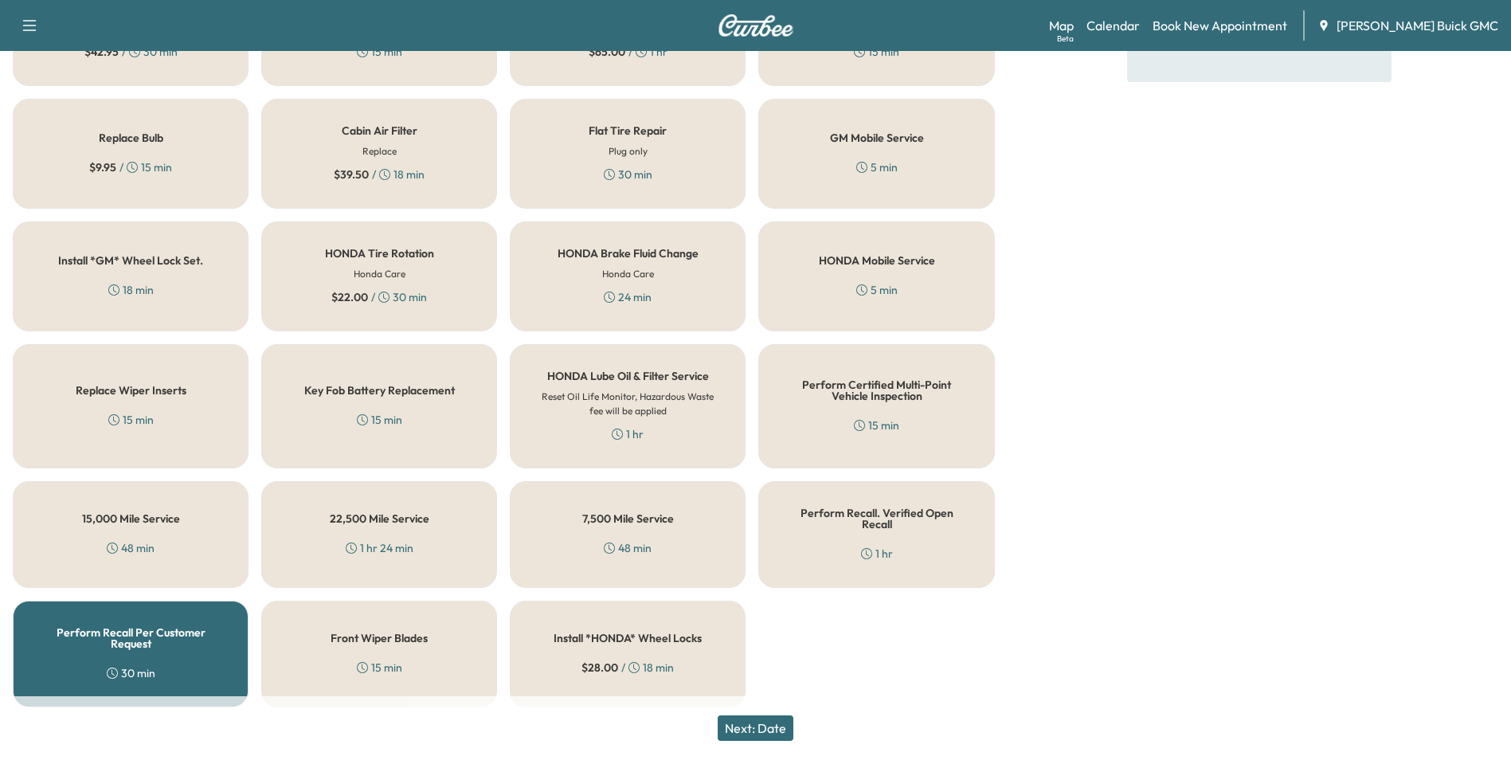
click at [747, 726] on button "Next: Date" at bounding box center [756, 727] width 76 height 25
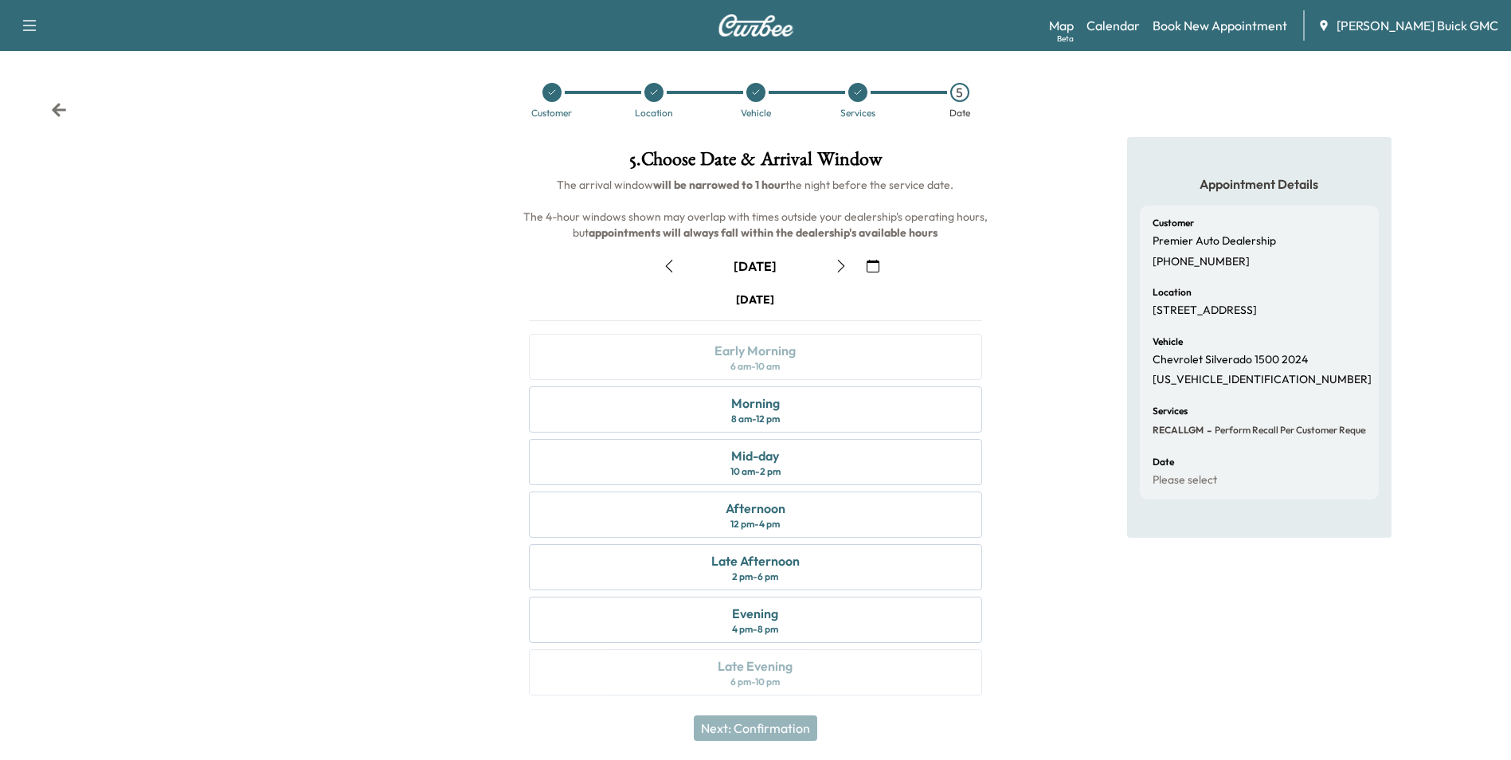
click at [874, 261] on icon "button" at bounding box center [873, 266] width 13 height 13
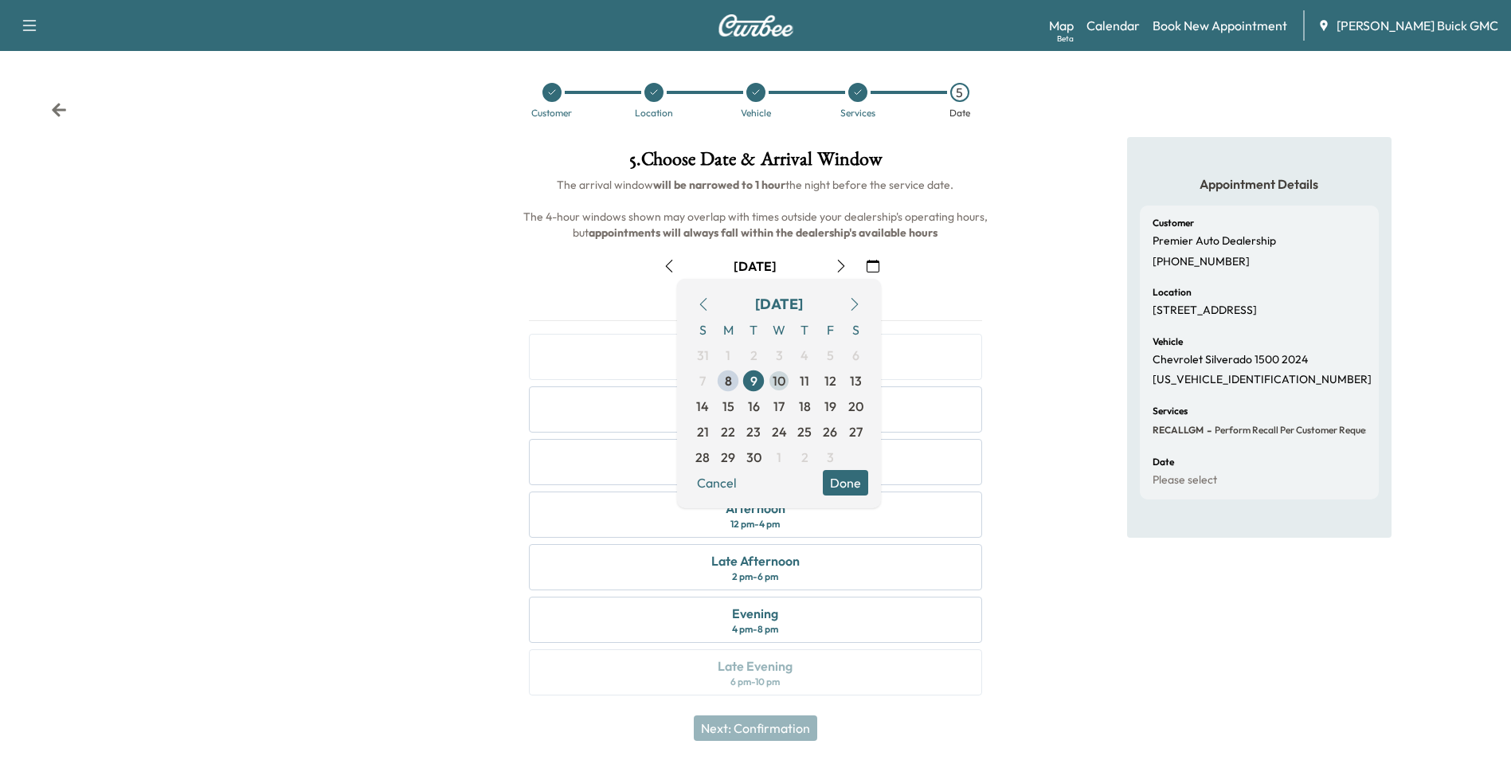
click at [778, 378] on span "10" at bounding box center [779, 380] width 13 height 19
click at [846, 477] on button "Done" at bounding box center [845, 482] width 45 height 25
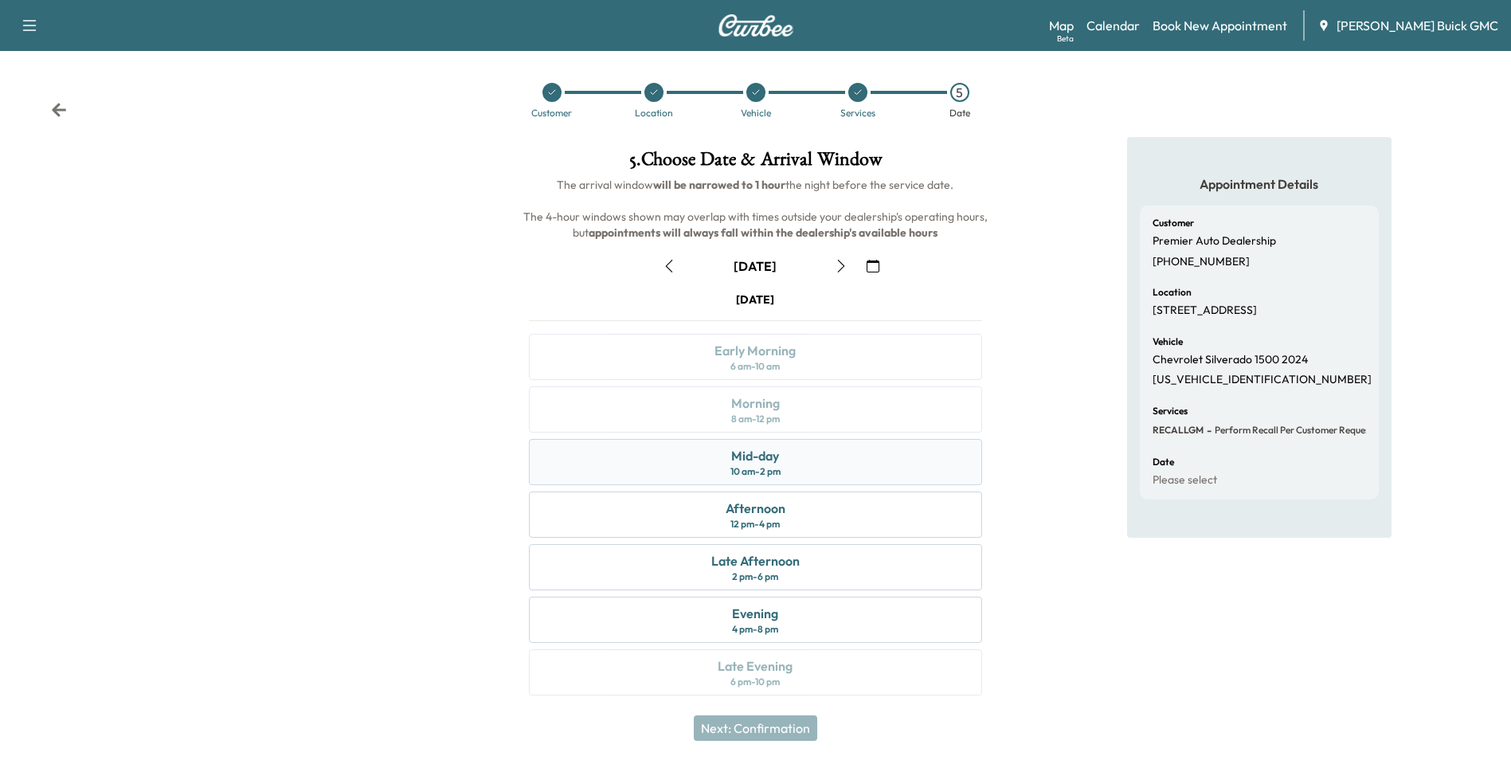
click at [750, 460] on div "Mid-day" at bounding box center [755, 455] width 48 height 19
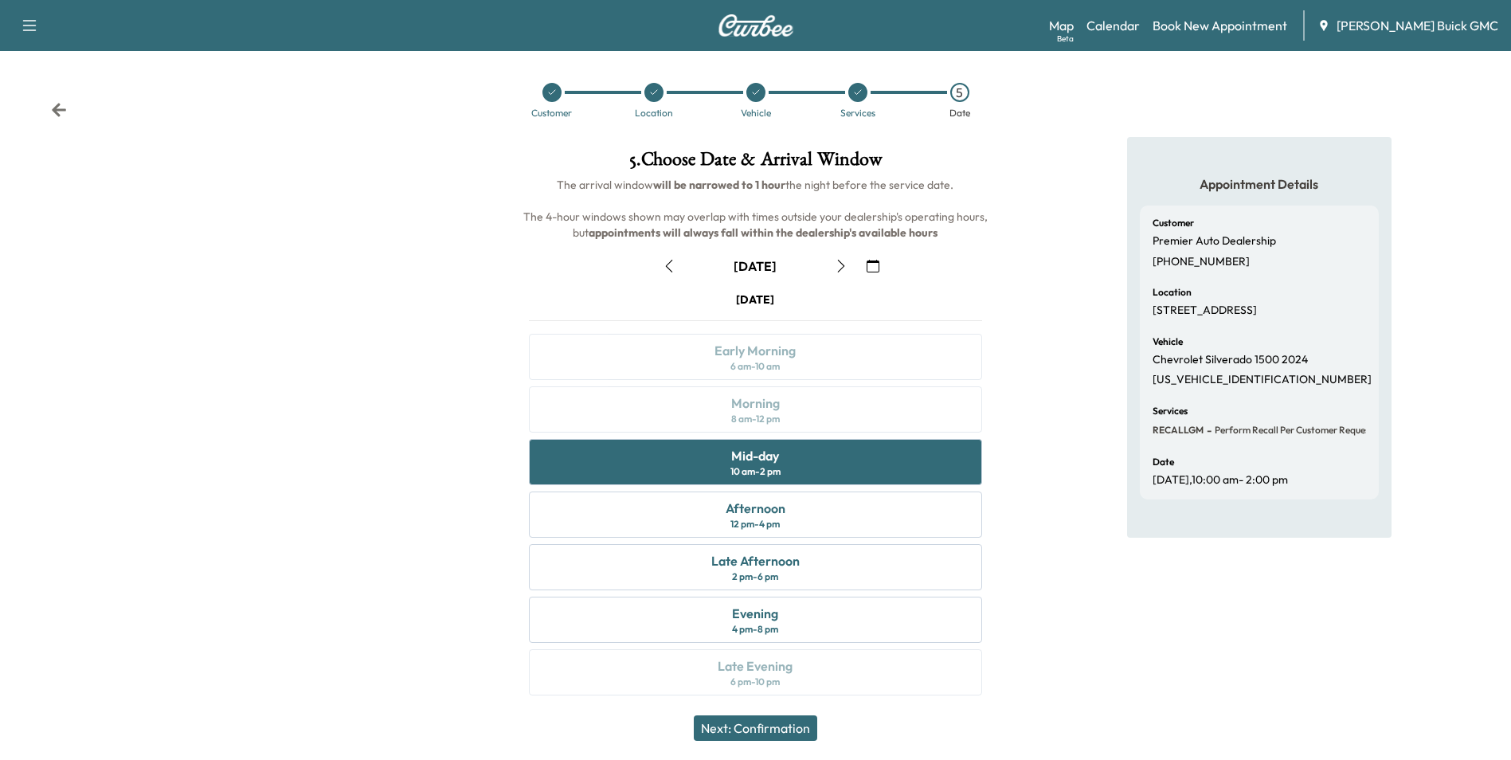
click at [777, 726] on button "Next: Confirmation" at bounding box center [755, 727] width 123 height 25
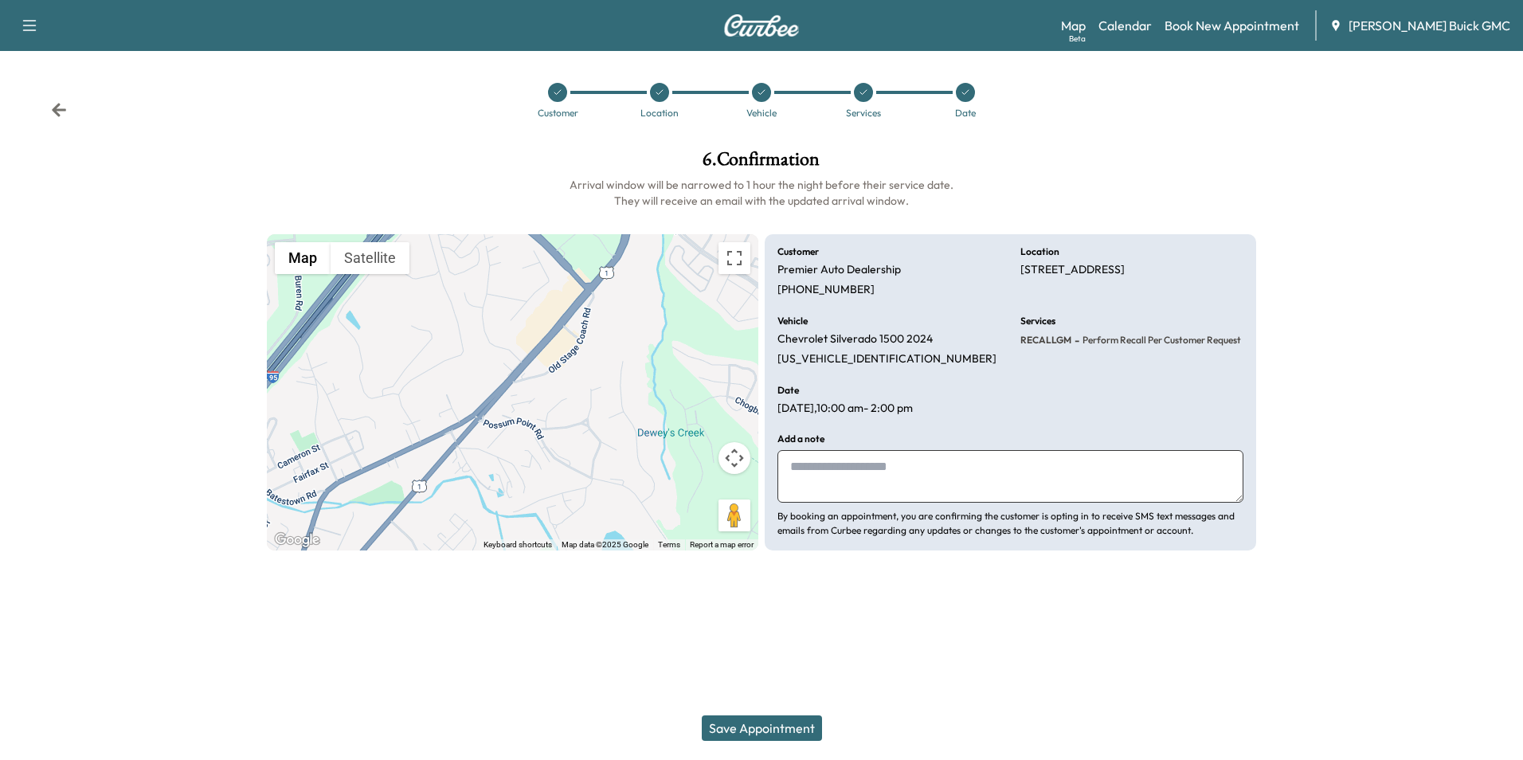
drag, startPoint x: 858, startPoint y: 480, endPoint x: 841, endPoint y: 472, distance: 18.5
click at [859, 479] on textarea at bounding box center [1010, 476] width 466 height 53
type textarea "**********"
click at [766, 723] on button "Save Appointment" at bounding box center [762, 727] width 120 height 25
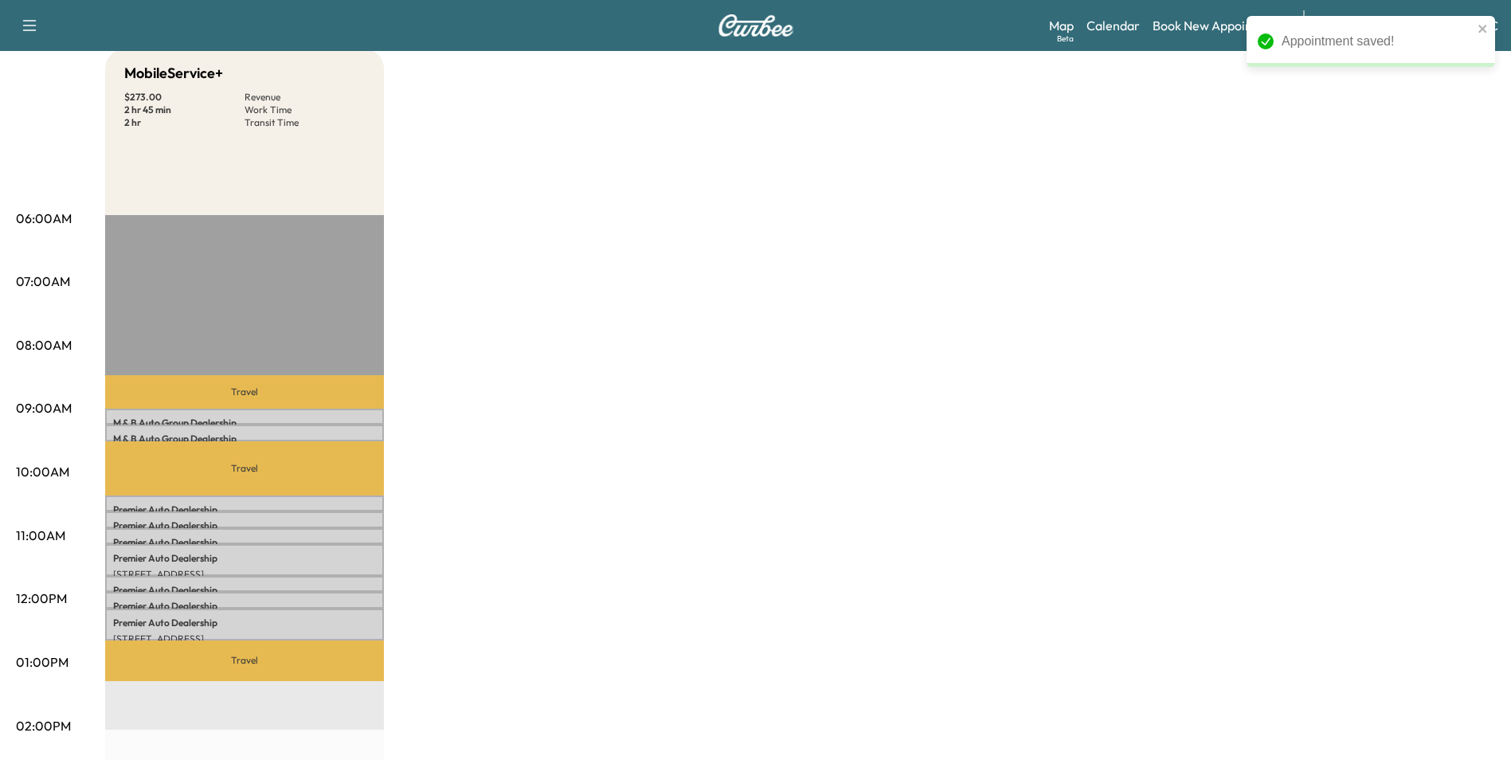
scroll to position [159, 0]
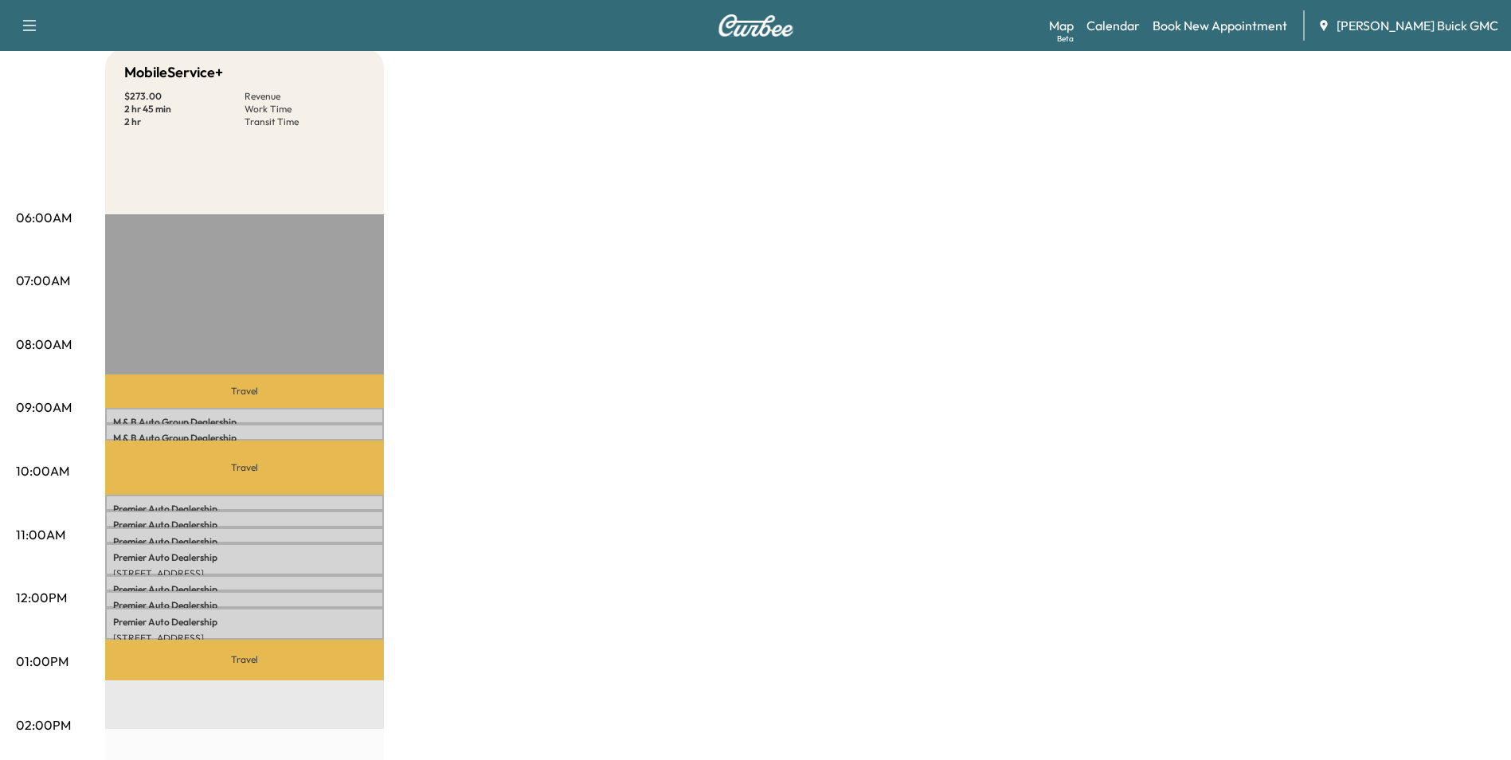
click at [920, 265] on div "MobileService+ $ 273.00 Revenue 2 hr 45 min Work Time 2 hr Transit Time Travel …" at bounding box center [800, 646] width 1390 height 1195
click at [1247, 22] on link "Book New Appointment" at bounding box center [1220, 25] width 135 height 19
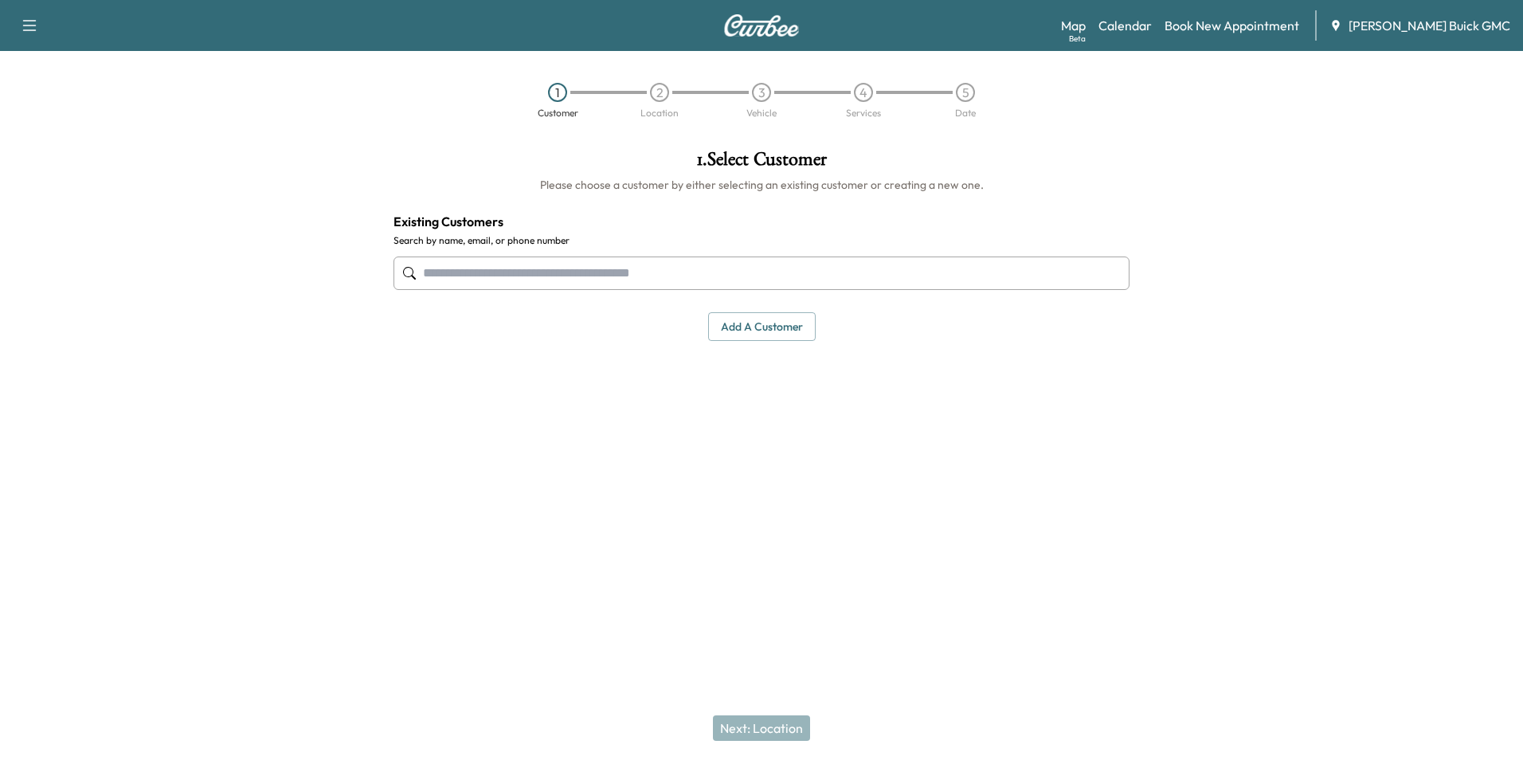
click at [505, 270] on input "text" at bounding box center [761, 272] width 736 height 33
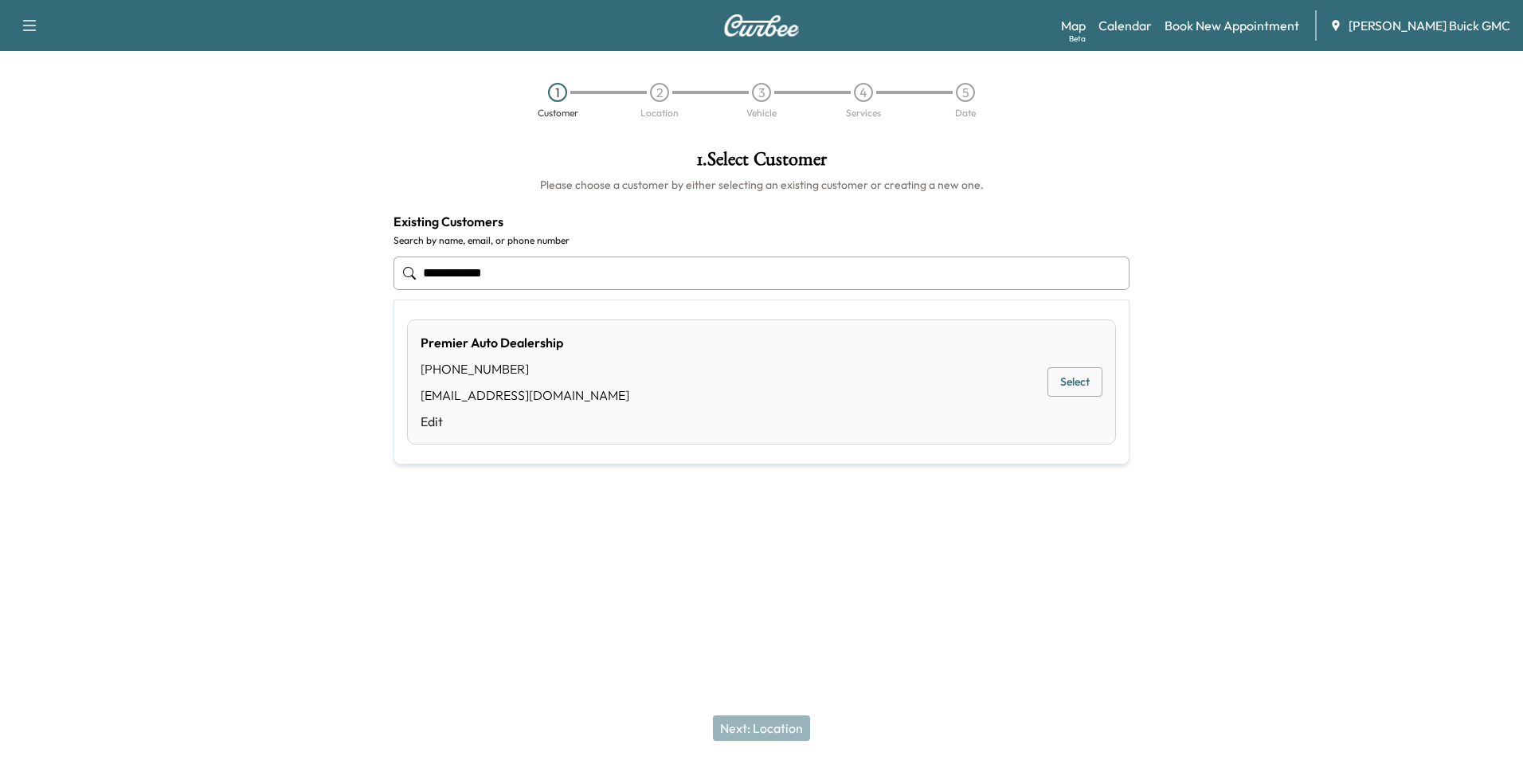
click at [1063, 376] on button "Select" at bounding box center [1074, 381] width 55 height 29
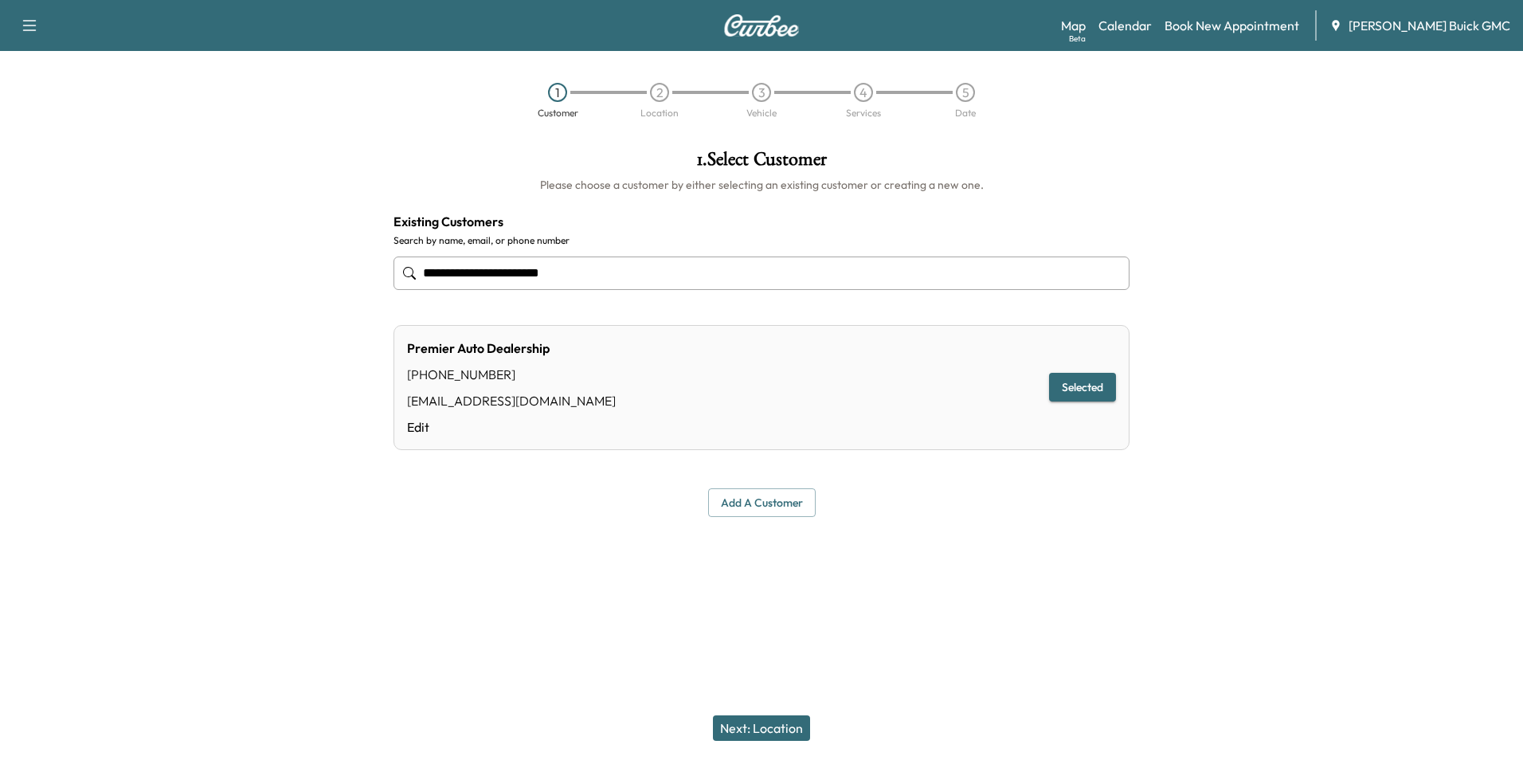
type input "**********"
click at [964, 577] on div at bounding box center [761, 555] width 1523 height 51
click at [773, 724] on button "Next: Location" at bounding box center [761, 727] width 97 height 25
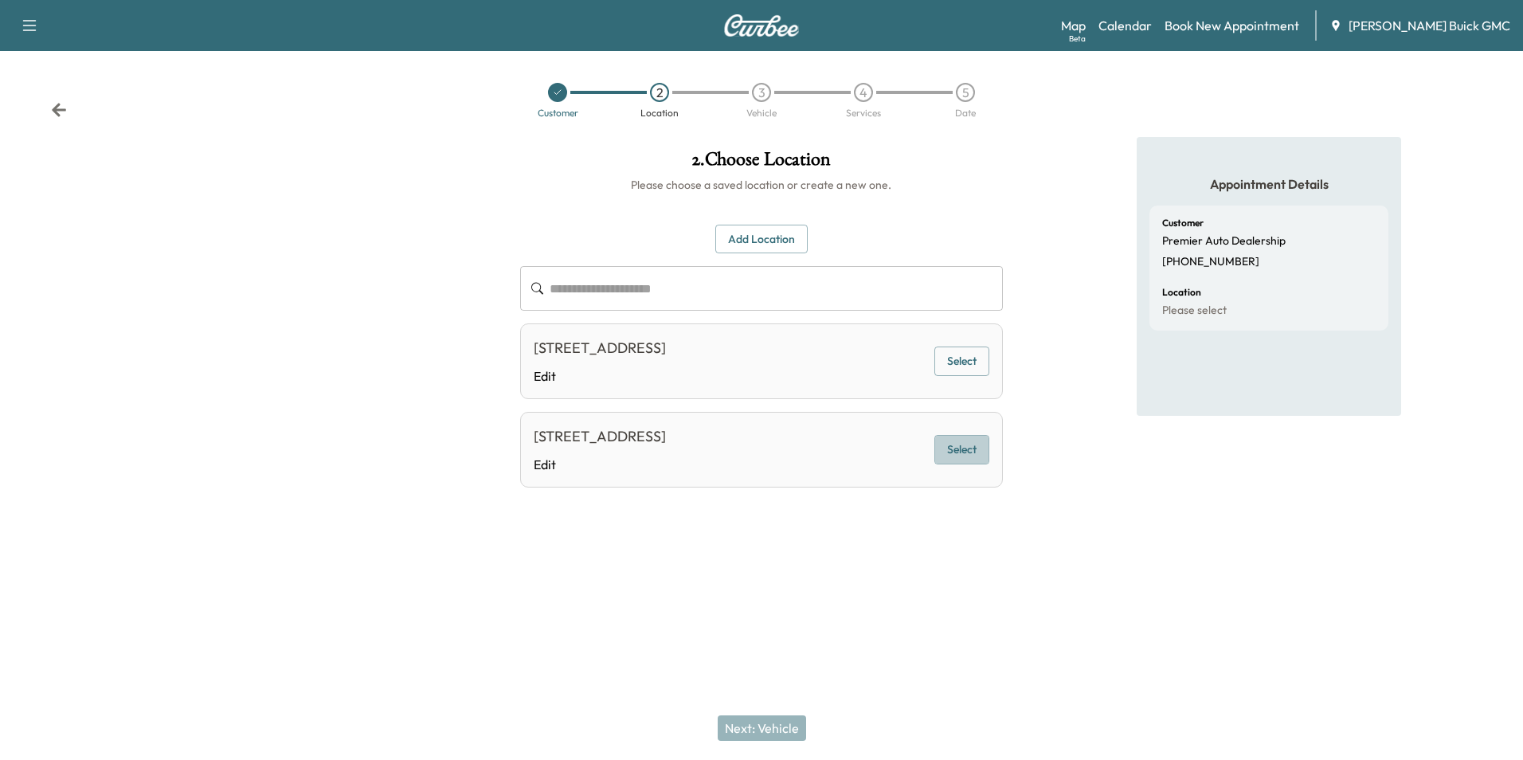
click at [963, 447] on button "Select" at bounding box center [961, 449] width 55 height 29
click at [768, 726] on button "Next: Vehicle" at bounding box center [762, 727] width 88 height 25
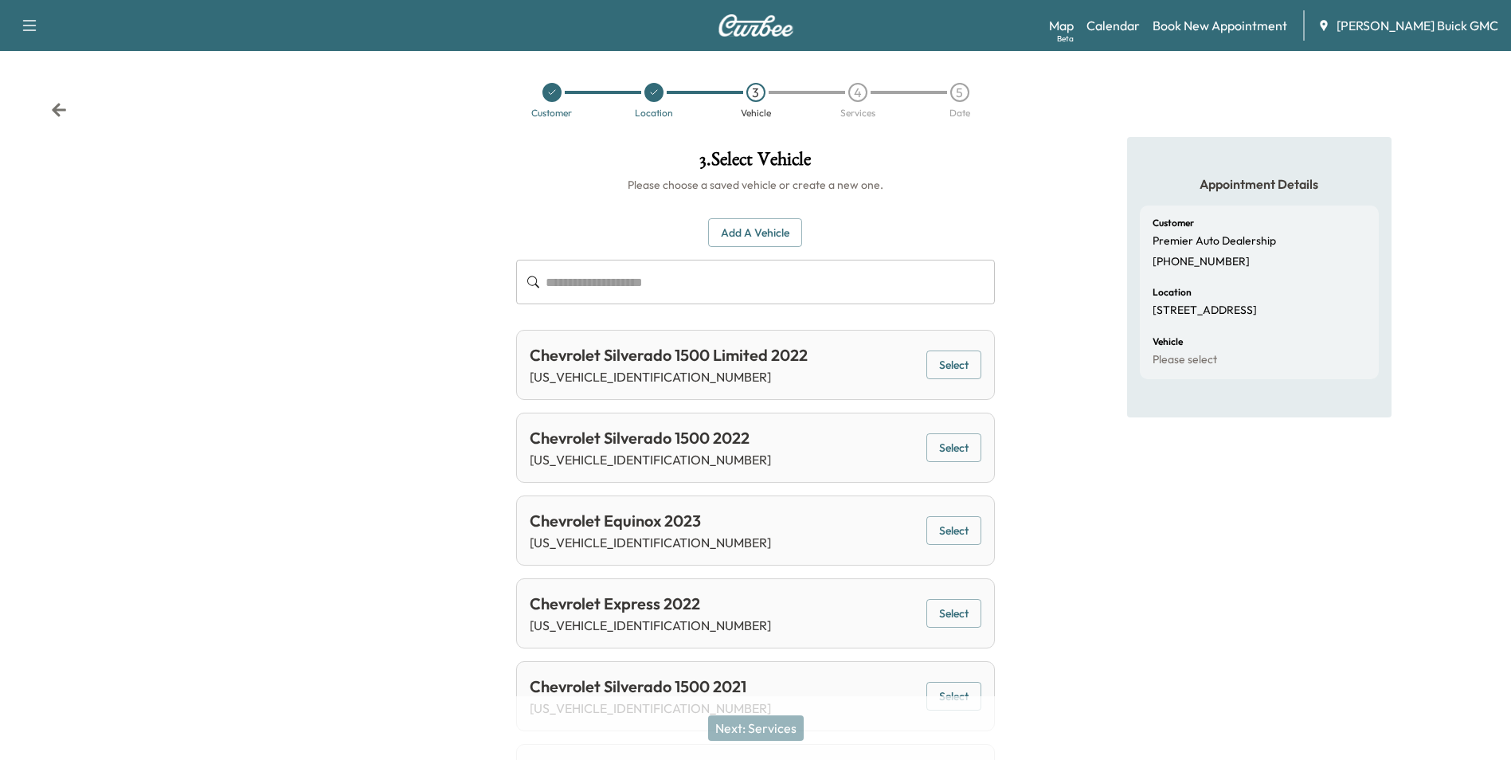
click at [757, 226] on button "Add a Vehicle" at bounding box center [755, 232] width 94 height 29
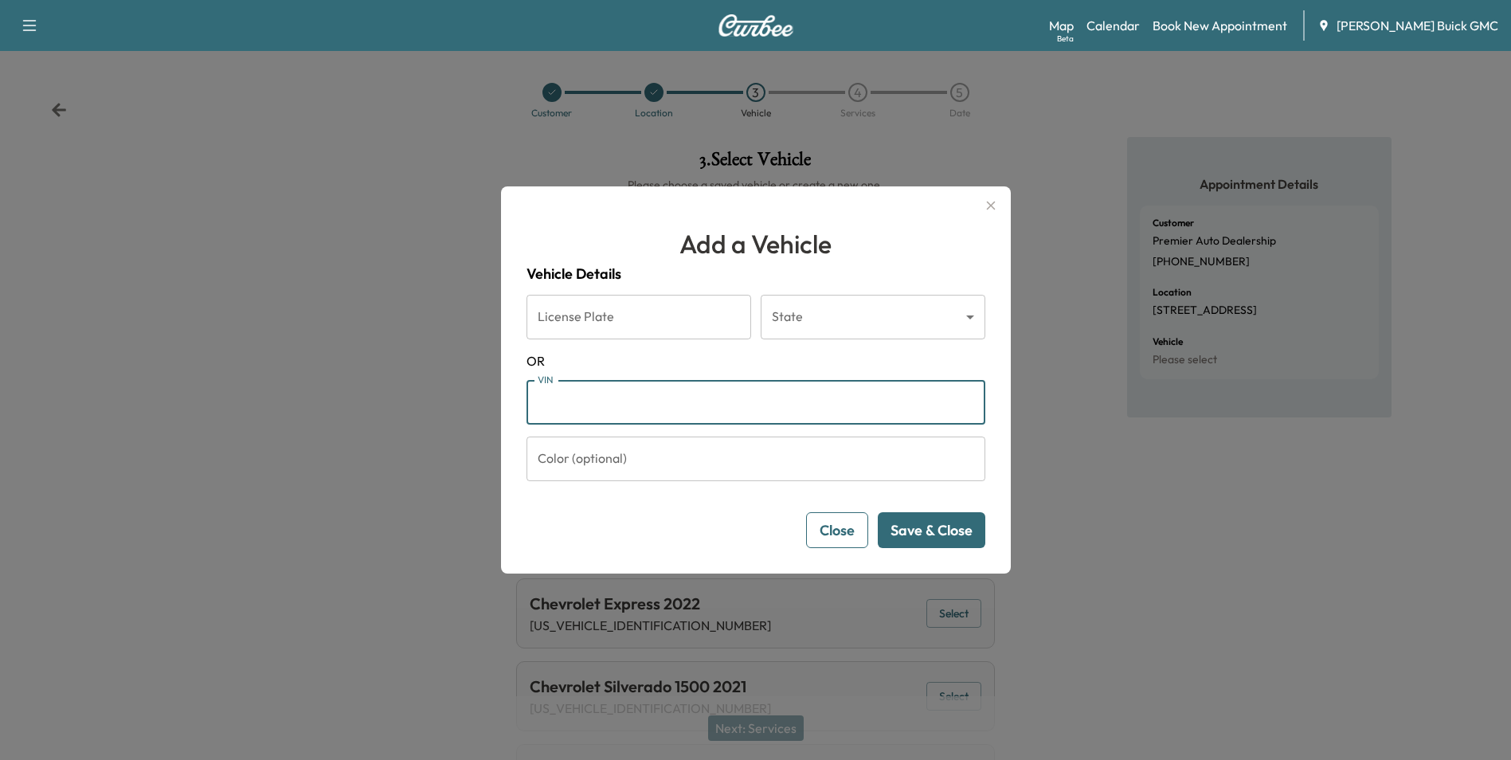
drag, startPoint x: 656, startPoint y: 401, endPoint x: 678, endPoint y: 404, distance: 22.5
click at [656, 401] on input "VIN" at bounding box center [756, 402] width 459 height 45
type input "**********"
click at [930, 527] on button "Save & Close" at bounding box center [932, 530] width 108 height 36
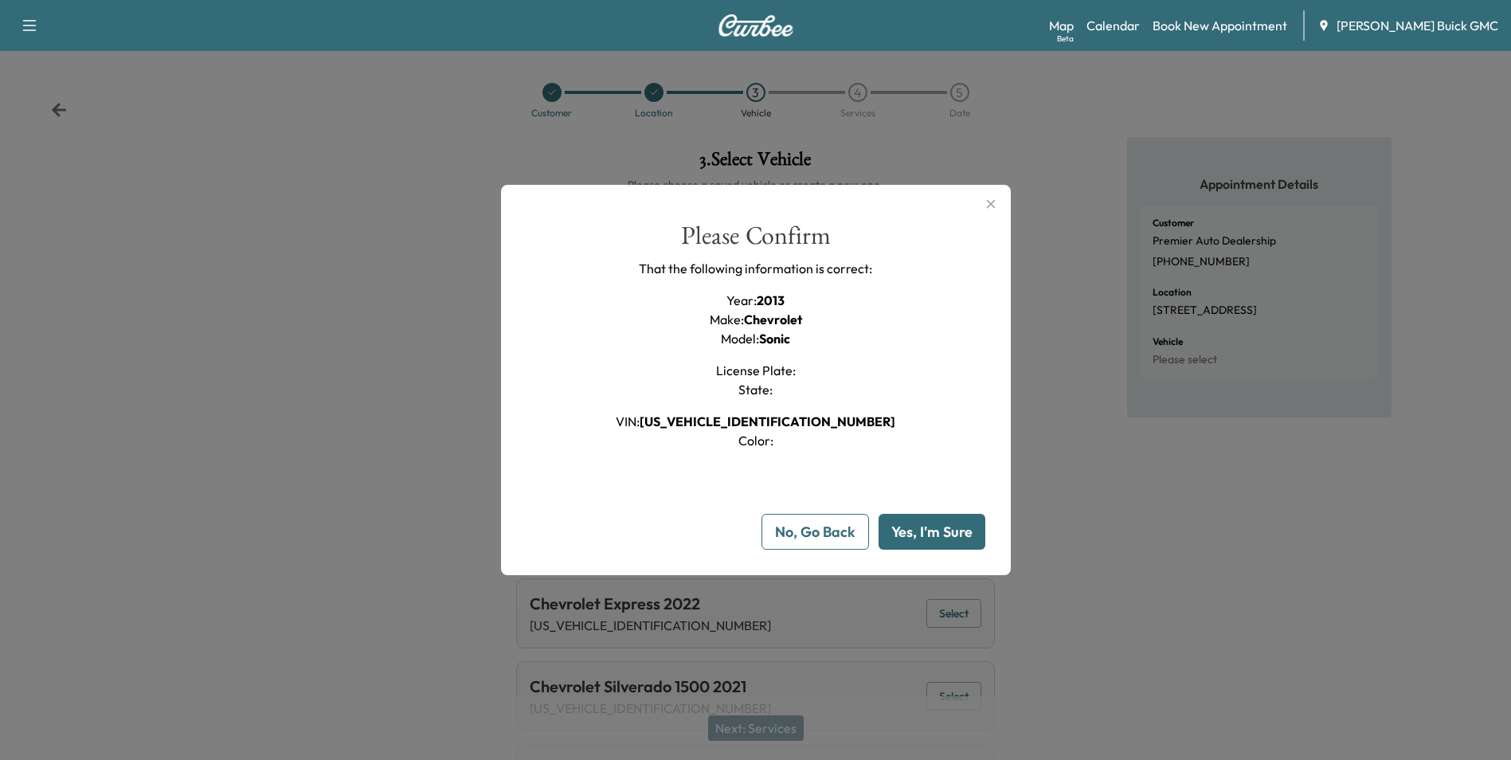
click at [931, 534] on button "Yes, I'm Sure" at bounding box center [932, 532] width 107 height 36
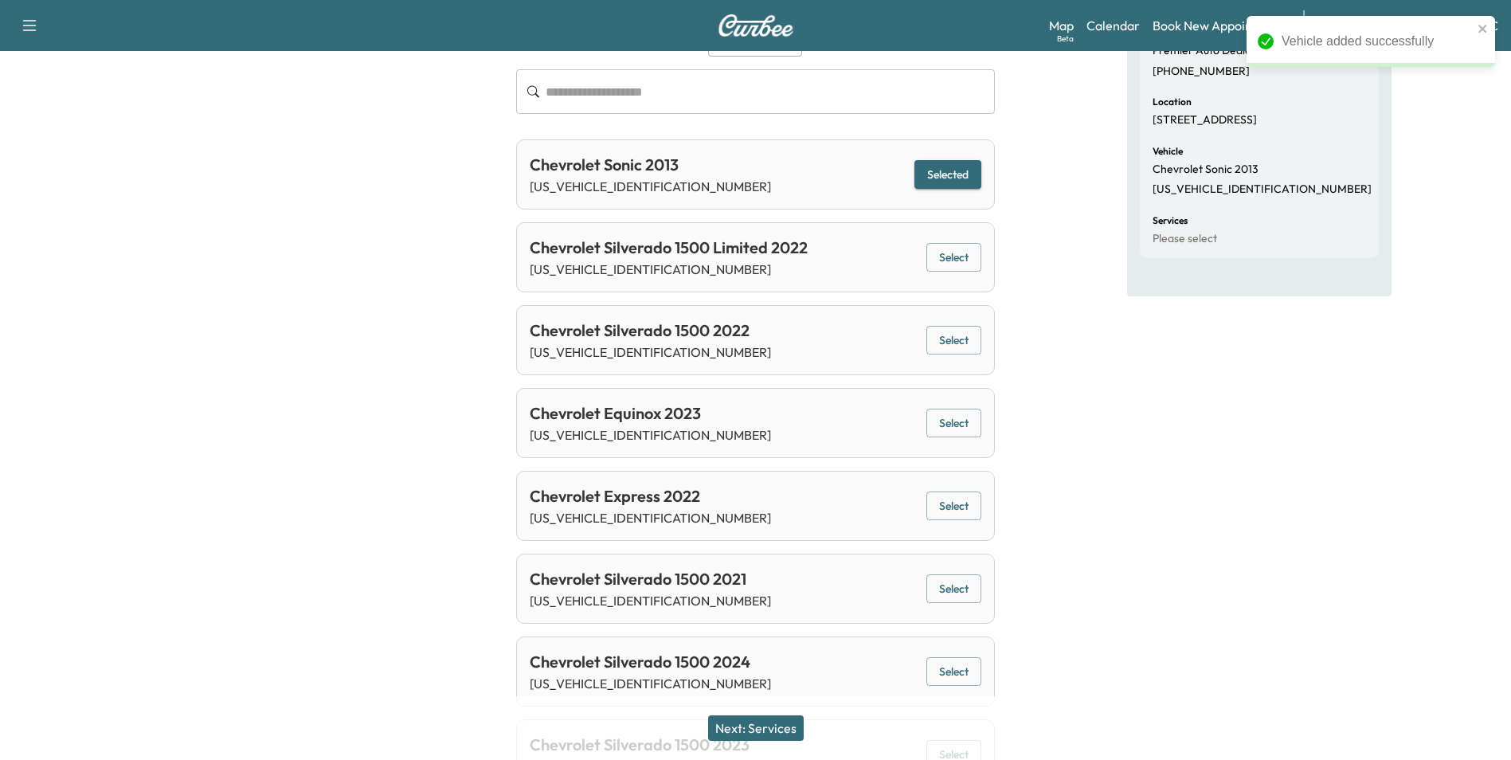
scroll to position [398, 0]
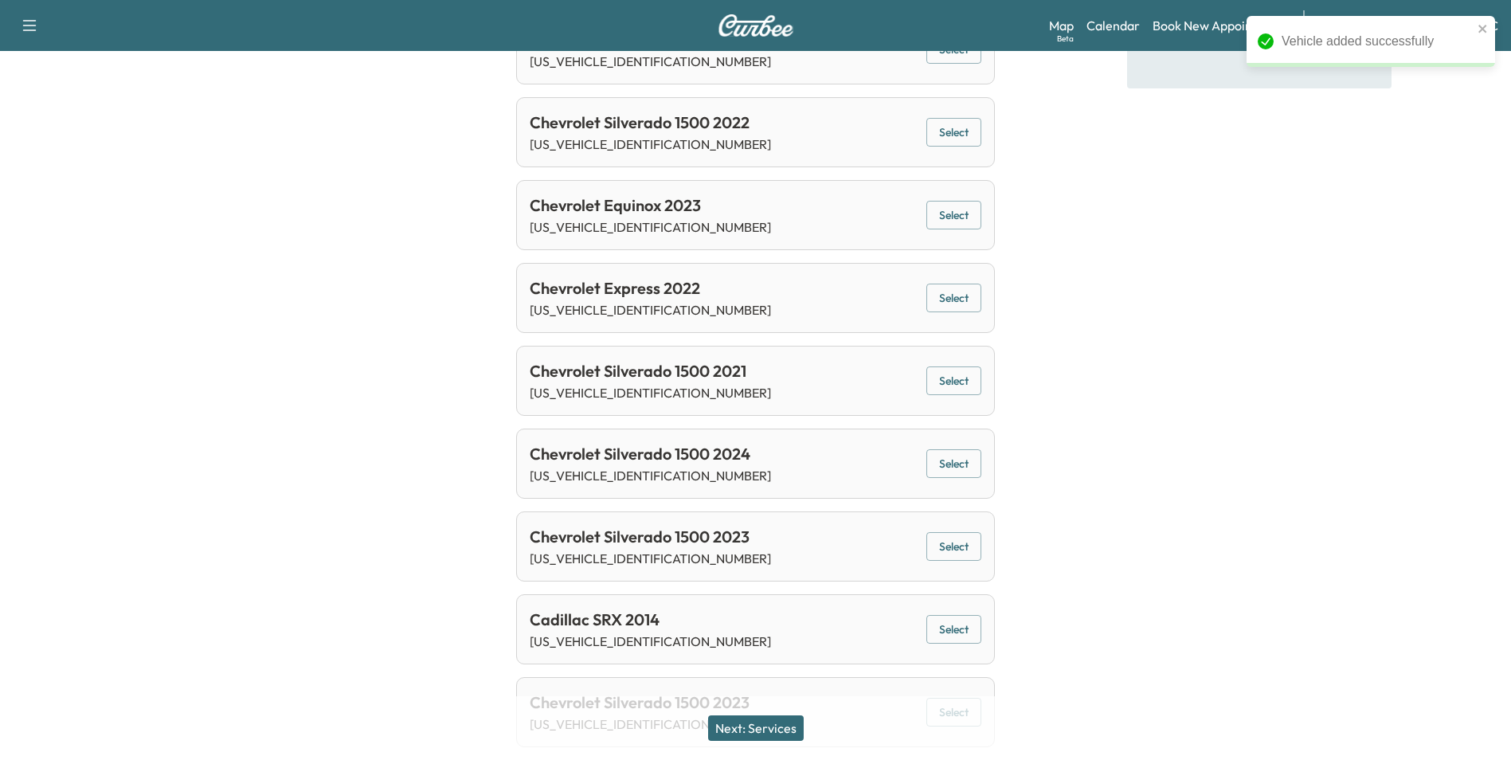
click at [768, 730] on button "Next: Services" at bounding box center [756, 727] width 96 height 25
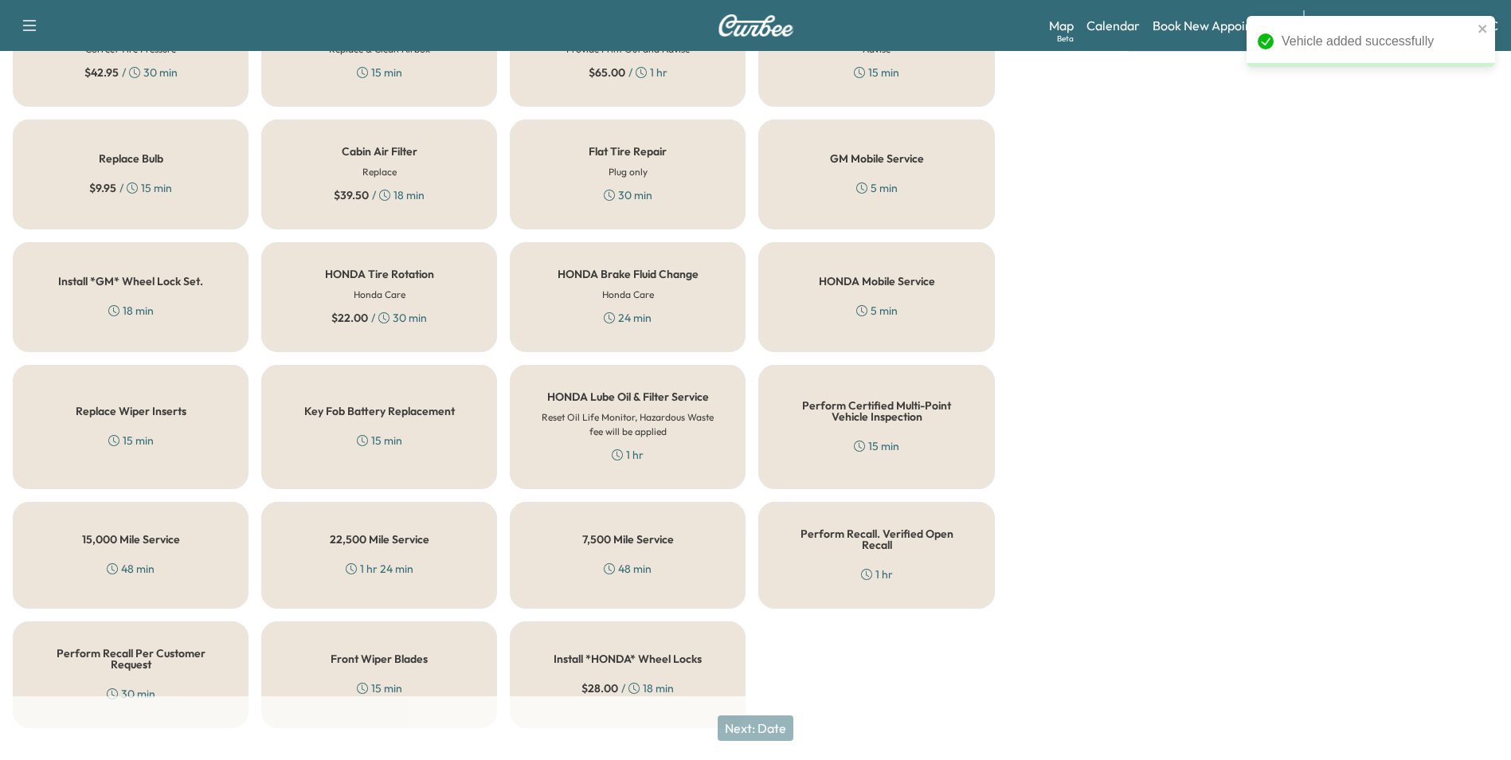
scroll to position [456, 0]
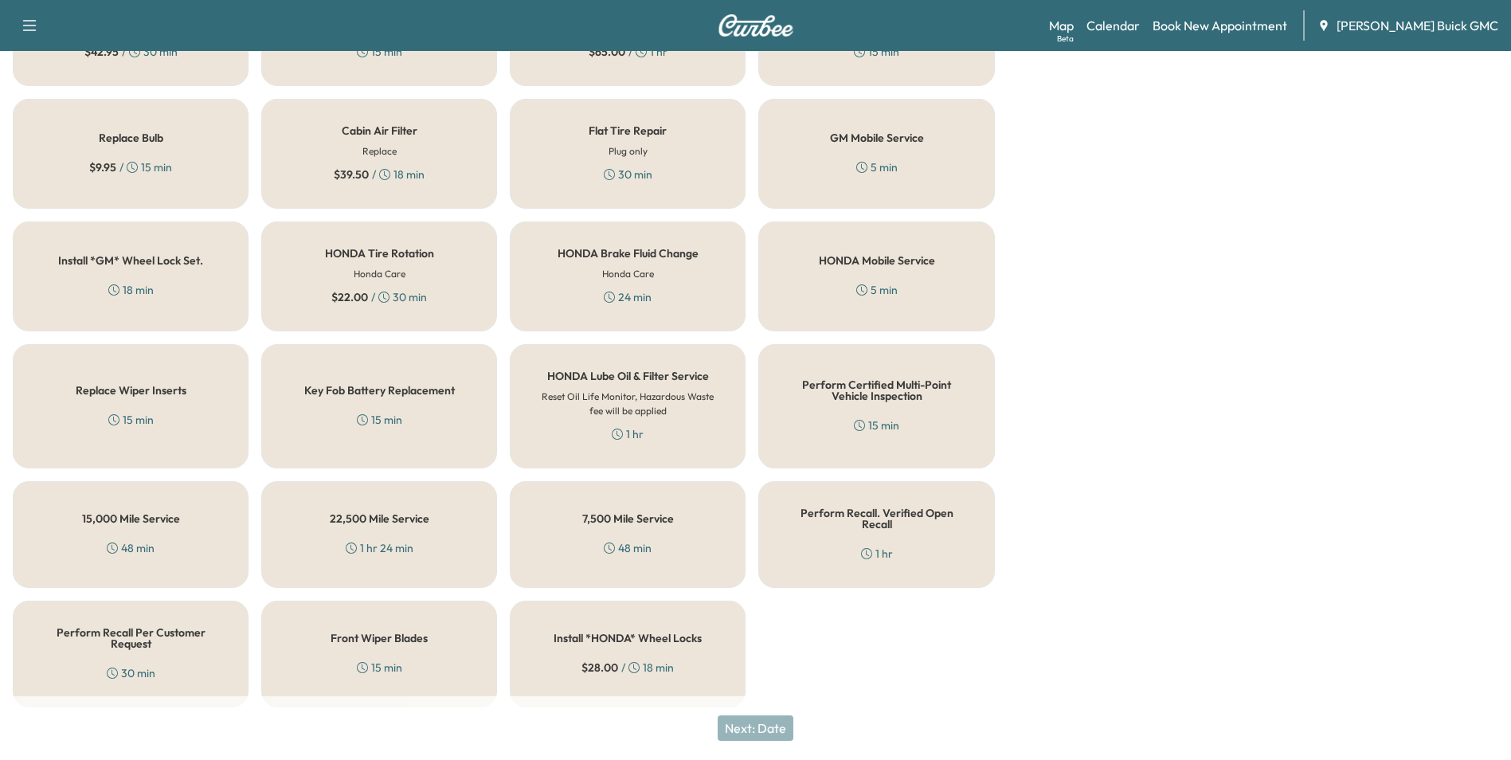
click at [120, 644] on div "Perform Recall Per Customer Request 30 min" at bounding box center [131, 654] width 236 height 107
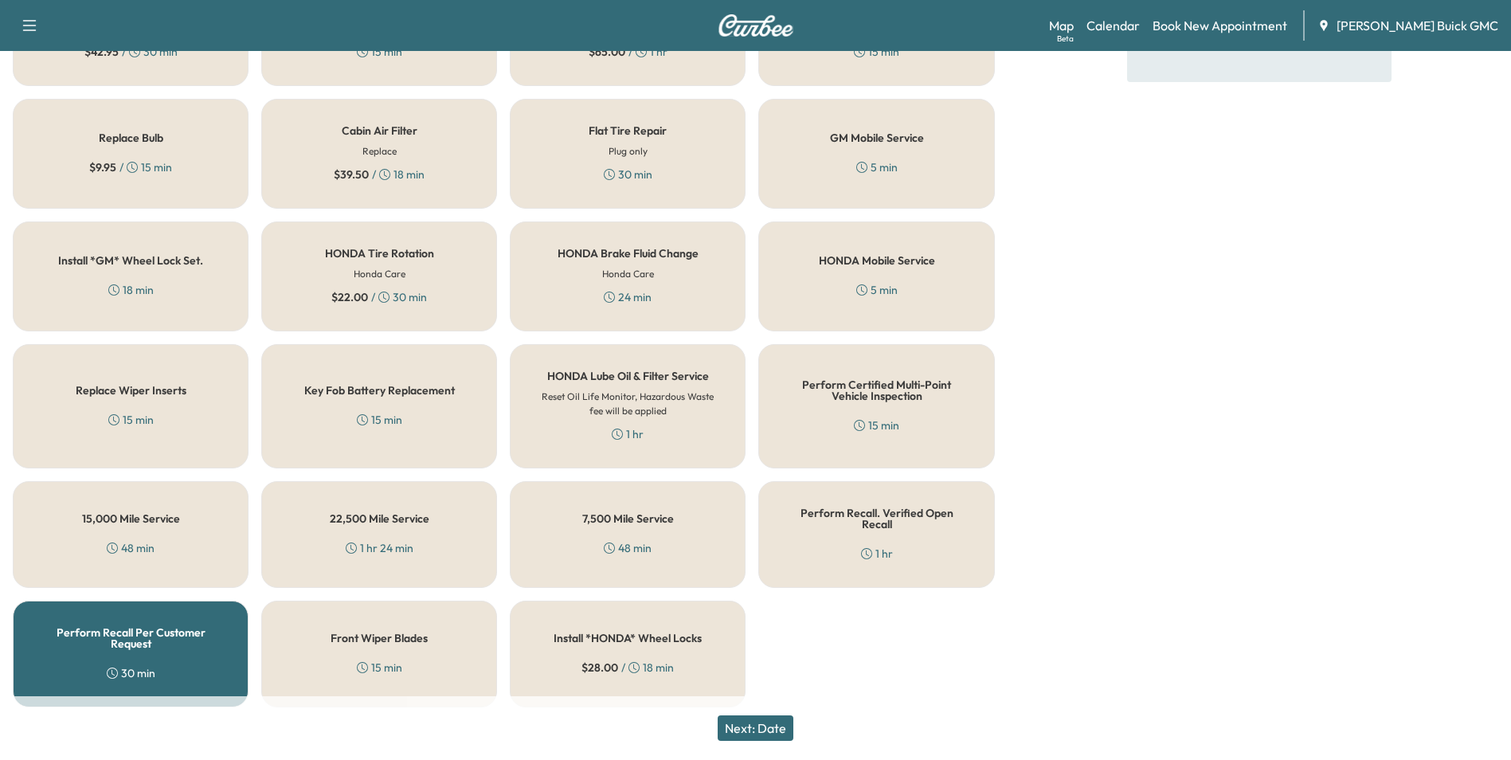
click at [773, 726] on button "Next: Date" at bounding box center [756, 727] width 76 height 25
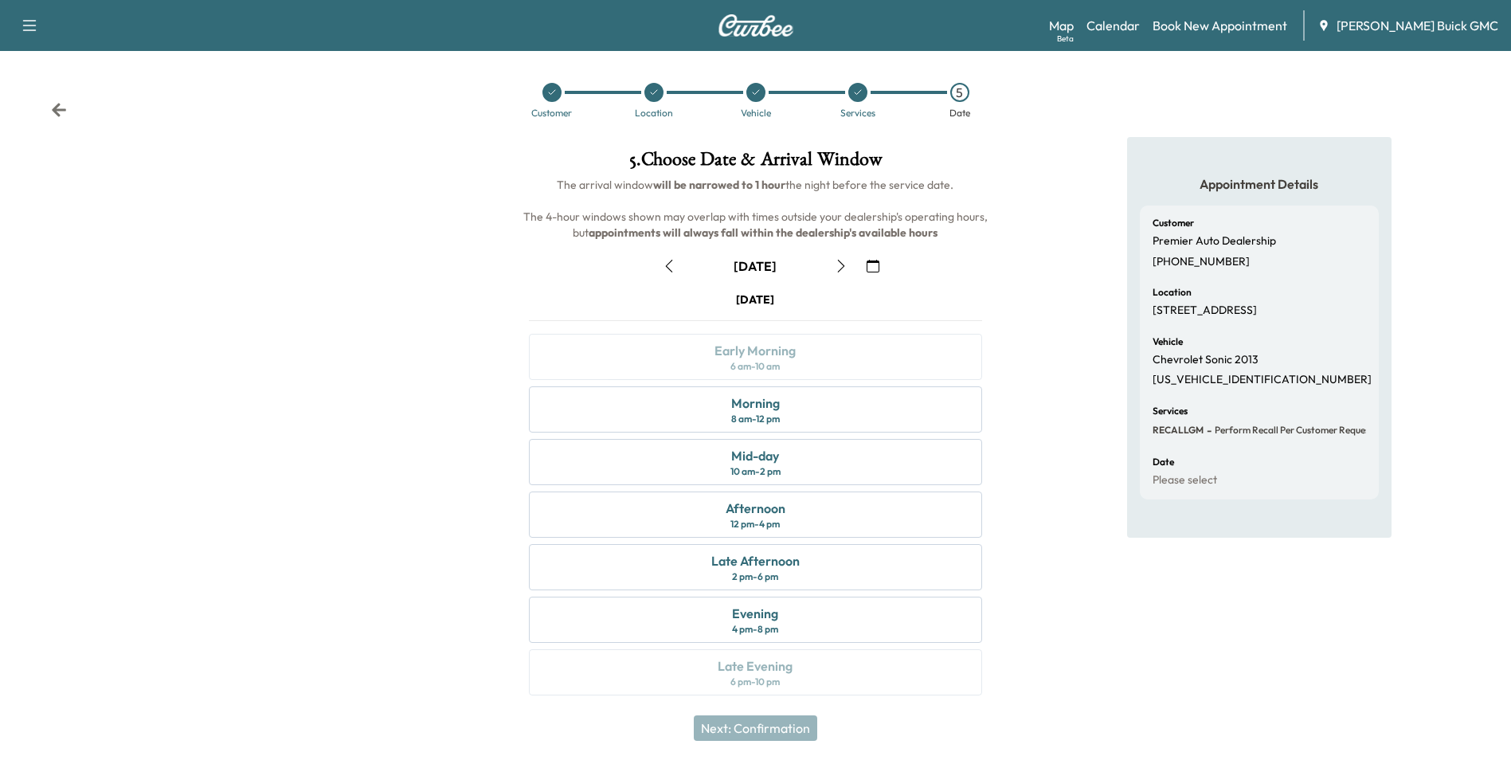
click at [868, 265] on icon "button" at bounding box center [873, 266] width 13 height 13
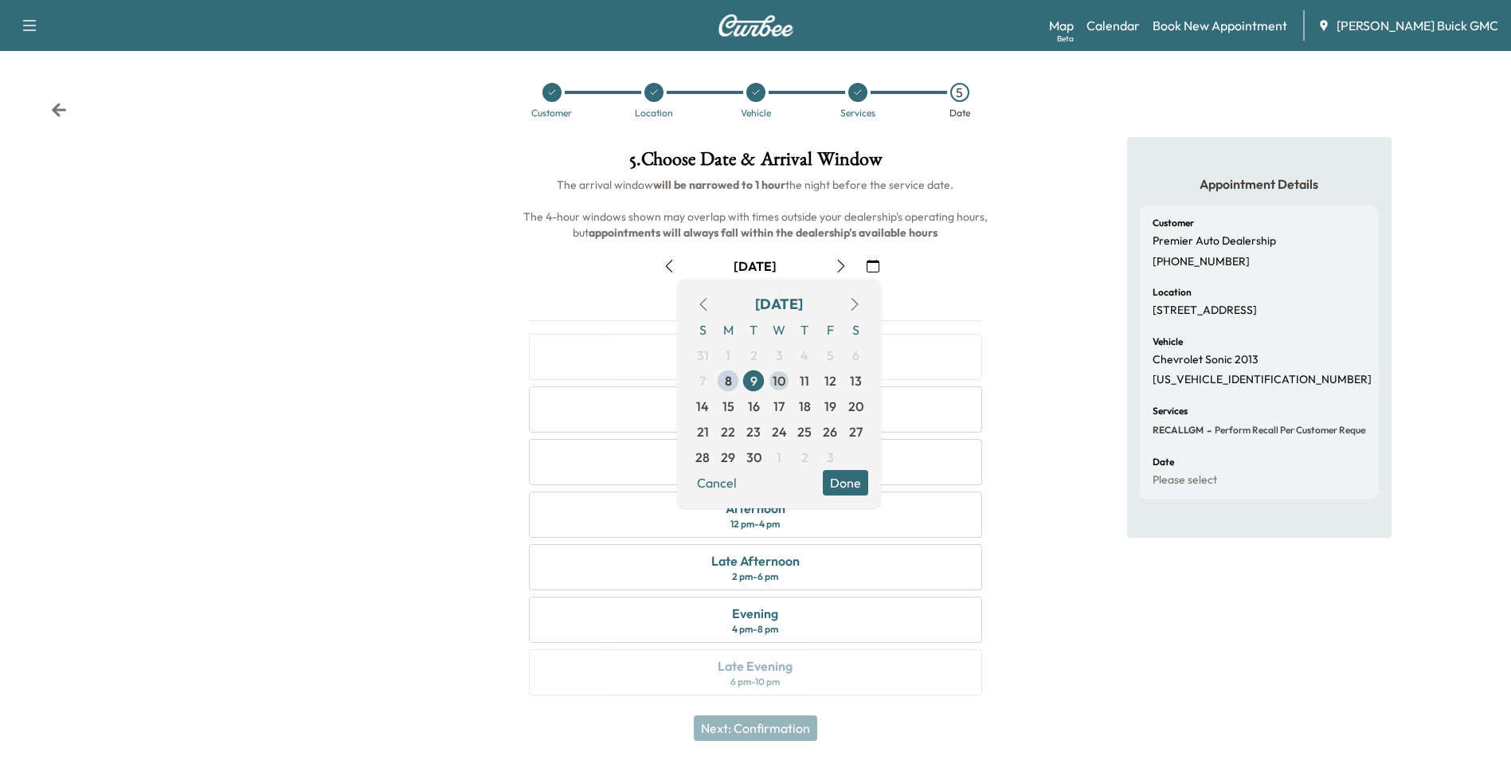
click at [778, 382] on span "10" at bounding box center [779, 380] width 13 height 19
click at [852, 477] on button "Done" at bounding box center [845, 482] width 45 height 25
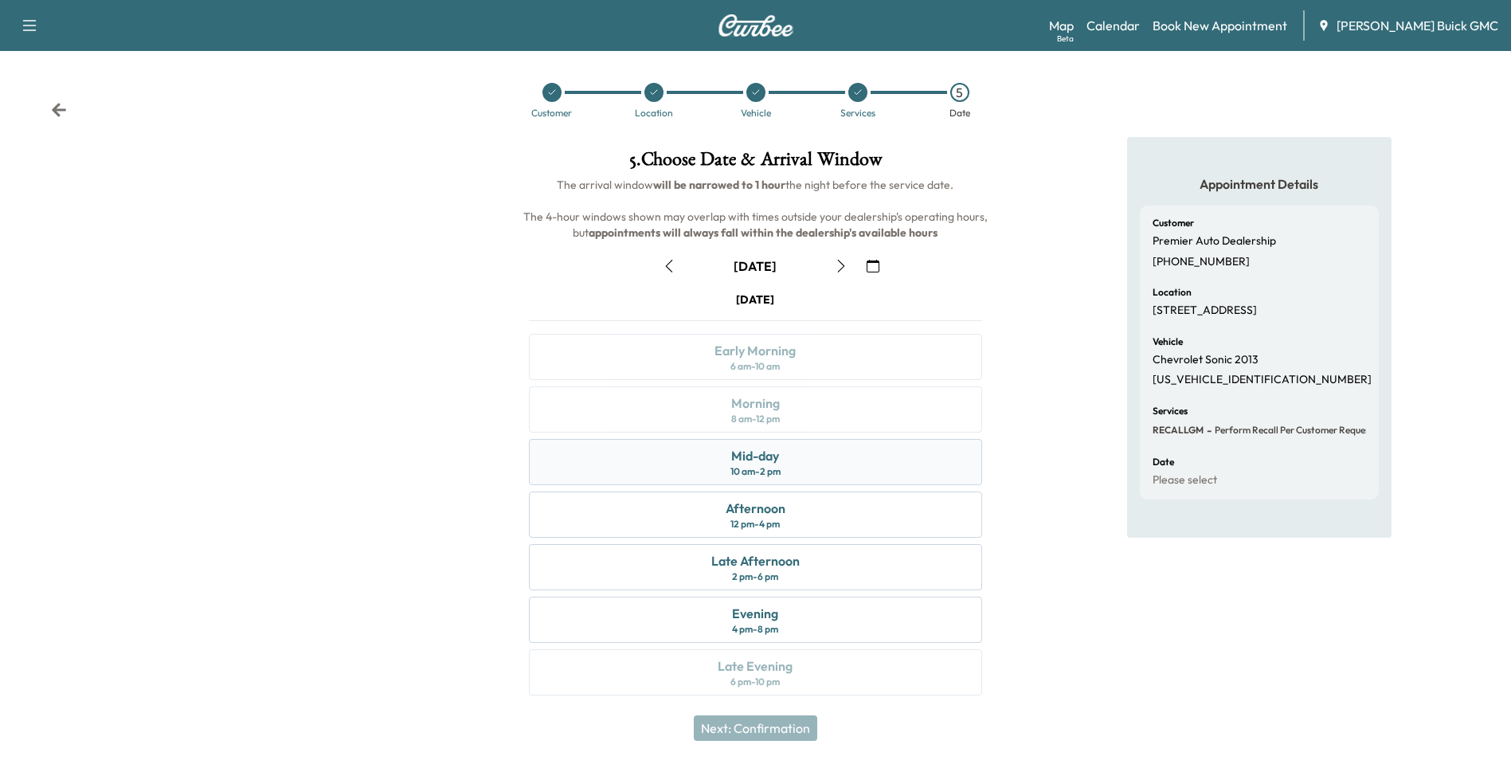
click at [767, 461] on div "Mid-day" at bounding box center [755, 455] width 48 height 19
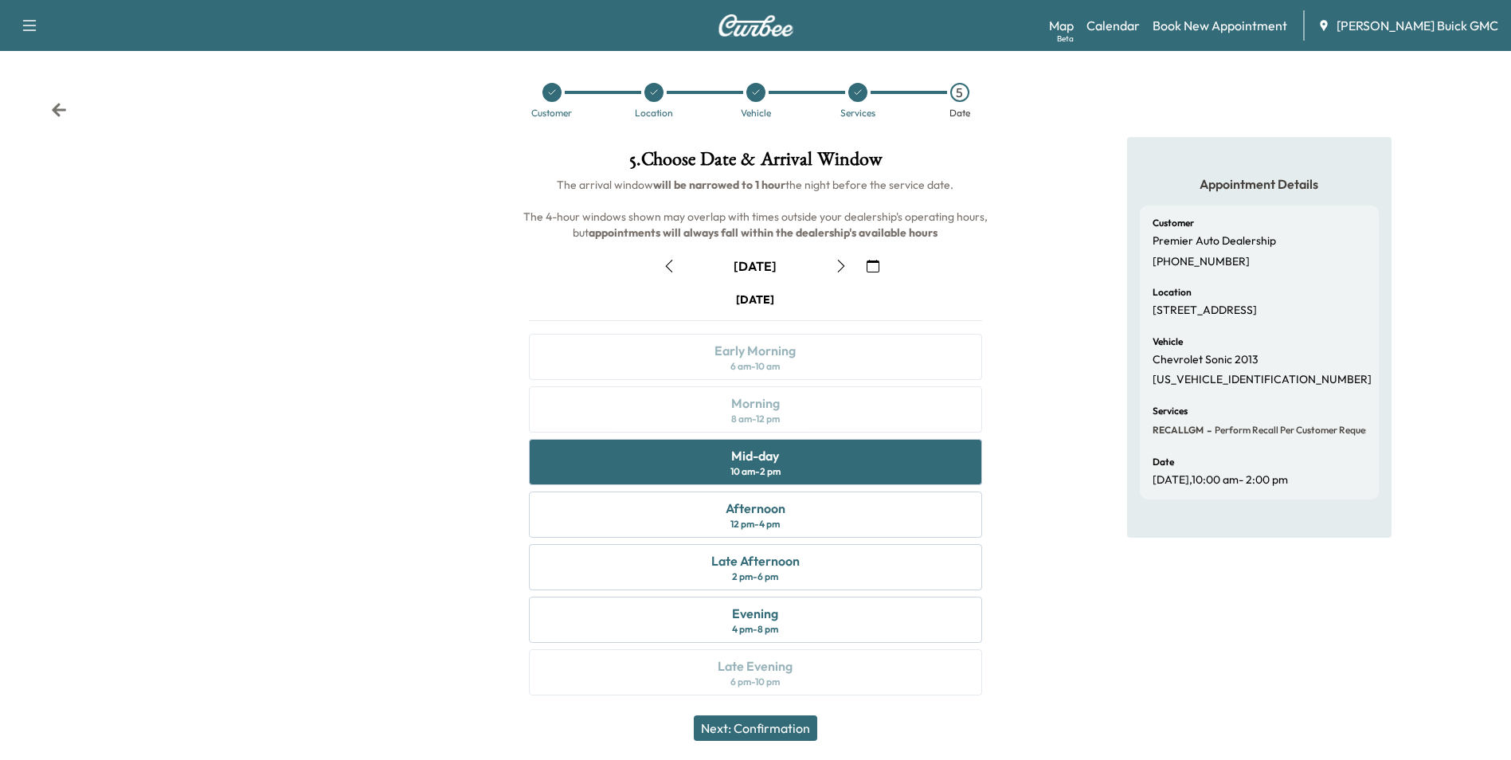
click at [793, 723] on button "Next: Confirmation" at bounding box center [755, 727] width 123 height 25
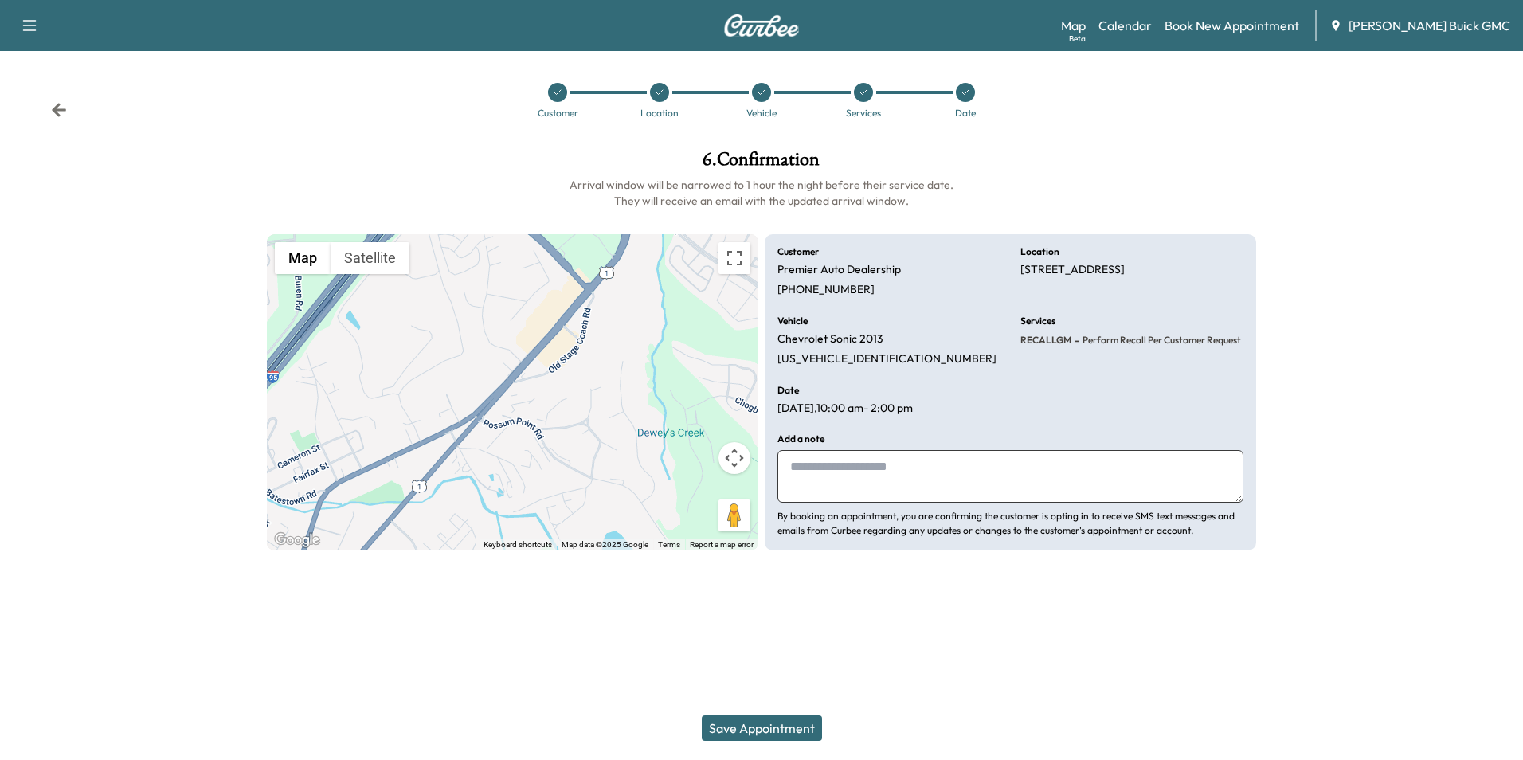
click at [871, 468] on textarea at bounding box center [1010, 476] width 466 height 53
type textarea "**********"
click at [789, 722] on button "Save Appointment" at bounding box center [762, 727] width 120 height 25
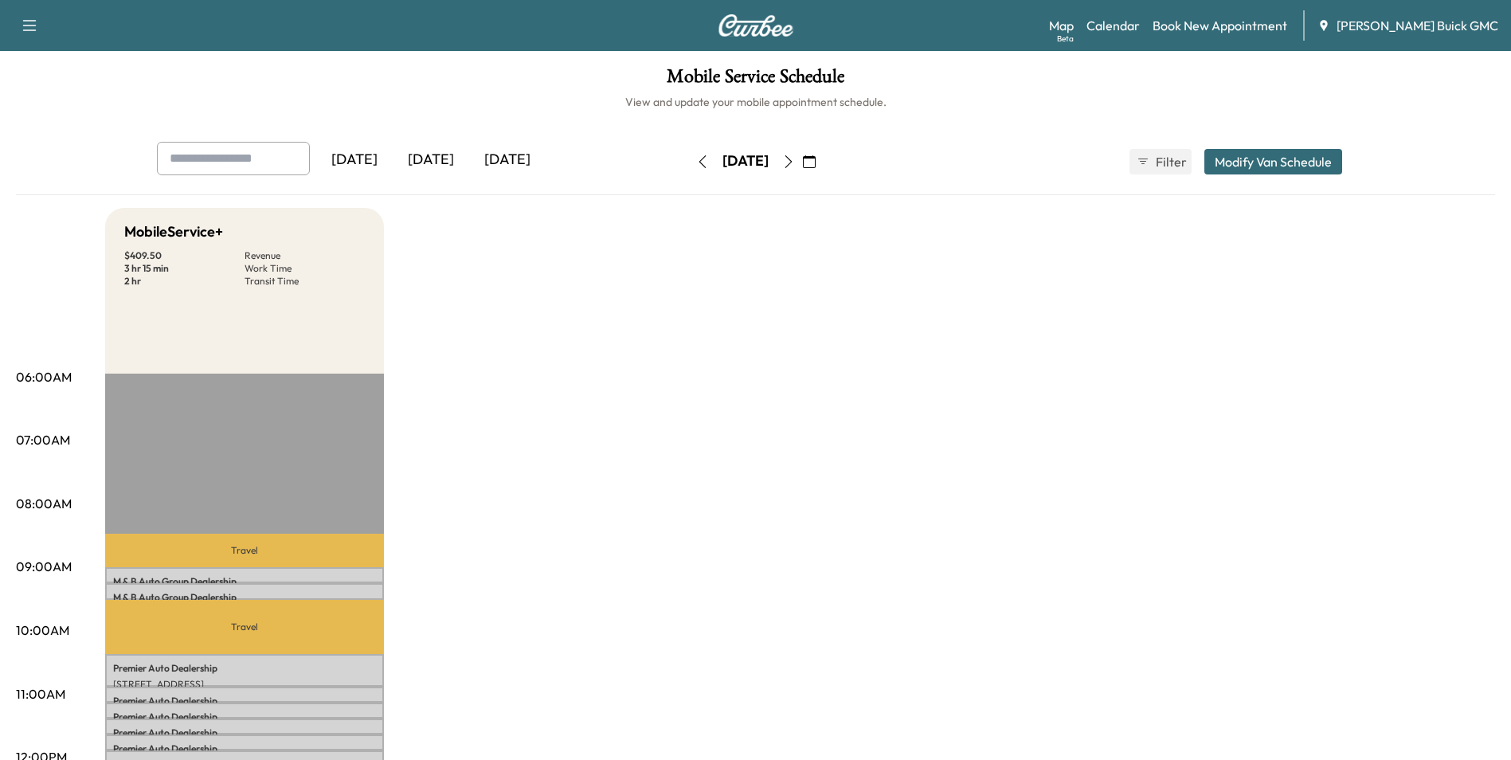
click at [1240, 23] on link "Book New Appointment" at bounding box center [1220, 25] width 135 height 19
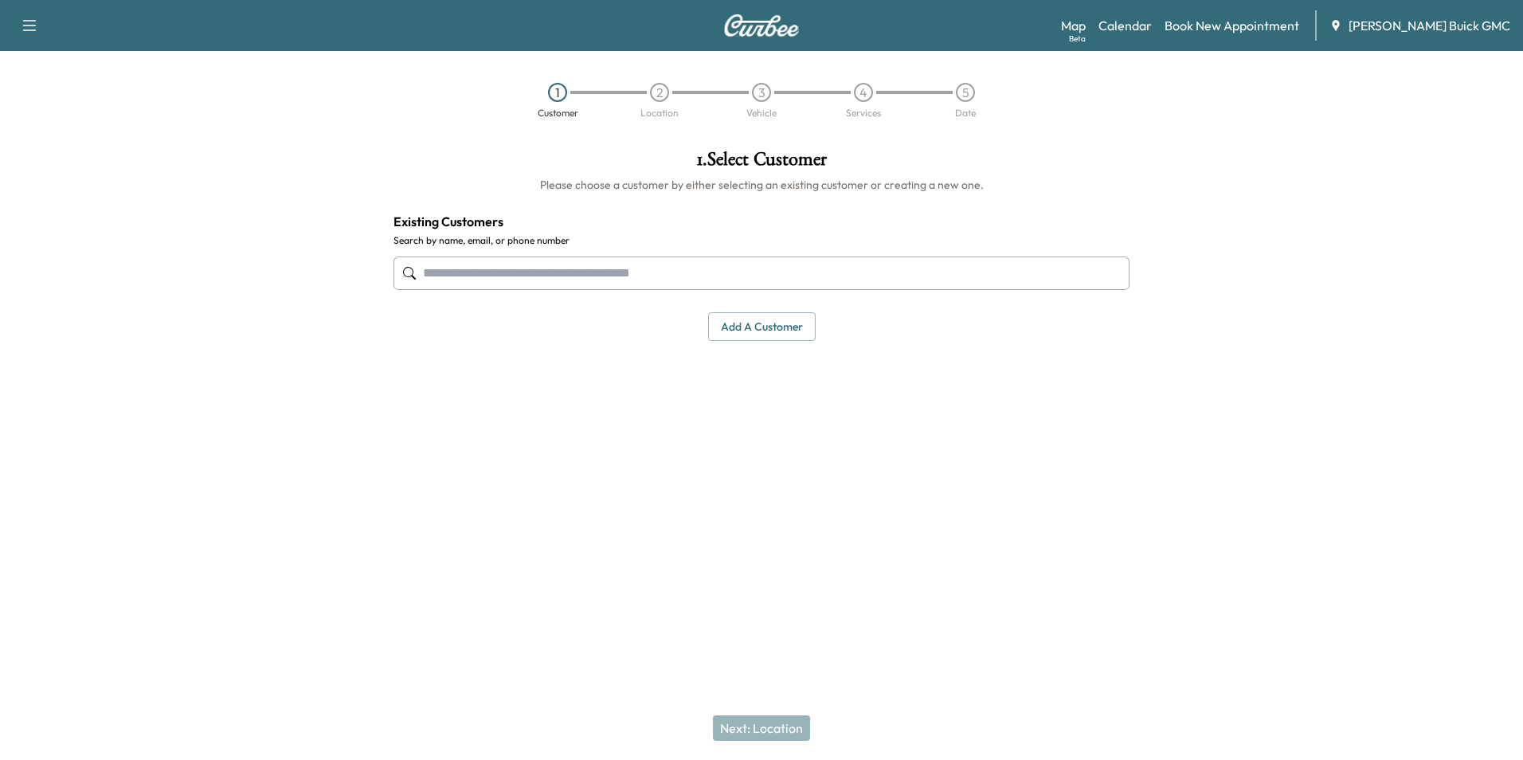
click at [617, 270] on input "text" at bounding box center [761, 272] width 736 height 33
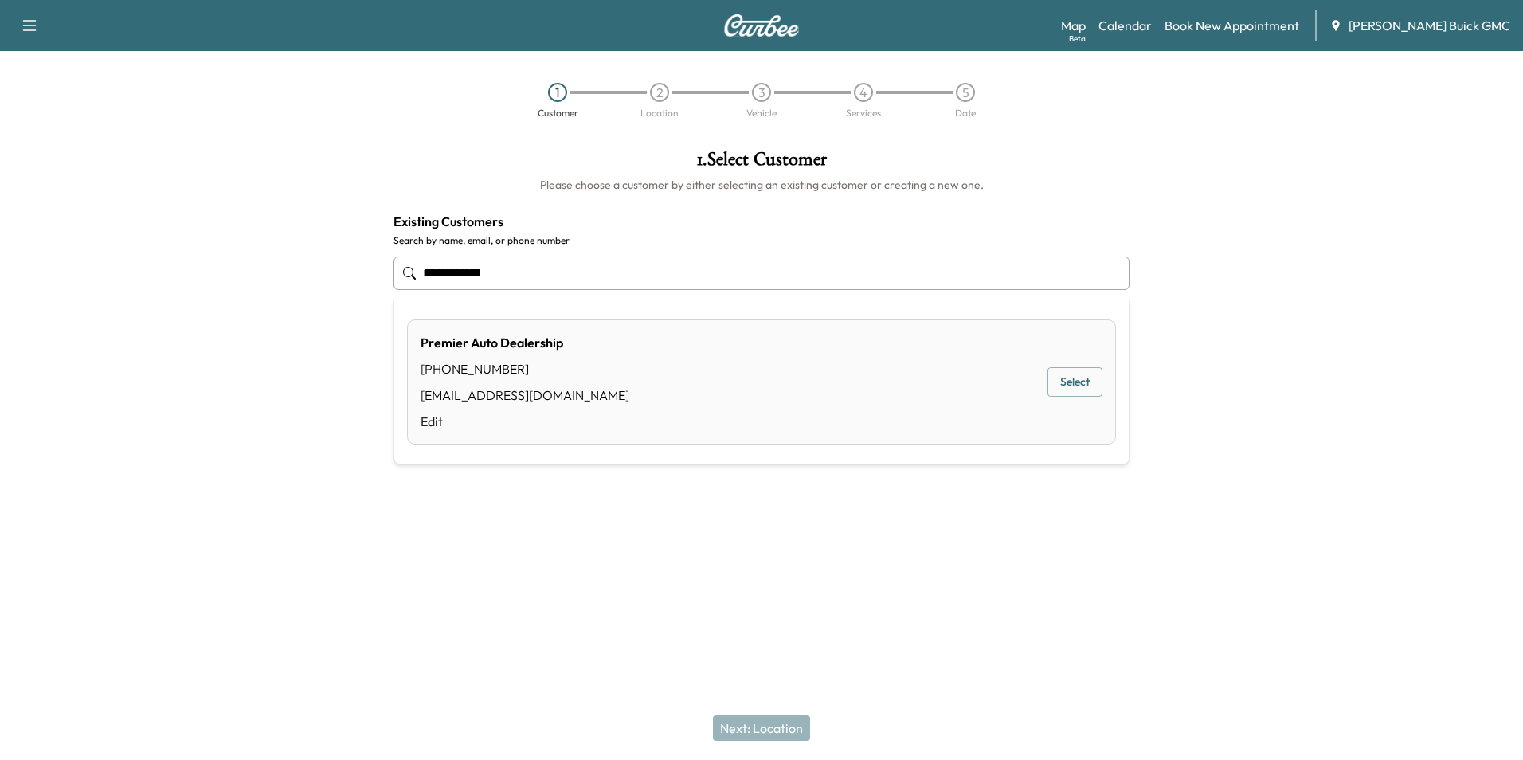
click at [1074, 382] on button "Select" at bounding box center [1074, 381] width 55 height 29
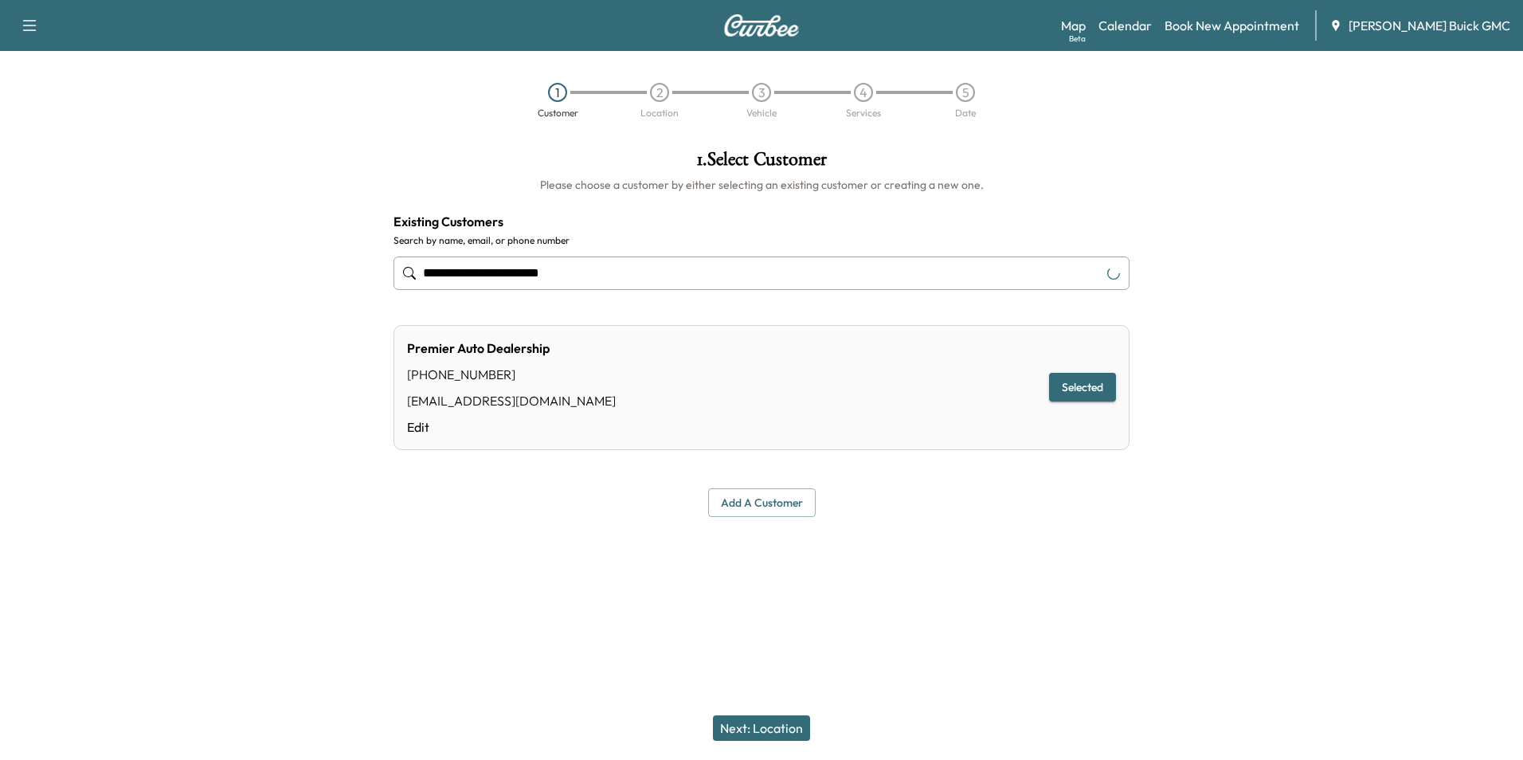
type input "**********"
click at [776, 724] on button "Next: Location" at bounding box center [761, 727] width 97 height 25
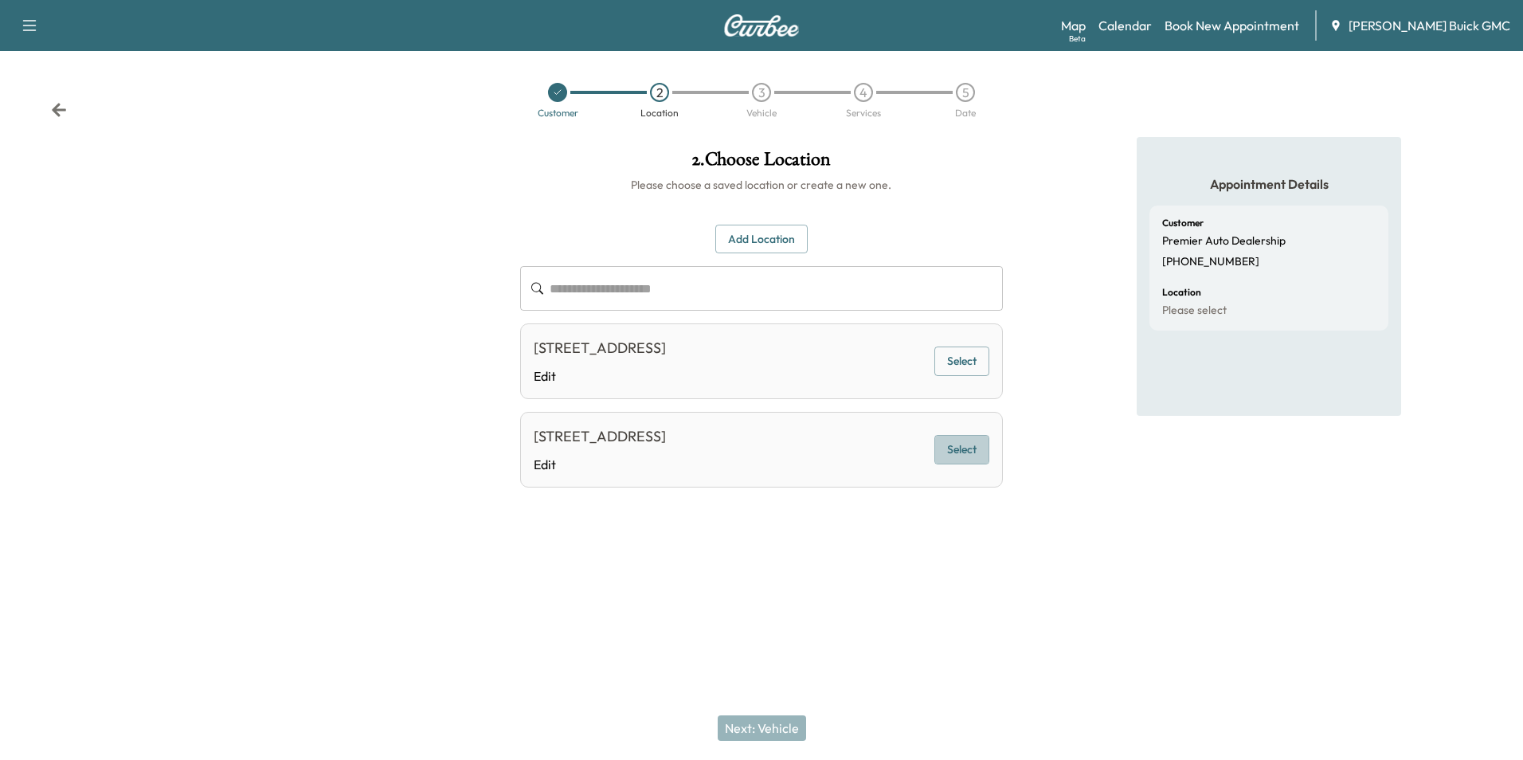
click at [973, 452] on button "Select" at bounding box center [961, 449] width 55 height 29
click at [759, 726] on button "Next: Vehicle" at bounding box center [762, 727] width 88 height 25
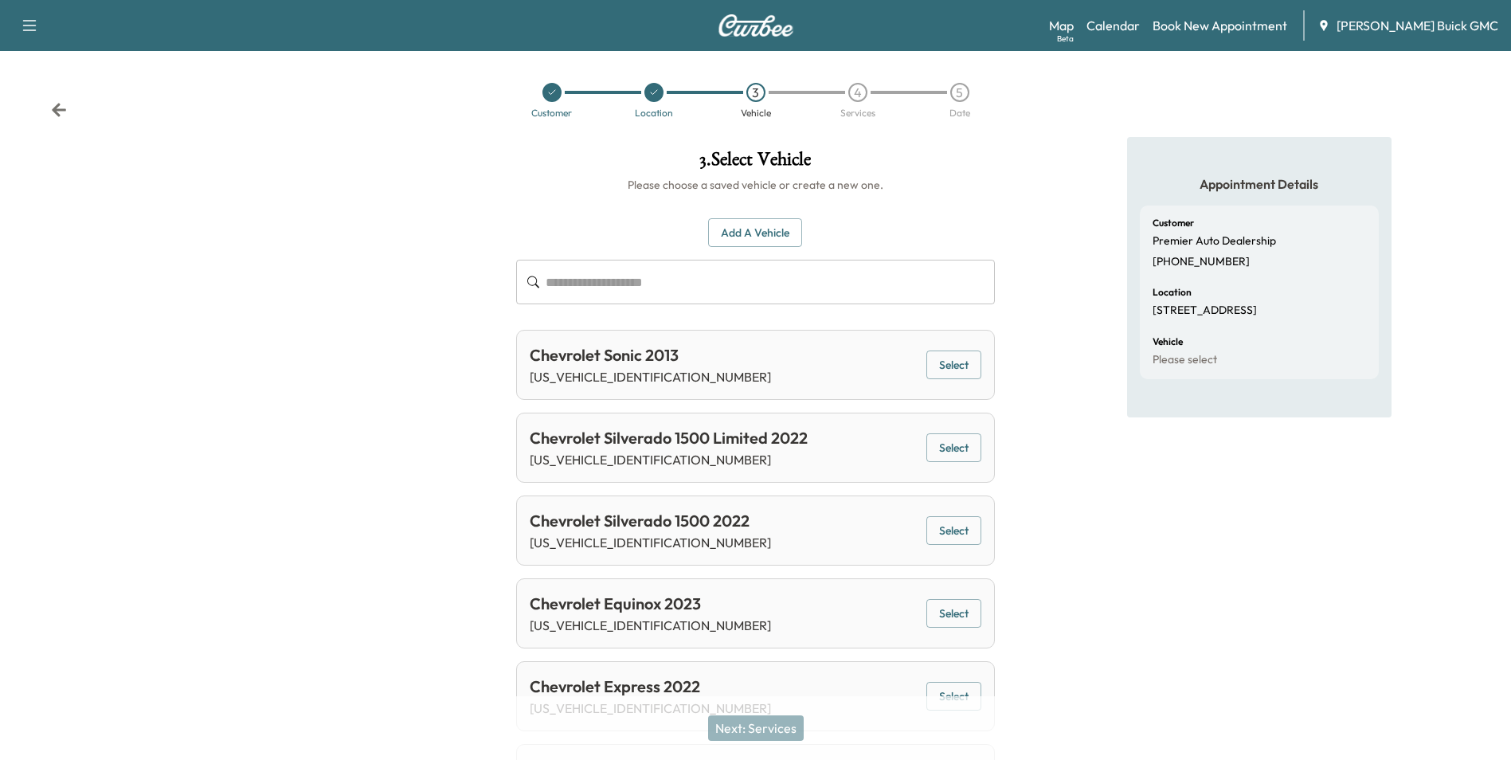
click at [741, 230] on button "Add a Vehicle" at bounding box center [755, 232] width 94 height 29
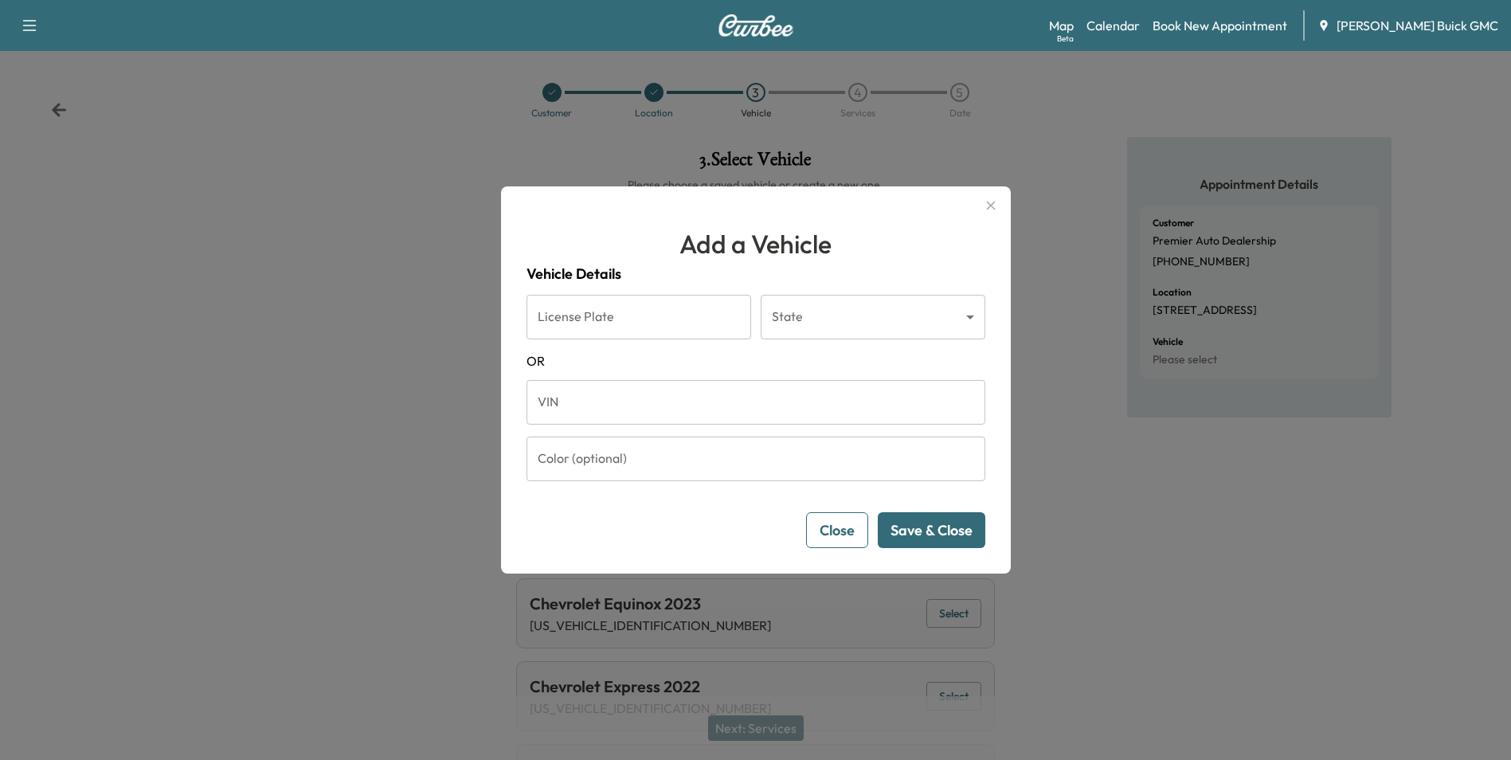
click at [660, 411] on input "VIN" at bounding box center [756, 402] width 459 height 45
type input "**********"
click at [936, 532] on button "Save & Close" at bounding box center [932, 530] width 108 height 36
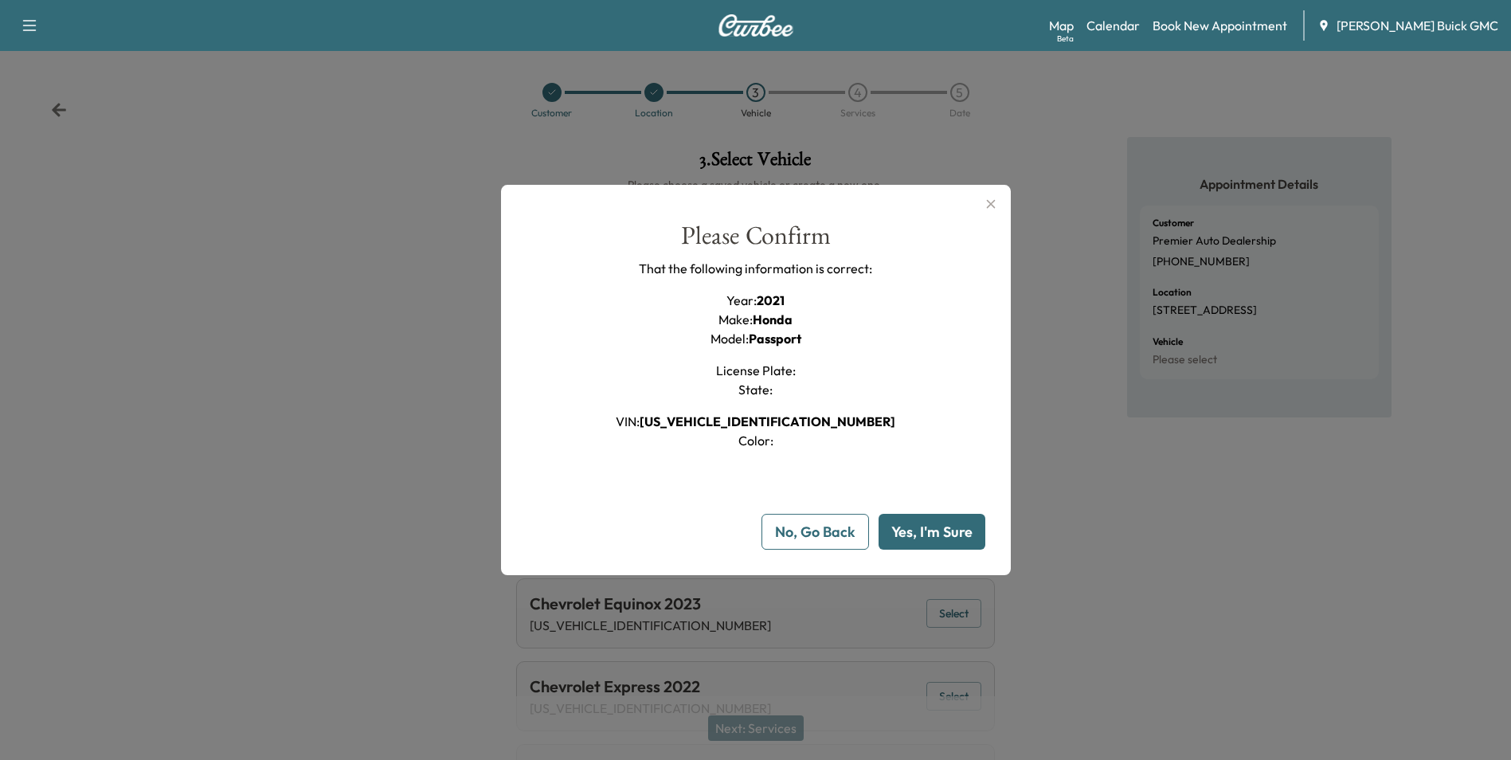
click at [936, 532] on button "Yes, I'm Sure" at bounding box center [932, 532] width 107 height 36
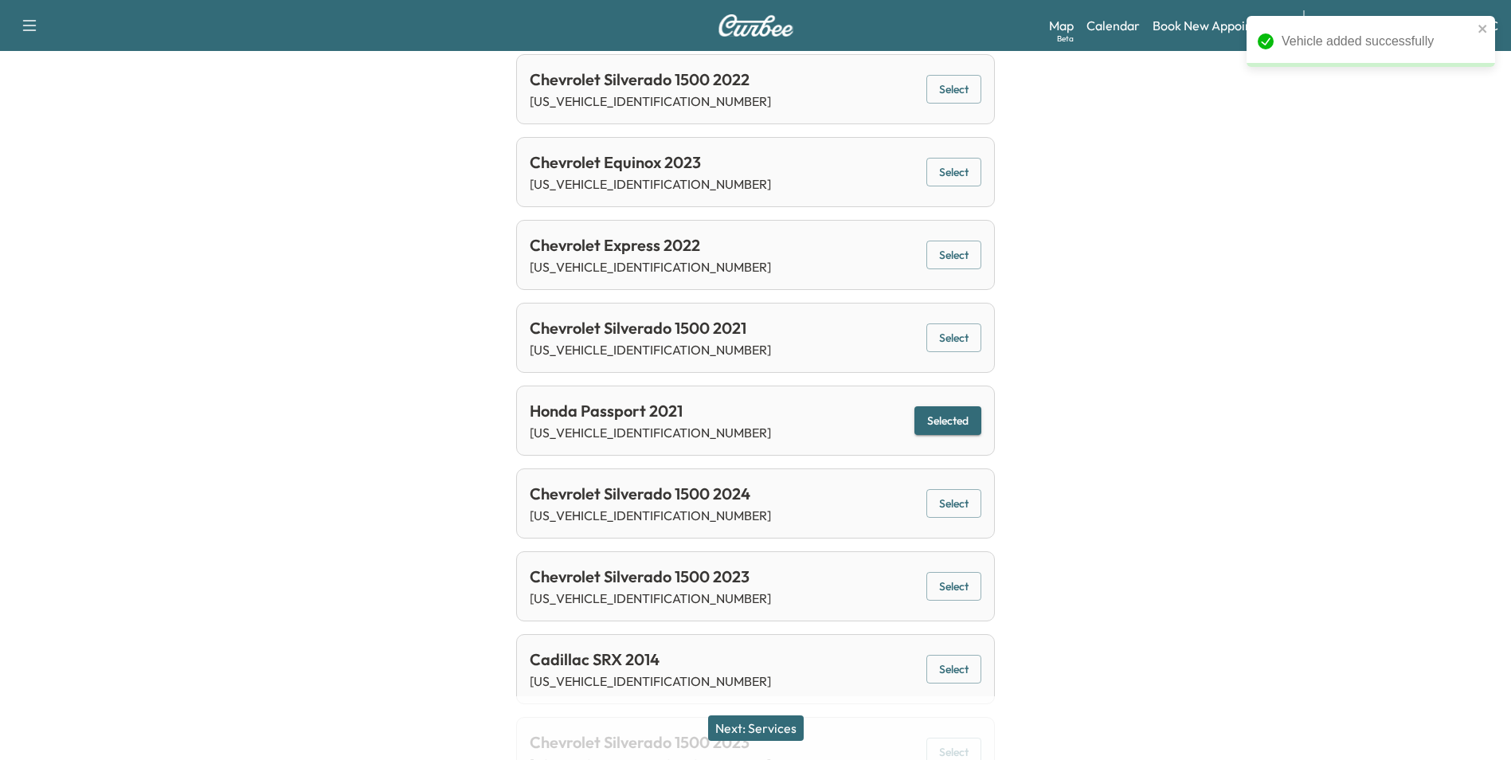
scroll to position [532, 0]
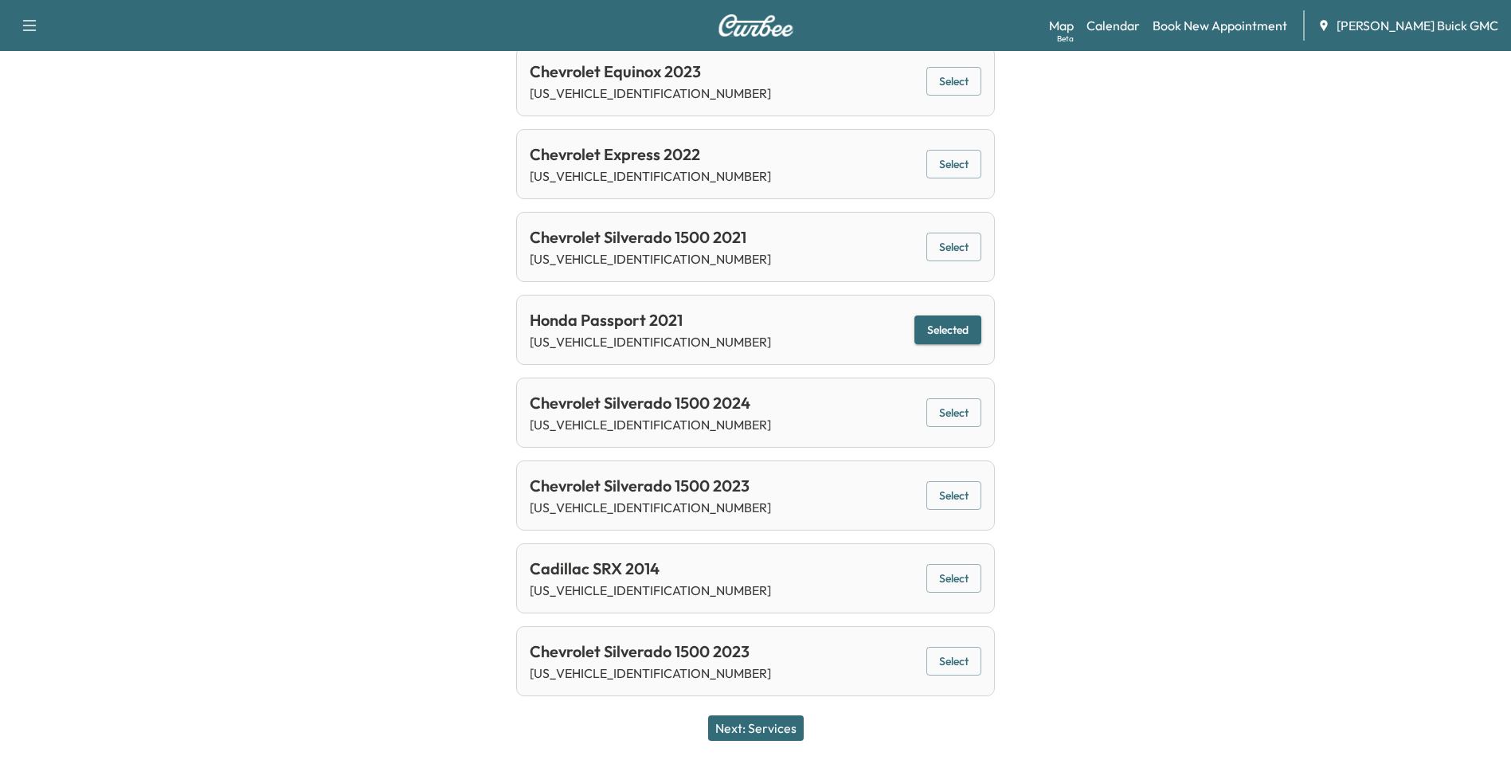
click at [772, 727] on button "Next: Services" at bounding box center [756, 727] width 96 height 25
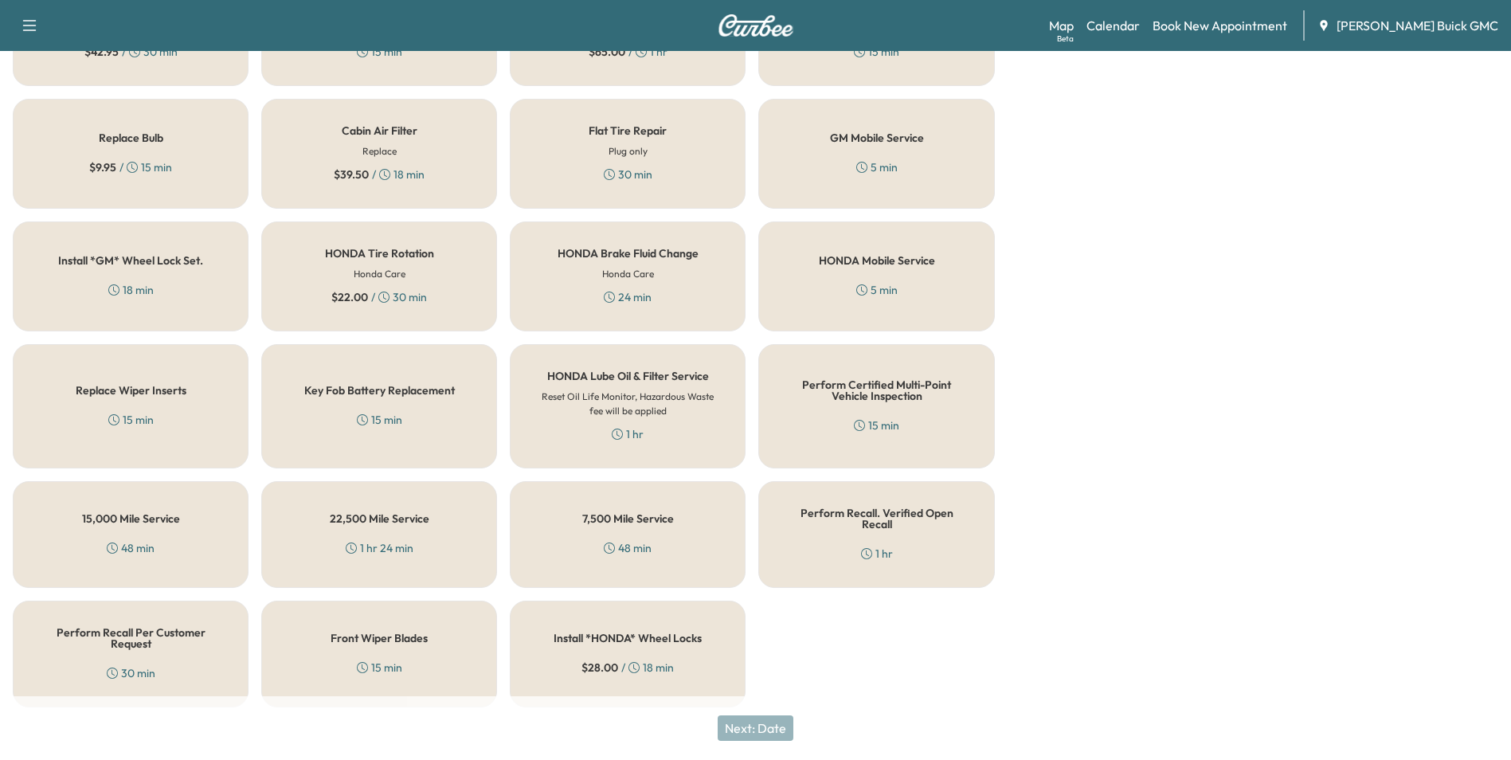
click at [169, 634] on h5 "Perform Recall Per Customer Request" at bounding box center [130, 638] width 183 height 22
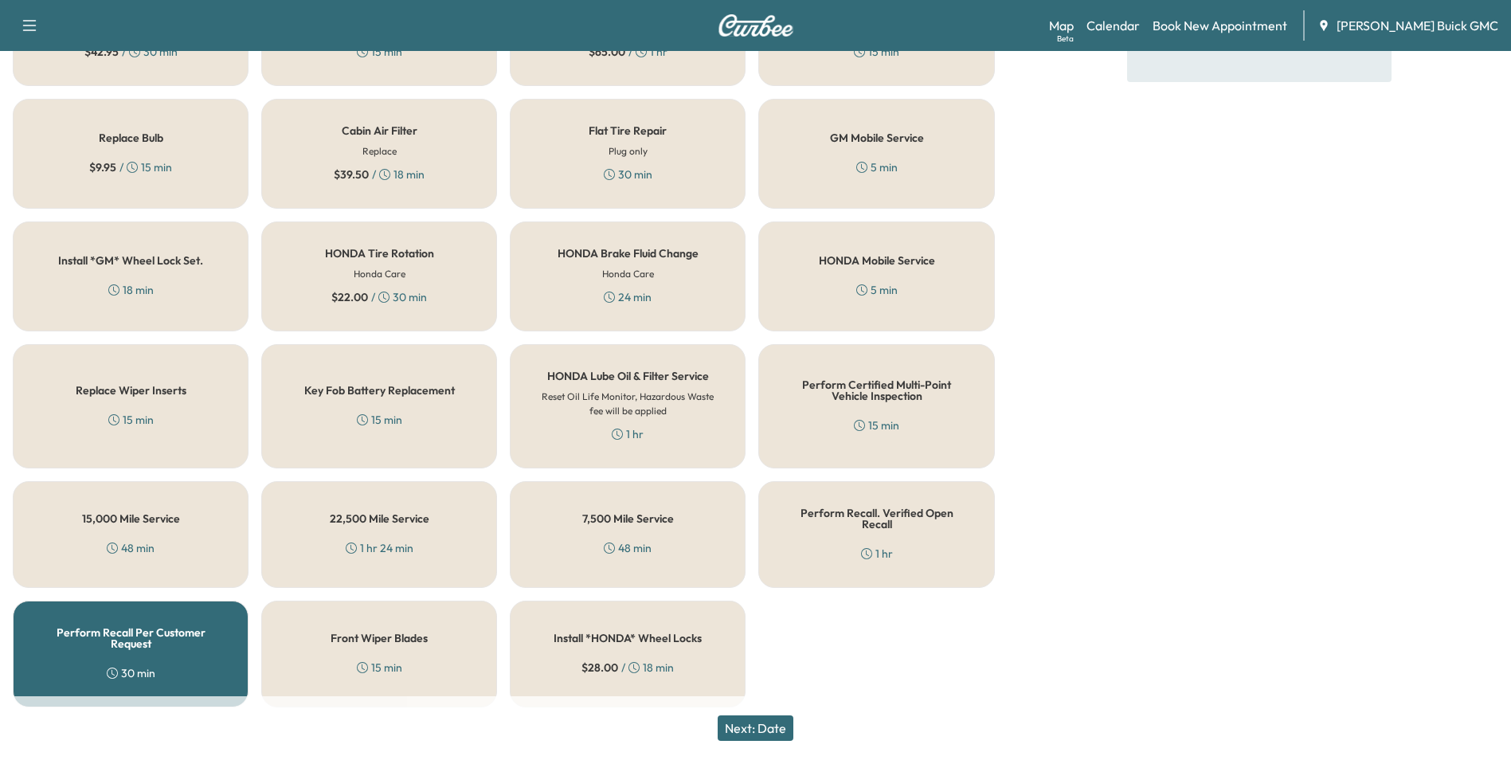
click at [767, 721] on button "Next: Date" at bounding box center [756, 727] width 76 height 25
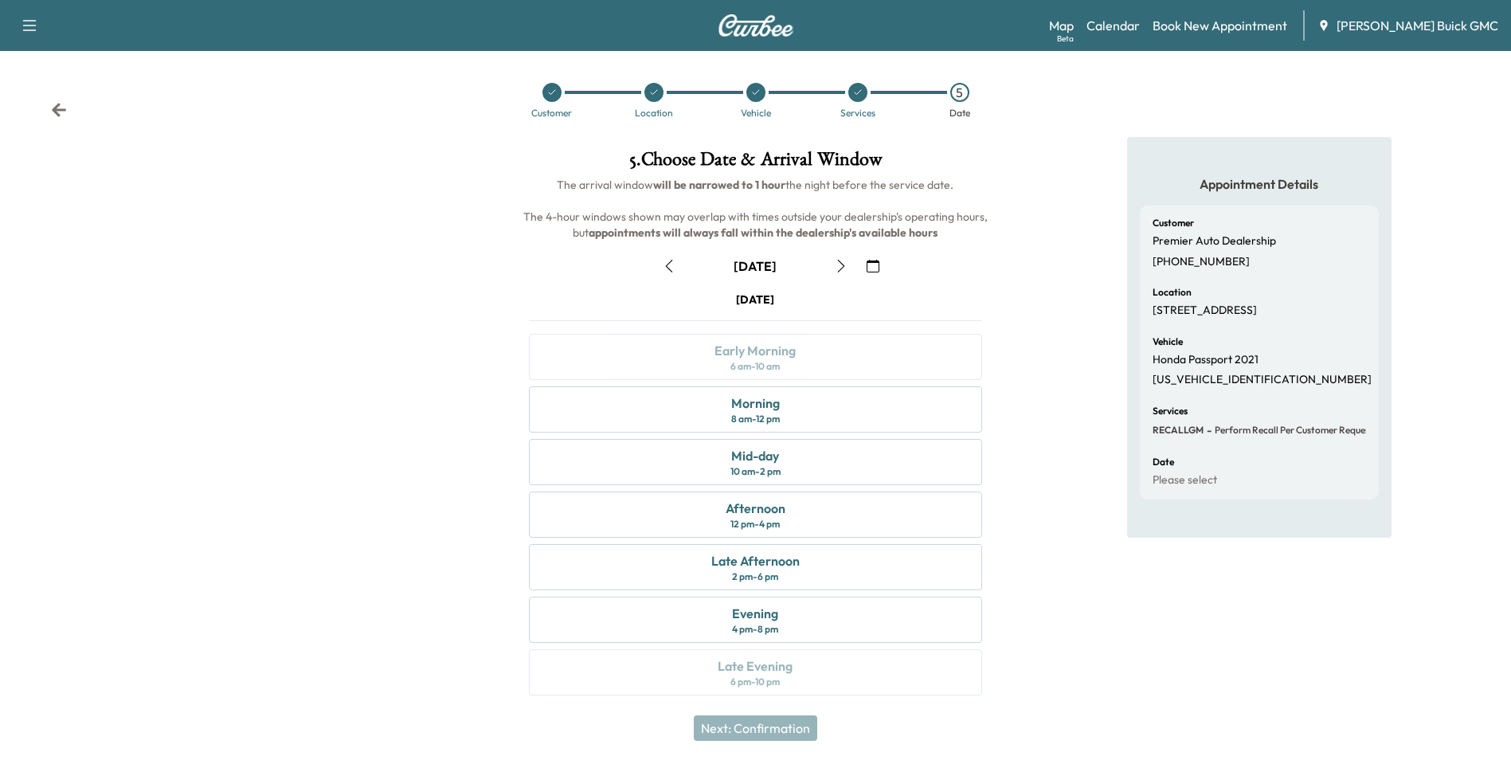
click at [871, 263] on icon "button" at bounding box center [873, 266] width 13 height 13
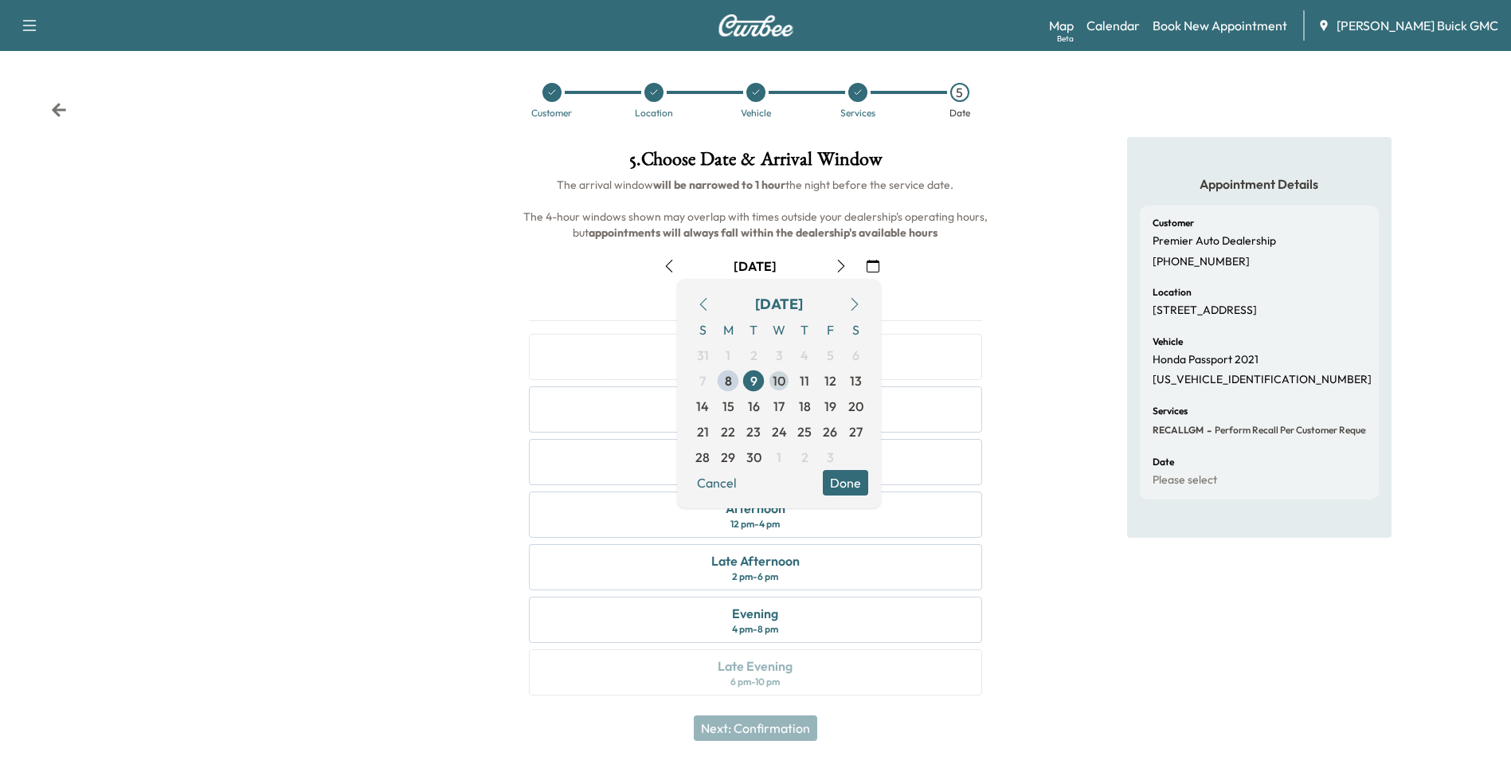
click at [777, 379] on span "10" at bounding box center [779, 380] width 13 height 19
click at [1044, 272] on div "Appointment Details Customer Premier Auto Dealership [PHONE_NUMBER] Location [S…" at bounding box center [1259, 425] width 503 height 577
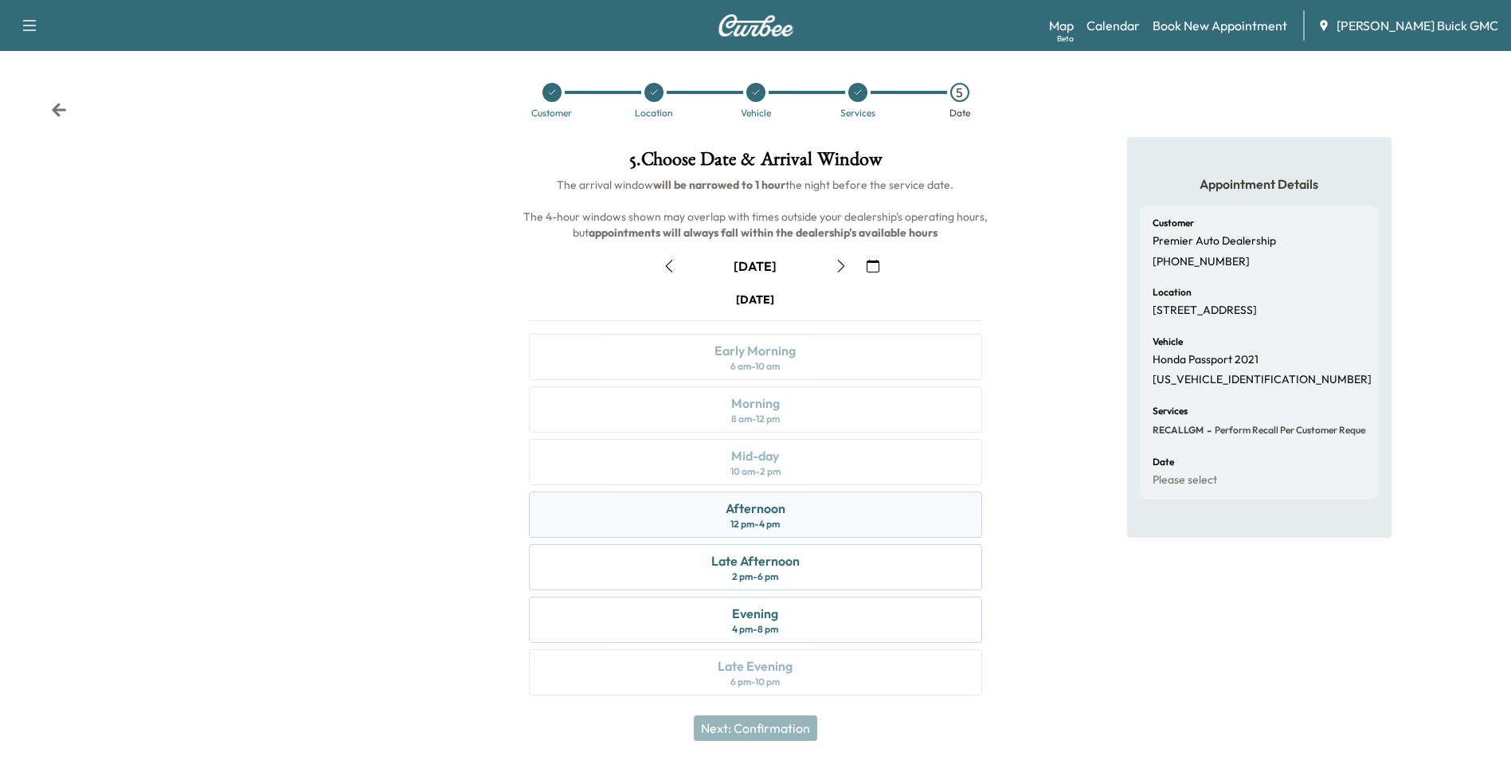
click at [798, 515] on div "Afternoon 12 pm - 4 pm" at bounding box center [755, 514] width 452 height 46
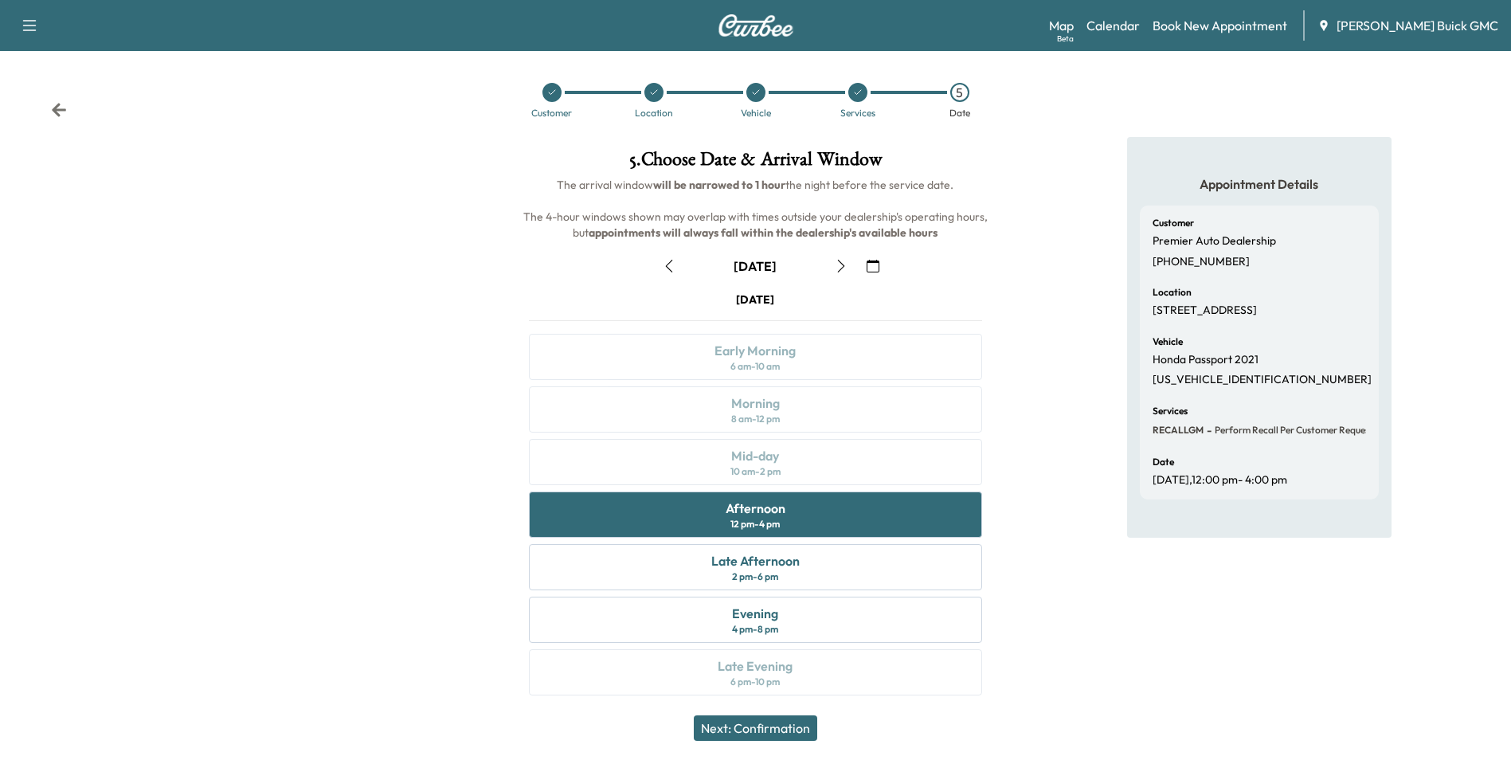
click at [772, 728] on button "Next: Confirmation" at bounding box center [755, 727] width 123 height 25
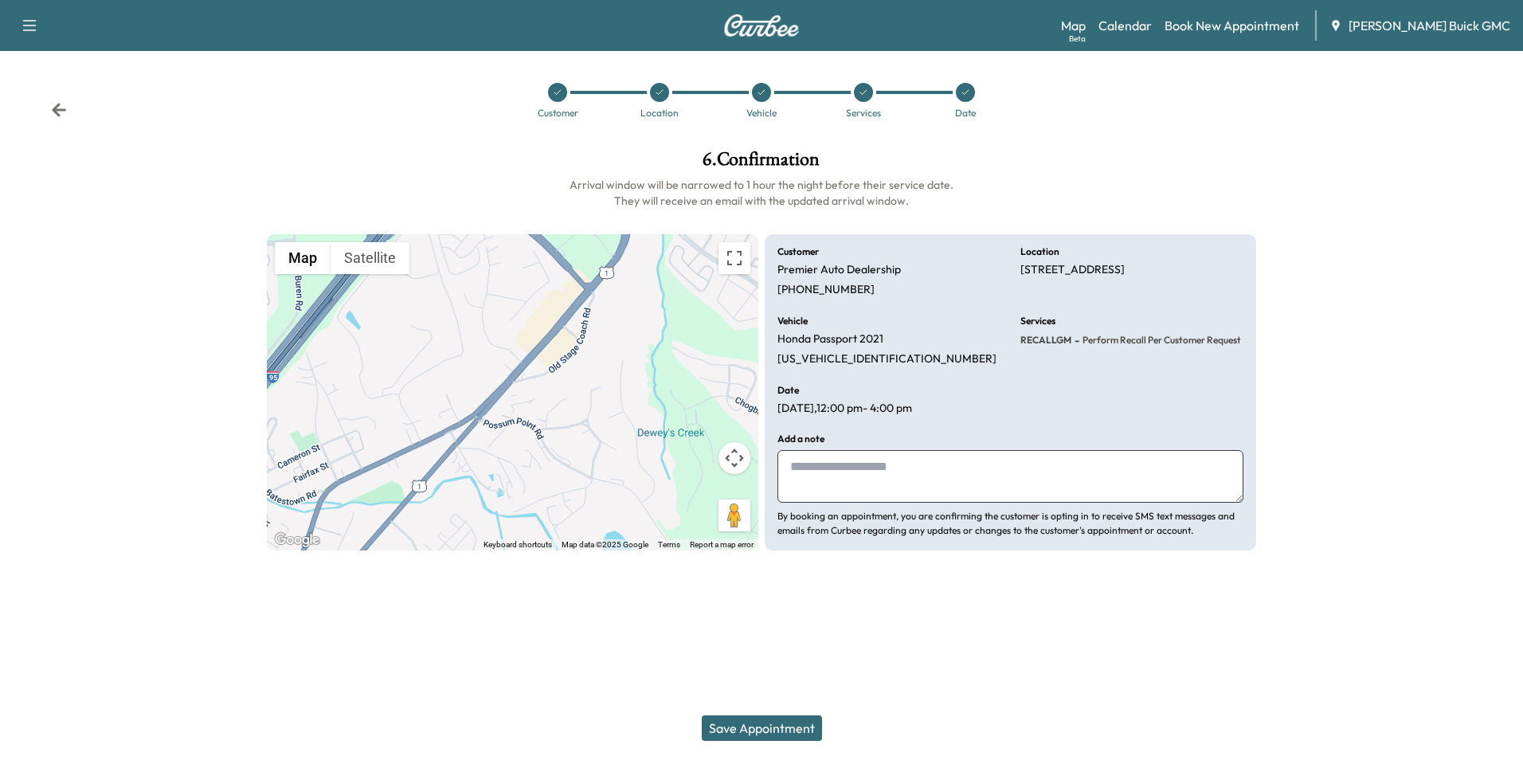
drag, startPoint x: 891, startPoint y: 472, endPoint x: 863, endPoint y: 504, distance: 42.9
click at [891, 472] on textarea at bounding box center [1010, 476] width 466 height 53
type textarea "**********"
click at [769, 728] on button "Save Appointment" at bounding box center [762, 727] width 120 height 25
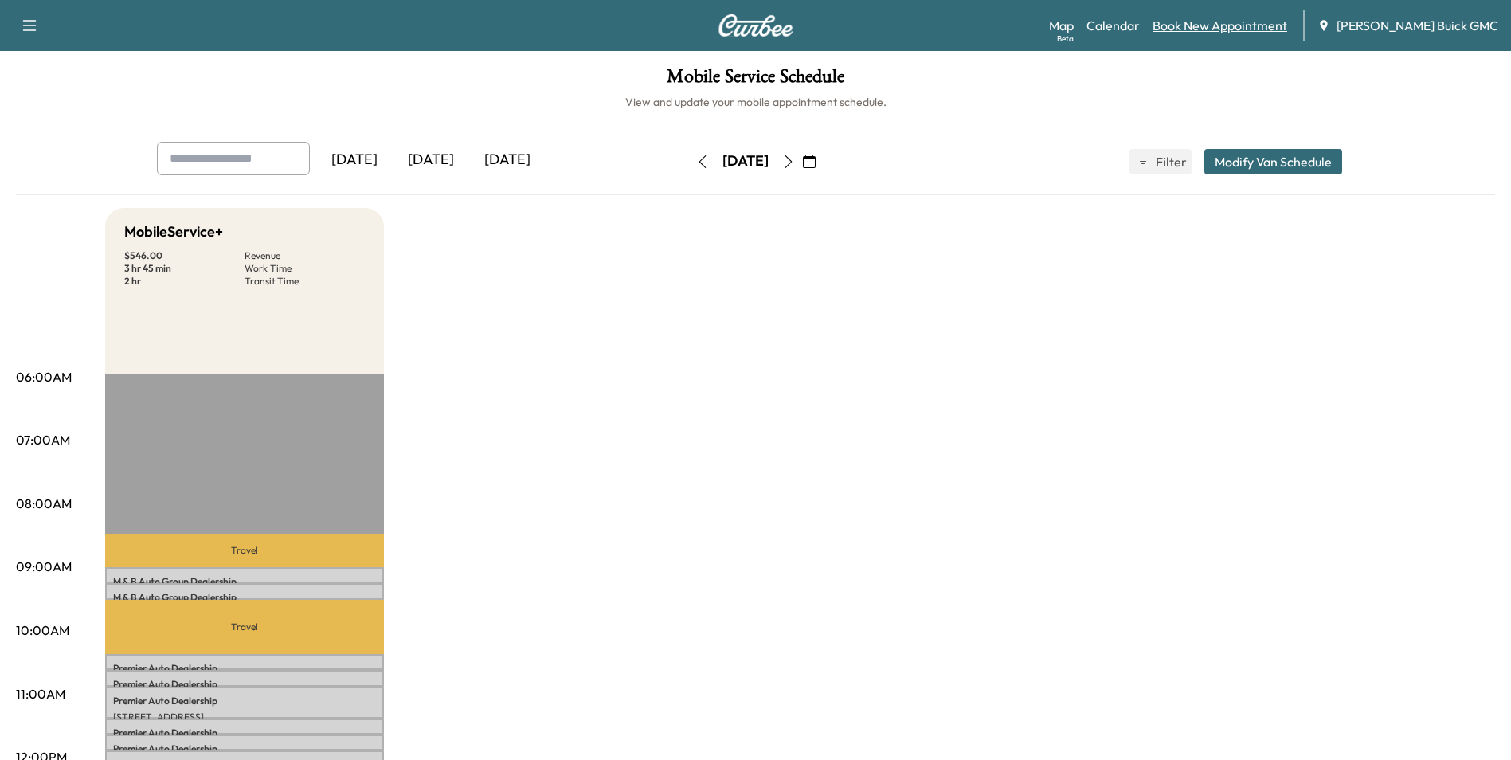
click at [1226, 23] on link "Book New Appointment" at bounding box center [1220, 25] width 135 height 19
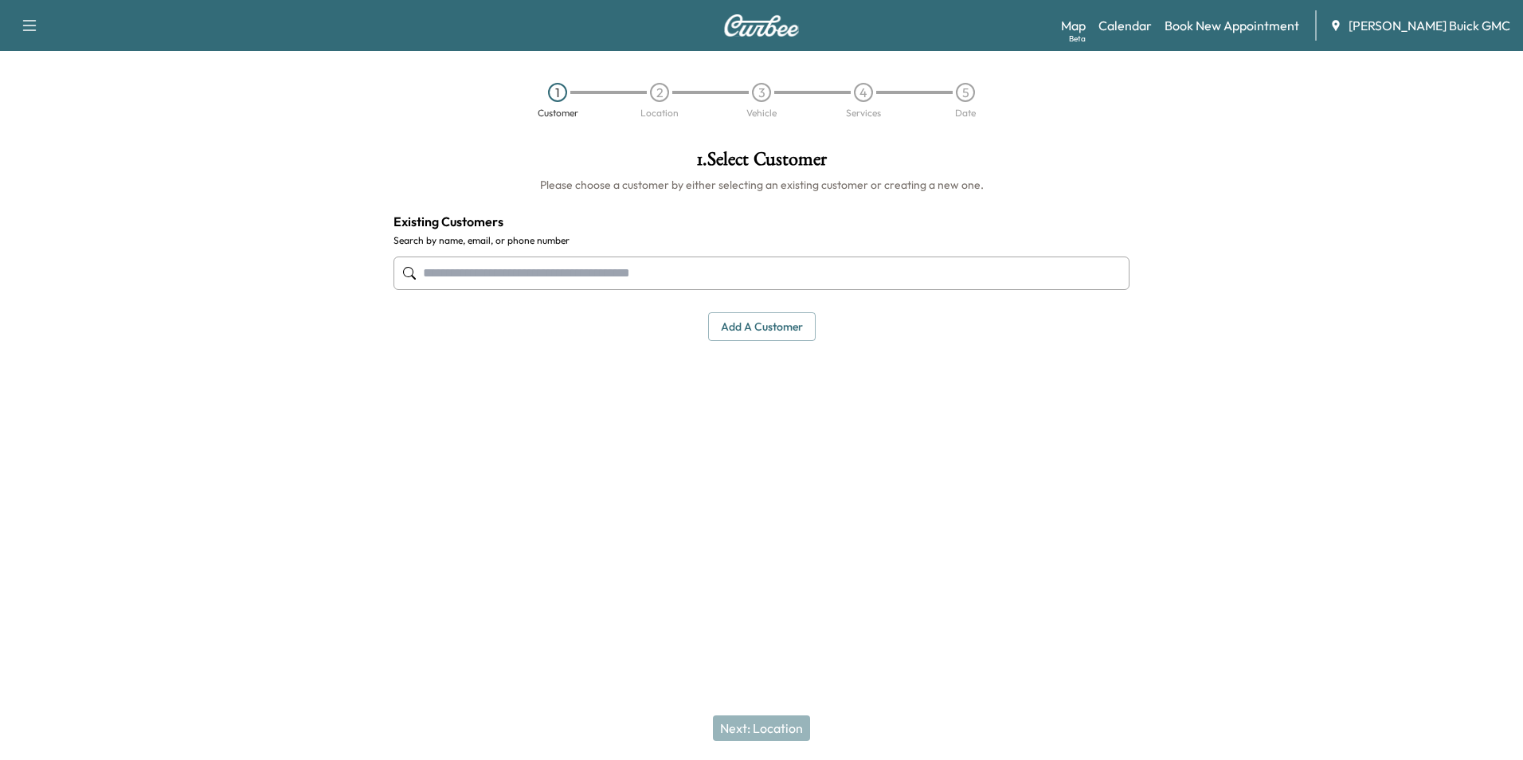
click at [620, 261] on input "text" at bounding box center [761, 272] width 736 height 33
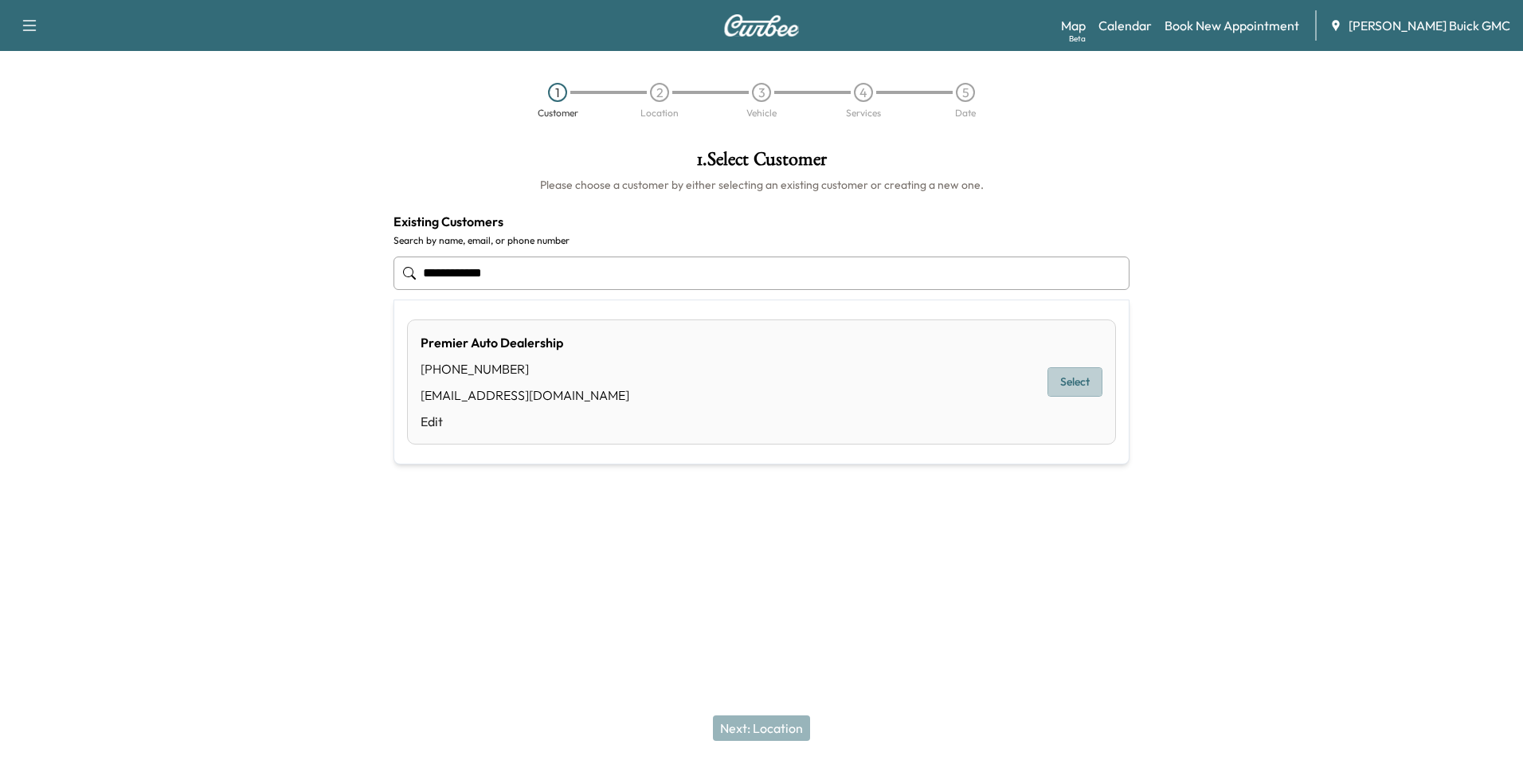
click at [1058, 376] on button "Select" at bounding box center [1074, 381] width 55 height 29
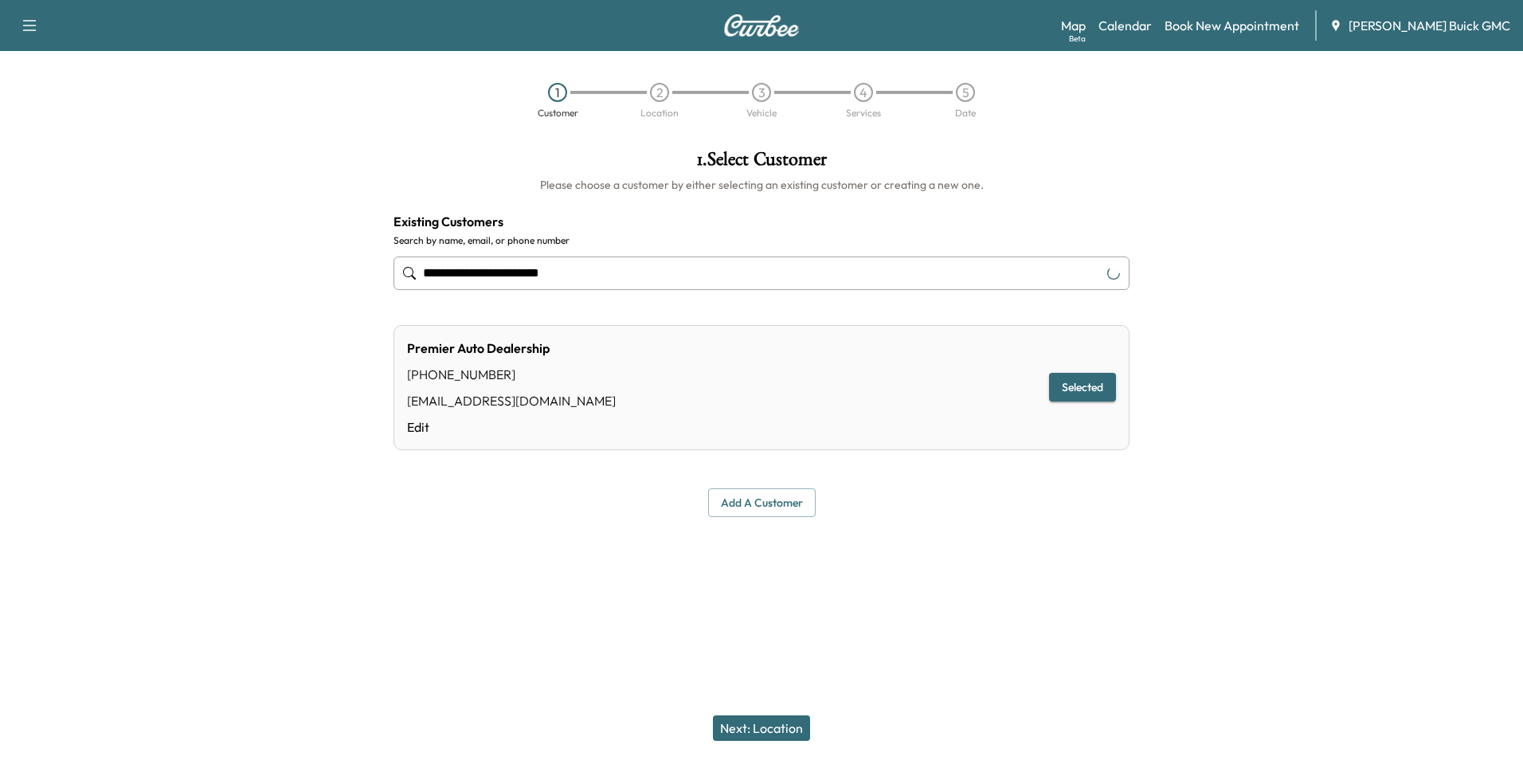
type input "**********"
click at [766, 725] on button "Next: Location" at bounding box center [761, 727] width 97 height 25
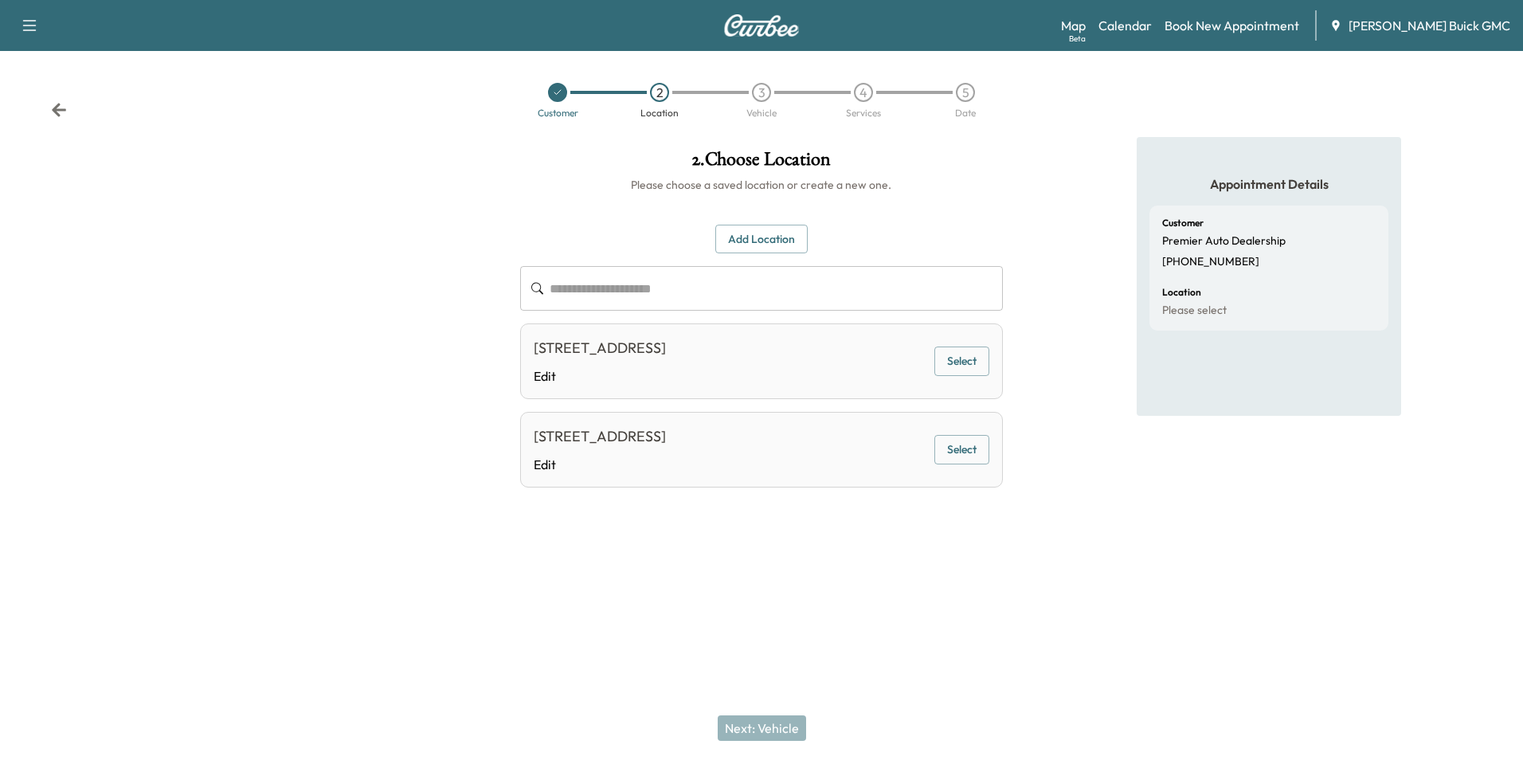
click at [952, 440] on button "Select" at bounding box center [961, 449] width 55 height 29
click at [782, 729] on button "Next: Vehicle" at bounding box center [762, 727] width 88 height 25
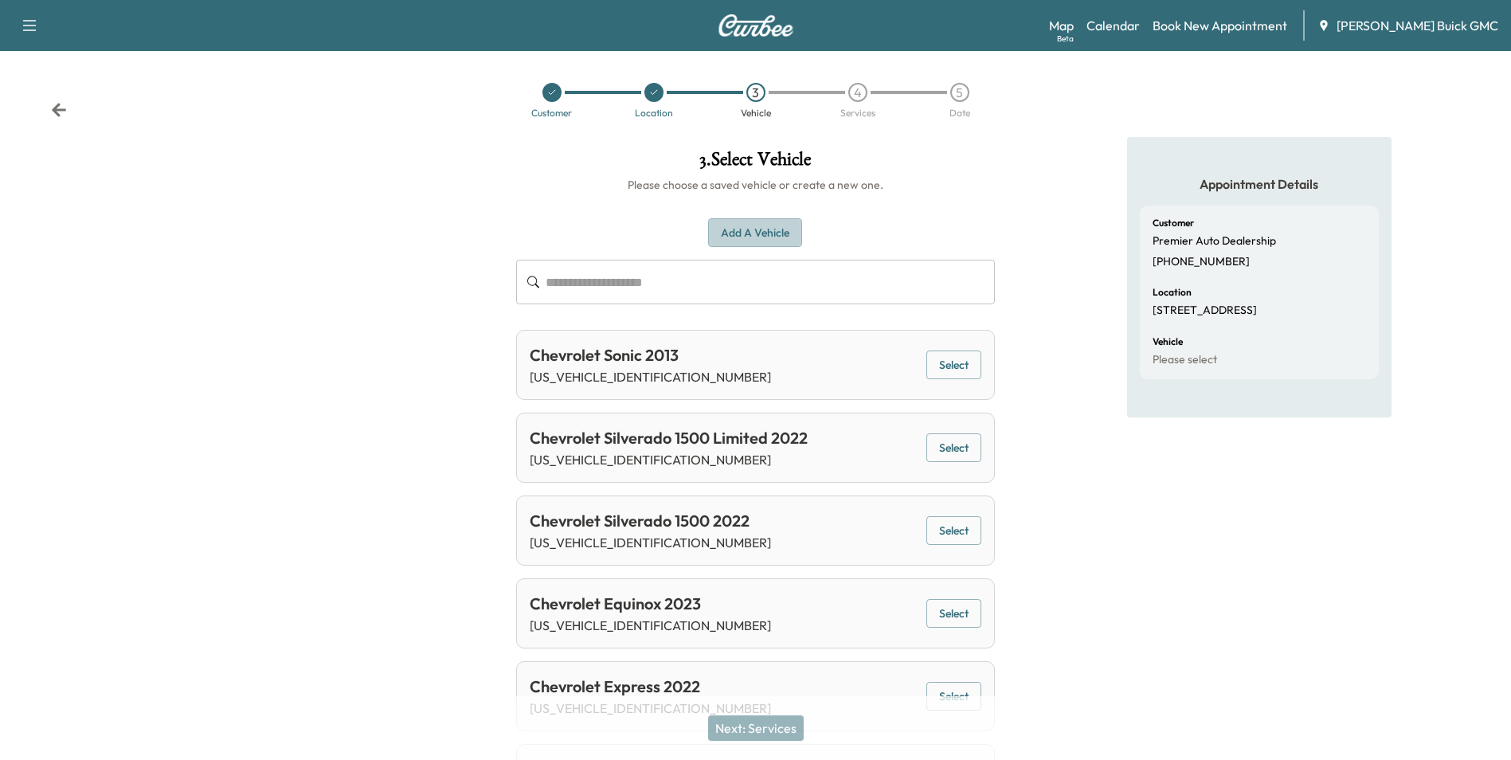
click at [749, 230] on button "Add a Vehicle" at bounding box center [755, 232] width 94 height 29
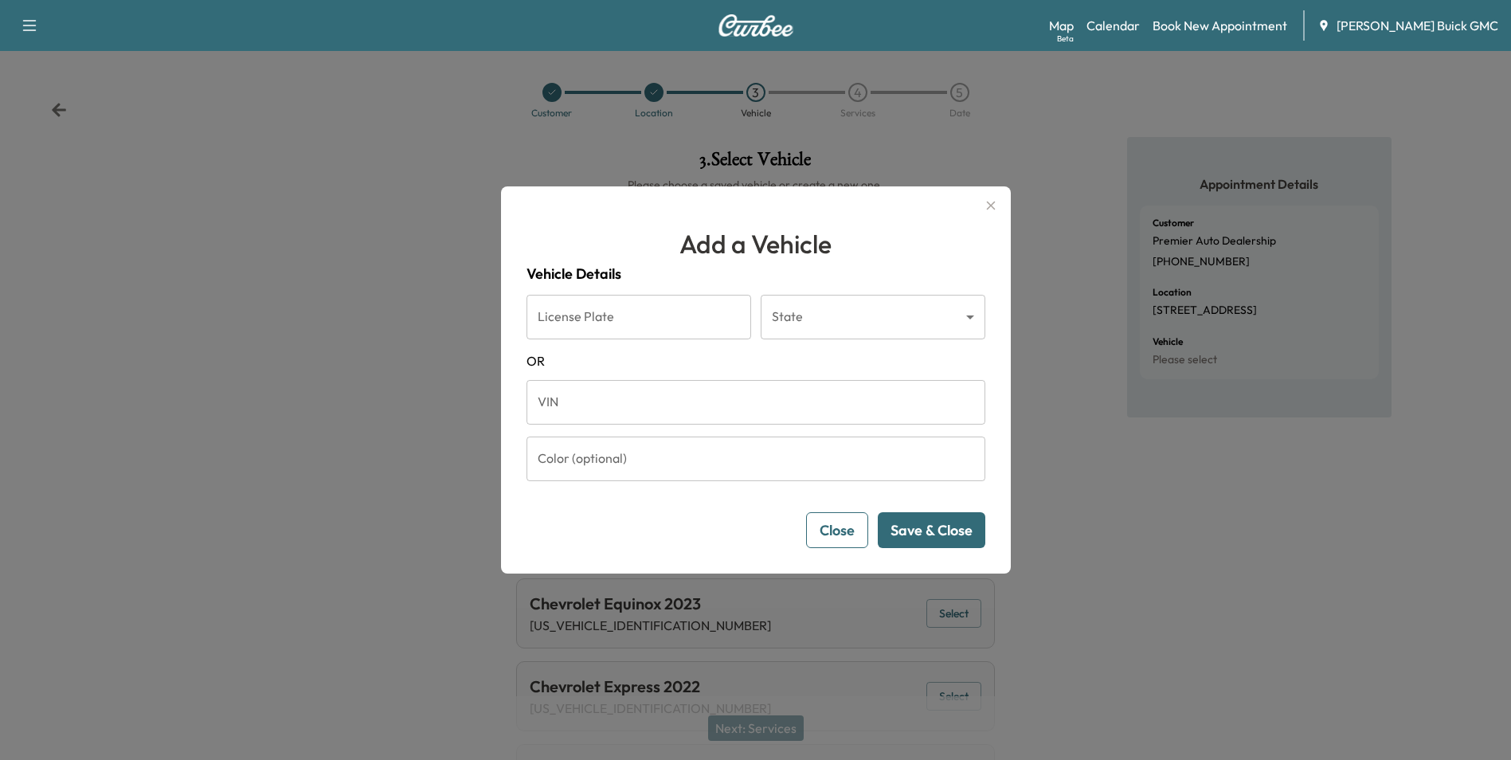
click at [641, 406] on input "VIN" at bounding box center [756, 402] width 459 height 45
type input "**********"
click at [939, 524] on button "Save & Close" at bounding box center [932, 530] width 108 height 36
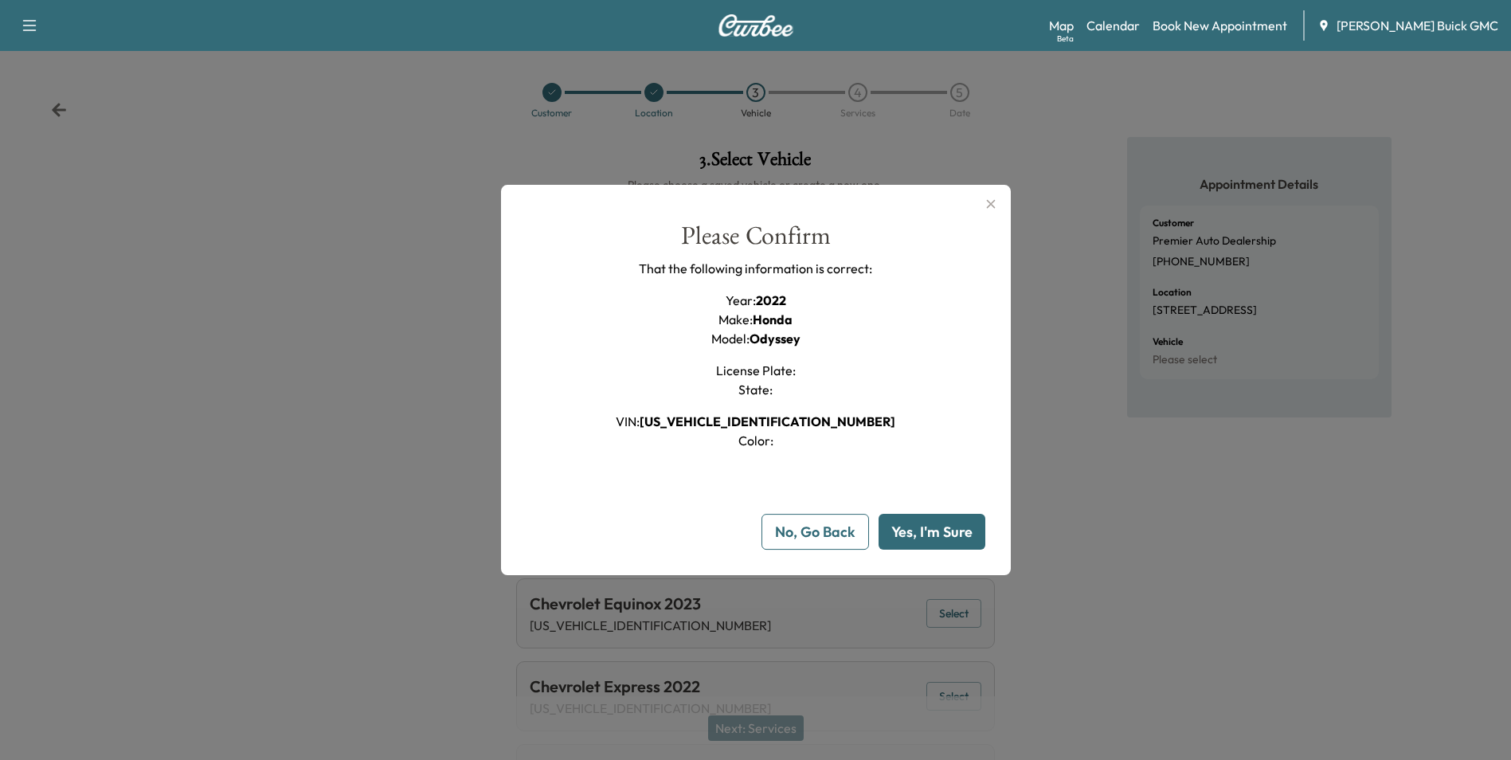
click at [936, 526] on button "Yes, I'm Sure" at bounding box center [932, 532] width 107 height 36
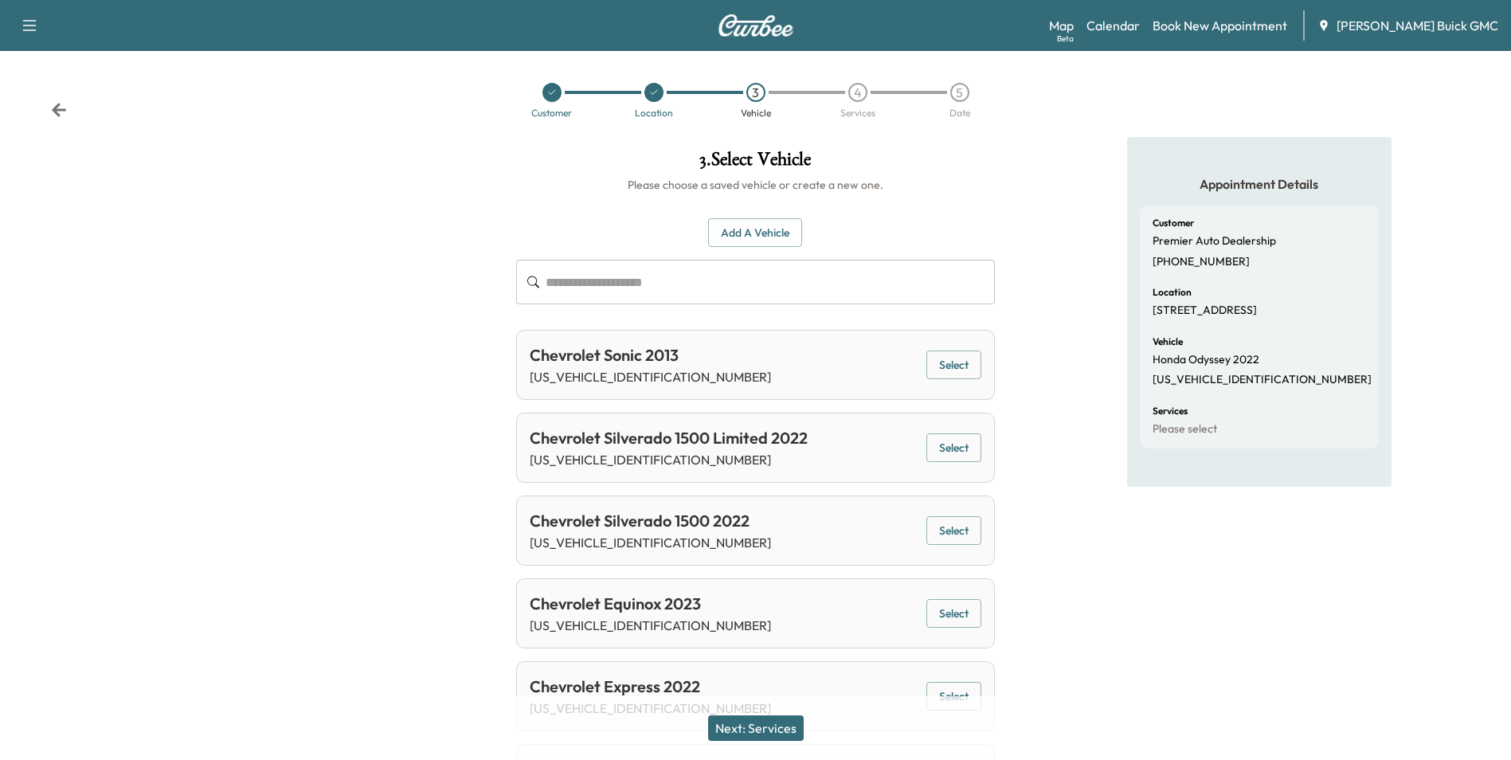
click at [763, 729] on button "Next: Services" at bounding box center [756, 727] width 96 height 25
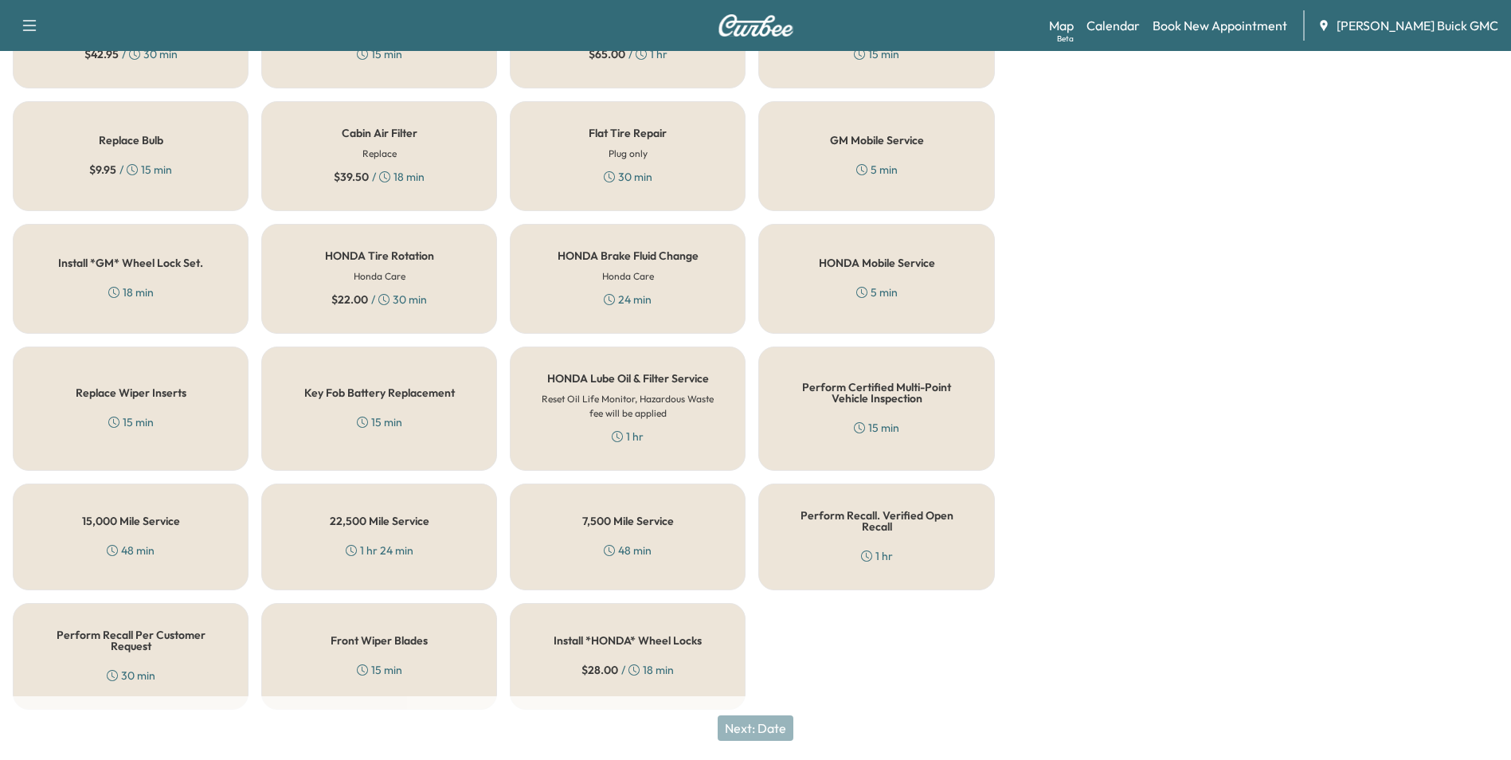
scroll to position [456, 0]
click at [184, 648] on div "Perform Recall Per Customer Request 30 min" at bounding box center [131, 654] width 236 height 107
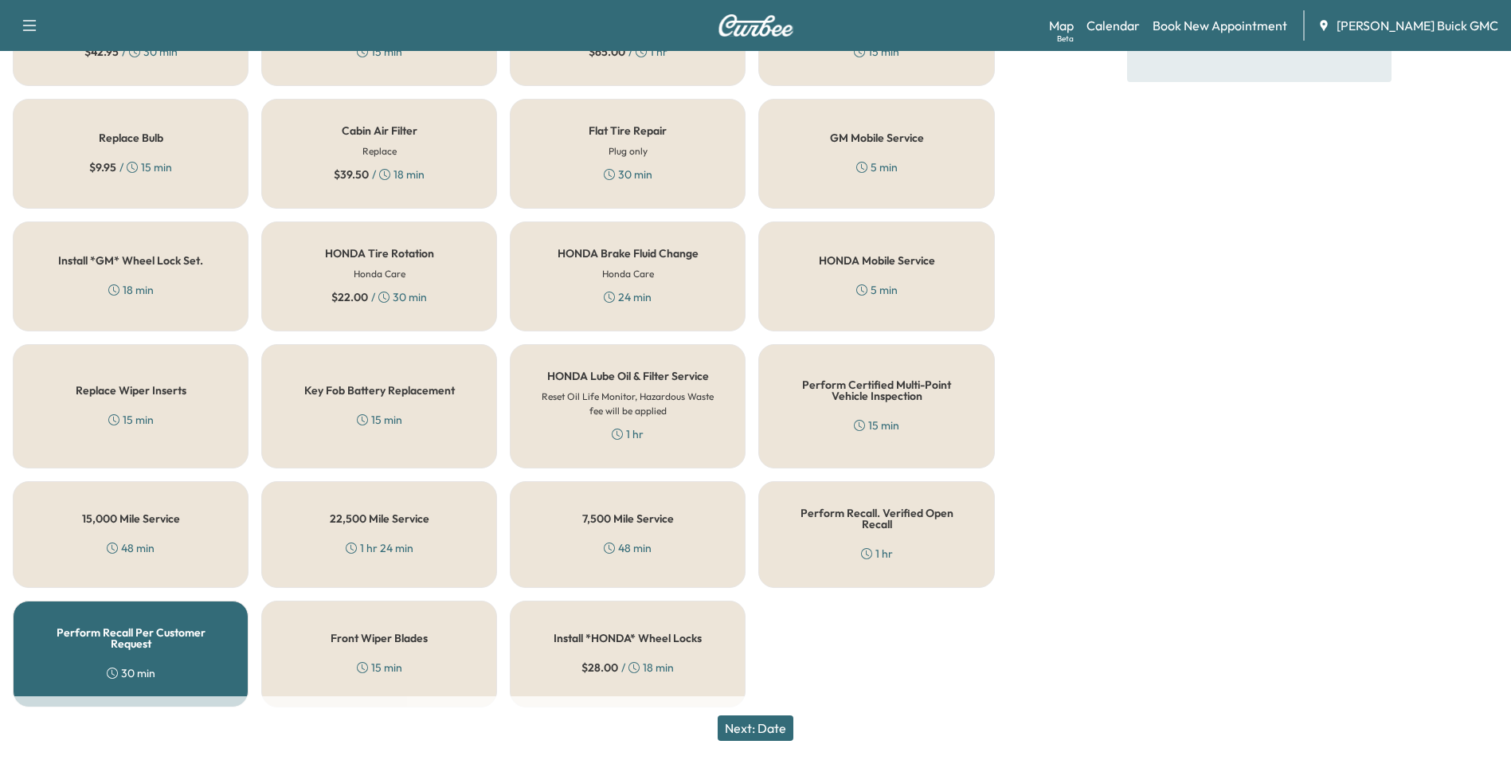
click at [769, 722] on button "Next: Date" at bounding box center [756, 727] width 76 height 25
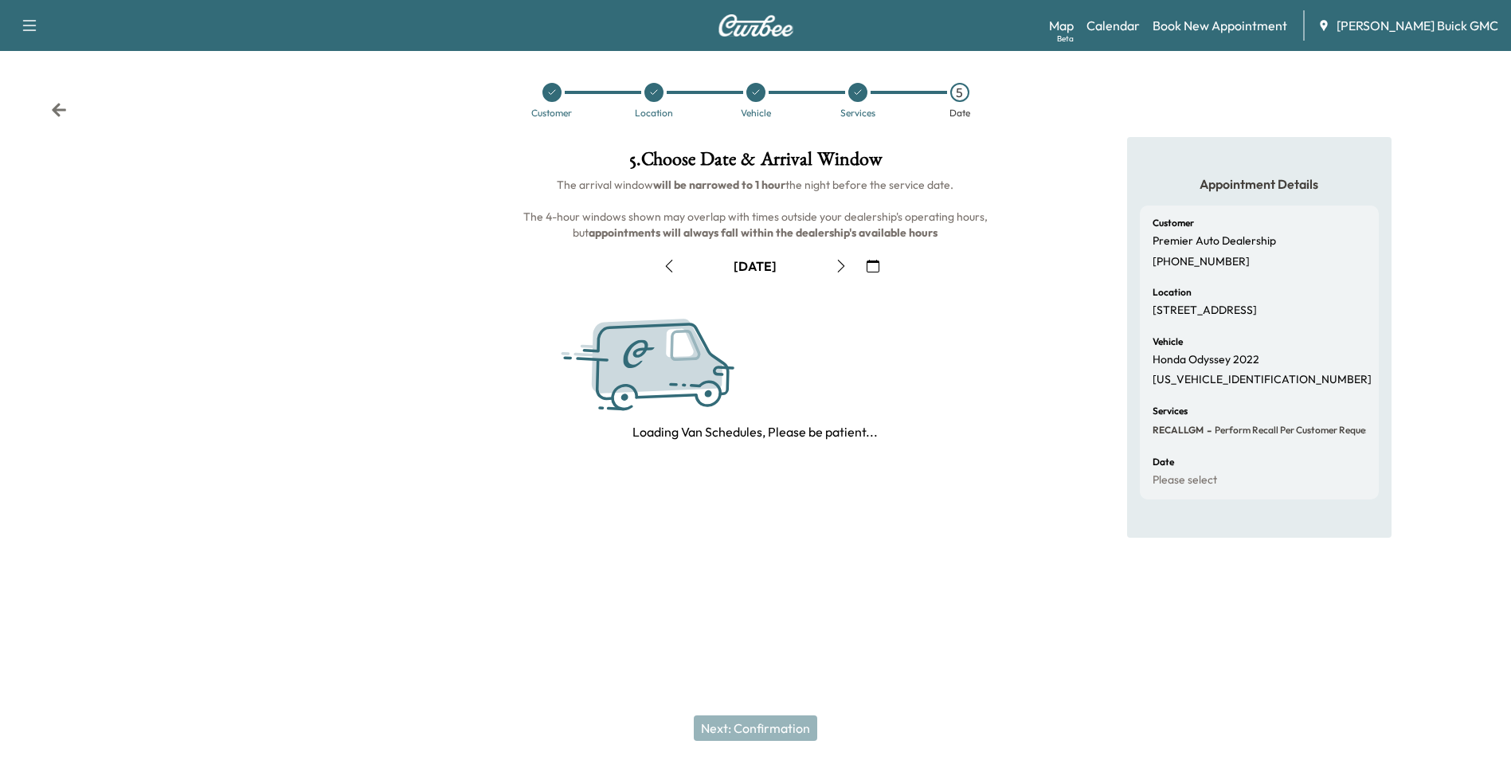
scroll to position [0, 0]
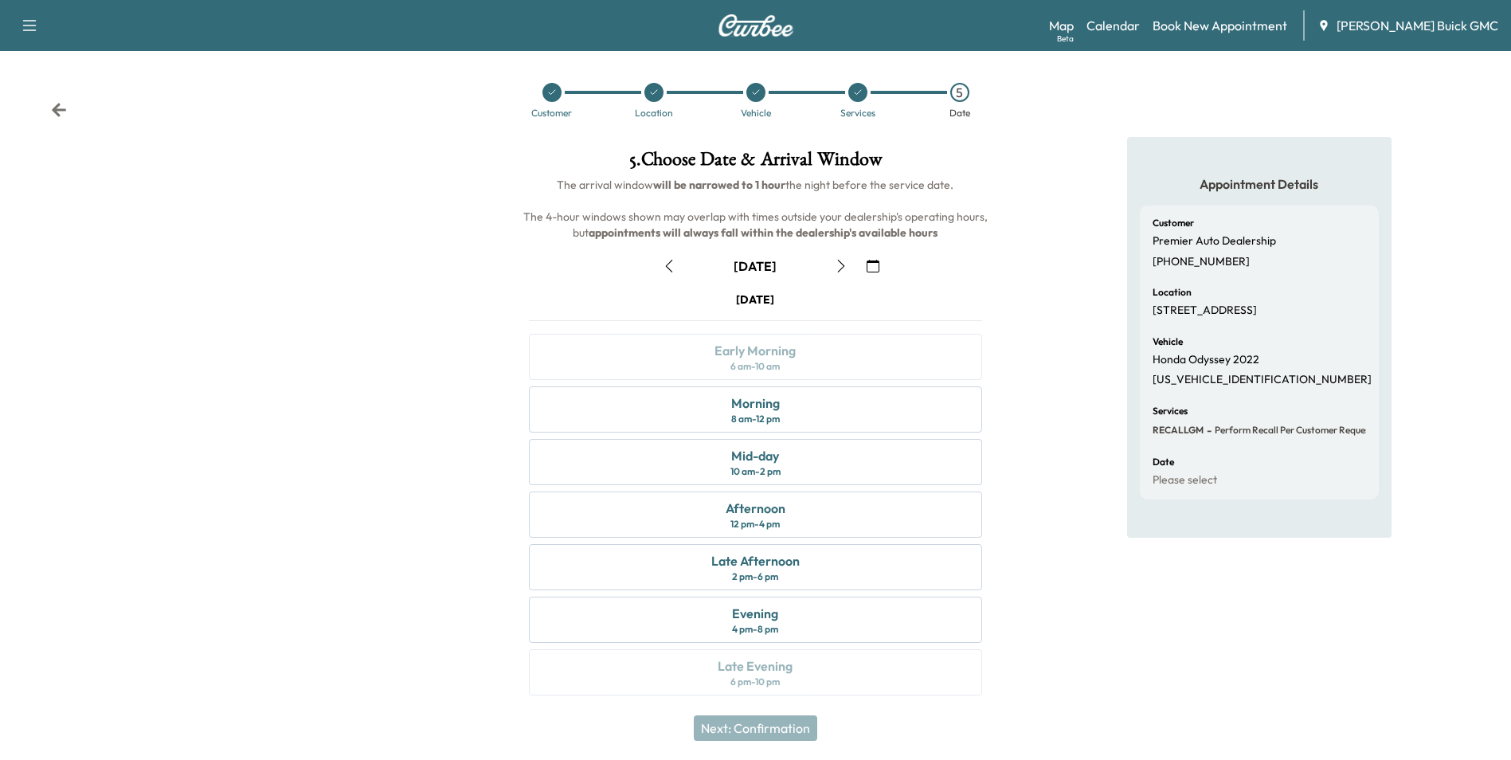
click at [873, 263] on icon "button" at bounding box center [873, 266] width 13 height 13
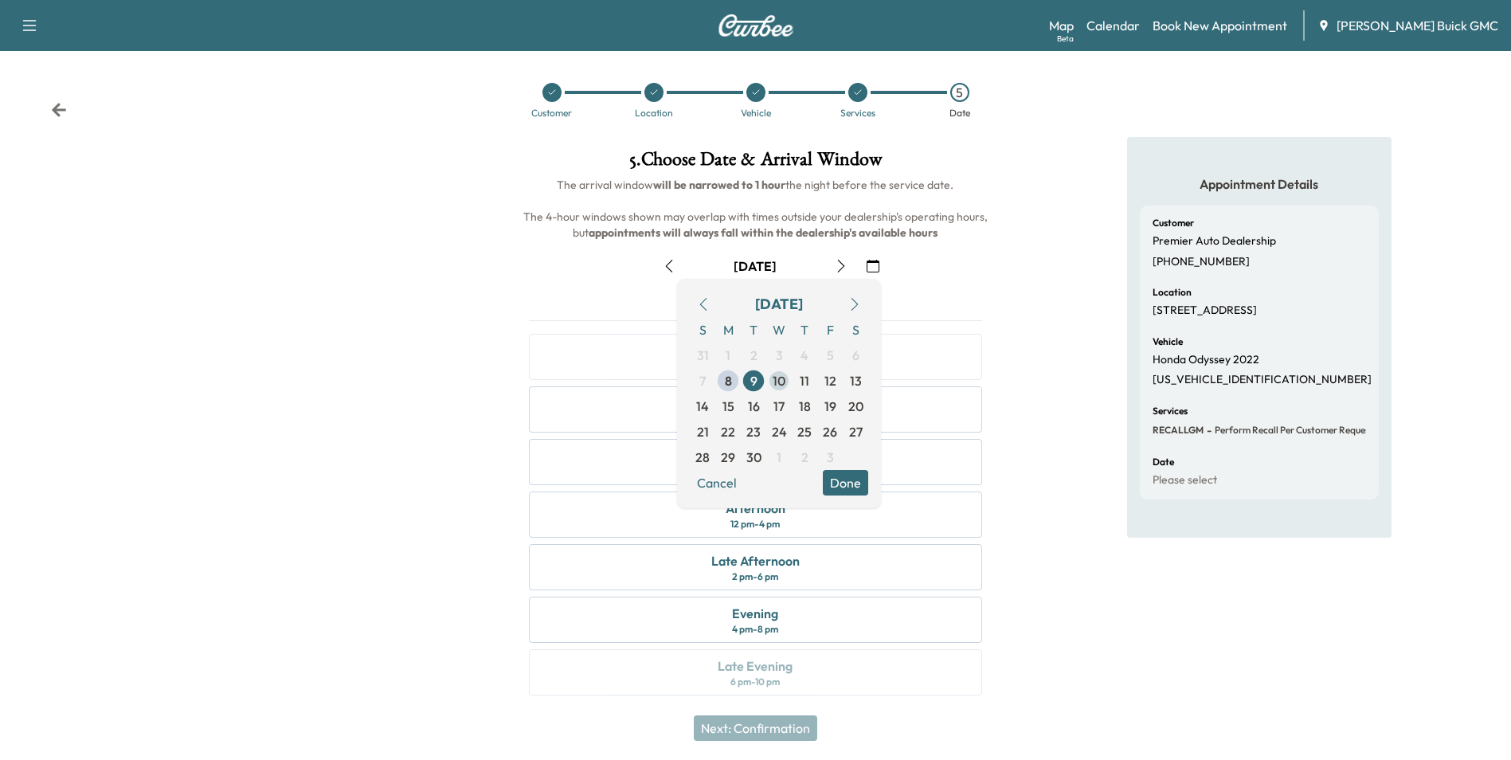
click at [779, 379] on span "10" at bounding box center [779, 380] width 13 height 19
click at [851, 476] on button "Done" at bounding box center [845, 482] width 45 height 25
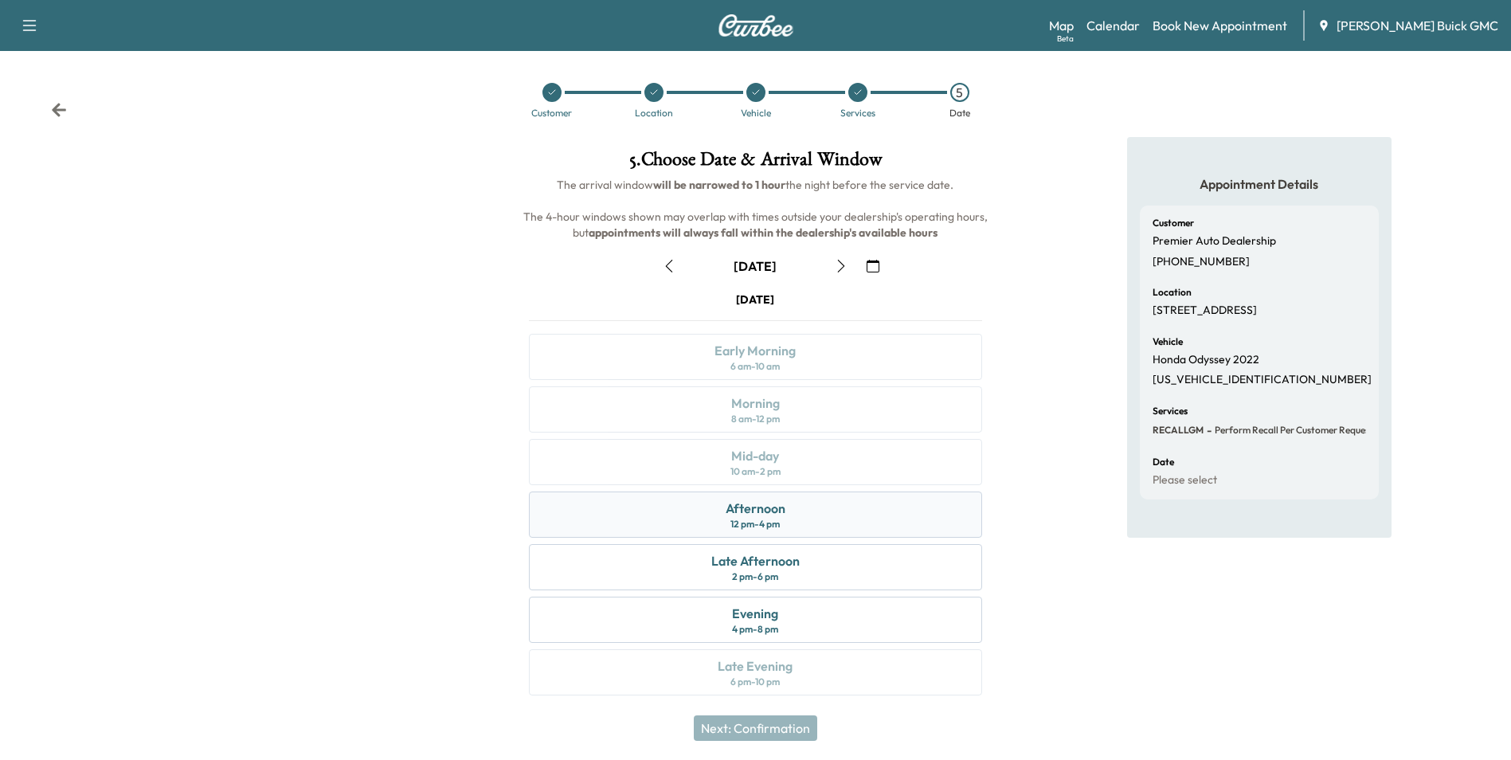
click at [801, 516] on div "Afternoon 12 pm - 4 pm" at bounding box center [755, 514] width 452 height 46
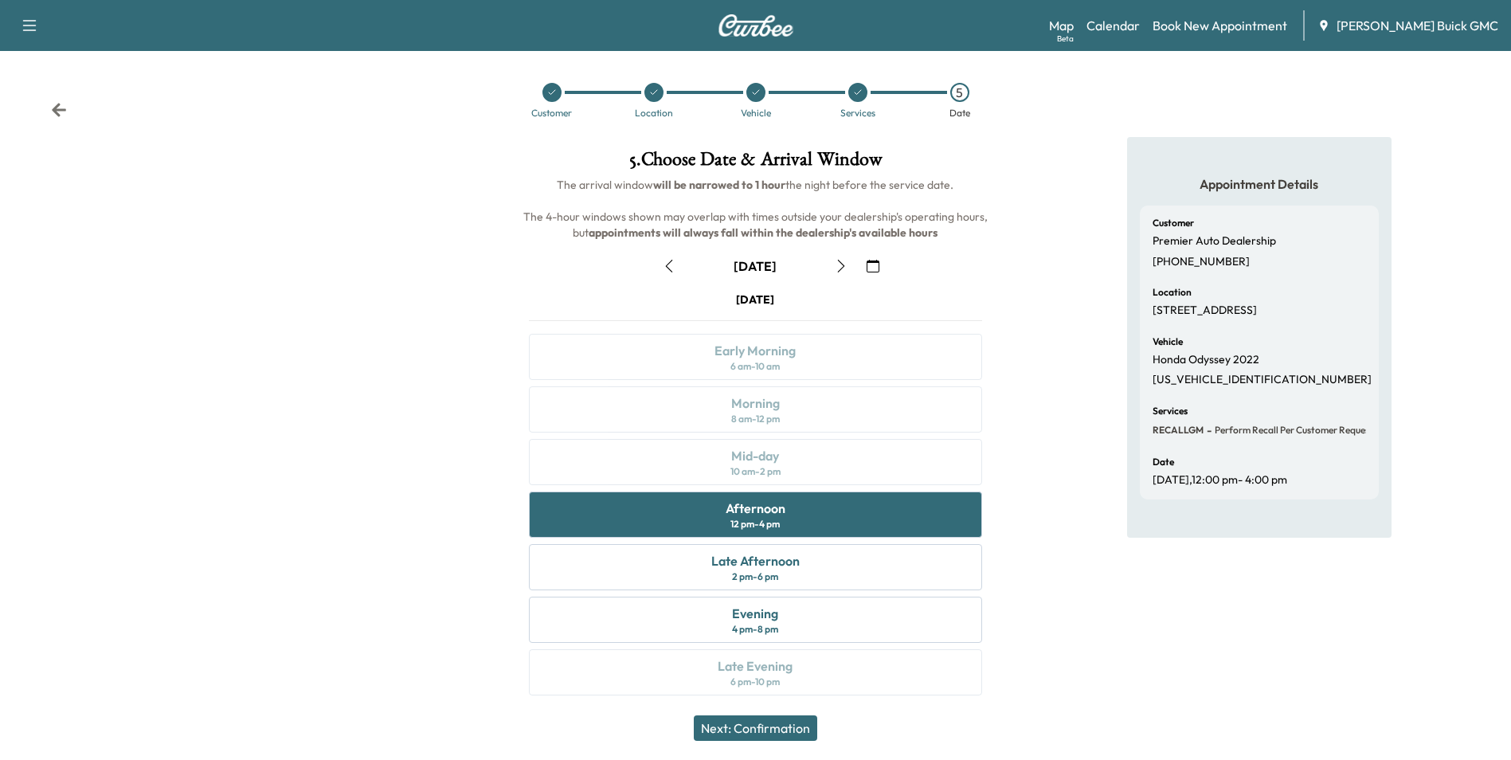
click at [799, 721] on button "Next: Confirmation" at bounding box center [755, 727] width 123 height 25
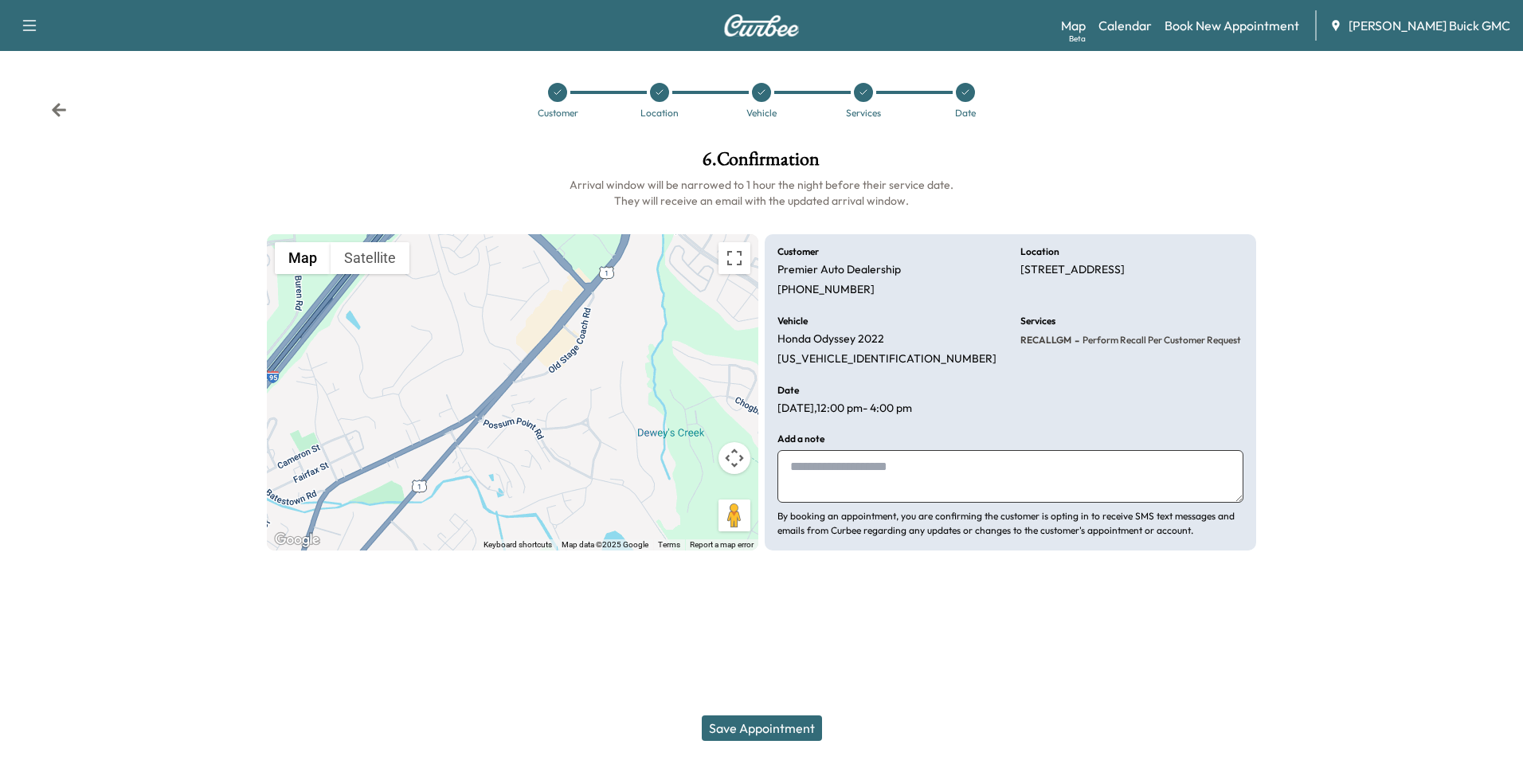
click at [841, 470] on textarea at bounding box center [1010, 476] width 466 height 53
type textarea "**********"
click at [769, 728] on button "Save Appointment" at bounding box center [762, 727] width 120 height 25
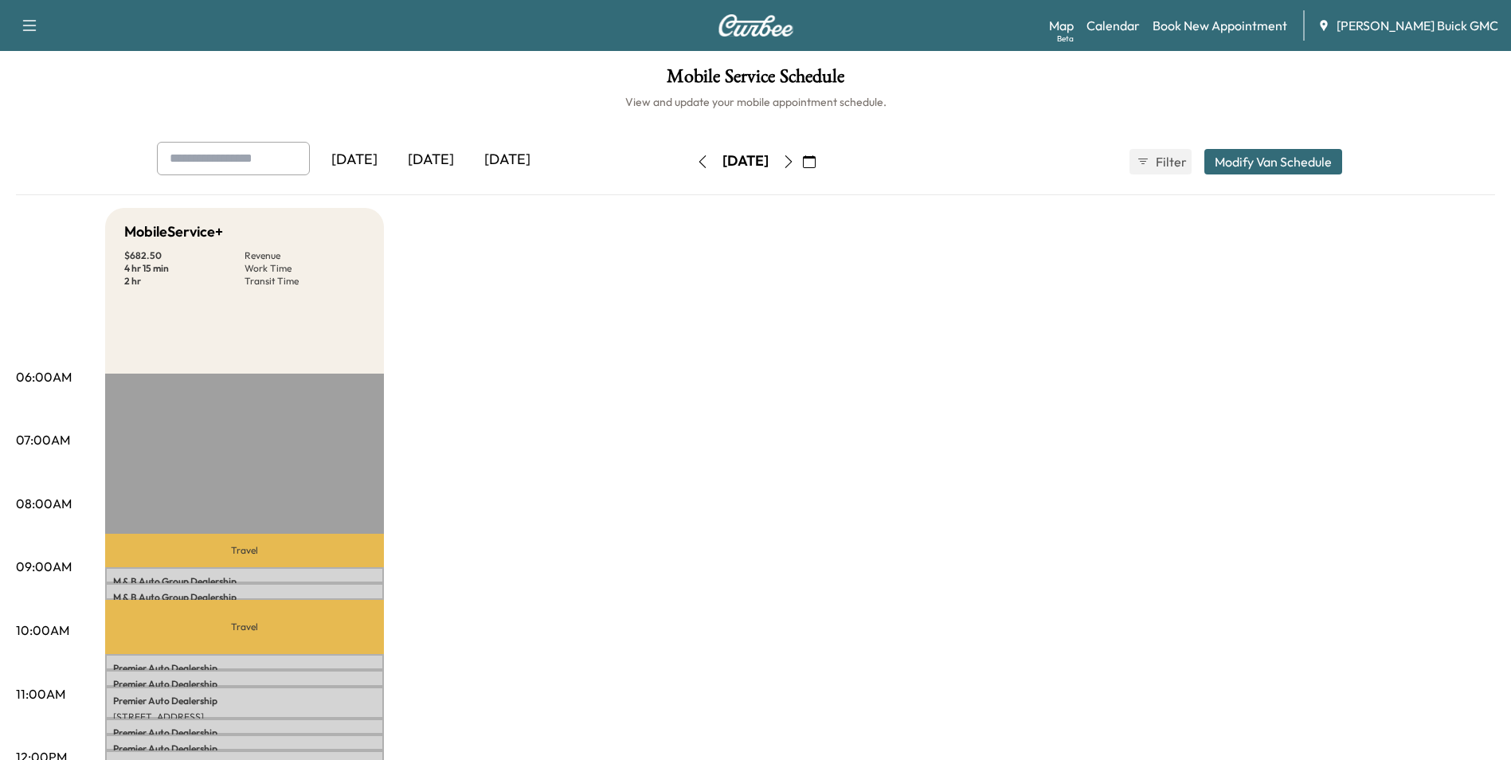
drag, startPoint x: 1017, startPoint y: 343, endPoint x: 1004, endPoint y: 335, distance: 15.7
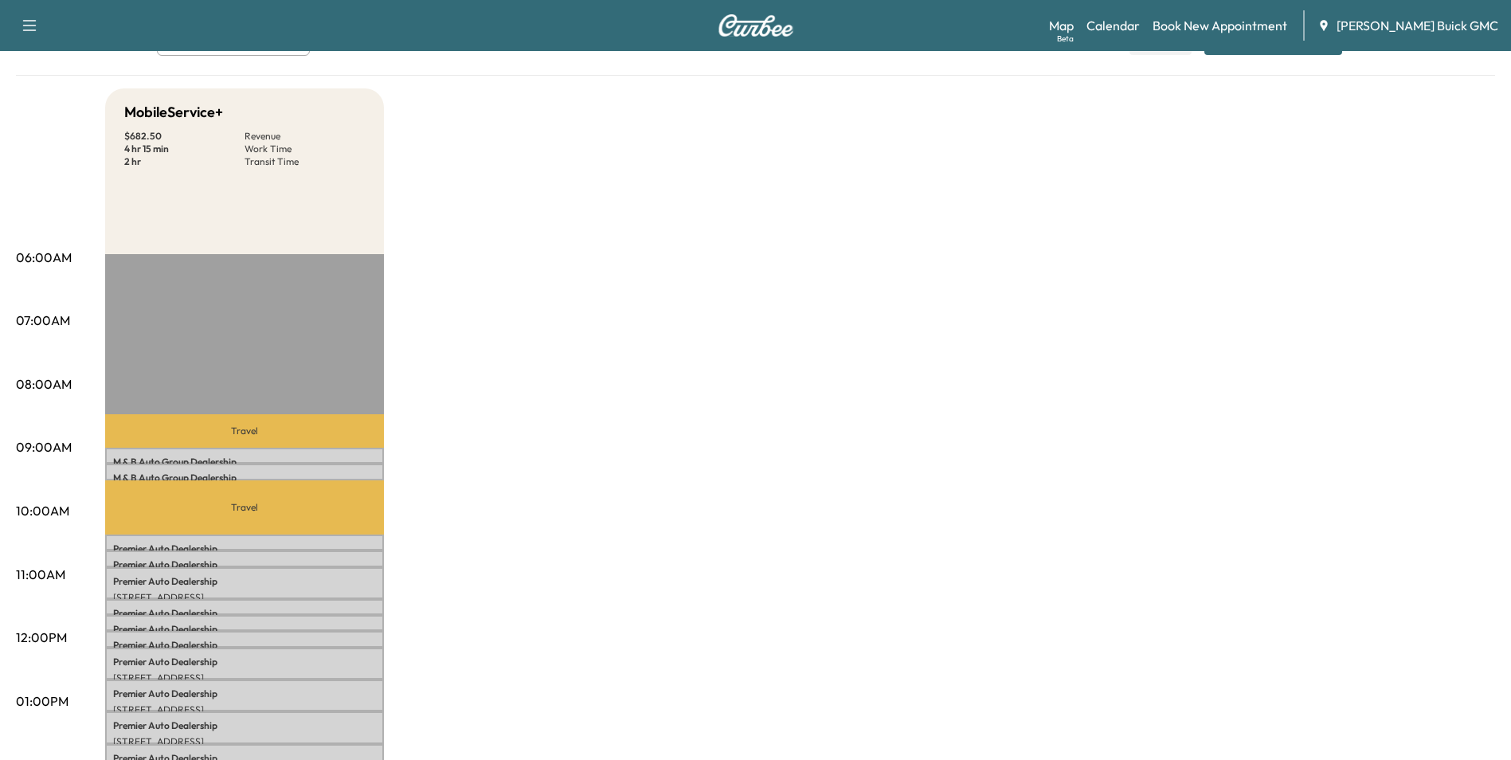
scroll to position [239, 0]
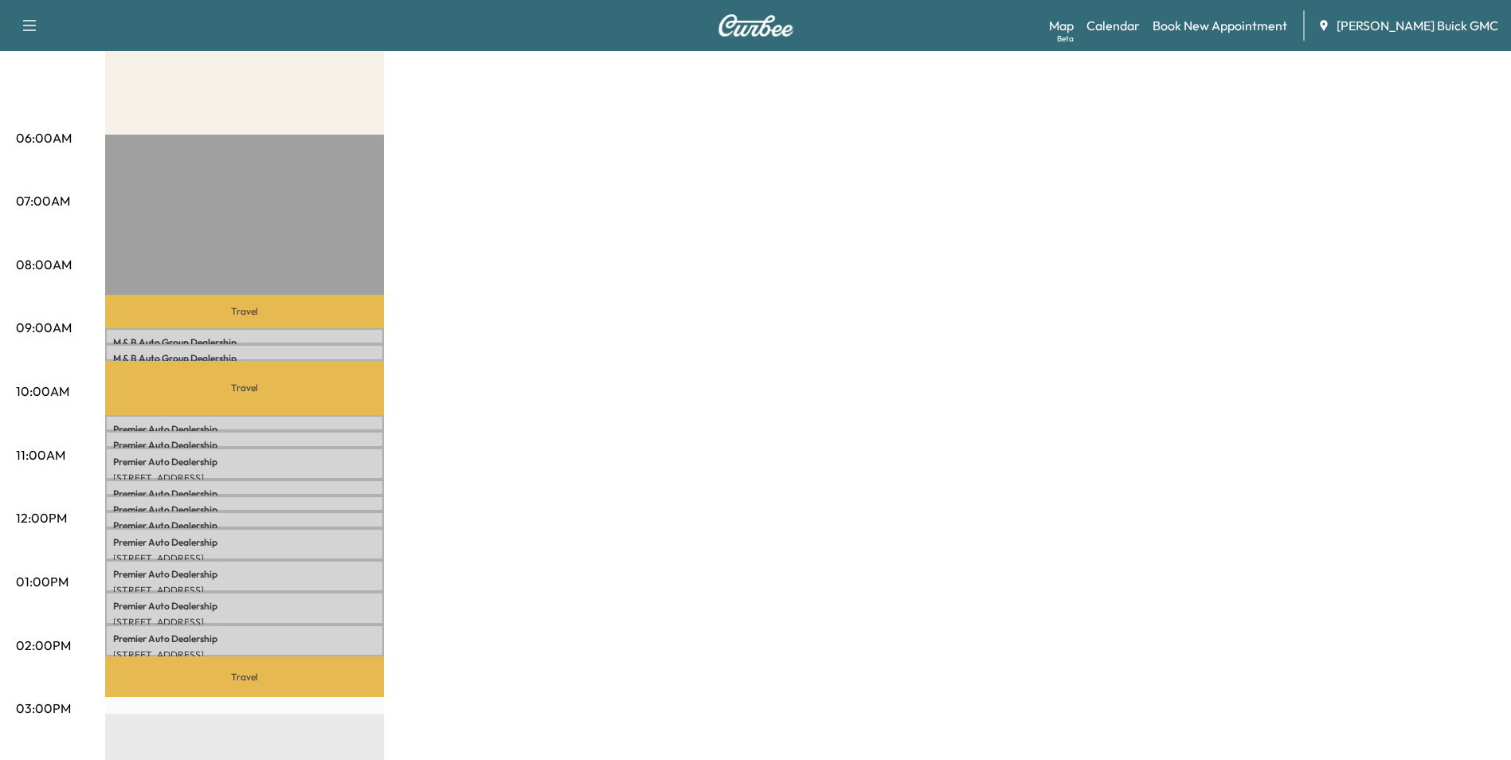
click at [780, 355] on div "MobileService+ $ 682.50 Revenue 4 hr 15 min Work Time 2 hr Transit Time Travel …" at bounding box center [800, 566] width 1390 height 1195
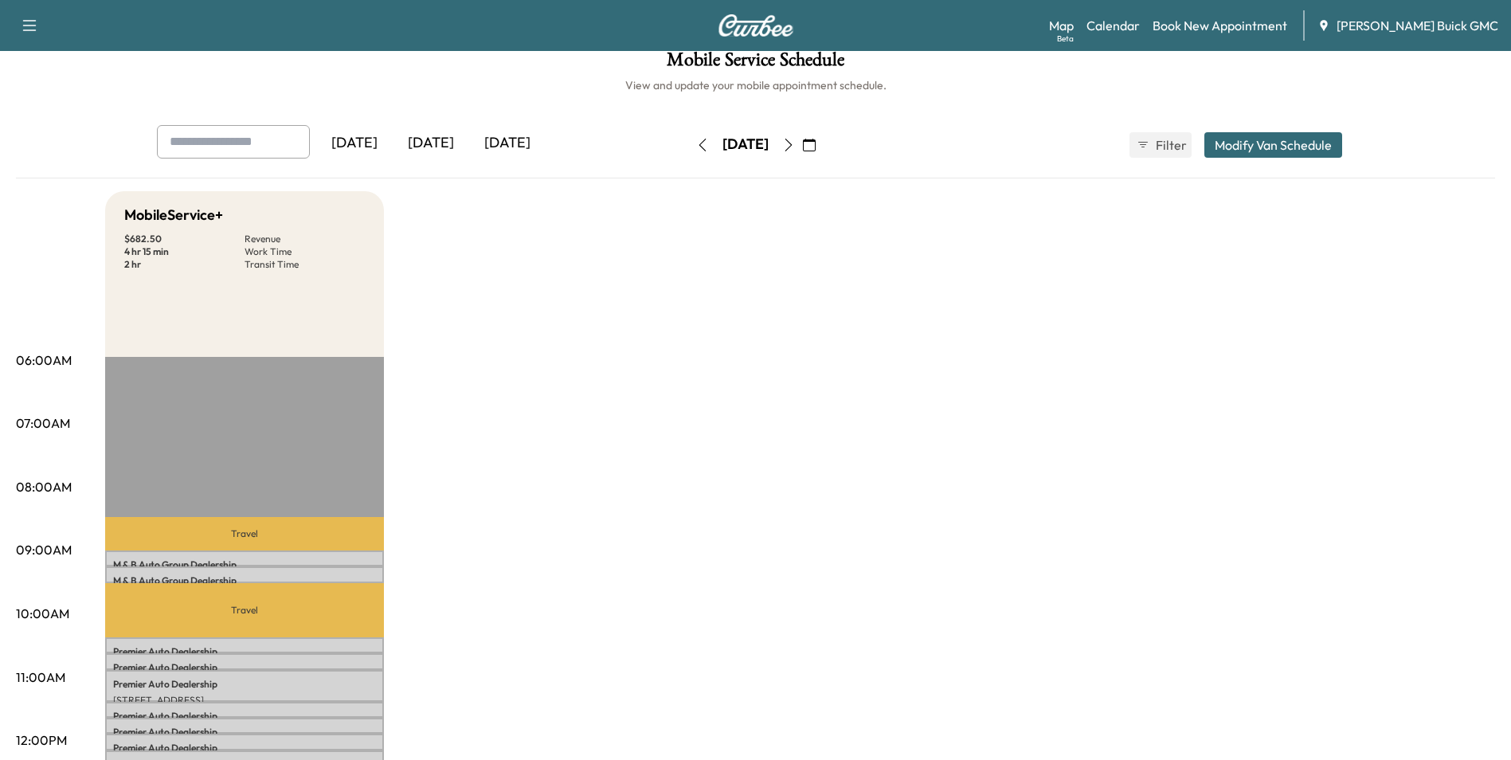
scroll to position [0, 0]
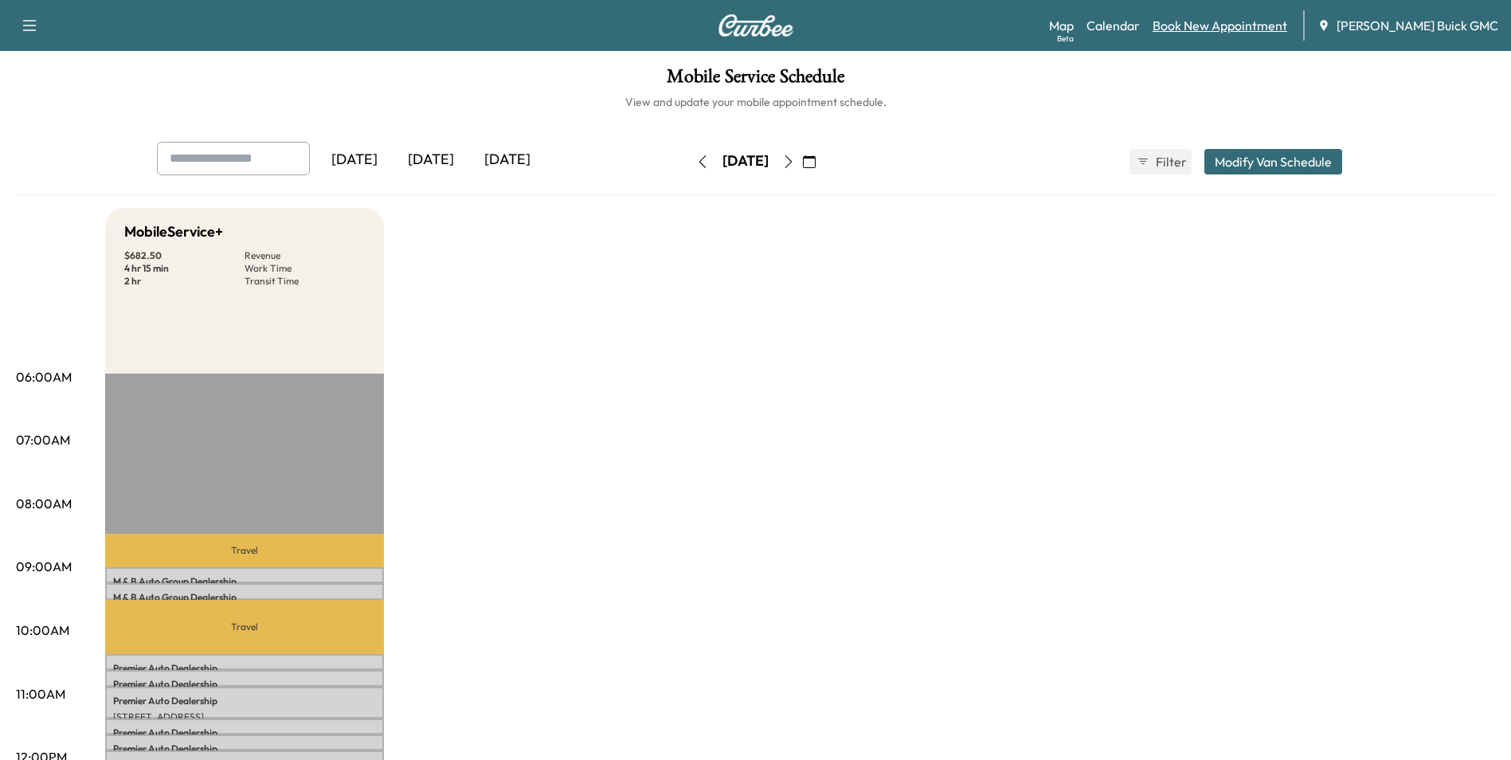
click at [1234, 23] on link "Book New Appointment" at bounding box center [1220, 25] width 135 height 19
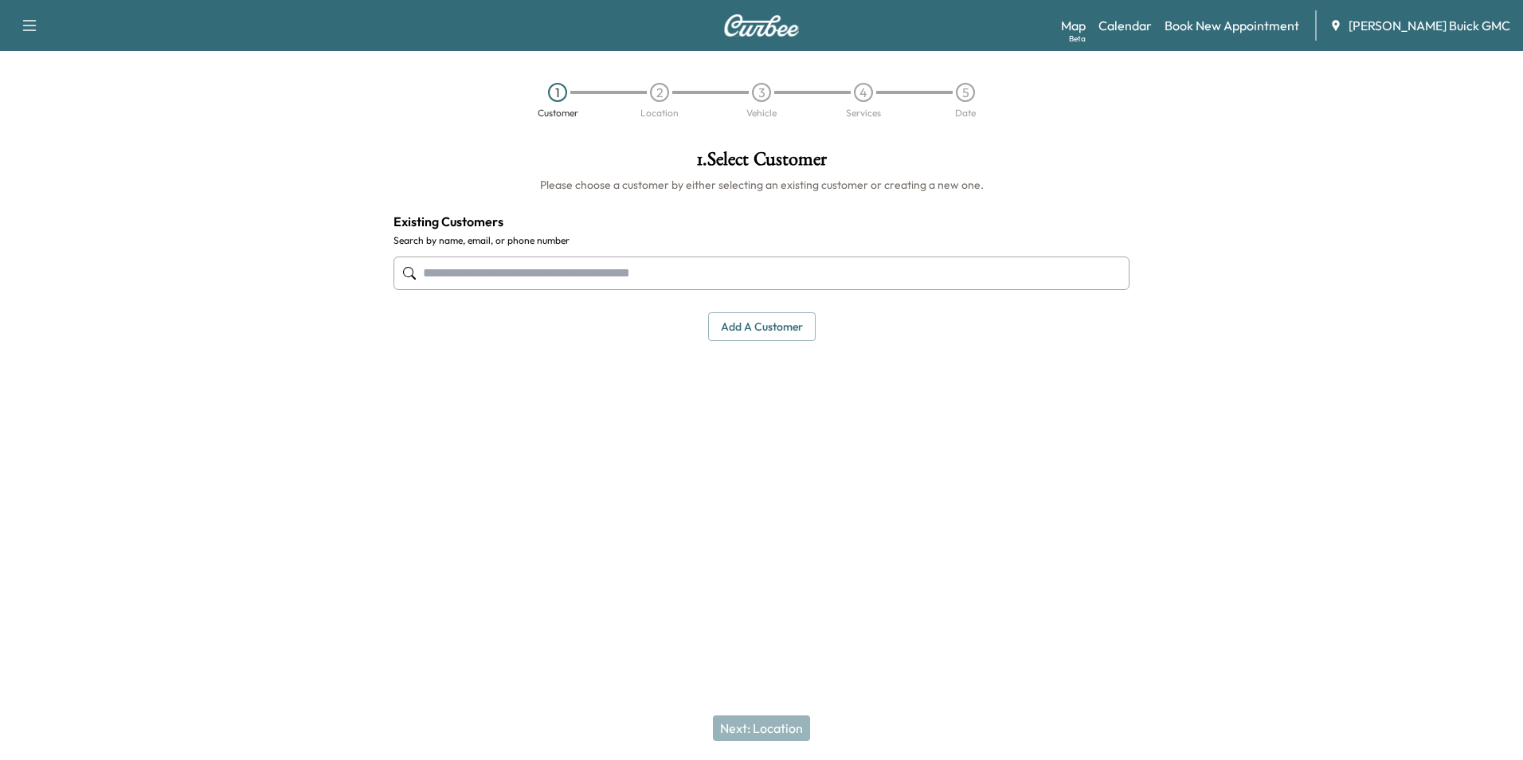
click at [542, 268] on input "text" at bounding box center [761, 272] width 736 height 33
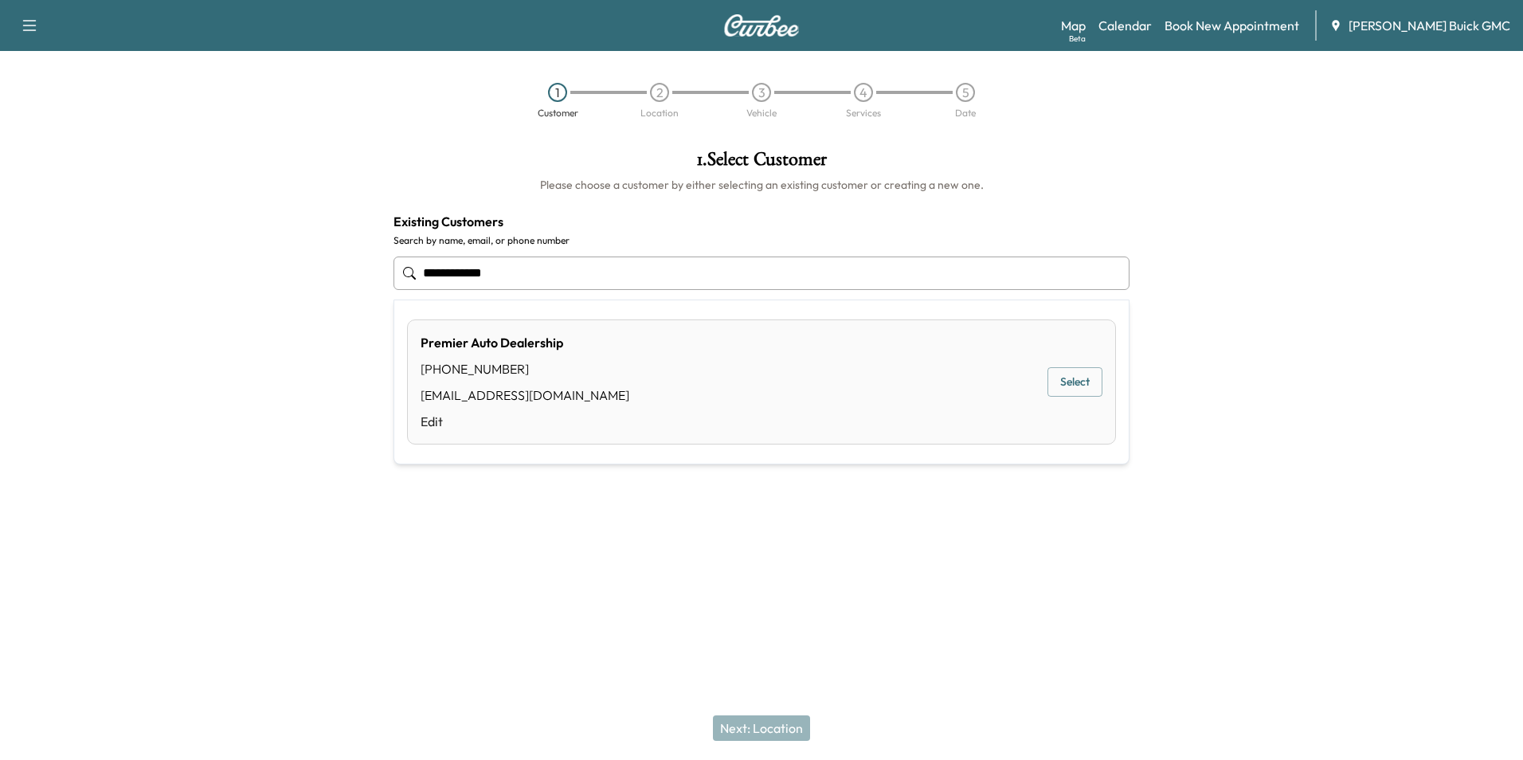
click at [1070, 380] on button "Select" at bounding box center [1074, 381] width 55 height 29
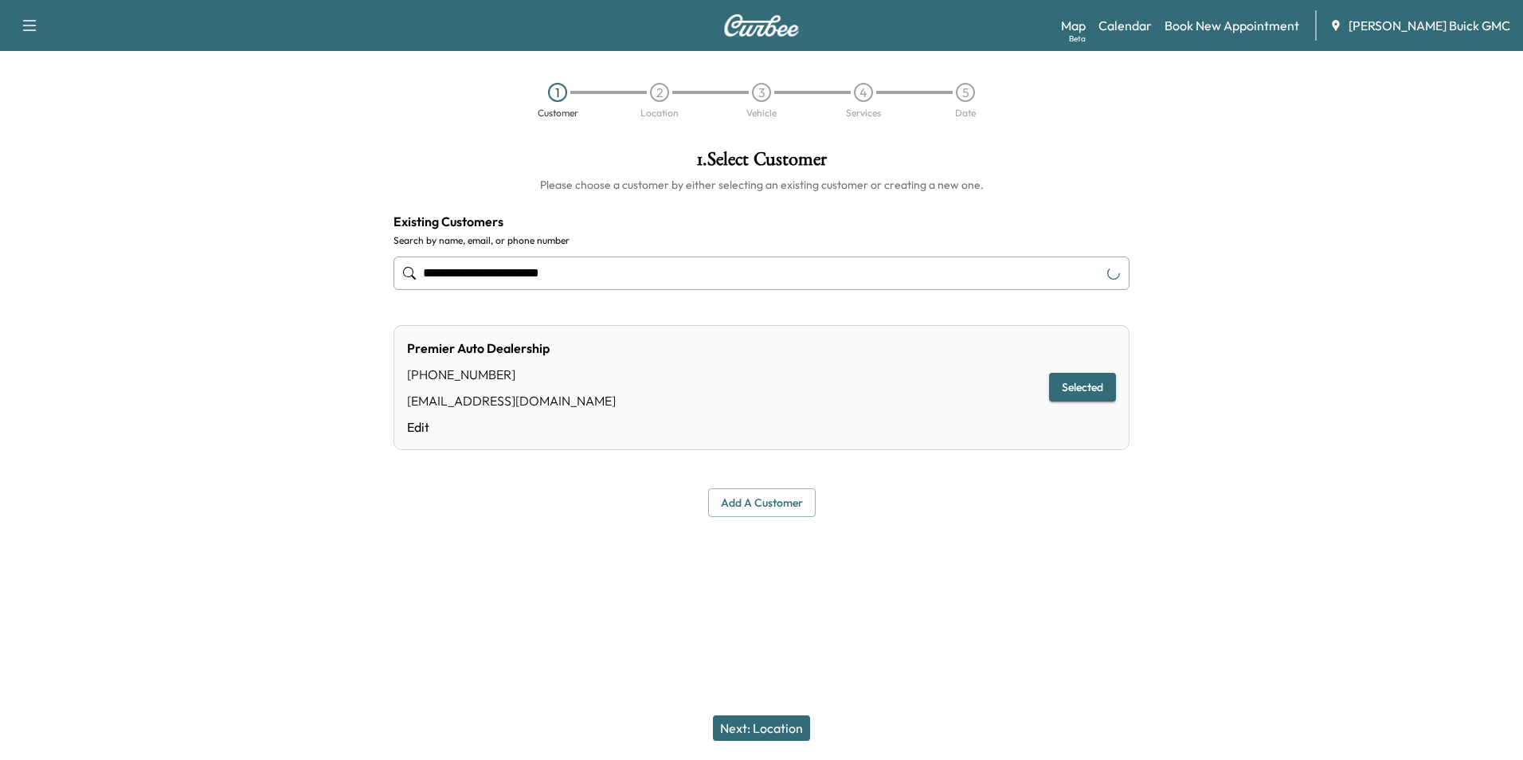
type input "**********"
click at [781, 722] on button "Next: Location" at bounding box center [761, 727] width 97 height 25
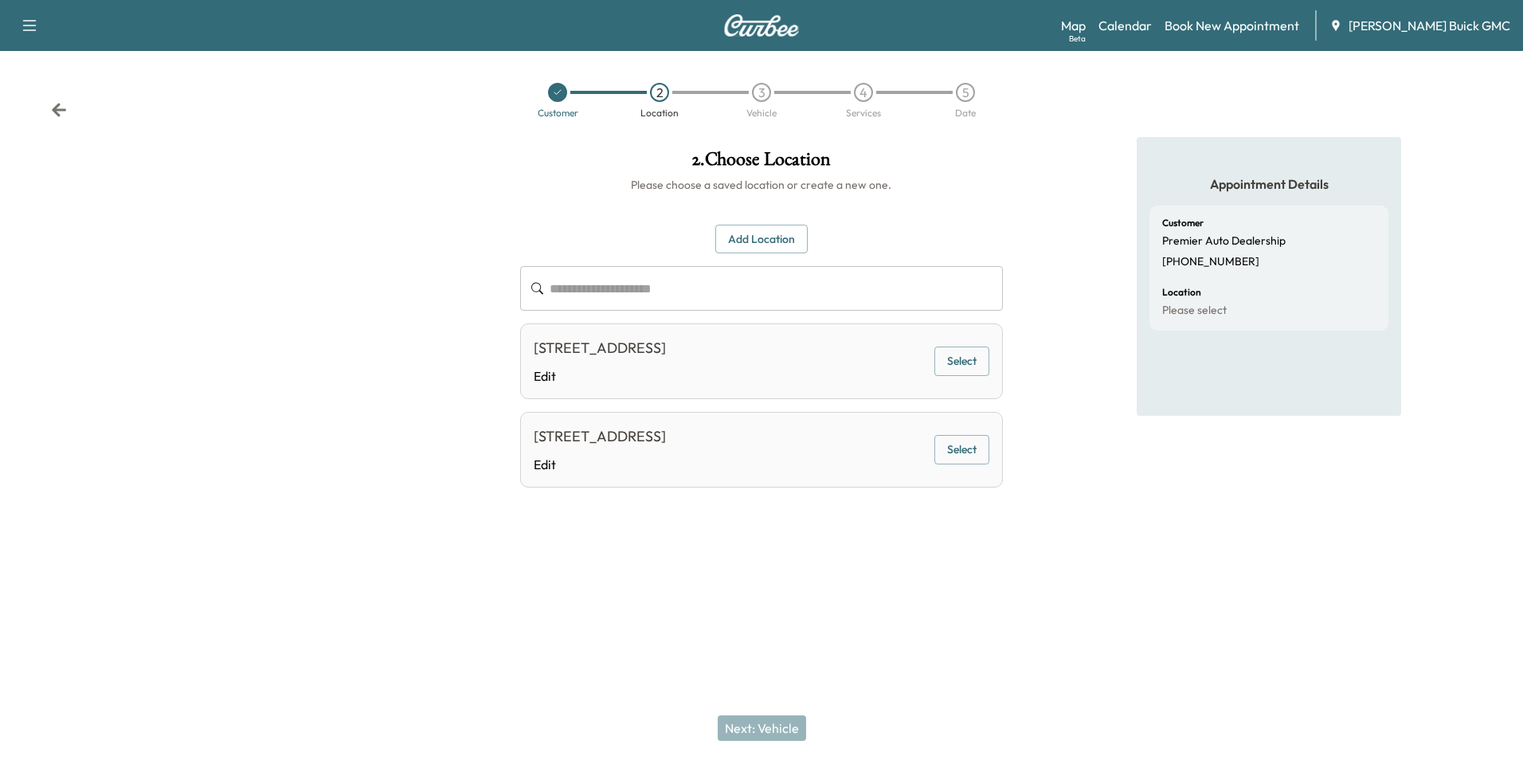
click at [959, 451] on button "Select" at bounding box center [961, 449] width 55 height 29
click at [768, 726] on button "Next: Vehicle" at bounding box center [762, 727] width 88 height 25
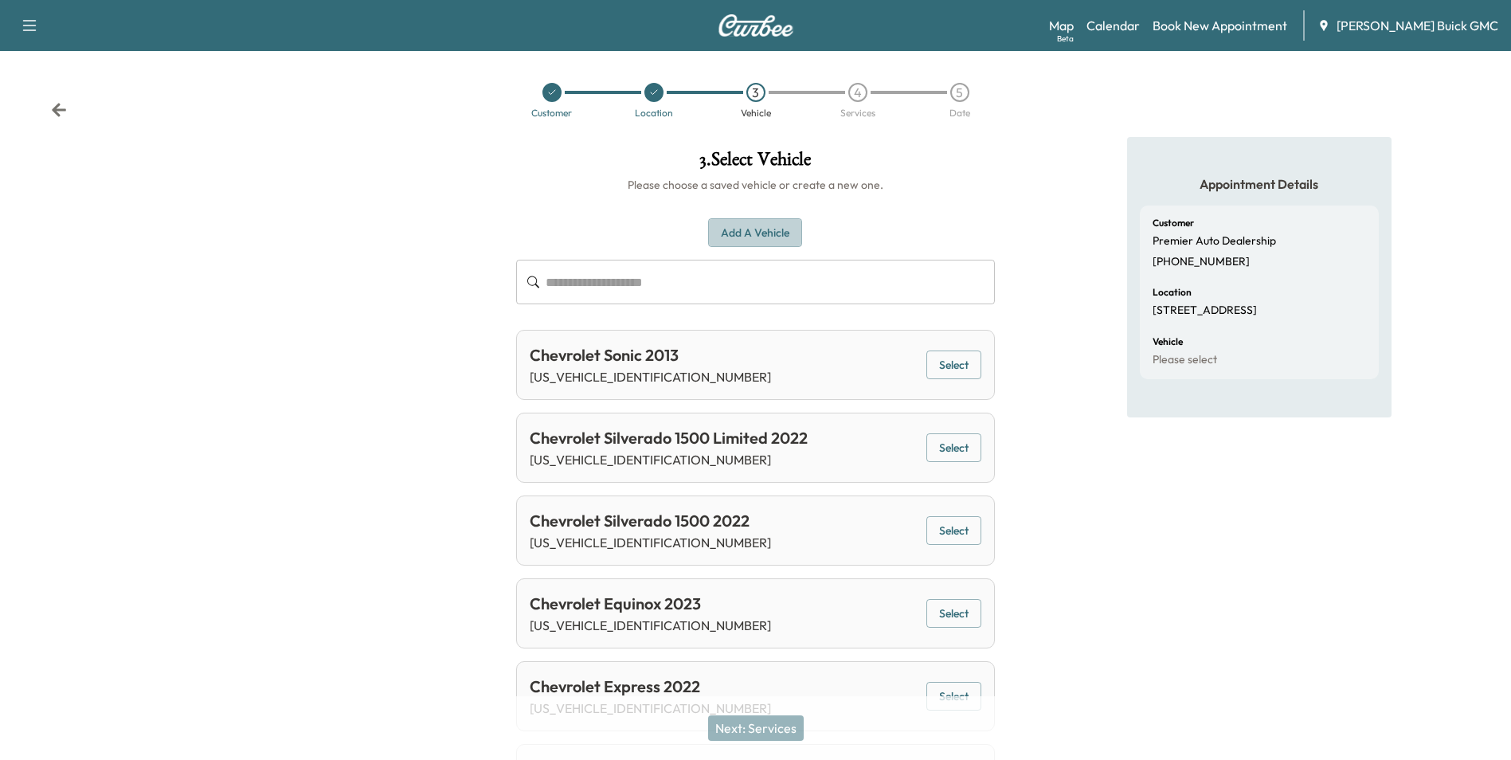
click at [767, 229] on button "Add a Vehicle" at bounding box center [755, 232] width 94 height 29
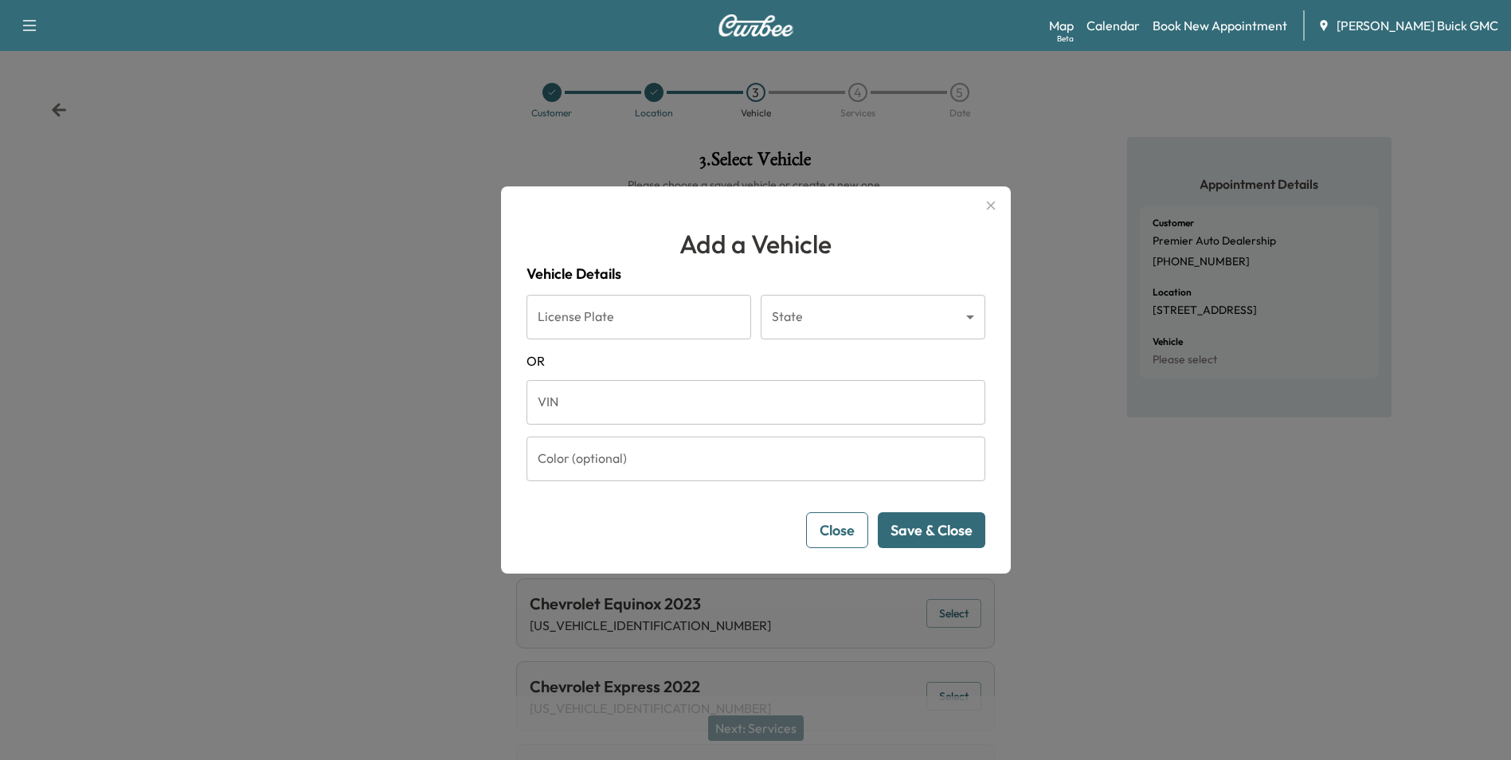
click at [605, 405] on input "VIN" at bounding box center [756, 402] width 459 height 45
type input "**********"
click at [944, 527] on button "Save & Close" at bounding box center [932, 530] width 108 height 36
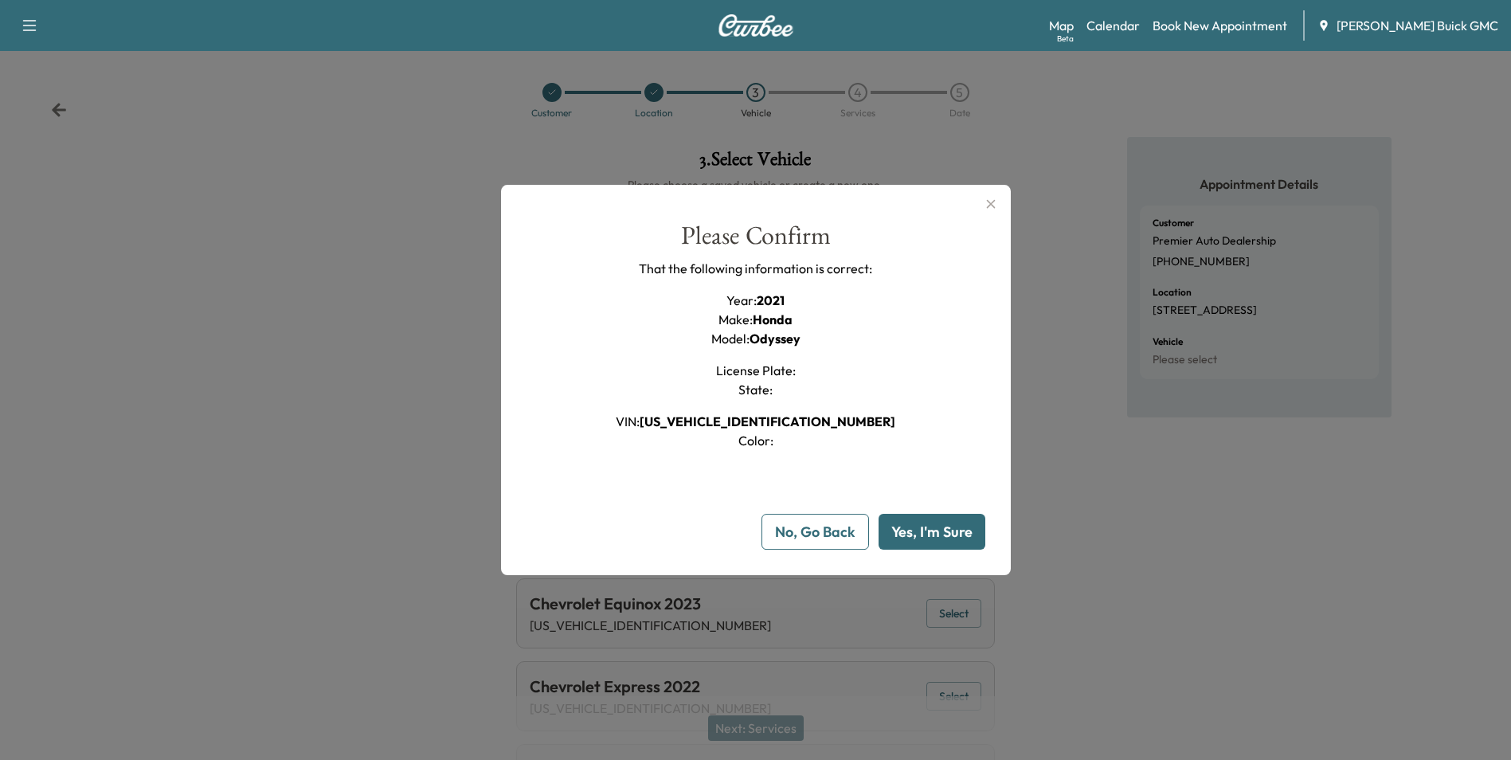
click at [944, 527] on button "Yes, I'm Sure" at bounding box center [932, 532] width 107 height 36
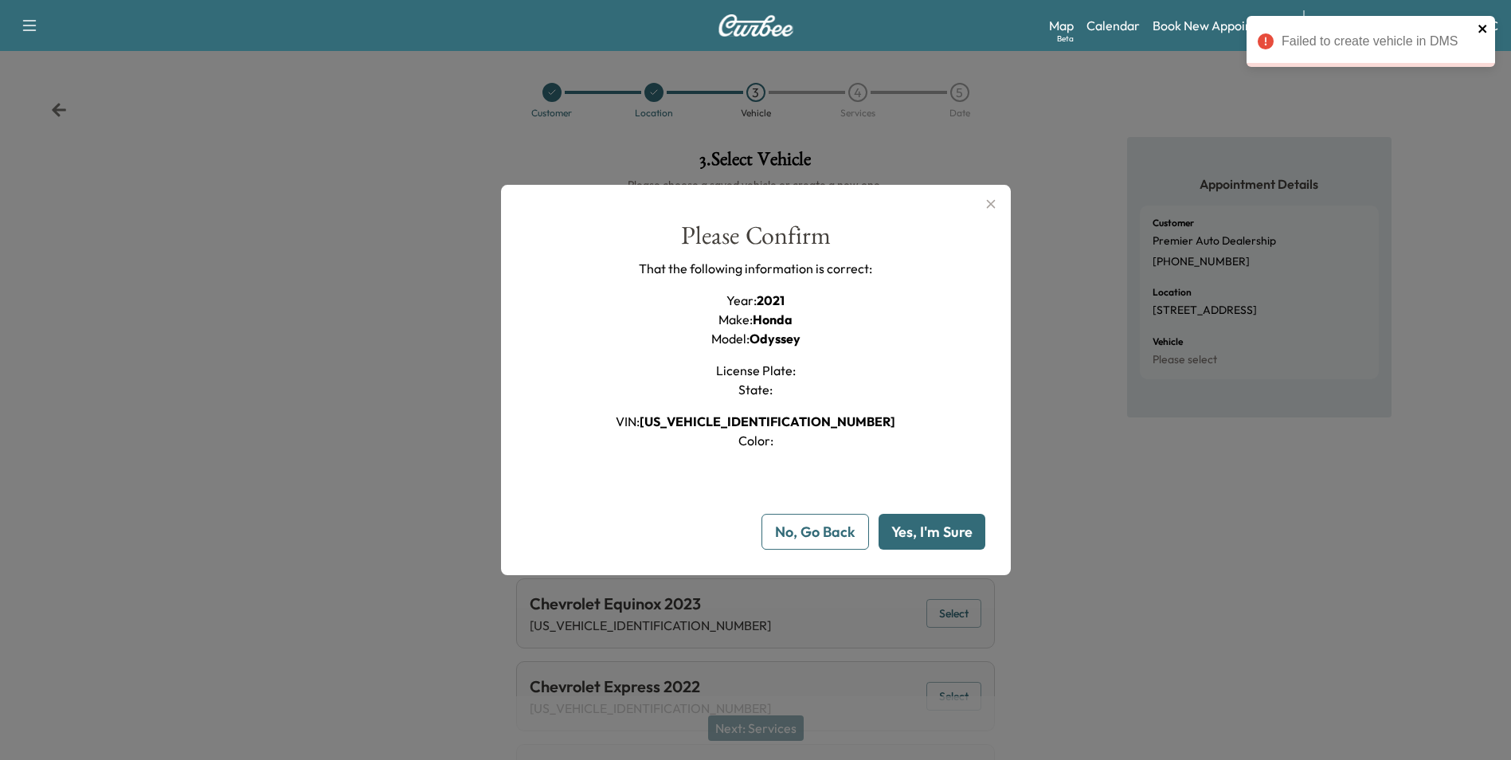
click at [1482, 26] on icon "close" at bounding box center [1483, 28] width 11 height 13
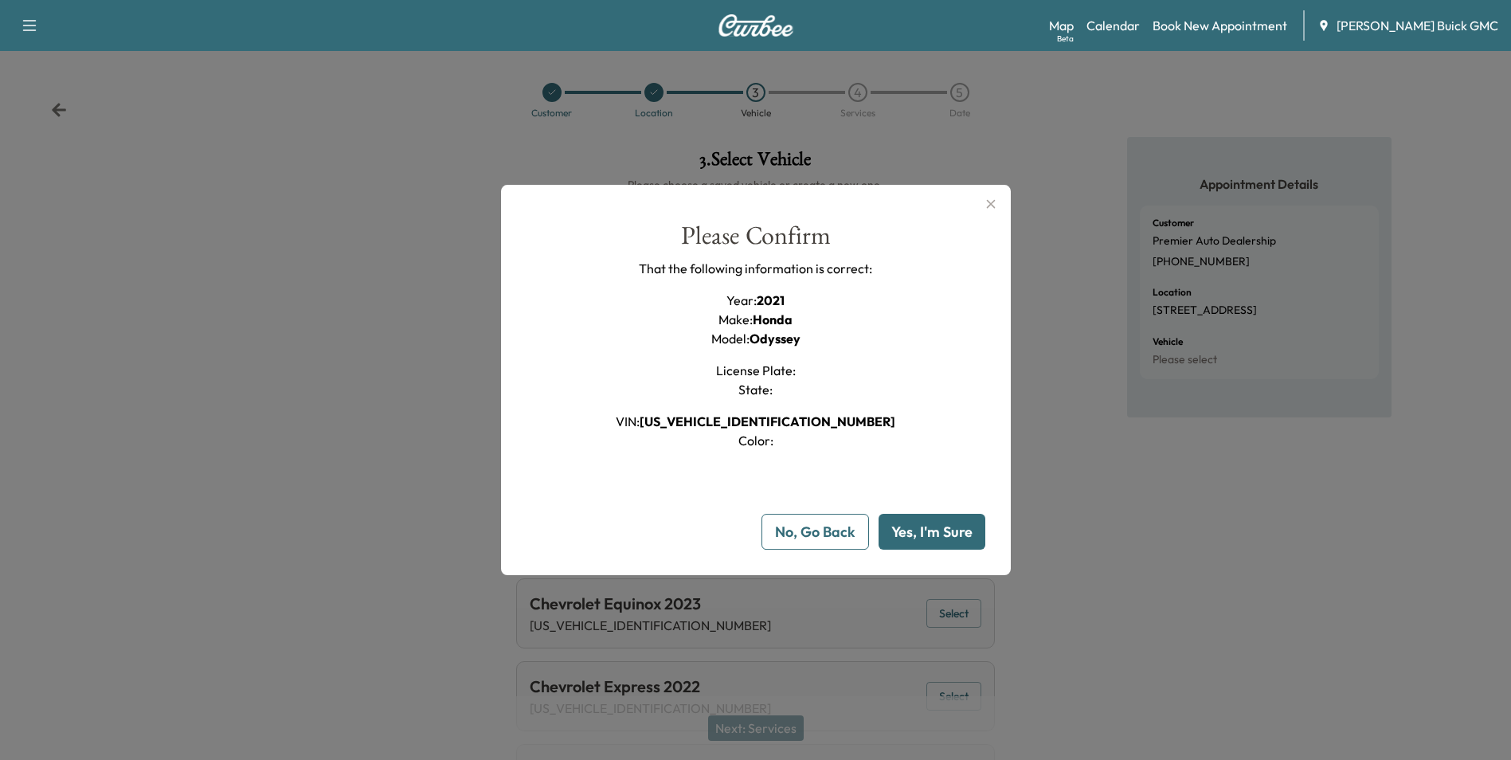
click at [939, 514] on button "Yes, I'm Sure" at bounding box center [932, 532] width 107 height 36
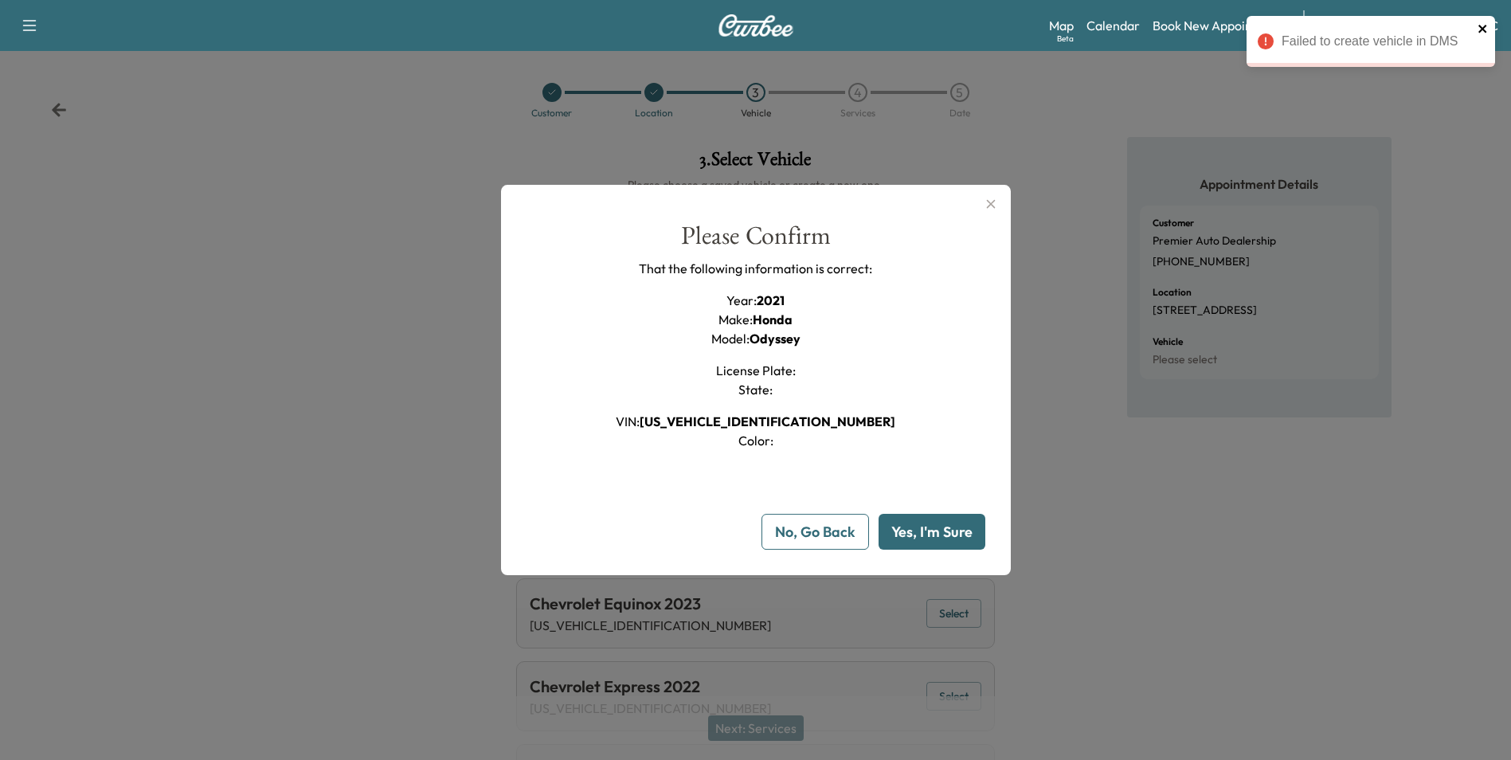
click at [1484, 27] on icon "close" at bounding box center [1482, 29] width 8 height 8
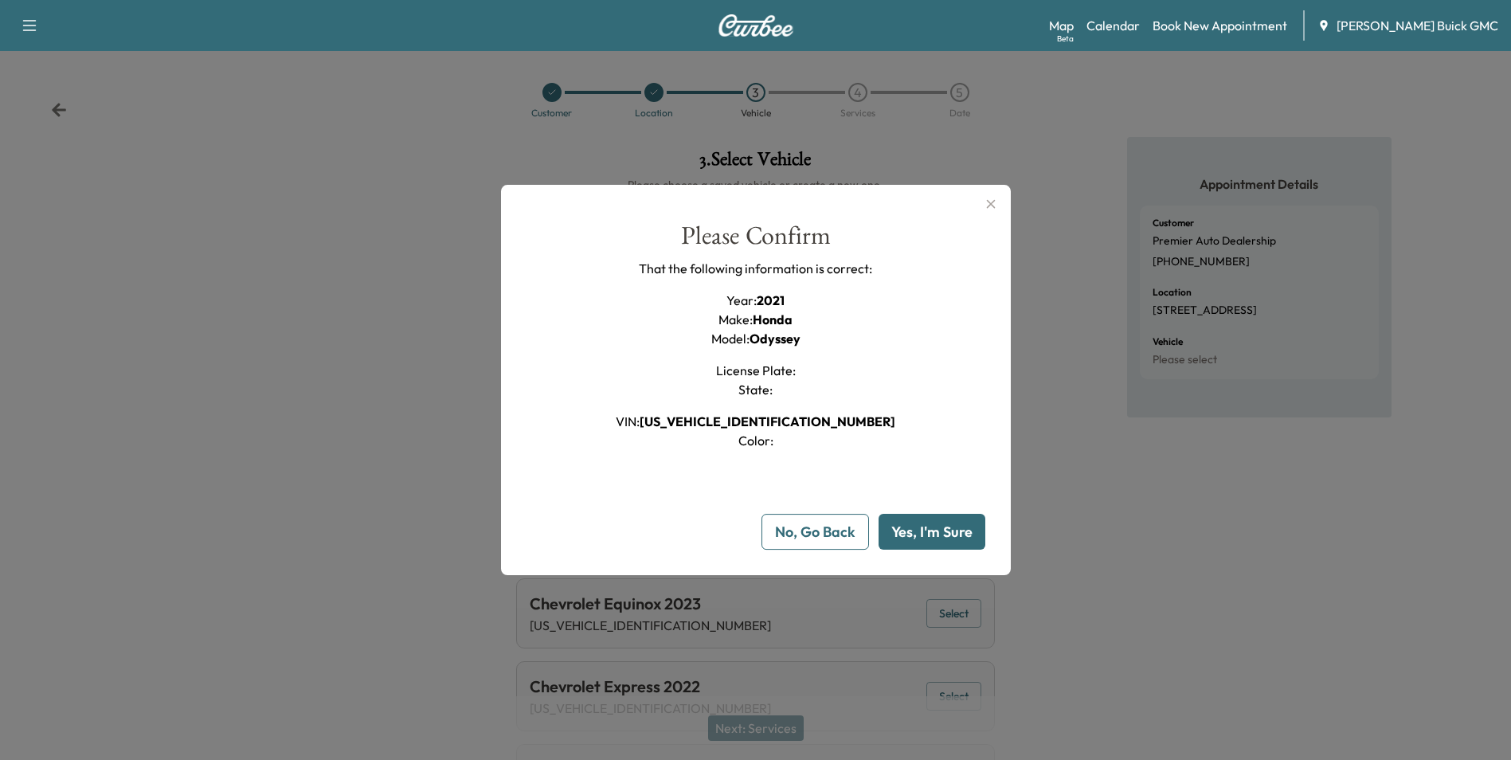
click at [993, 201] on icon "button" at bounding box center [990, 204] width 9 height 9
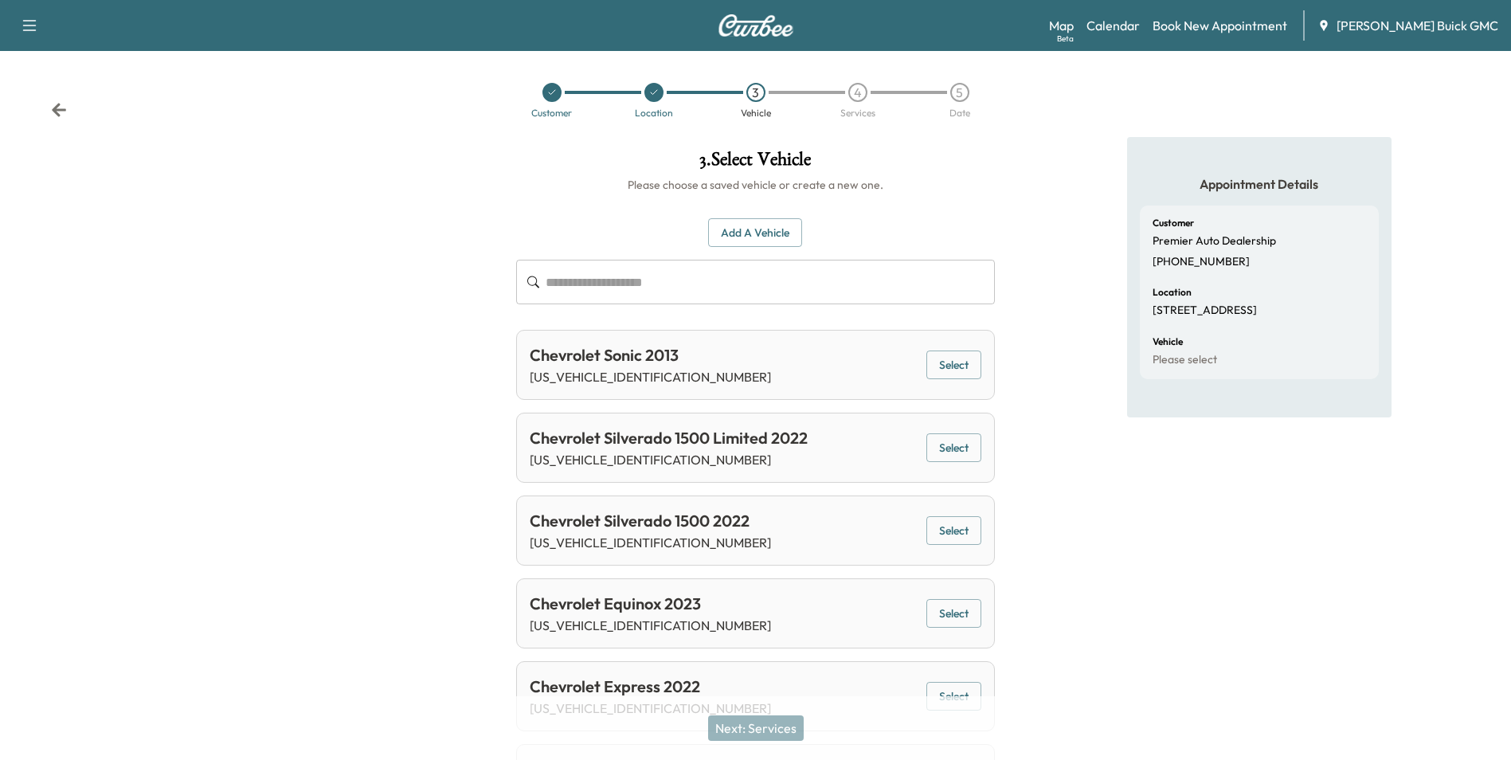
click at [217, 161] on div at bounding box center [251, 730] width 503 height 1187
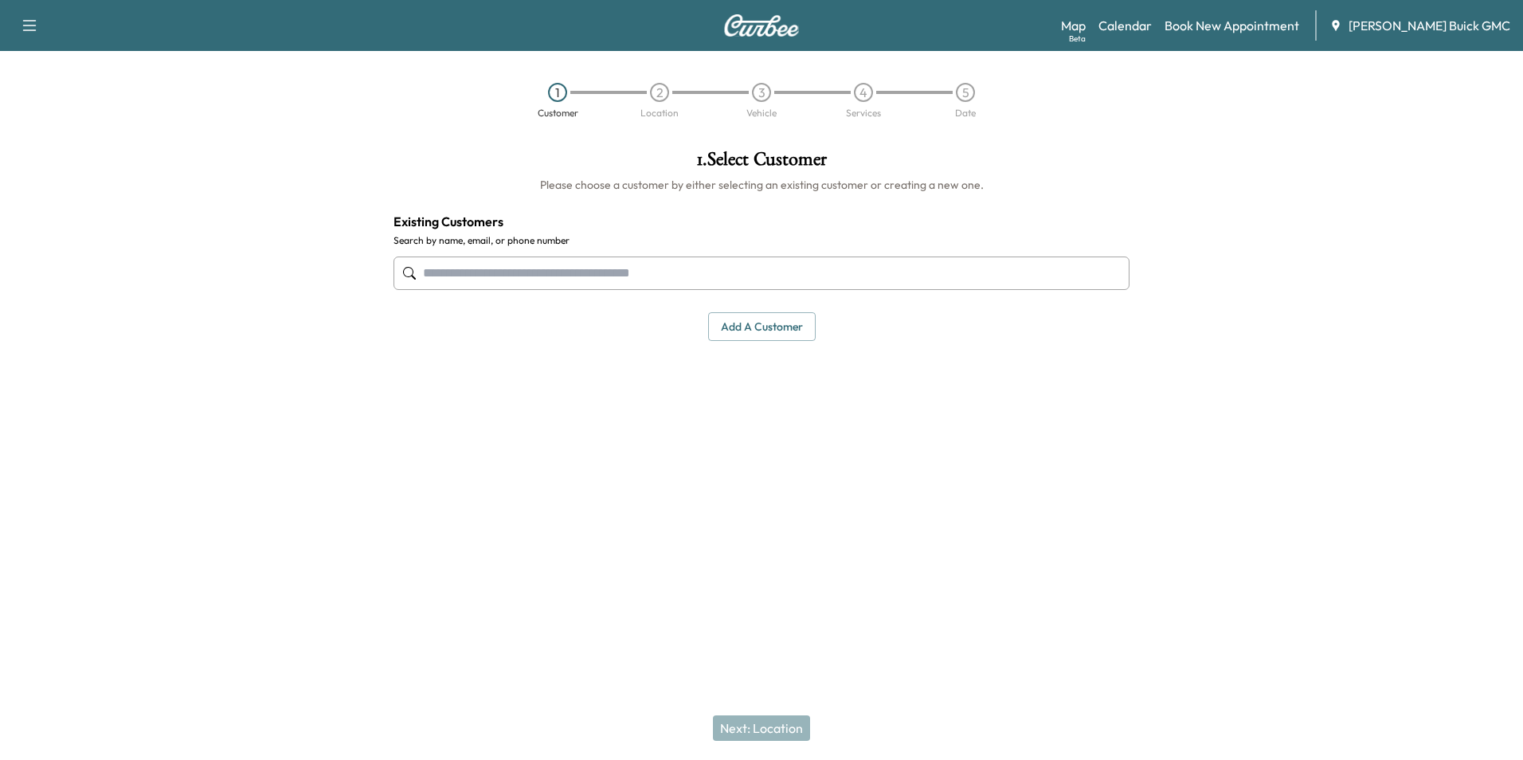
click at [566, 272] on input "text" at bounding box center [761, 272] width 736 height 33
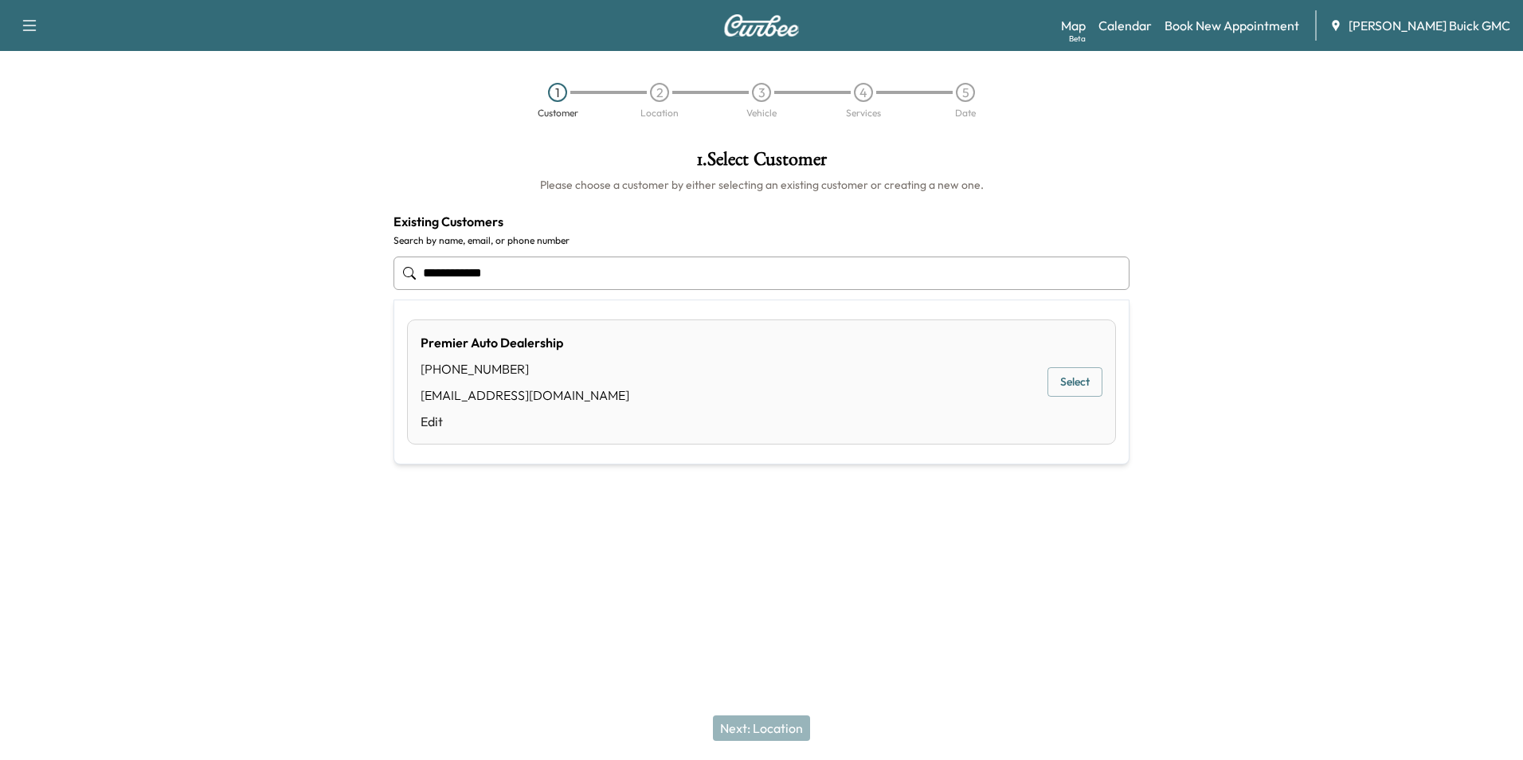
click at [1082, 379] on button "Select" at bounding box center [1074, 381] width 55 height 29
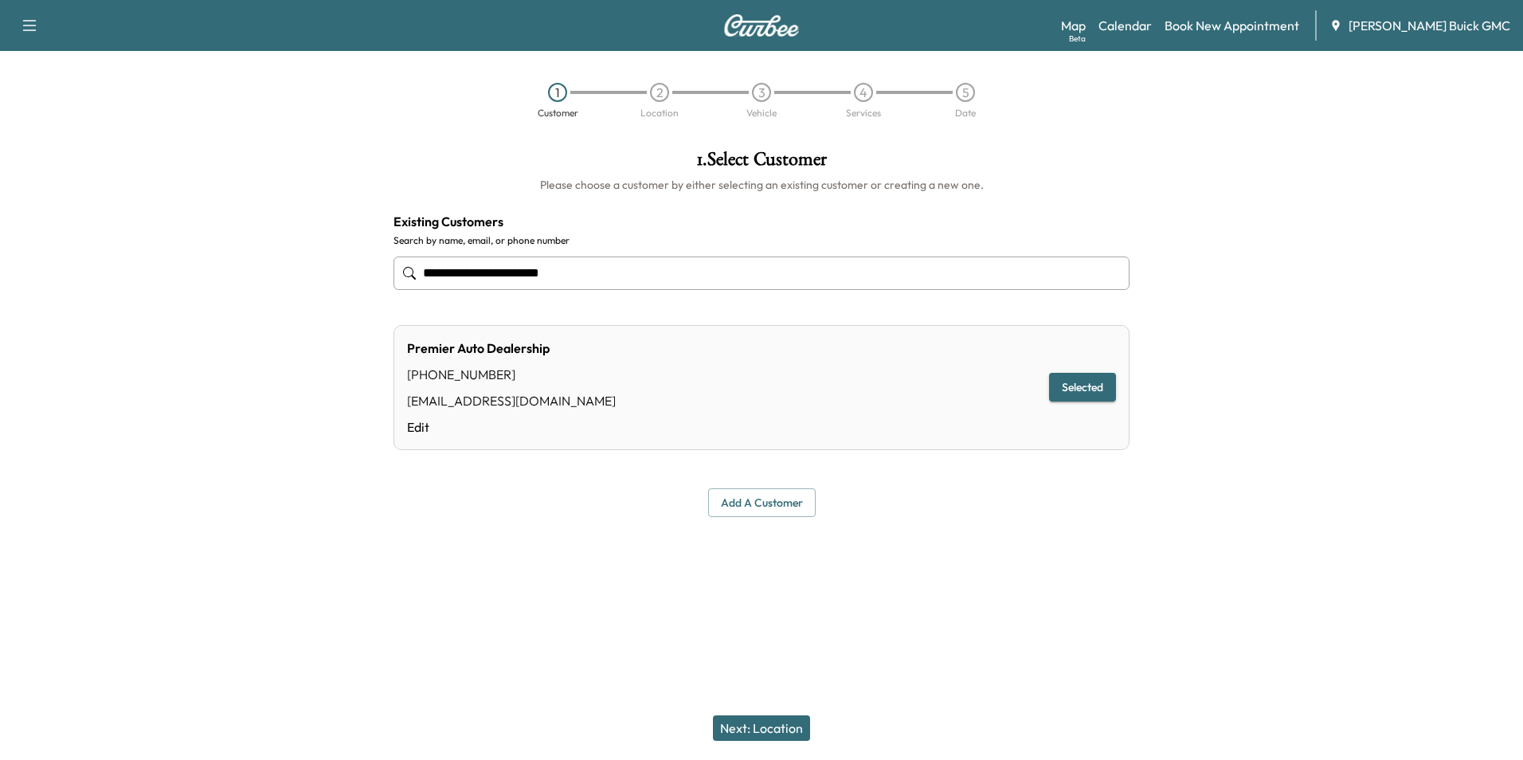
type input "**********"
click at [780, 727] on button "Next: Location" at bounding box center [761, 727] width 97 height 25
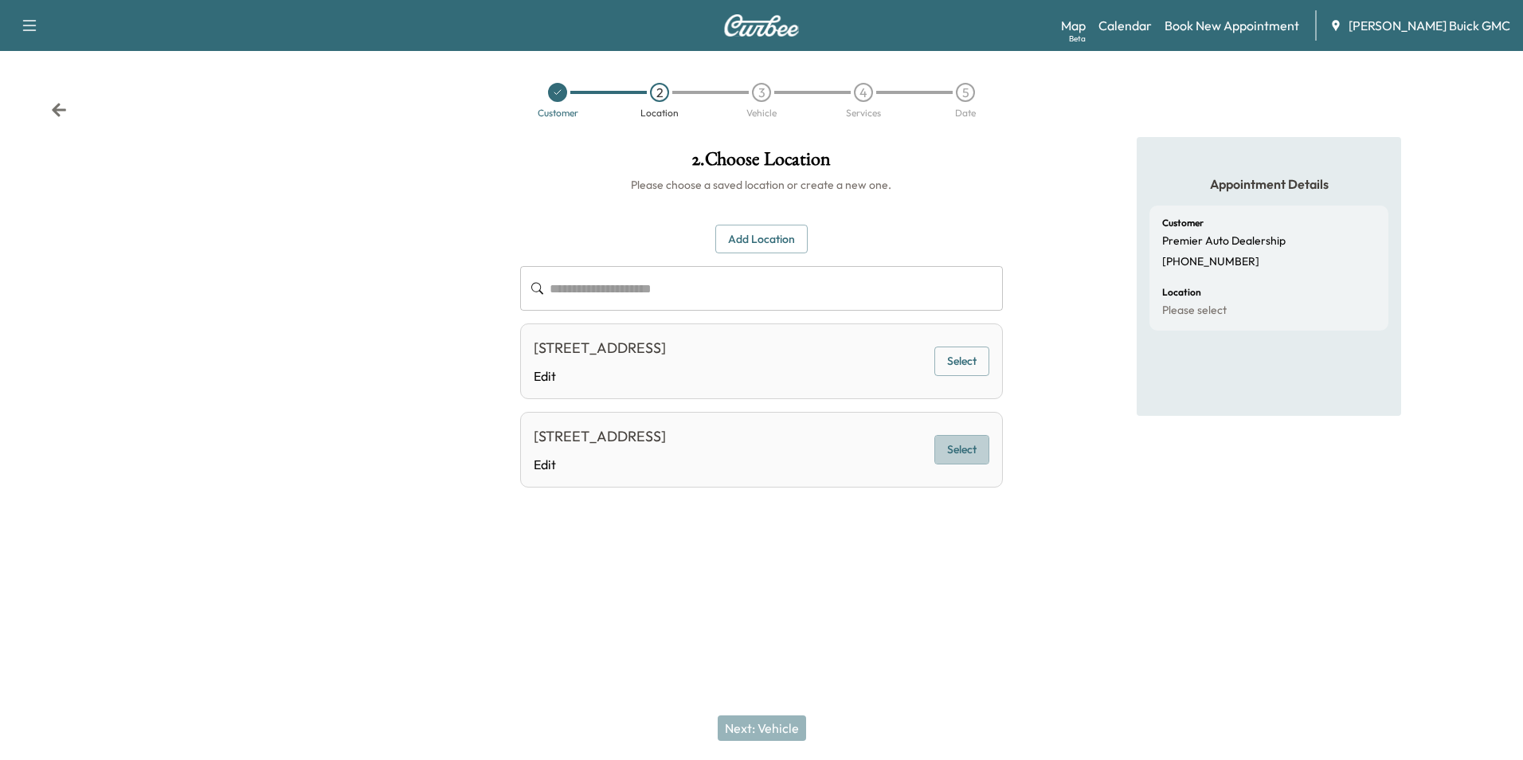
click at [959, 448] on button "Select" at bounding box center [961, 449] width 55 height 29
click at [785, 726] on button "Next: Vehicle" at bounding box center [762, 727] width 88 height 25
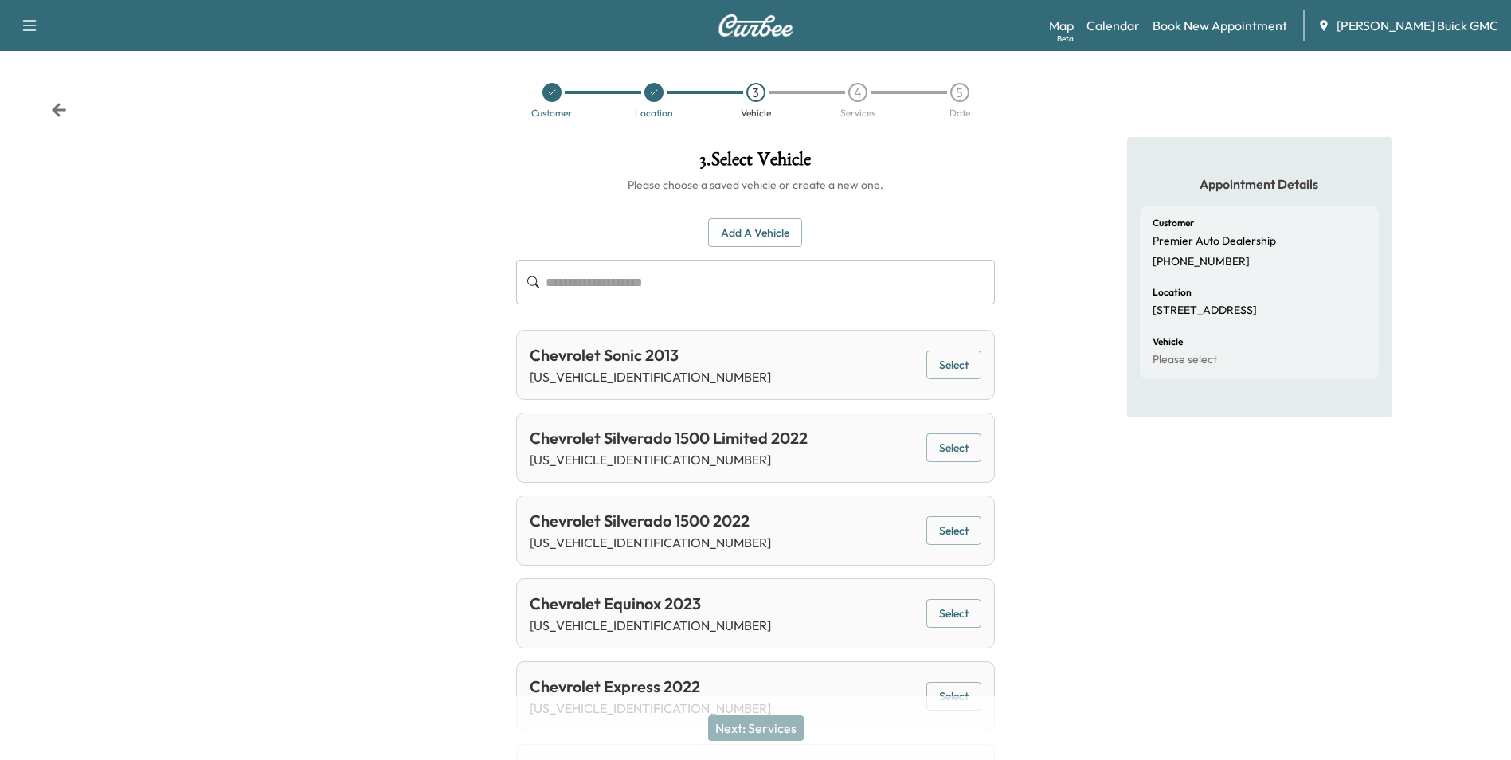
click at [756, 233] on button "Add a Vehicle" at bounding box center [755, 232] width 94 height 29
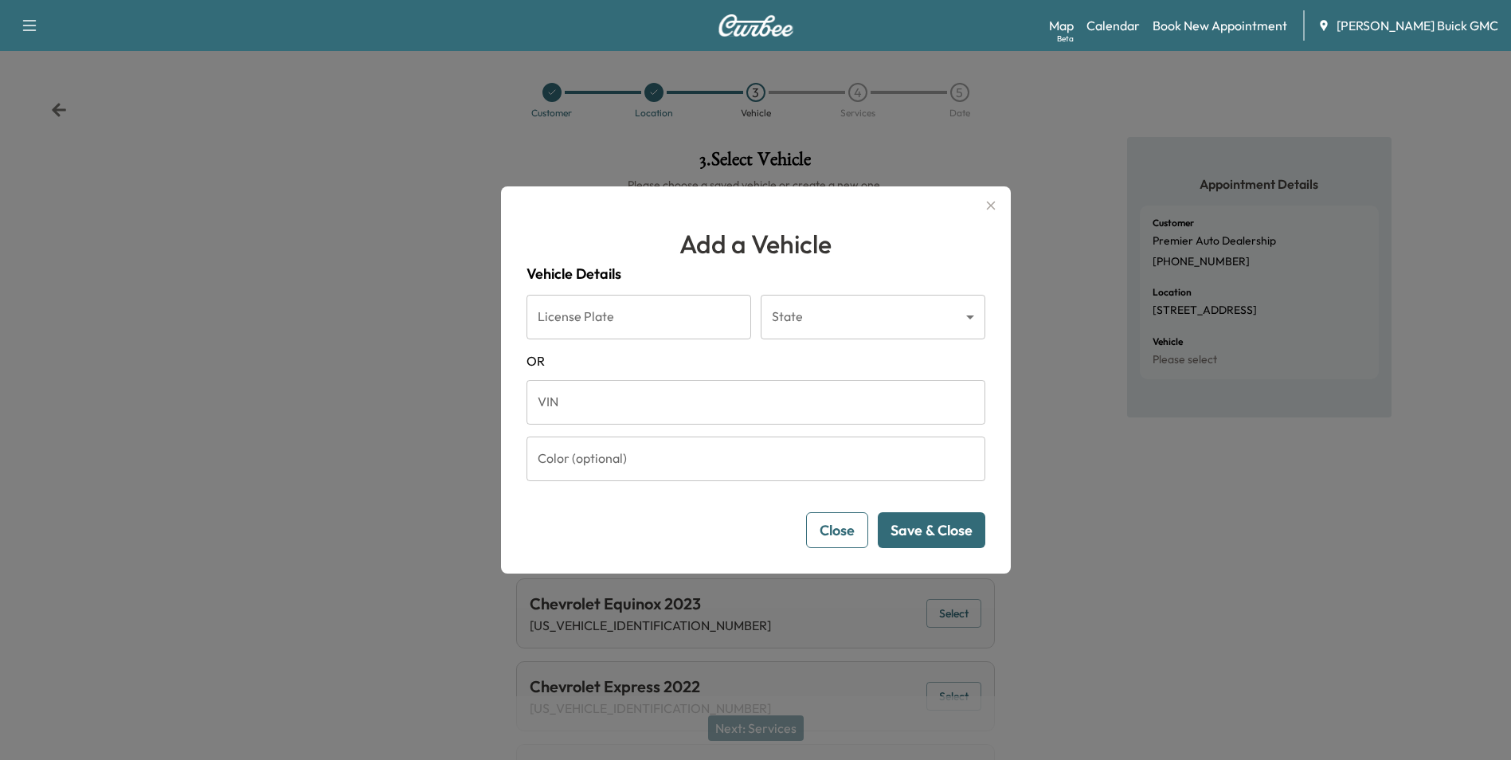
drag, startPoint x: 625, startPoint y: 399, endPoint x: 634, endPoint y: 395, distance: 9.6
click at [626, 398] on input "VIN" at bounding box center [756, 402] width 459 height 45
type input "**********"
click at [914, 527] on button "Save & Close" at bounding box center [932, 530] width 108 height 36
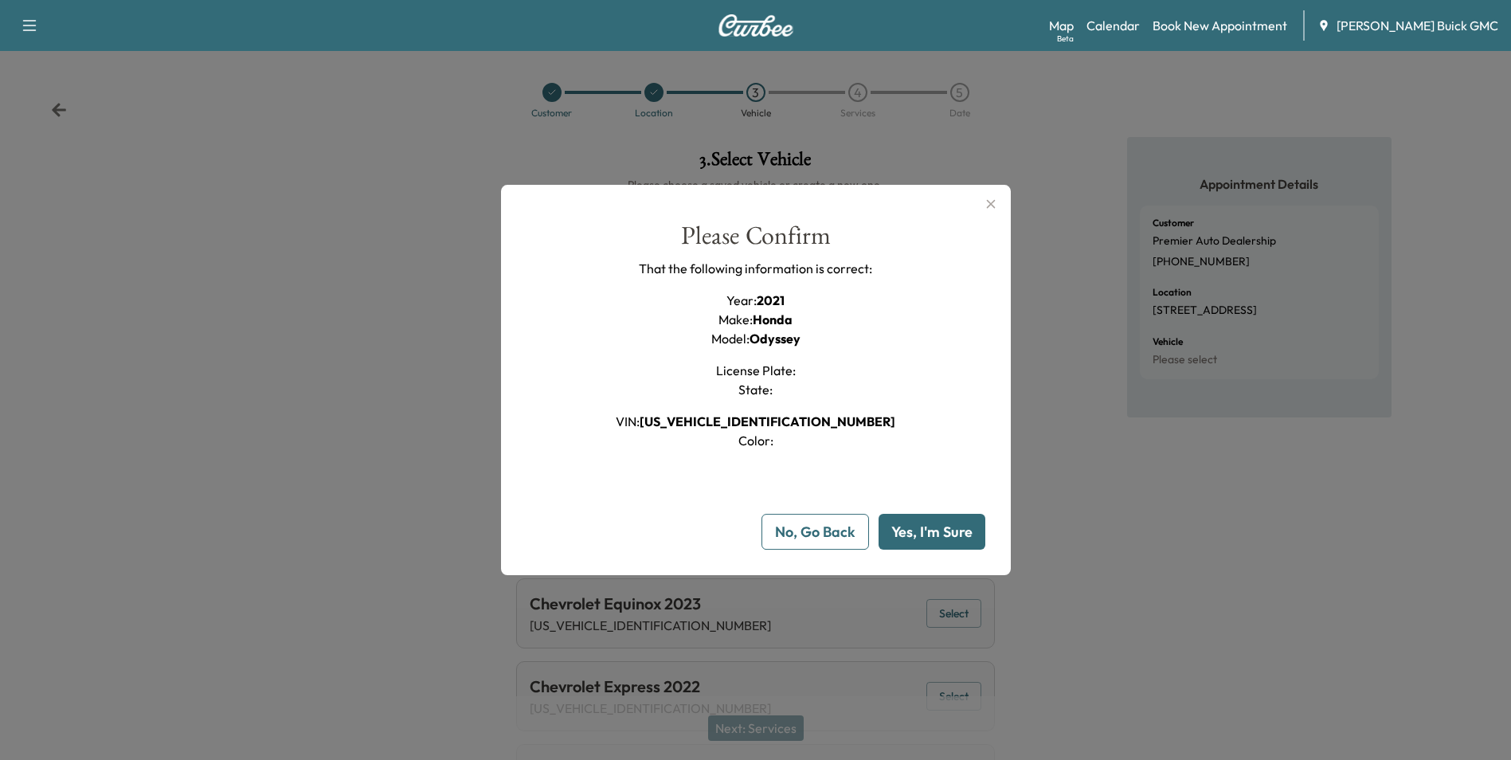
click at [938, 530] on button "Yes, I'm Sure" at bounding box center [932, 532] width 107 height 36
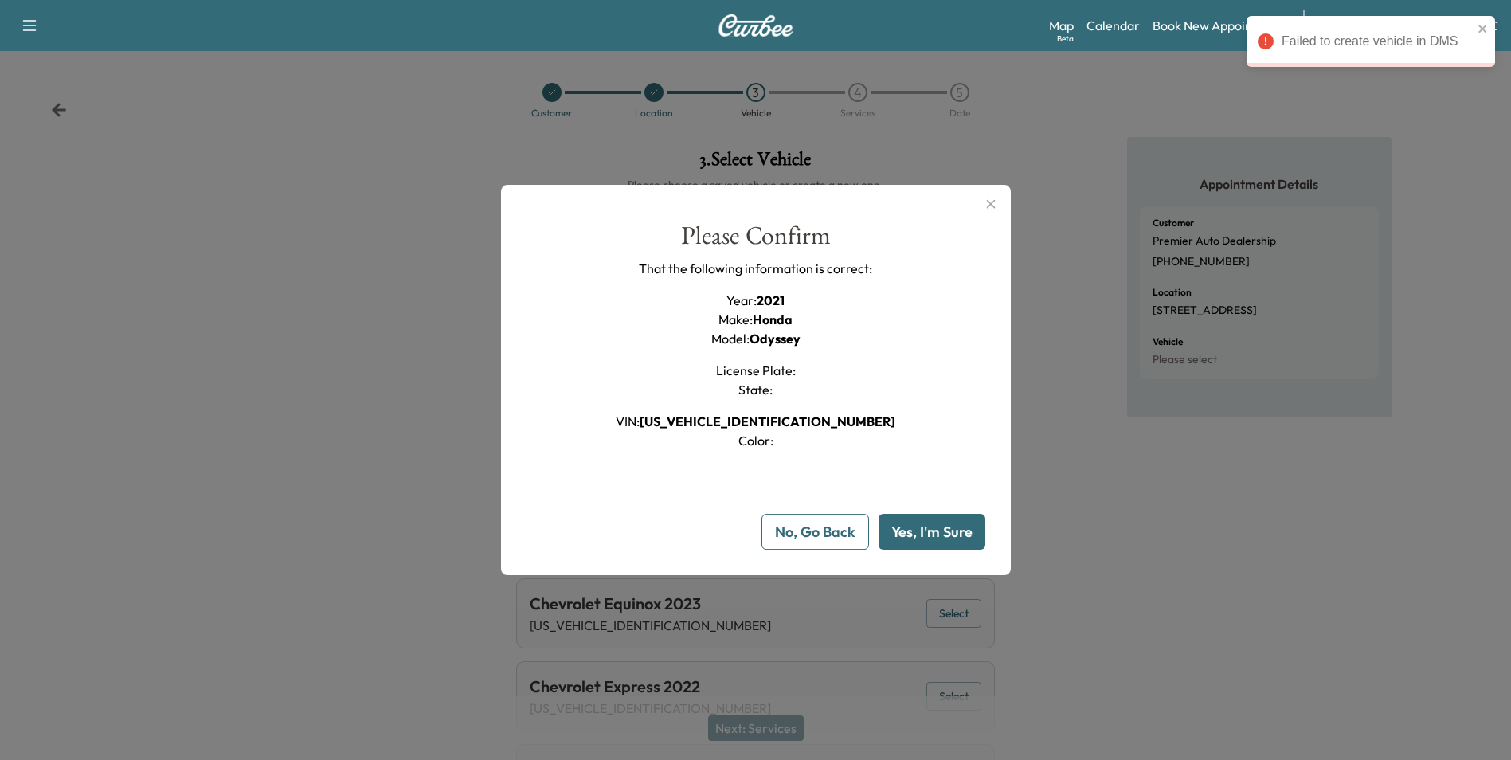
click at [1065, 460] on div at bounding box center [755, 380] width 1511 height 760
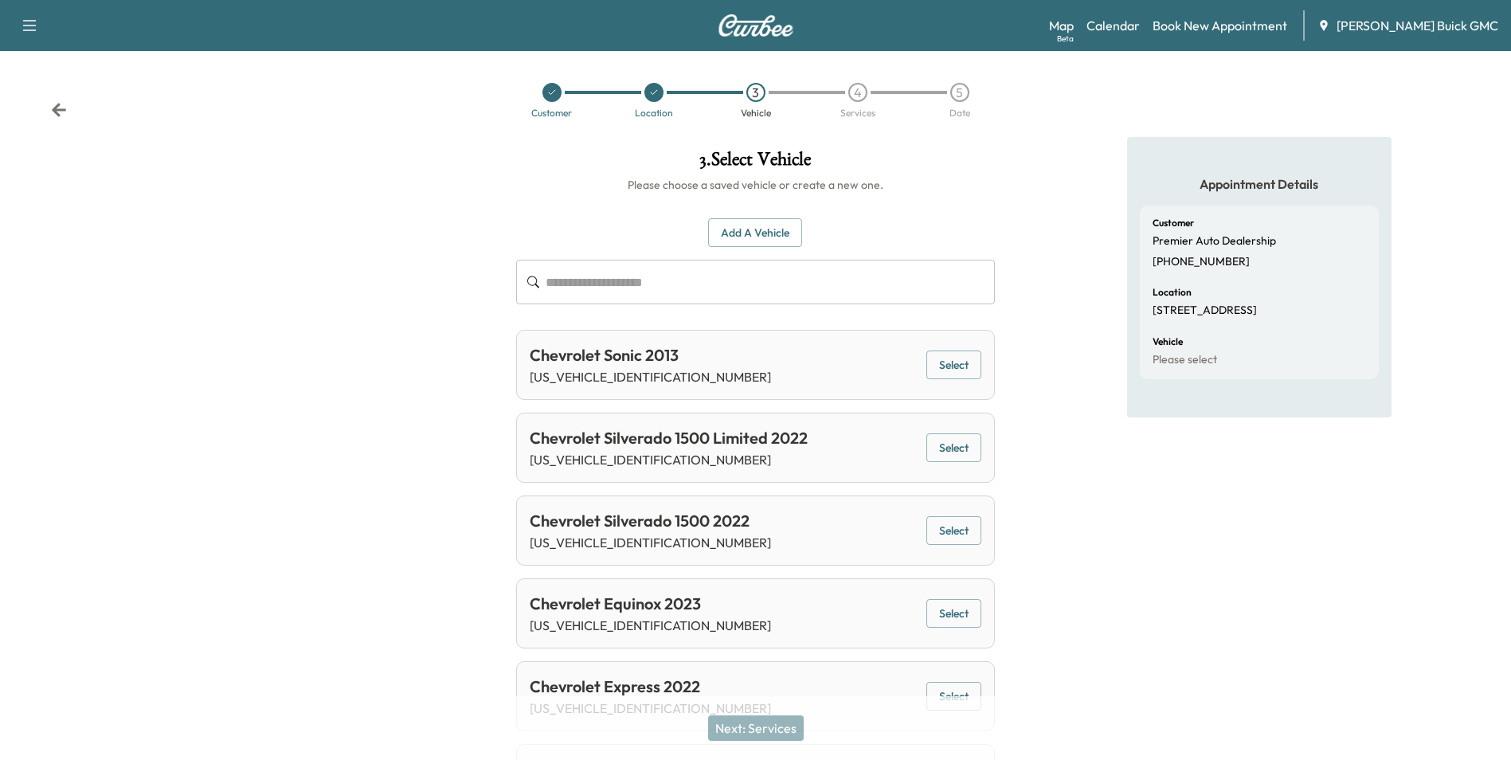
click at [637, 280] on input "text" at bounding box center [770, 282] width 448 height 45
click at [1137, 546] on div "Appointment Details Customer Premier Auto Dealership (540) 659-2525 Location 17…" at bounding box center [1259, 730] width 264 height 1187
click at [1129, 25] on link "Calendar" at bounding box center [1112, 25] width 53 height 19
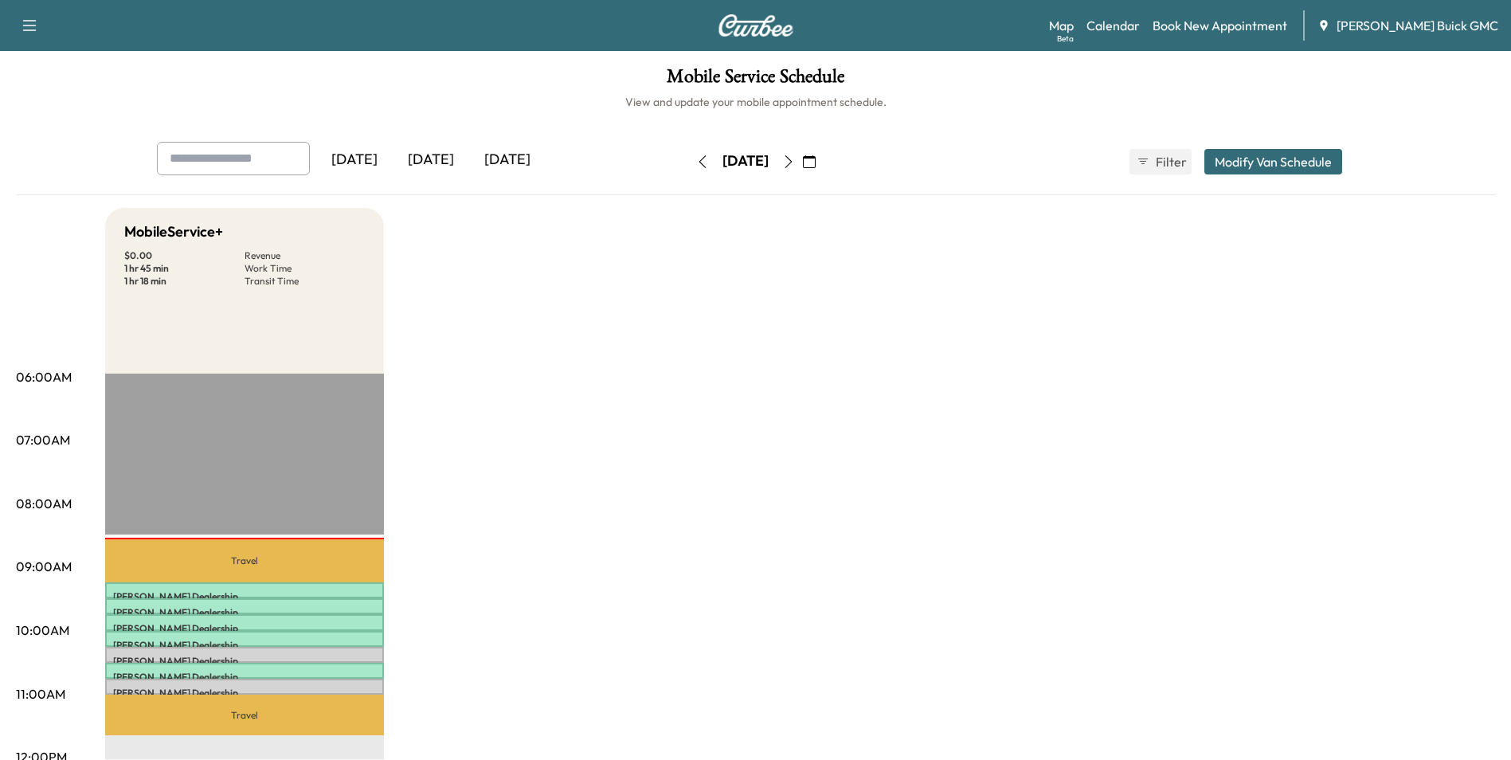
click at [816, 158] on icon "button" at bounding box center [809, 161] width 13 height 13
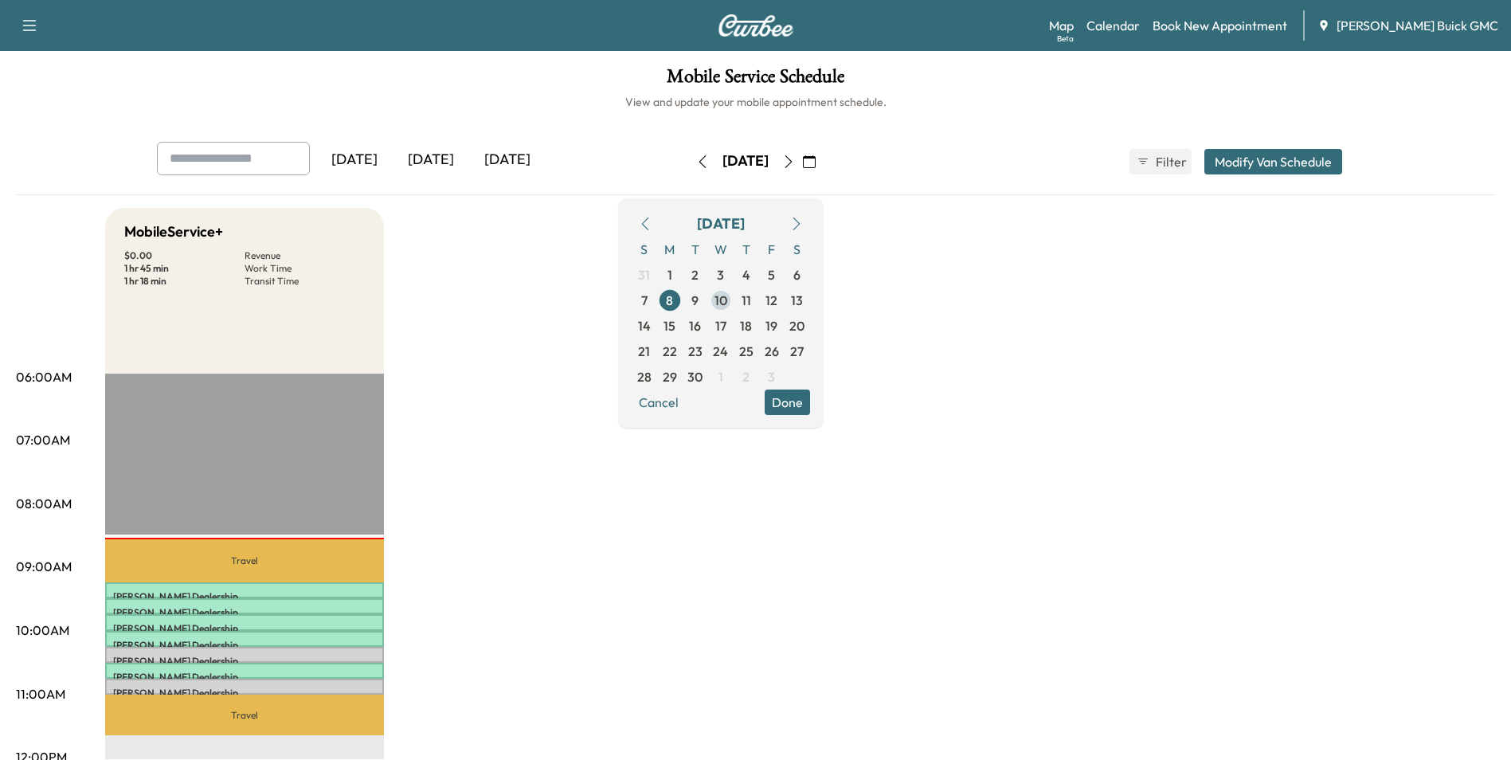
click at [727, 296] on span "10" at bounding box center [720, 300] width 13 height 19
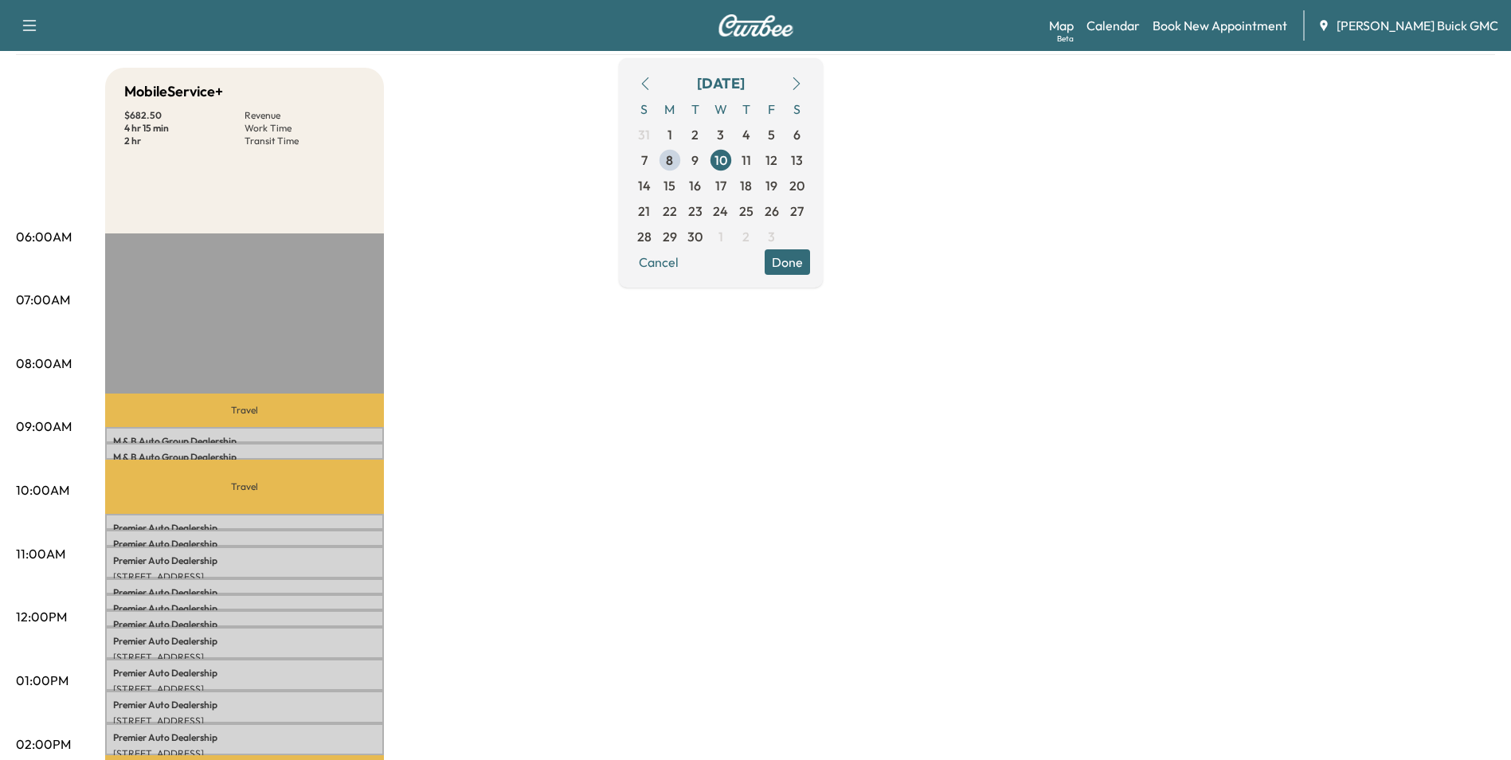
scroll to position [239, 0]
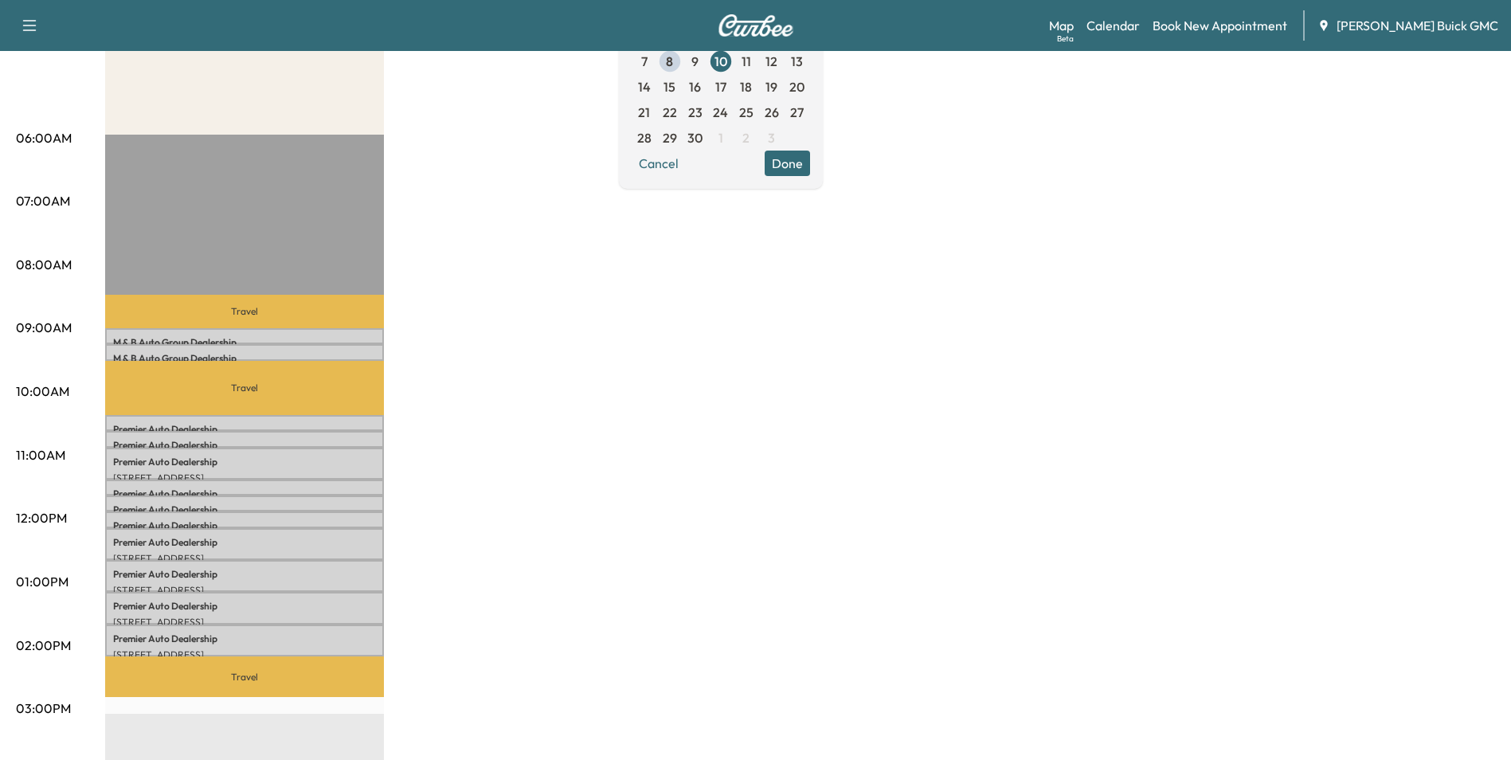
click at [639, 378] on div "MobileService+ $ 682.50 Revenue 4 hr 15 min Work Time 2 hr Transit Time Travel …" at bounding box center [800, 566] width 1390 height 1195
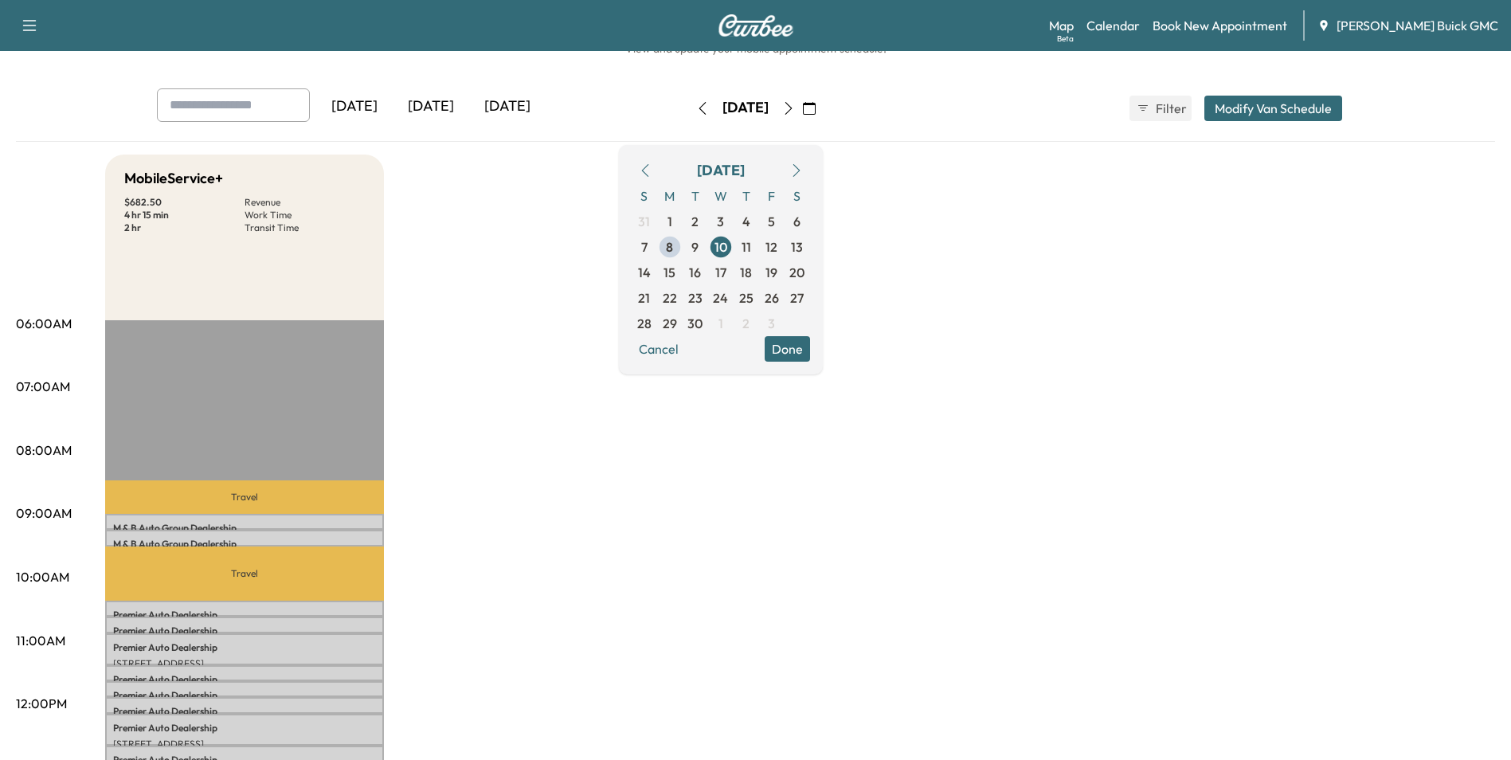
scroll to position [0, 0]
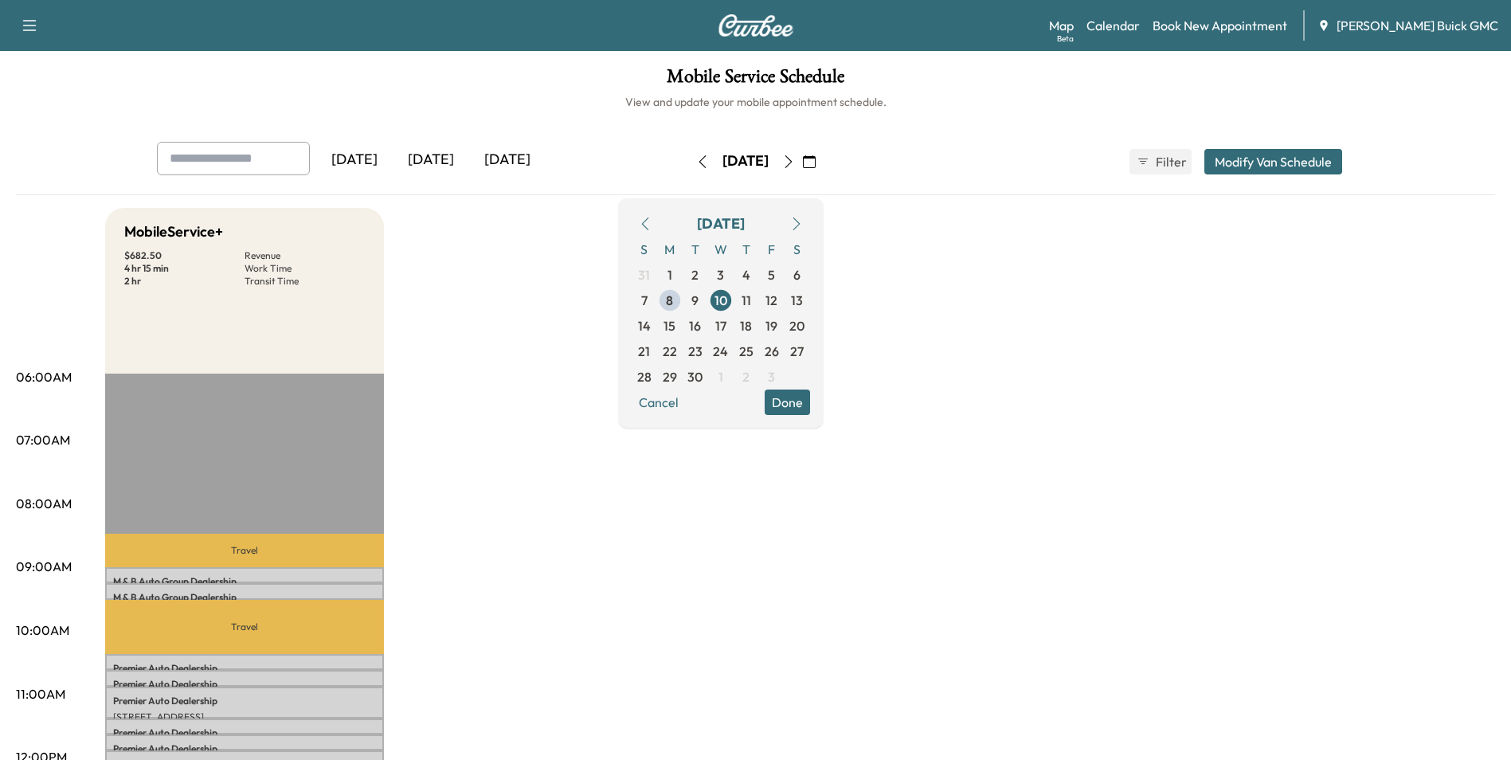
click at [699, 296] on span "9" at bounding box center [694, 300] width 7 height 19
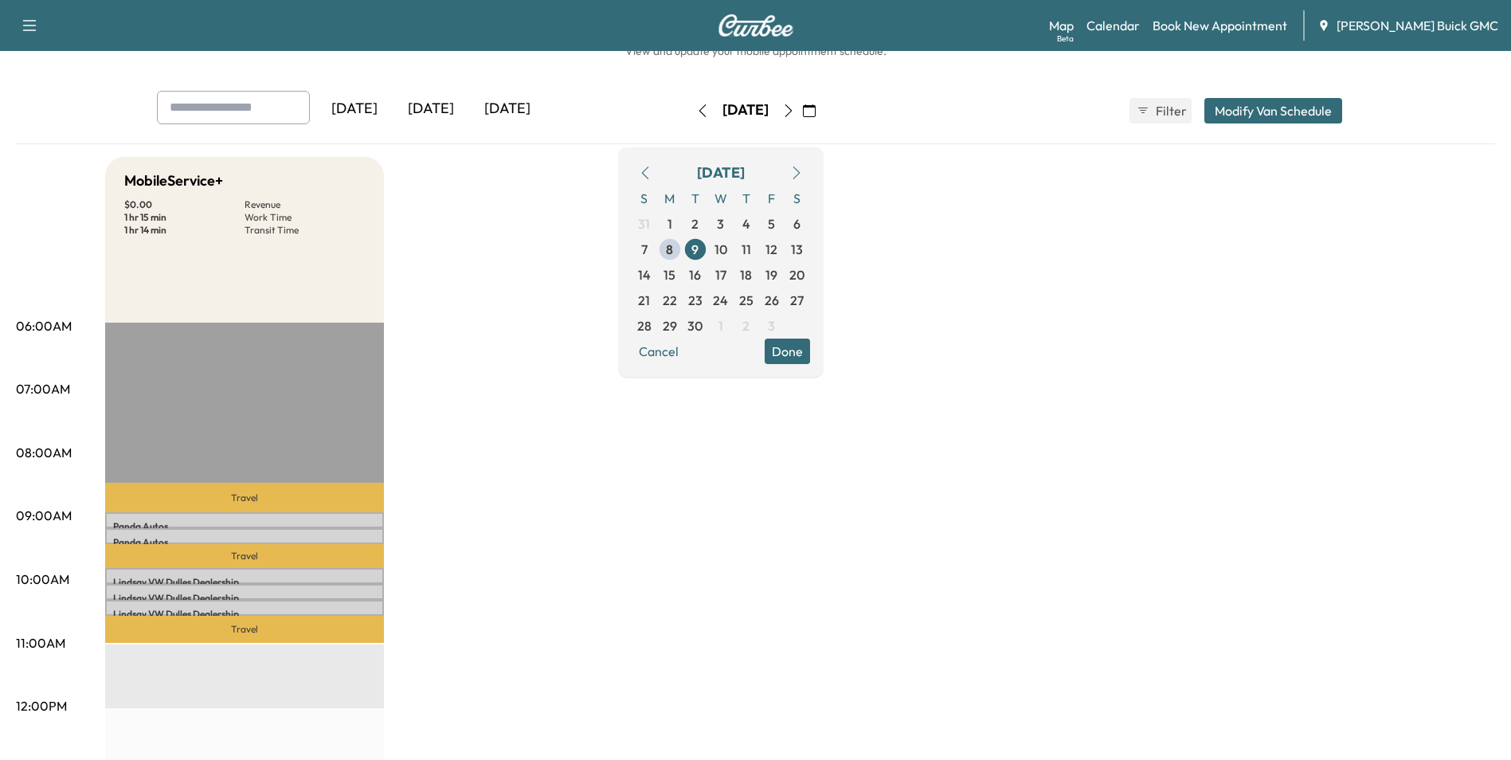
scroll to position [80, 0]
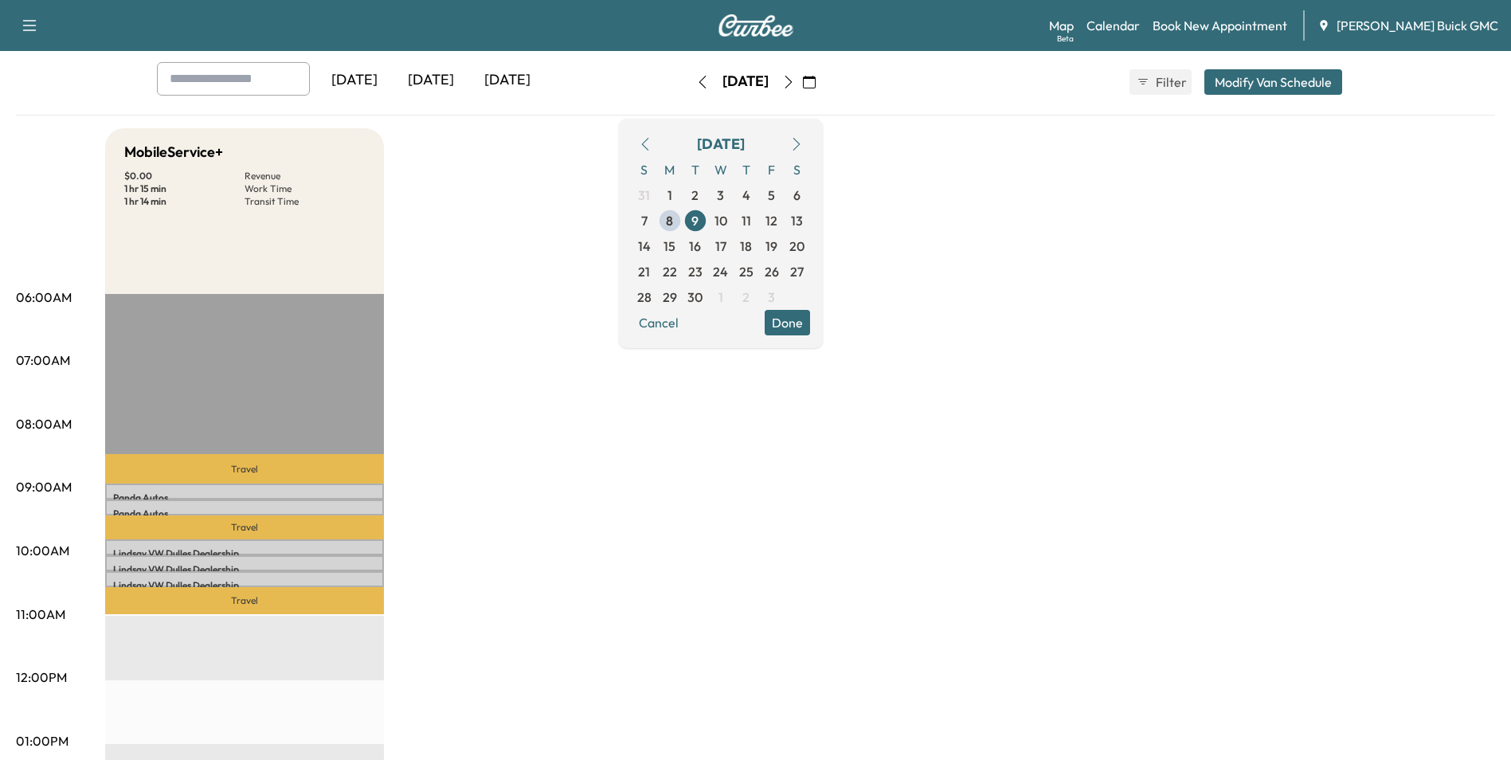
click at [568, 492] on div "MobileService+ $ 0.00 Revenue 1 hr 15 min Work Time 1 hr 14 min Transit Time Tr…" at bounding box center [800, 725] width 1390 height 1195
click at [476, 356] on div "MobileService+ $ 0.00 Revenue 1 hr 15 min Work Time 1 hr 14 min Transit Time Tr…" at bounding box center [800, 725] width 1390 height 1195
drag, startPoint x: 1015, startPoint y: 446, endPoint x: 1034, endPoint y: 414, distance: 37.2
click at [1020, 433] on div "MobileService+ $ 0.00 Revenue 1 hr 15 min Work Time 1 hr 14 min Transit Time Tr…" at bounding box center [800, 725] width 1390 height 1195
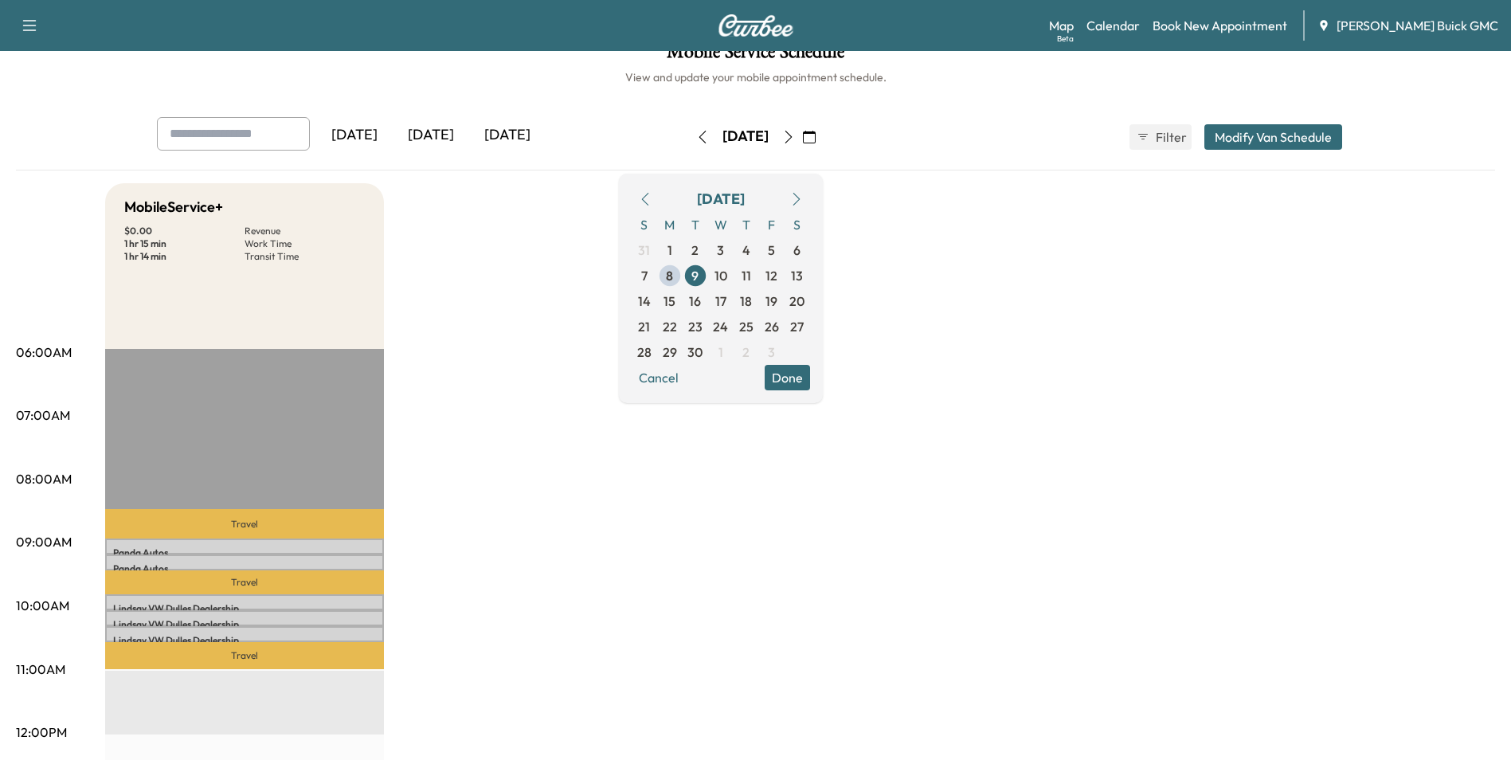
scroll to position [0, 0]
